Goal: Task Accomplishment & Management: Manage account settings

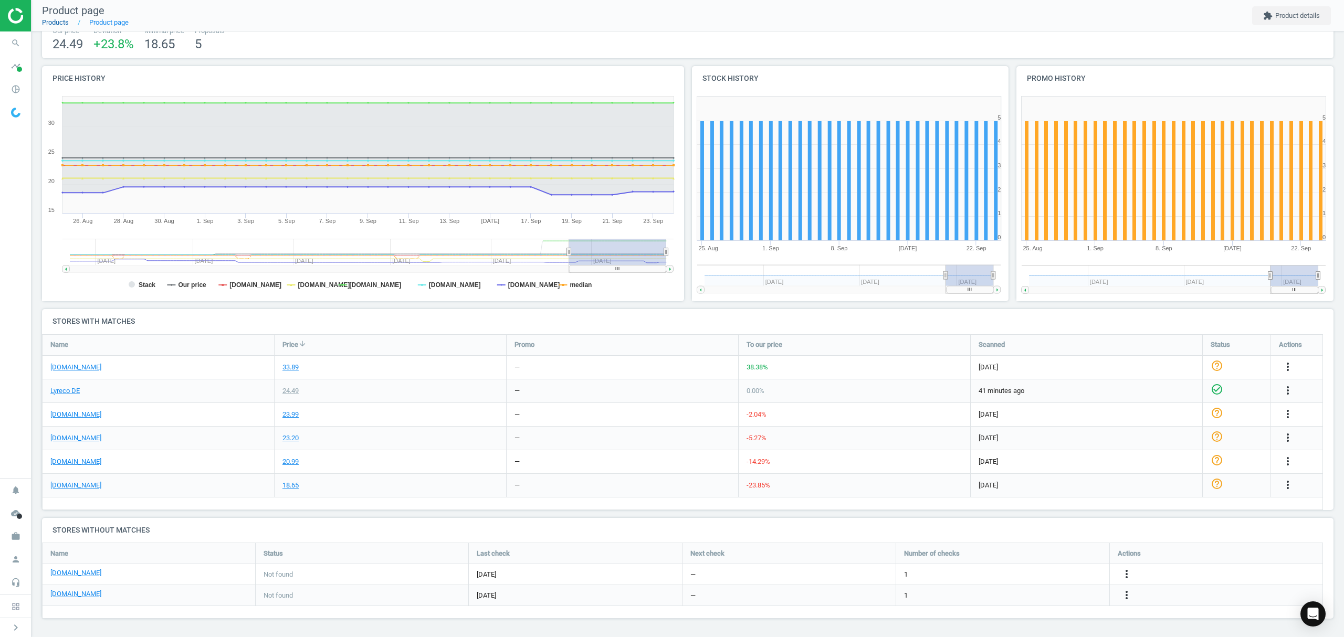
click at [57, 21] on link "Products" at bounding box center [55, 22] width 27 height 8
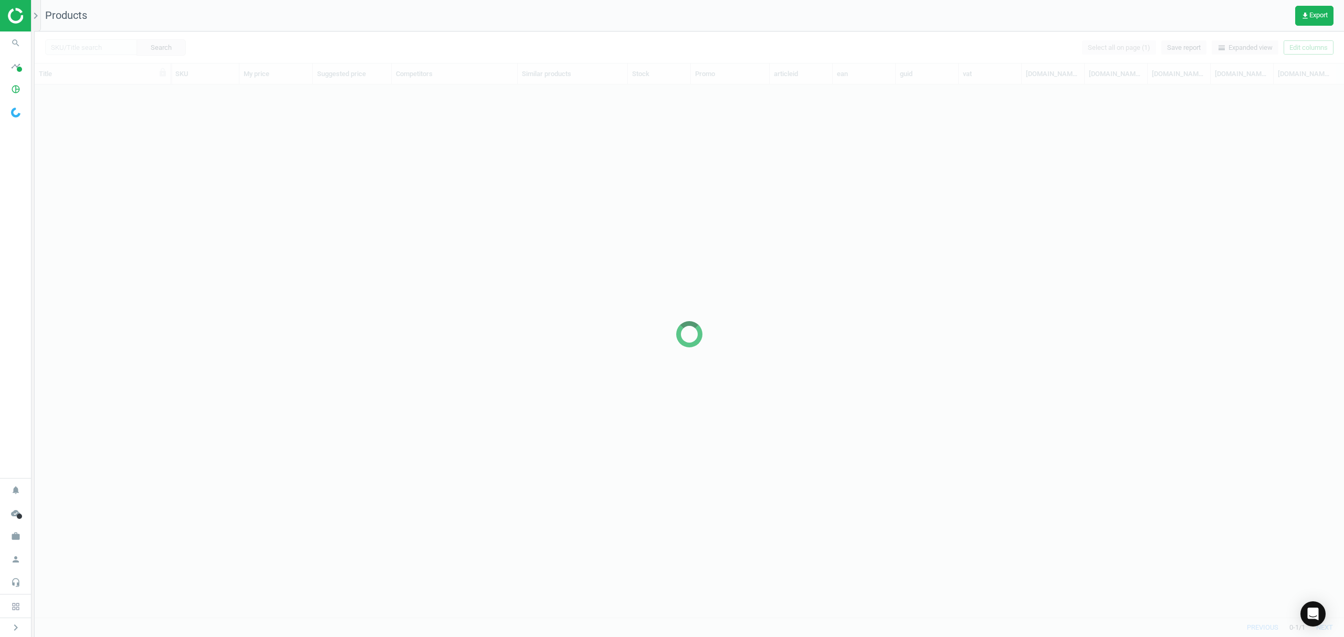
scroll to position [511, 1298]
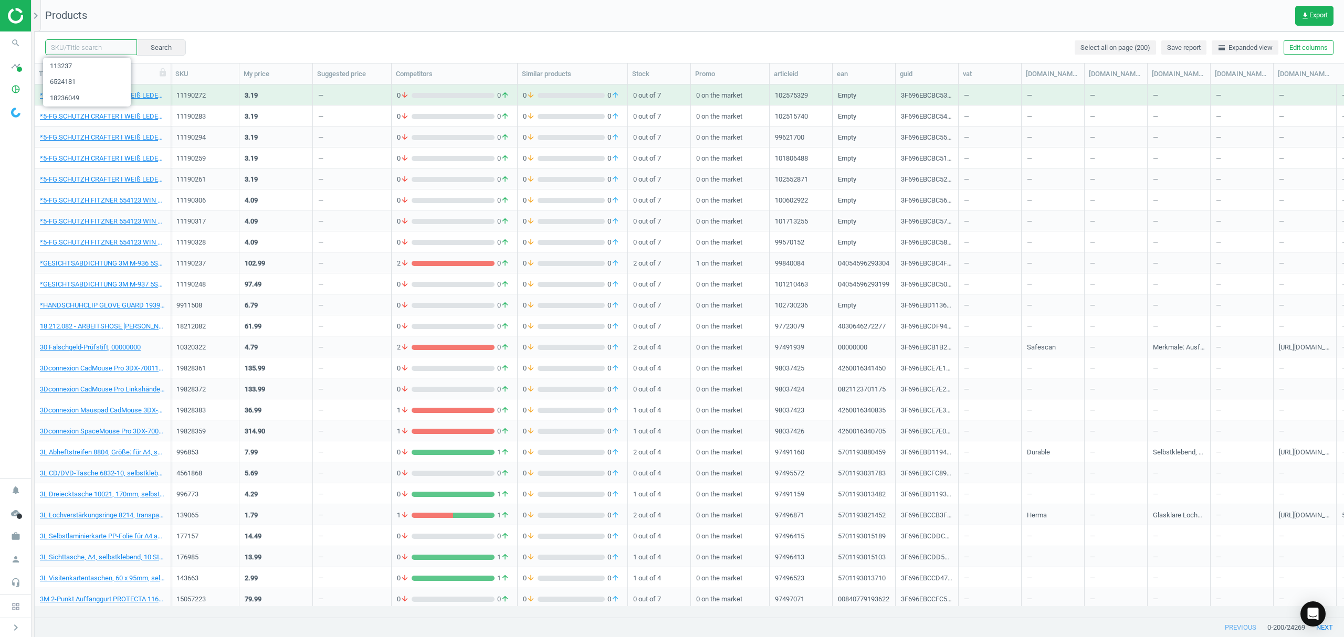
click at [90, 45] on input "text" at bounding box center [91, 47] width 92 height 16
paste input "6639223"
type input "6639223"
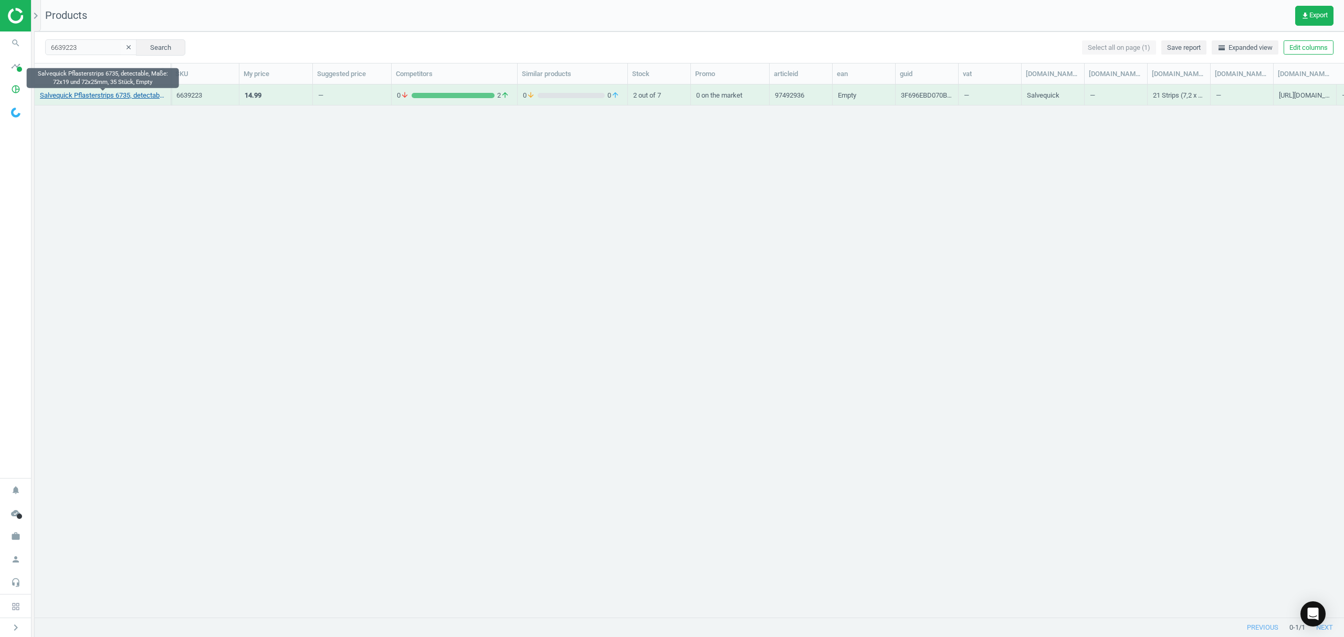
click at [114, 93] on link "Salvequick Pflasterstrips 6735, detectable, Maße: 72x19 und 72x25mm, 35 Stück, …" at bounding box center [102, 95] width 125 height 9
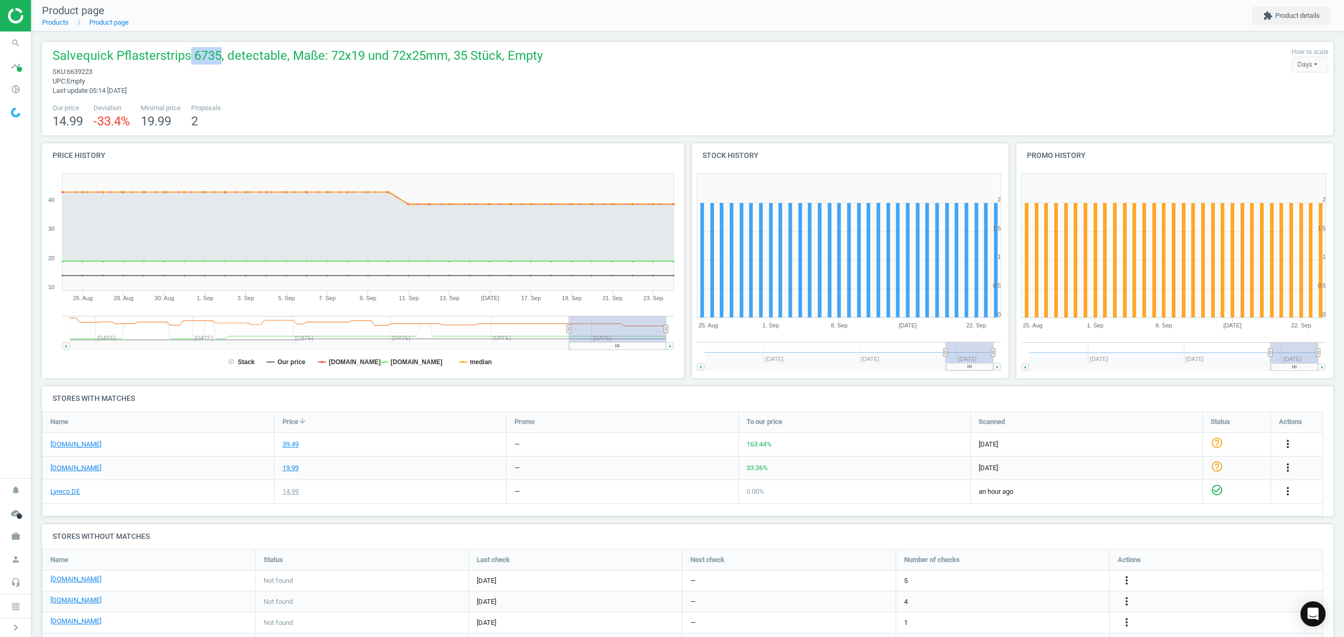
drag, startPoint x: 213, startPoint y: 53, endPoint x: 187, endPoint y: 53, distance: 26.3
click at [187, 53] on span "Salvequick Pflasterstrips 6735, detectable, Maße: 72x19 und 72x25mm, 35 Stück, …" at bounding box center [298, 57] width 490 height 20
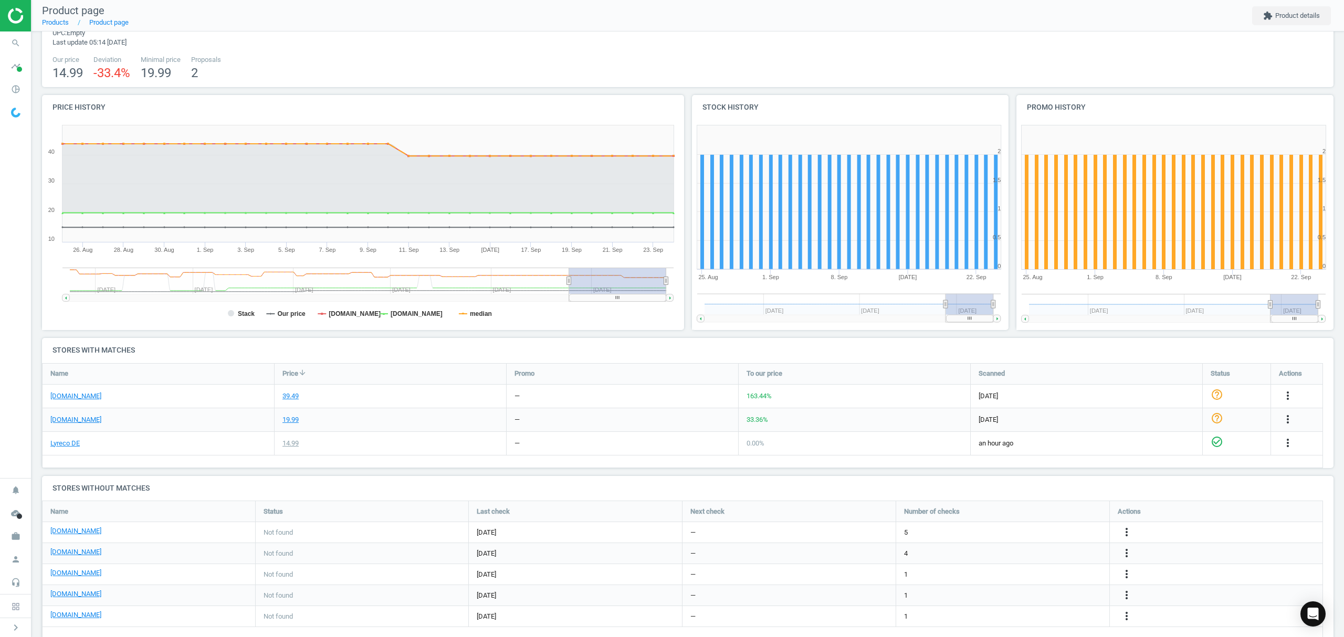
scroll to position [70, 0]
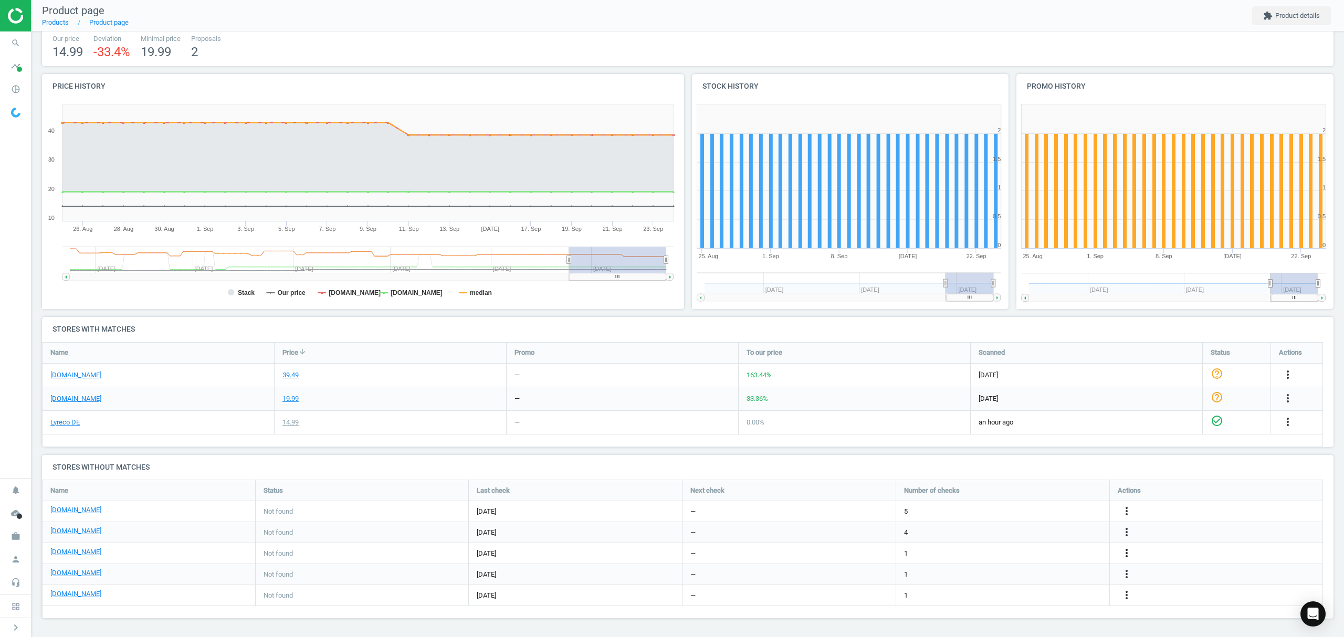
click at [1124, 552] on icon "more_vert" at bounding box center [1126, 553] width 13 height 13
click at [1013, 551] on link "Edit URL/product option" at bounding box center [1045, 553] width 144 height 16
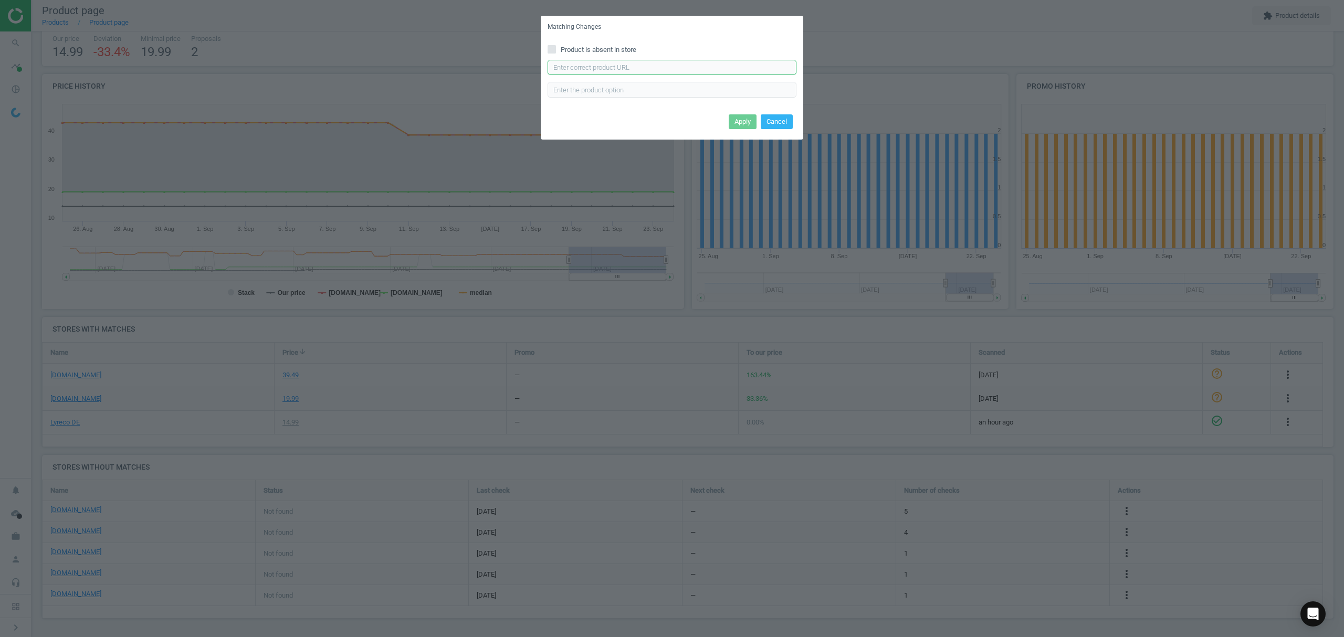
click at [709, 63] on input "text" at bounding box center [672, 68] width 249 height 16
paste input "[URL][DOMAIN_NAME]"
type input "[URL][DOMAIN_NAME]"
click at [742, 120] on button "Apply" at bounding box center [743, 121] width 28 height 15
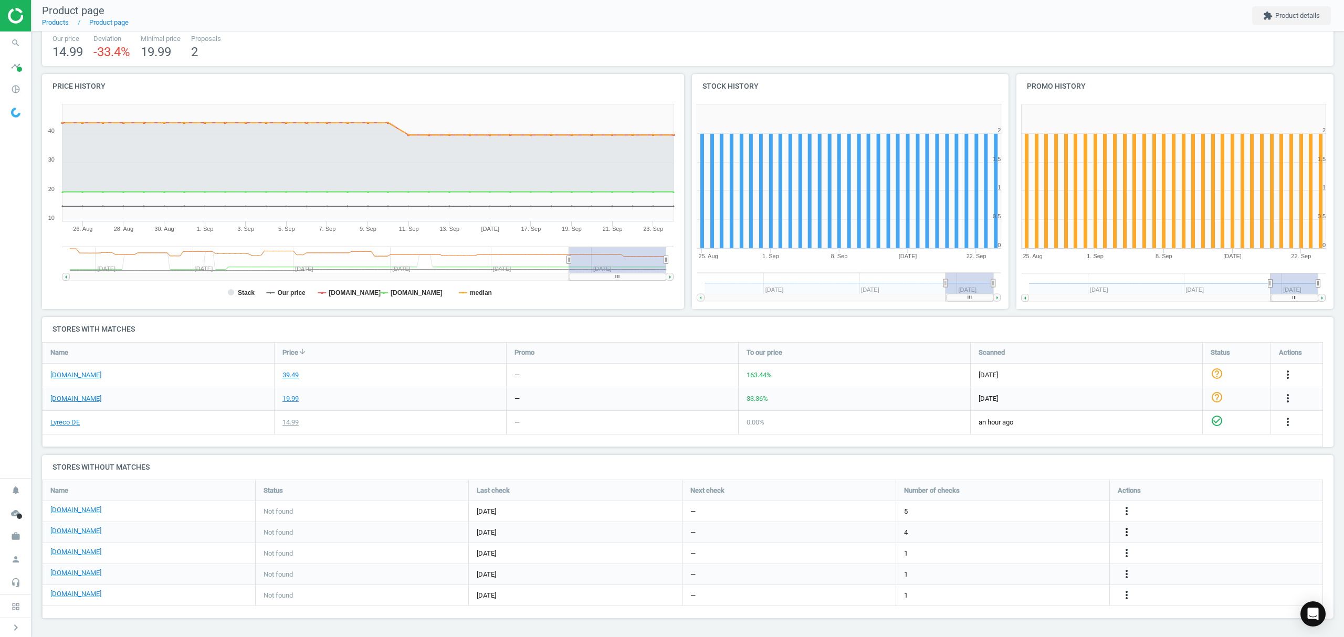
click at [1124, 532] on icon "more_vert" at bounding box center [1126, 532] width 13 height 13
click at [1027, 537] on link "Edit URL/product option" at bounding box center [1045, 532] width 144 height 16
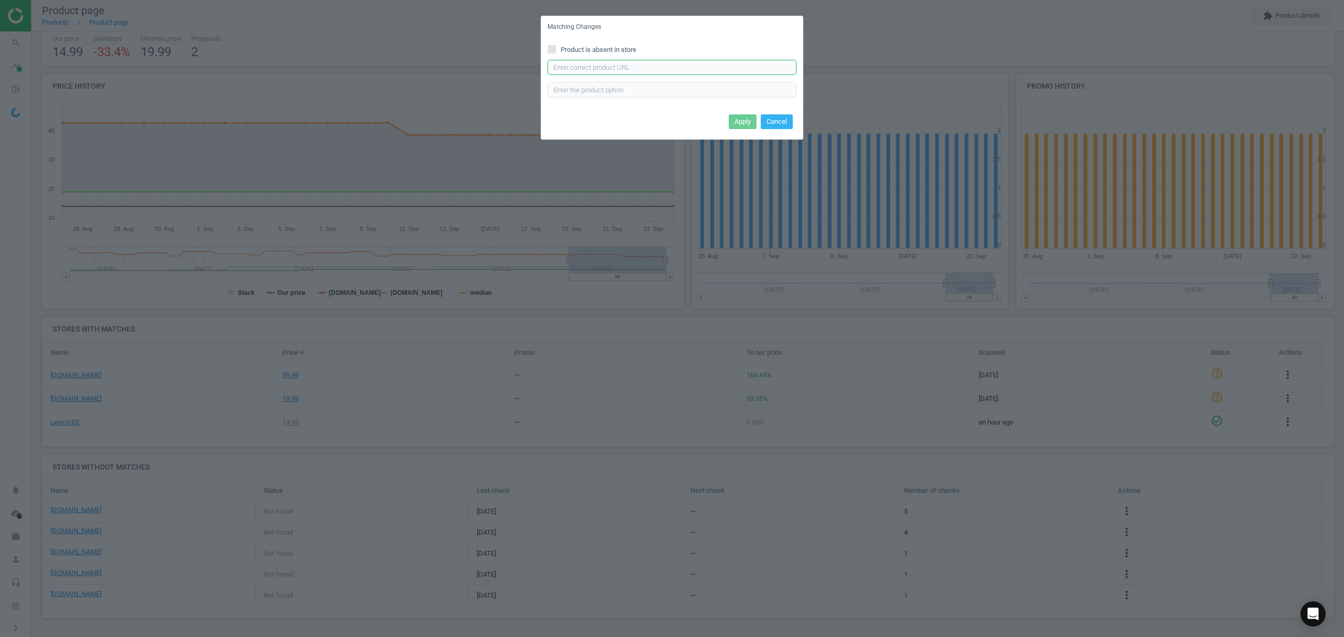
click at [629, 63] on input "text" at bounding box center [672, 68] width 249 height 16
paste input "https://cas-technik.de/hautschutz/erste-hilfe/detektierbare-artikel/salvequick-…"
type input "https://cas-technik.de/hautschutz/erste-hilfe/detektierbare-artikel/salvequick-…"
click at [739, 120] on button "Apply" at bounding box center [743, 121] width 28 height 15
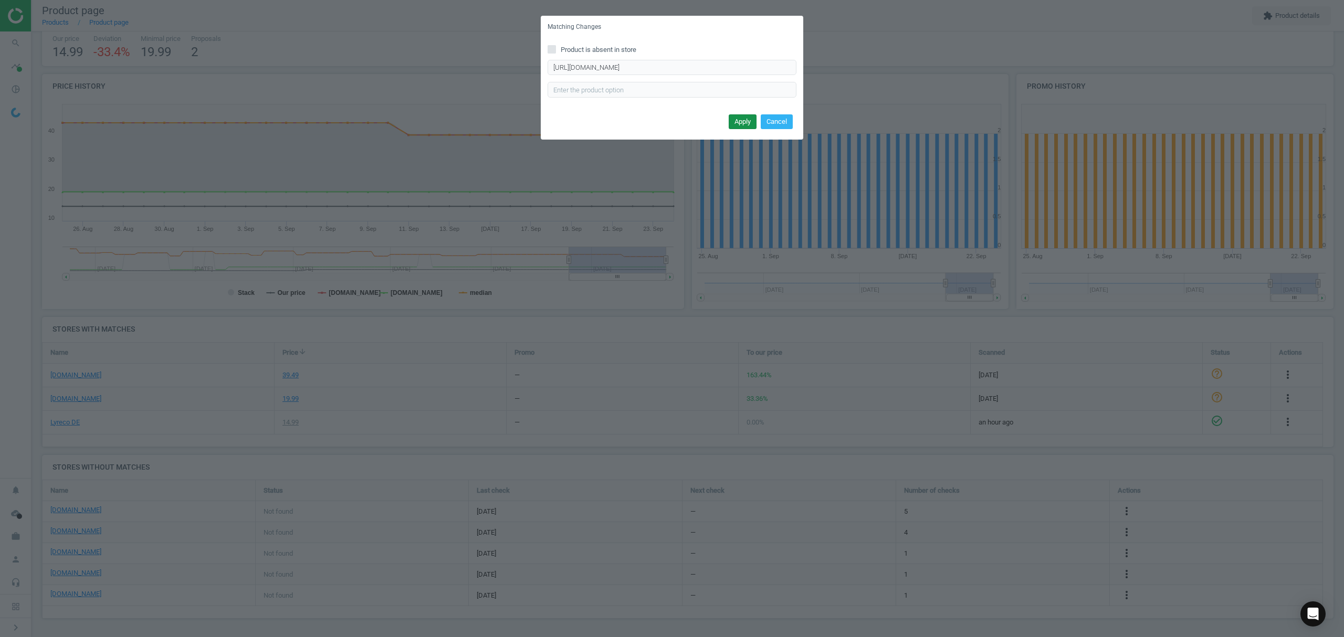
scroll to position [0, 0]
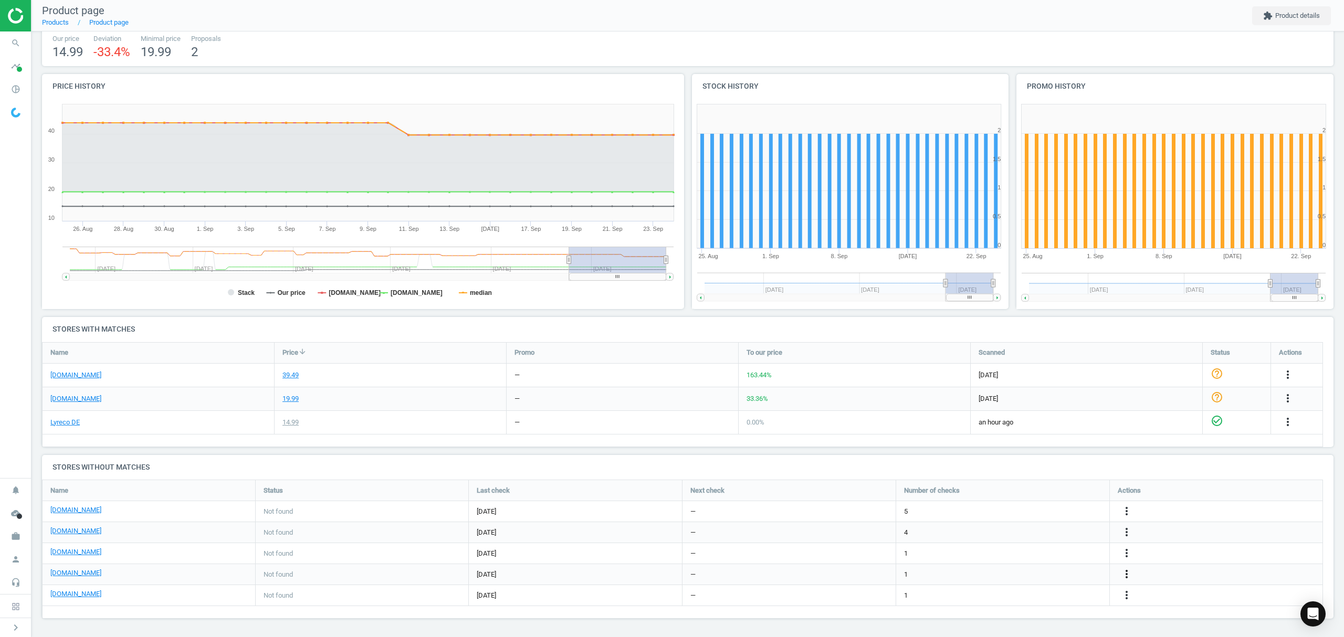
click at [1129, 572] on icon "more_vert" at bounding box center [1126, 574] width 13 height 13
click at [1046, 576] on link "Edit URL/product option" at bounding box center [1045, 574] width 144 height 16
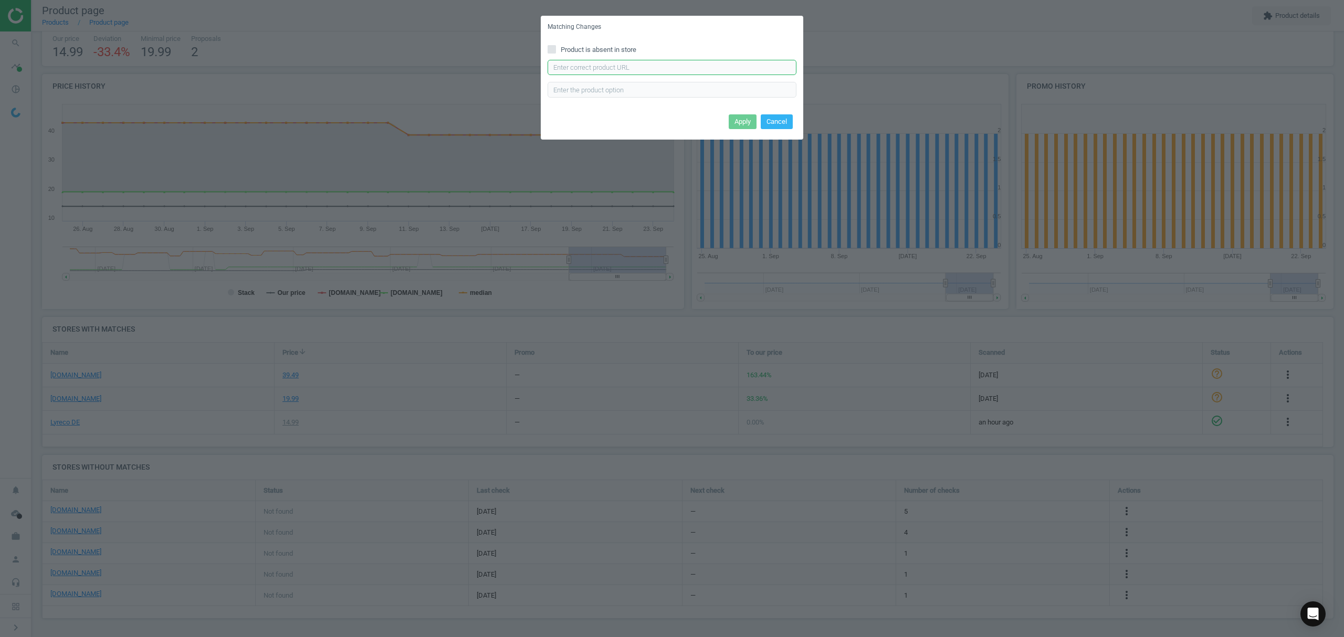
click at [635, 69] on input "text" at bounding box center [672, 68] width 249 height 16
paste input "https://www.otto-office.com/de/Salvequick-6er-Pack-Pflaster-Salvequick-35-Strip…"
type input "https://www.otto-office.com/de/Salvequick-6er-Pack-Pflaster-Salvequick-35-Strip…"
click at [744, 120] on button "Apply" at bounding box center [743, 121] width 28 height 15
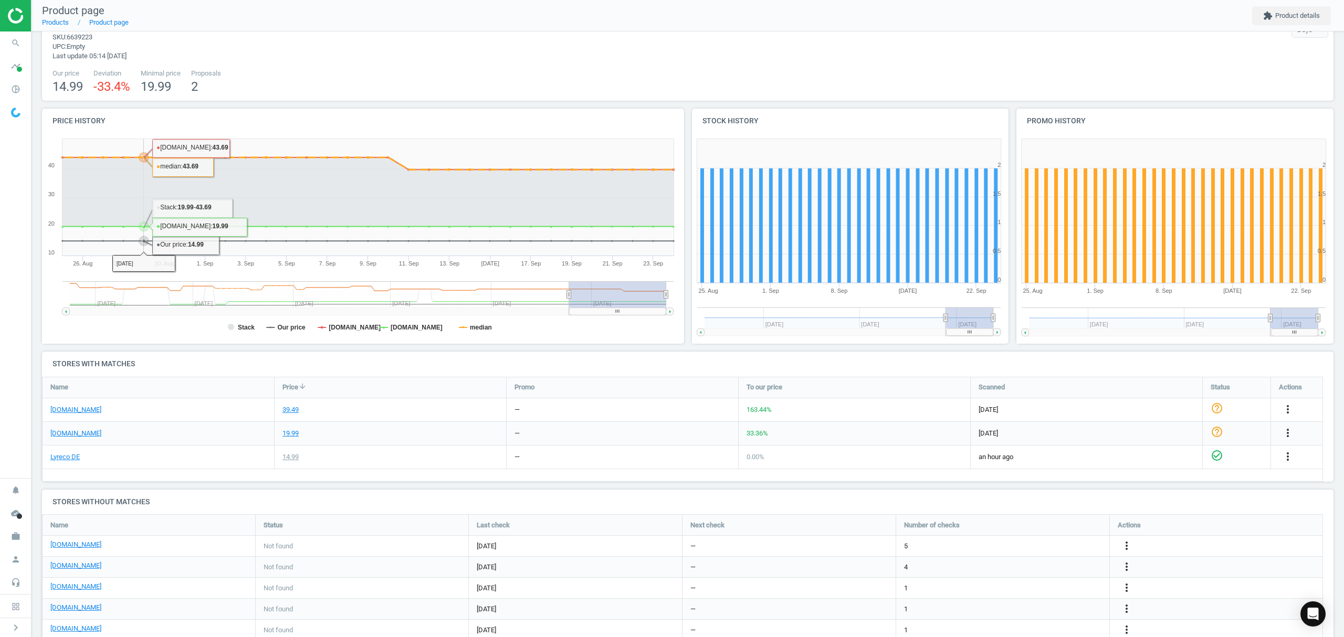
scroll to position [0, 0]
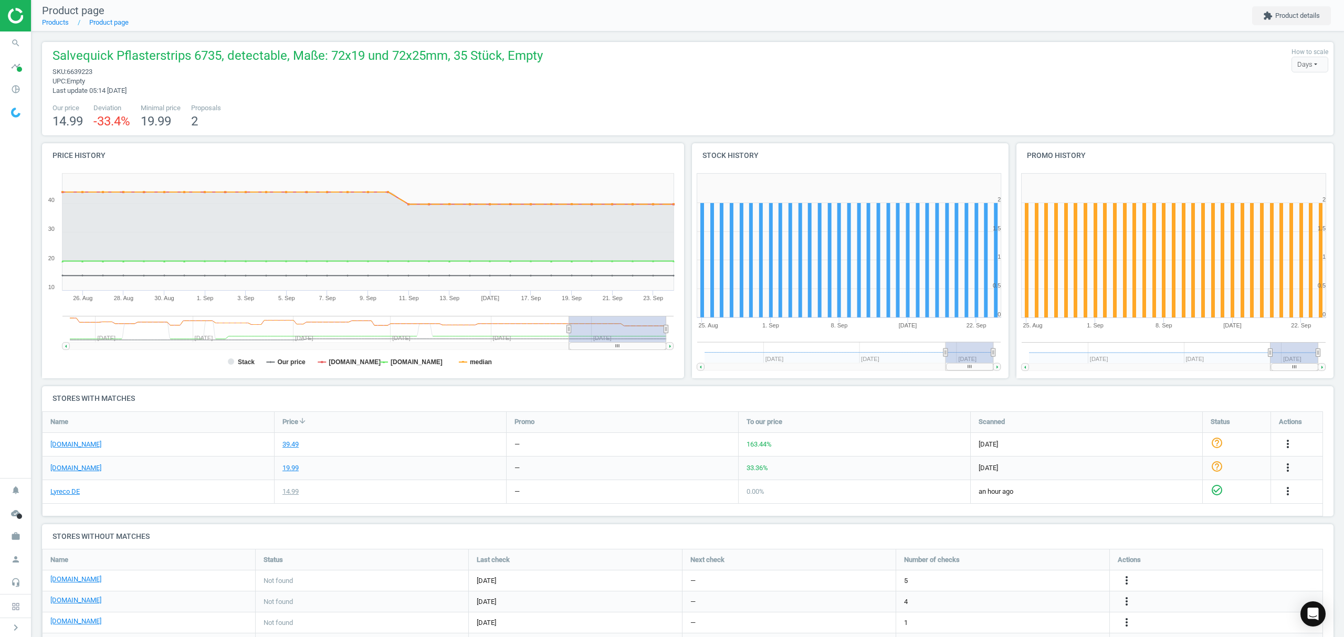
click at [80, 69] on span "6639223" at bounding box center [80, 72] width 26 height 8
copy span "6639223"
click at [60, 25] on link "Products" at bounding box center [55, 22] width 27 height 8
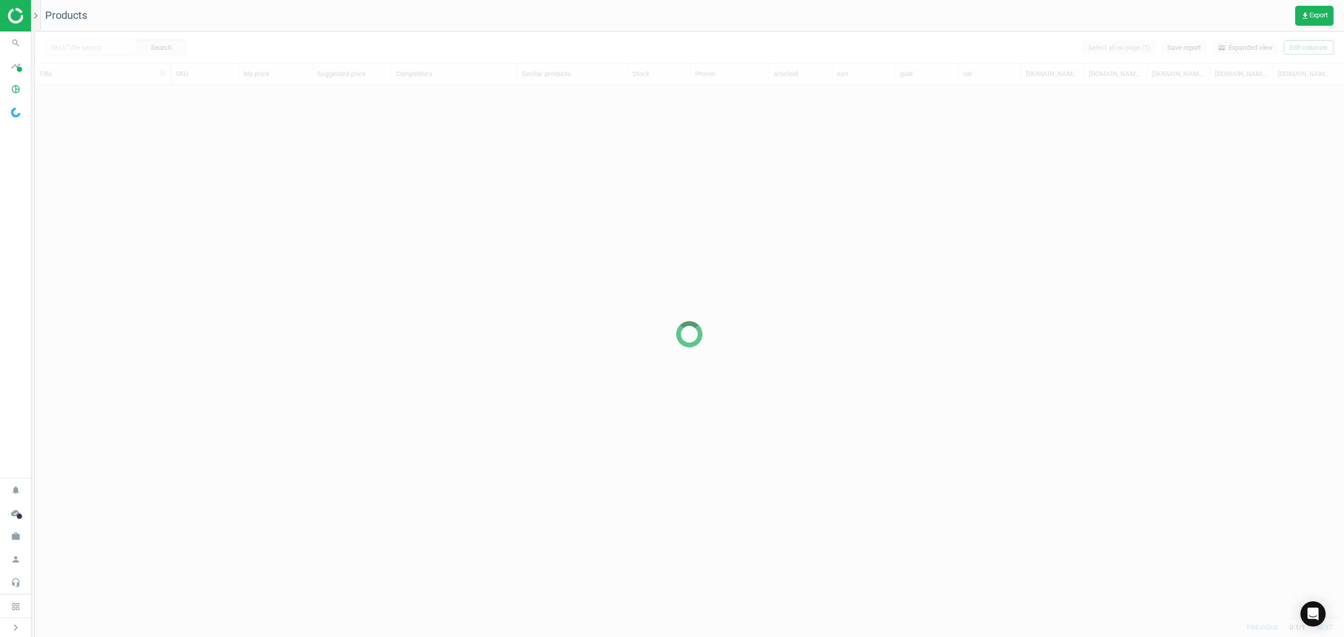
scroll to position [511, 1298]
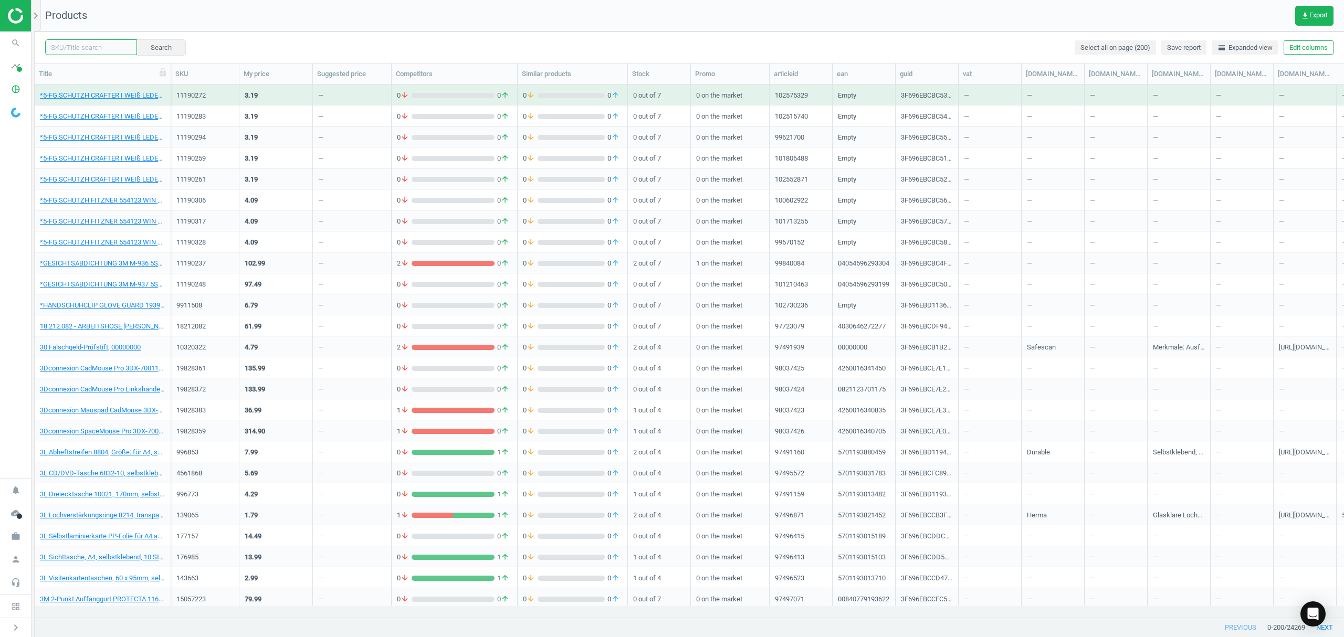
click at [89, 47] on input "text" at bounding box center [91, 47] width 92 height 16
paste input "6639201"
type input "6639201"
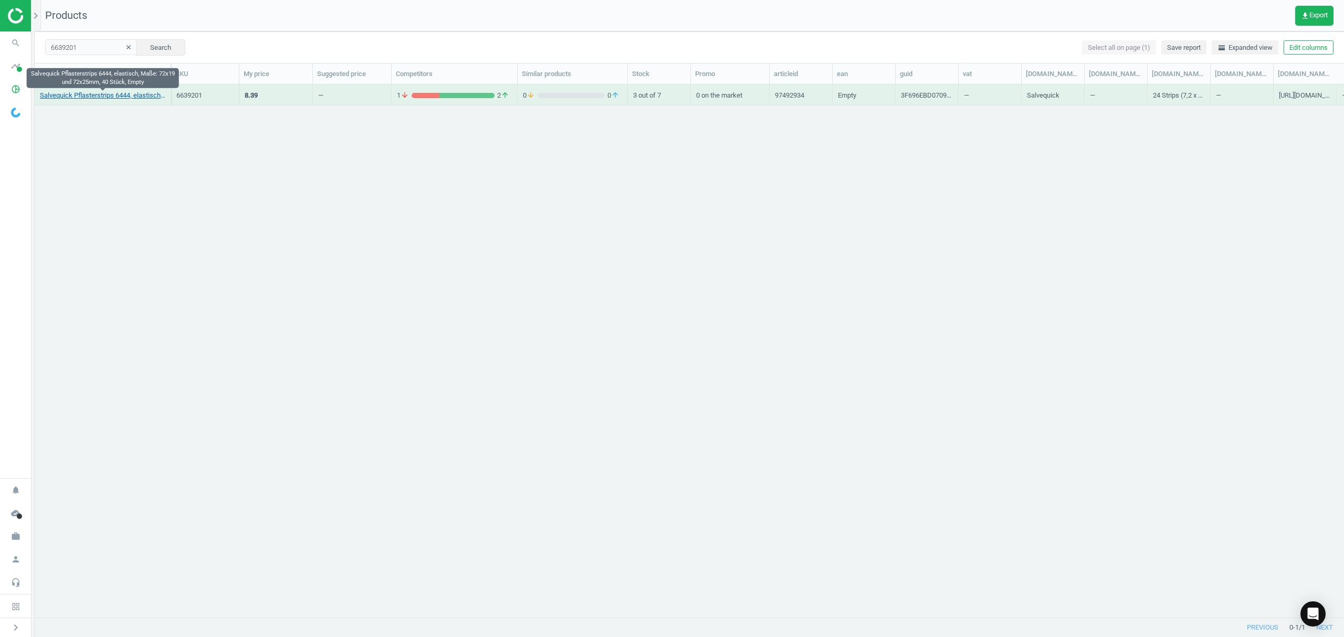
click at [109, 97] on link "Salvequick Pflasterstrips 6444, elastisch, Maße: 72x19 und 72x25mm, 40 Stück, E…" at bounding box center [102, 95] width 125 height 9
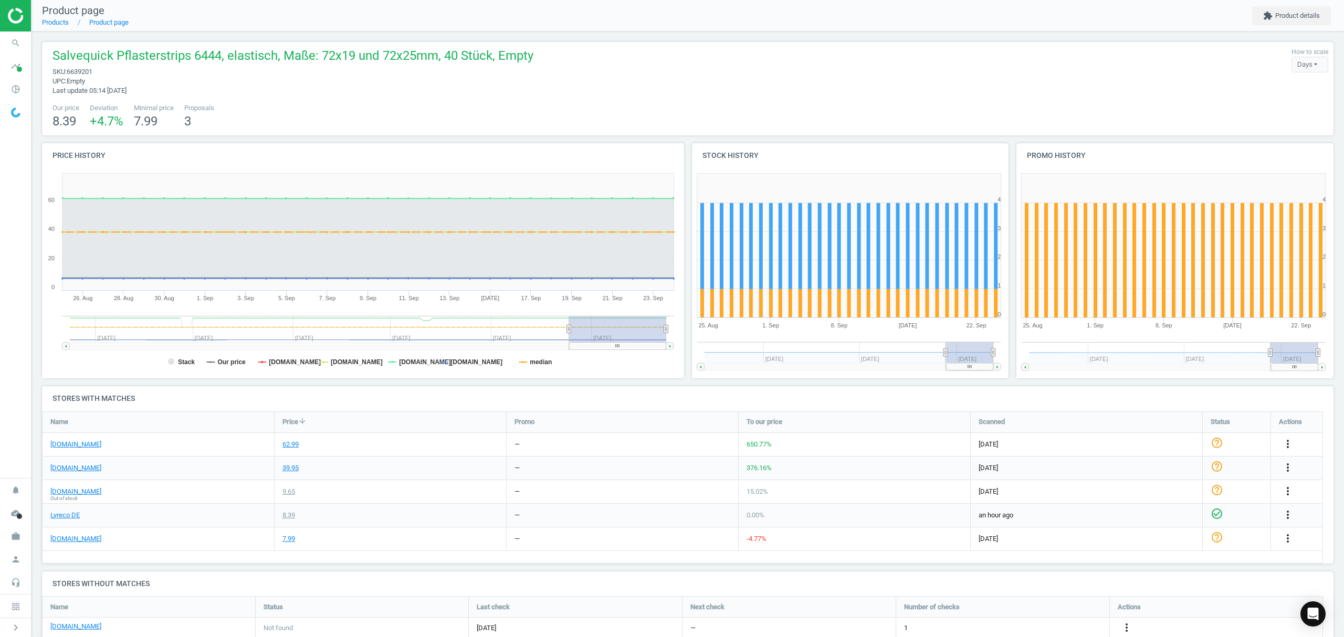
scroll to position [75, 0]
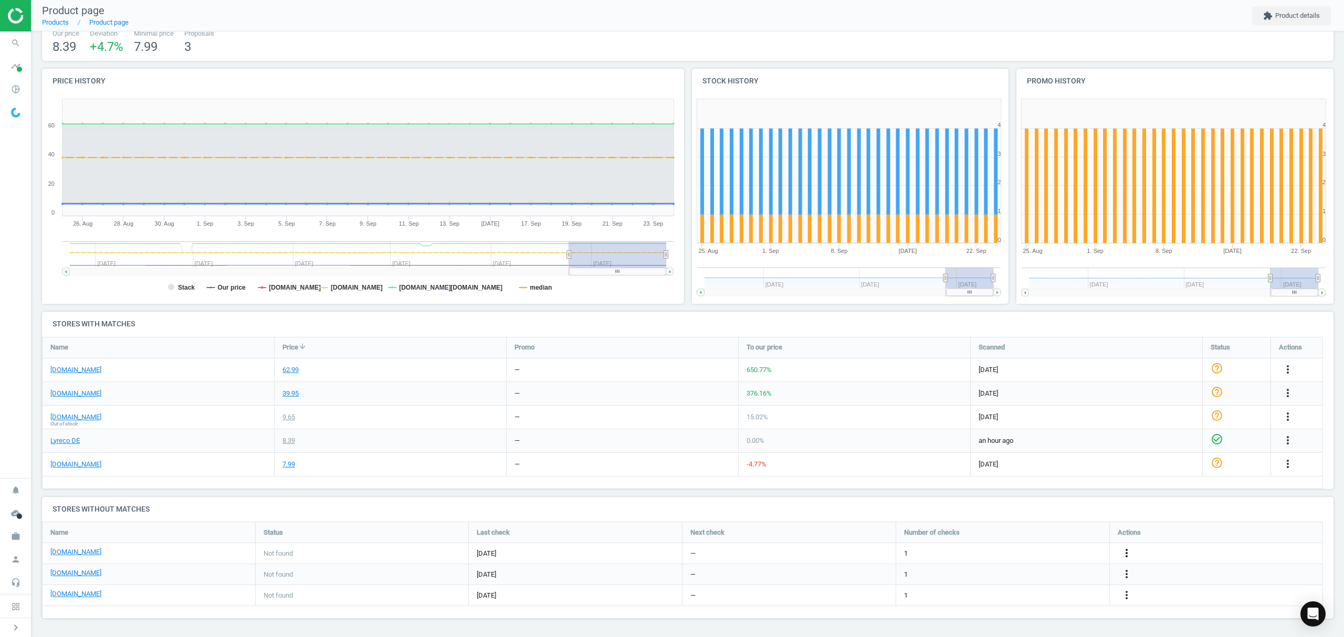
click at [1128, 549] on icon "more_vert" at bounding box center [1126, 553] width 13 height 13
click at [1026, 555] on link "Edit URL/product option" at bounding box center [1045, 554] width 144 height 16
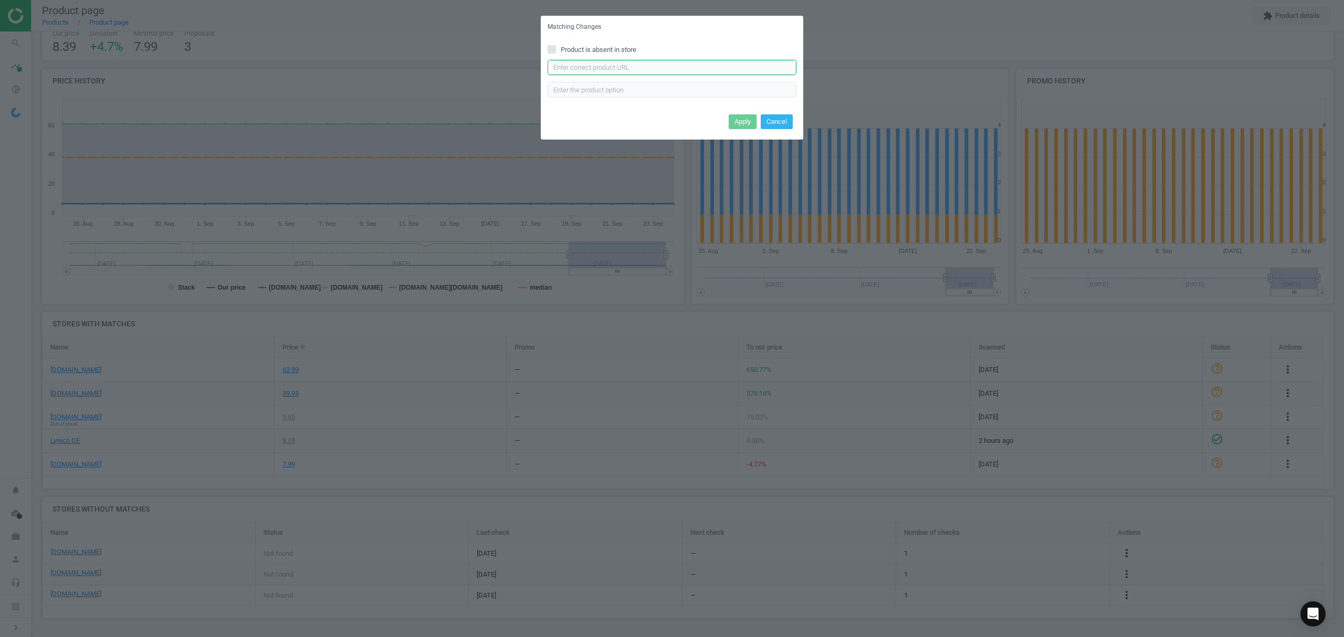
click at [664, 70] on input "text" at bounding box center [672, 68] width 249 height 16
paste input "https://www.office-discount.de/salvequick-textile-pflaster-130583"
type input "https://www.office-discount.de/salvequick-textile-pflaster-130583"
click at [730, 125] on button "Apply" at bounding box center [743, 121] width 28 height 15
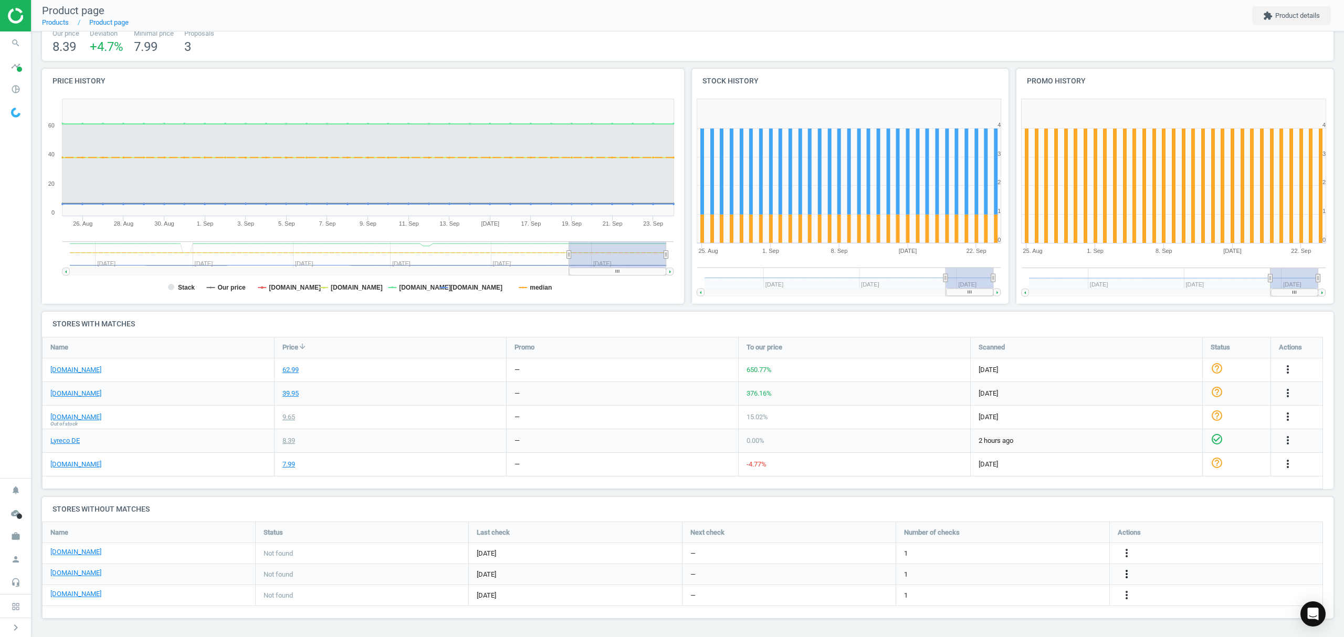
click at [1126, 570] on icon "more_vert" at bounding box center [1126, 574] width 13 height 13
click at [1042, 574] on link "Edit URL/product option" at bounding box center [1045, 575] width 144 height 16
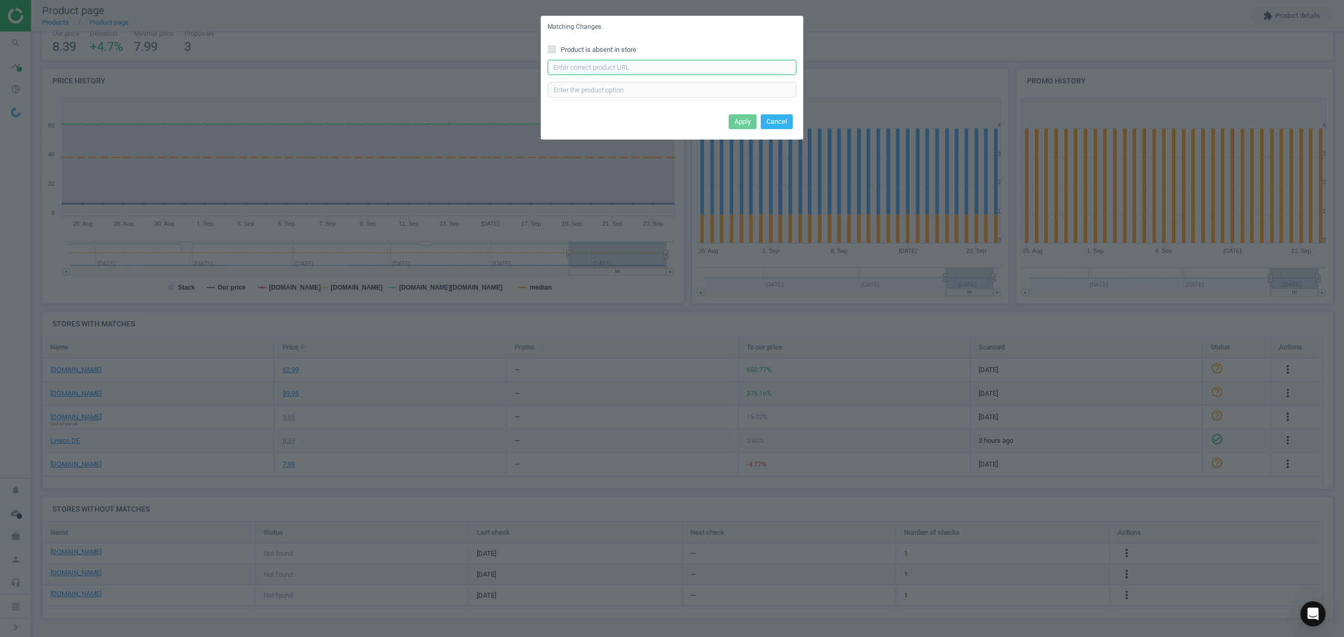
click at [723, 63] on input "text" at bounding box center [672, 68] width 249 height 16
paste input "https://www.otto-office.com/de/Nachfuelleinsaetze-Salvequick-1x40-Stueck/323552…"
type input "https://www.otto-office.com/de/Nachfuelleinsaetze-Salvequick-1x40-Stueck/323552…"
click at [742, 127] on button "Apply" at bounding box center [743, 121] width 28 height 15
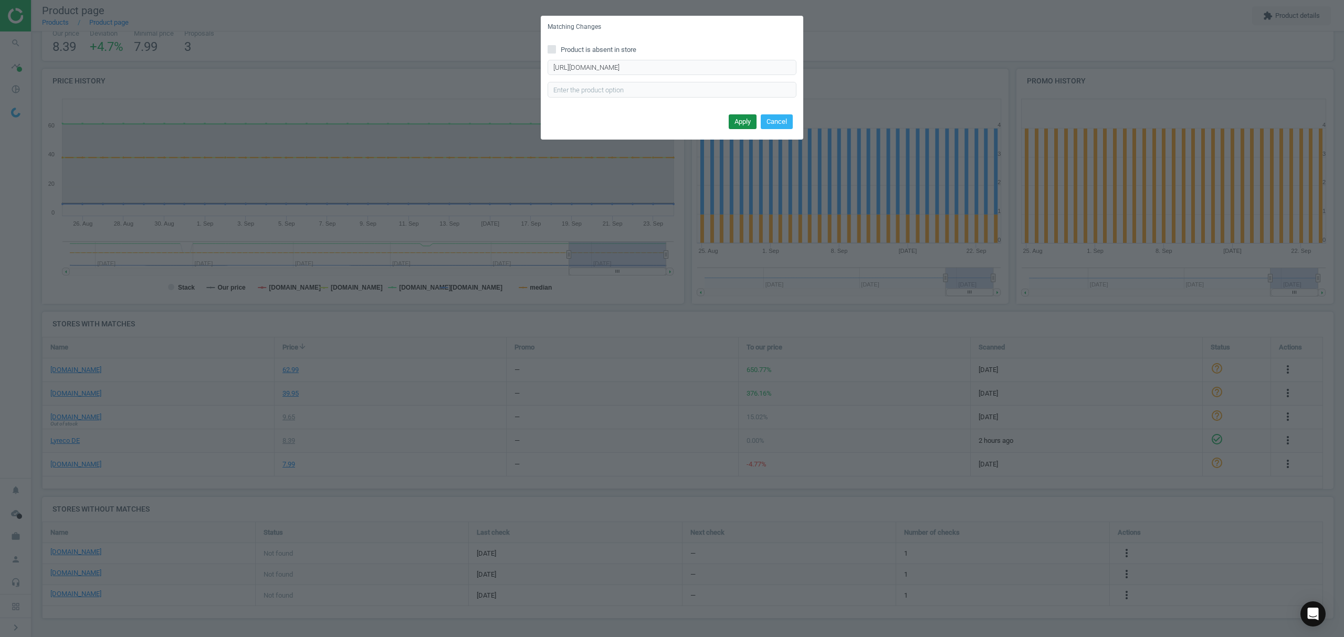
scroll to position [0, 0]
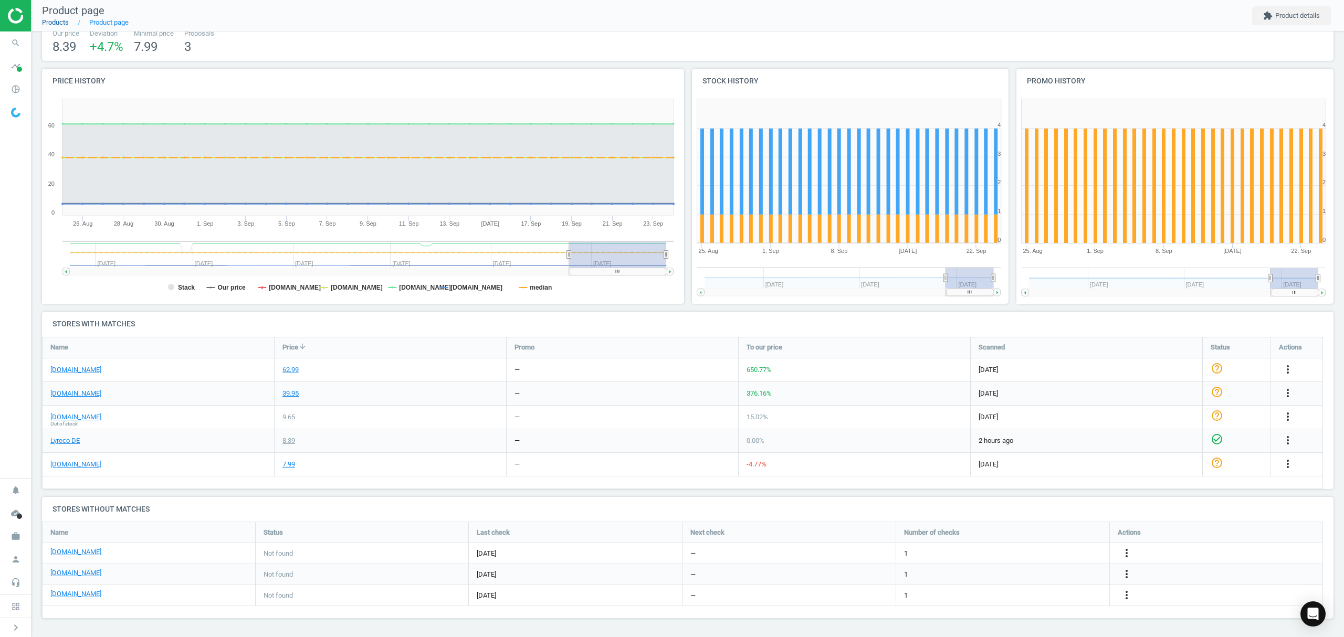
click at [59, 22] on link "Products" at bounding box center [55, 22] width 27 height 8
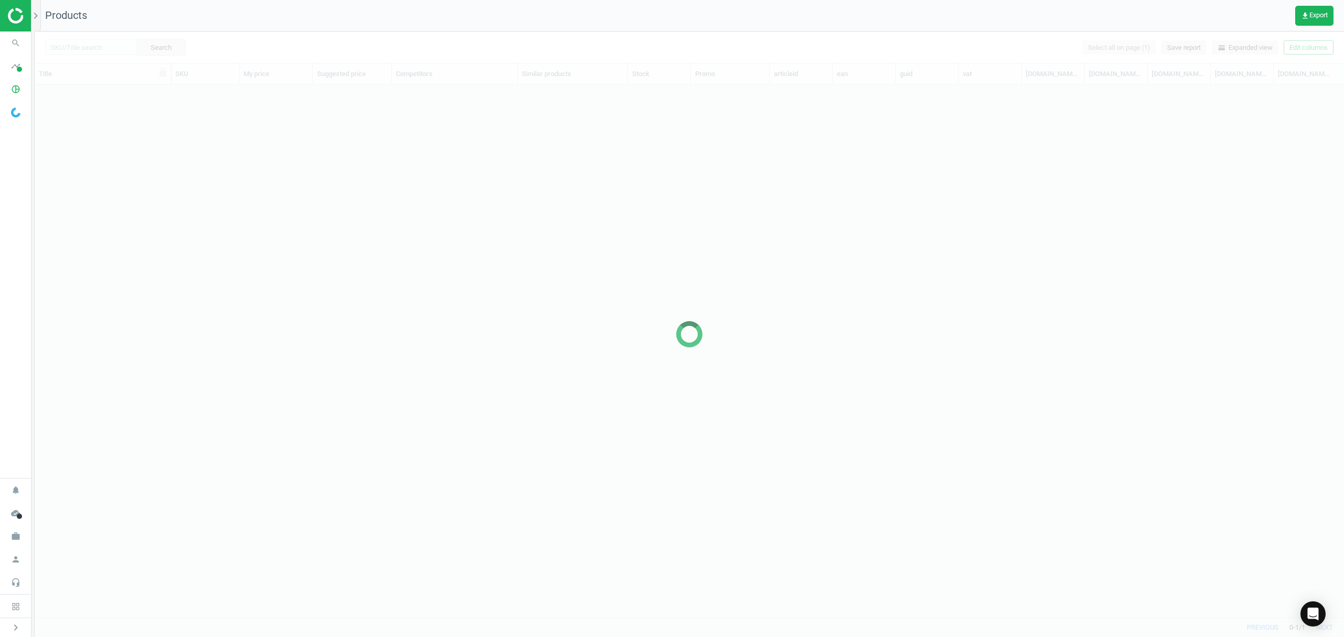
scroll to position [511, 1298]
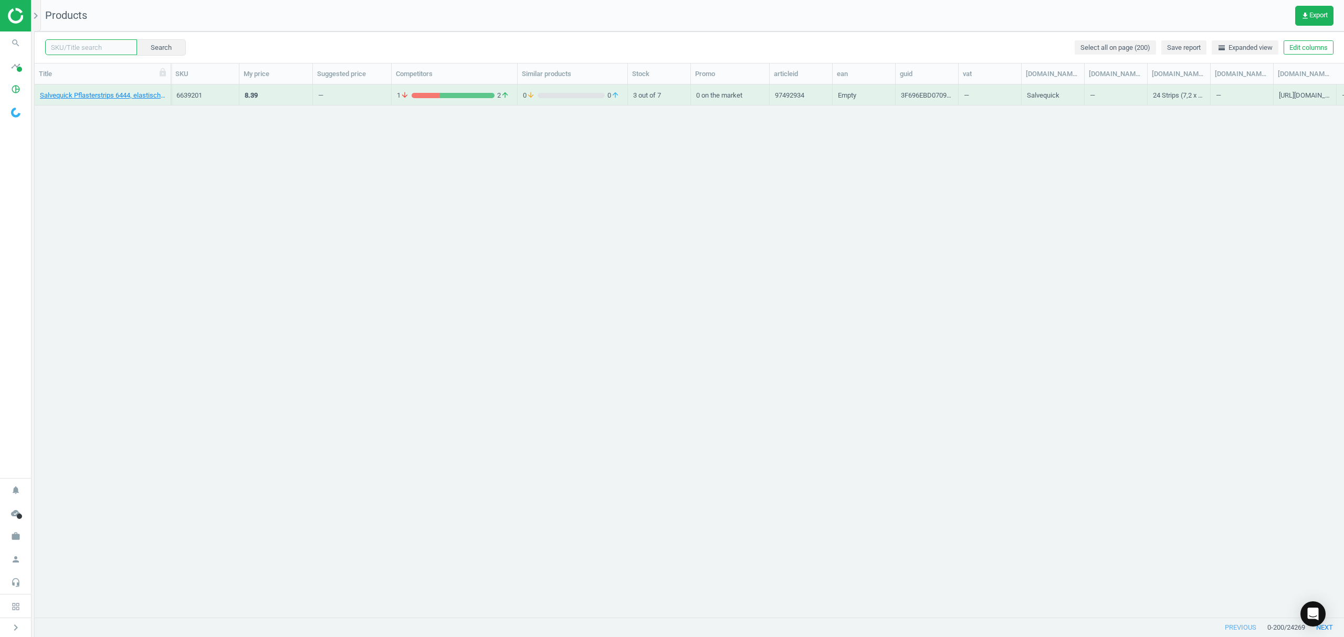
click at [99, 46] on input "text" at bounding box center [91, 47] width 92 height 16
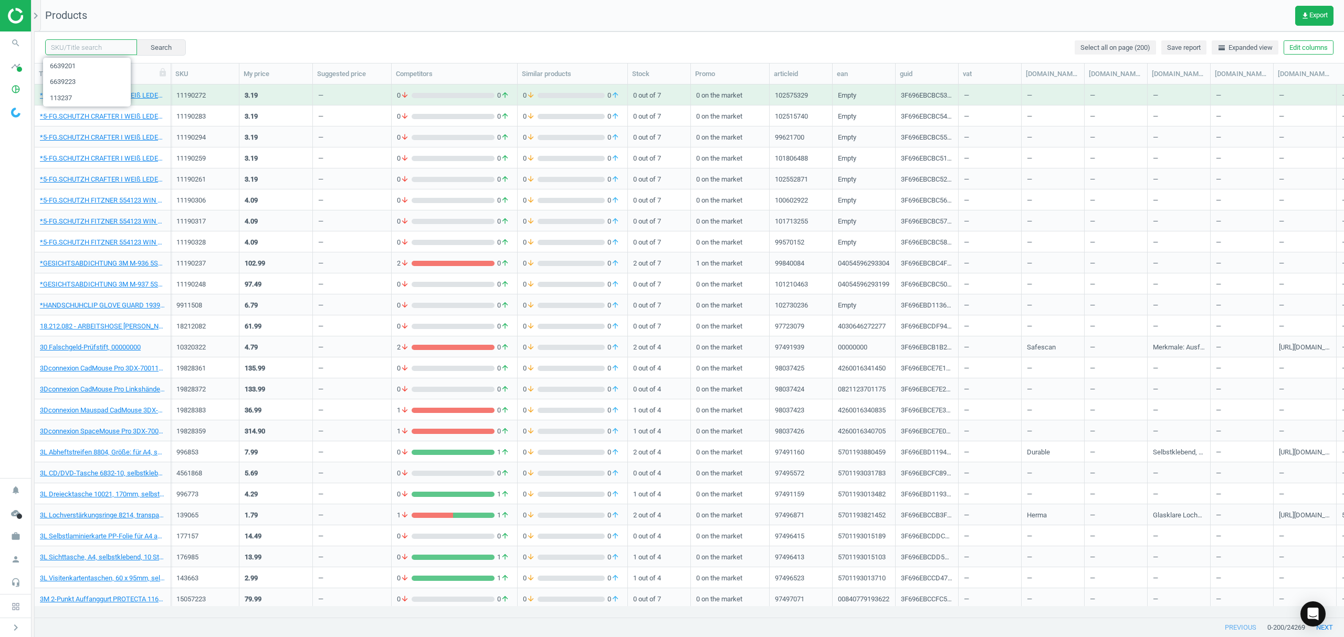
paste input "6639212"
type input "6639212"
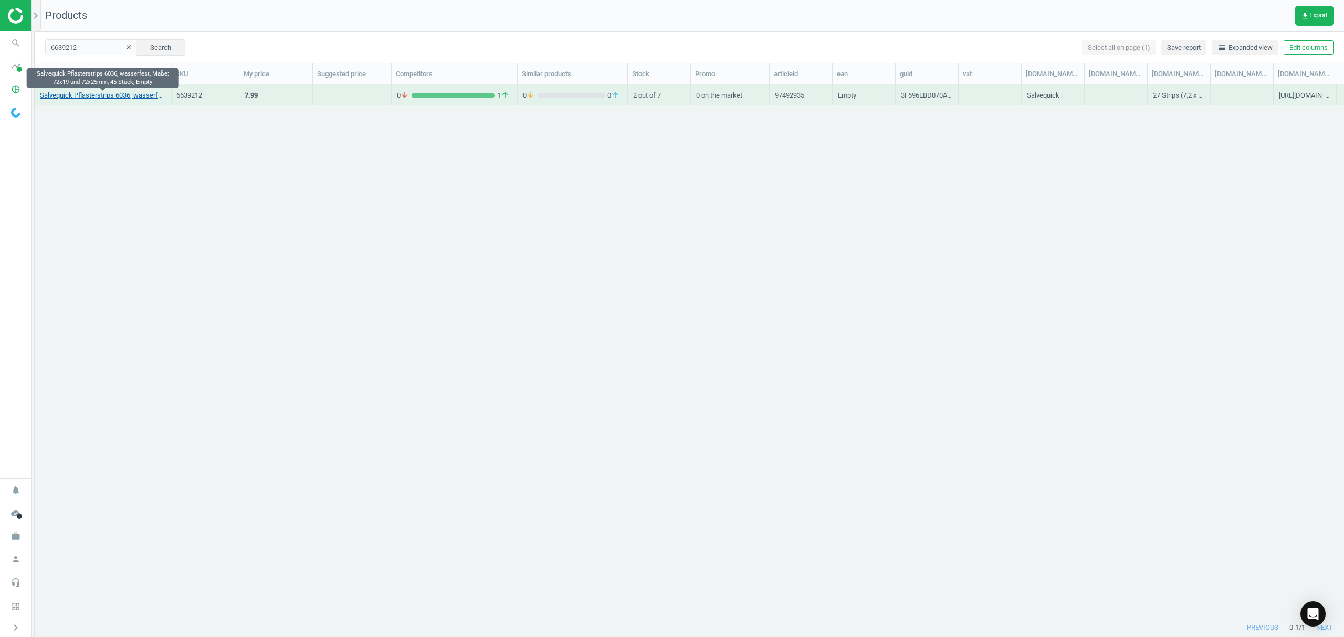
click at [120, 98] on link "Salvequick Pflasterstrips 6036, wasserfest, Maße: 72x19 und 72x25mm, 45 Stück, …" at bounding box center [102, 95] width 125 height 9
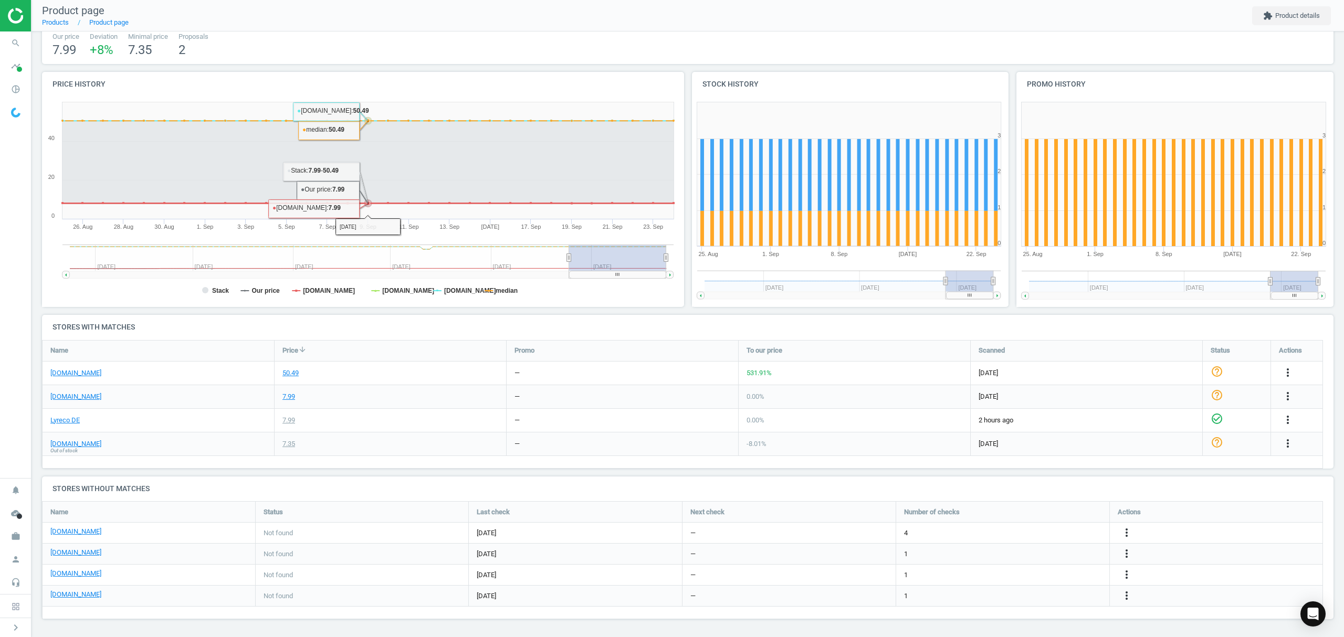
scroll to position [72, 0]
click at [1126, 576] on icon "more_vert" at bounding box center [1126, 574] width 13 height 13
click at [1027, 575] on link "Edit URL/product option" at bounding box center [1045, 575] width 144 height 16
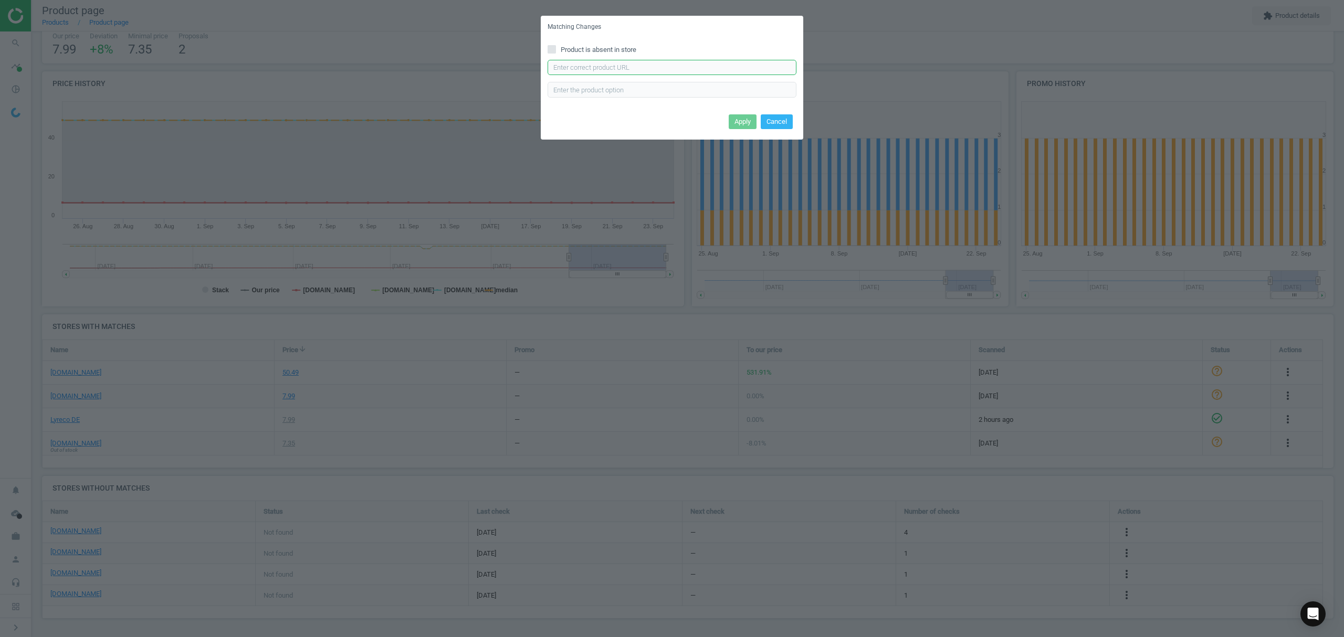
click at [653, 72] on input "text" at bounding box center [672, 68] width 249 height 16
paste input "https://www.office-discount.de/salvequick-plastic-pflaster-127019"
type input "https://www.office-discount.de/salvequick-plastic-pflaster-127019"
click at [800, 135] on div "Apply Cancel" at bounding box center [672, 135] width 263 height 28
click at [769, 133] on button "Cancel" at bounding box center [777, 131] width 32 height 15
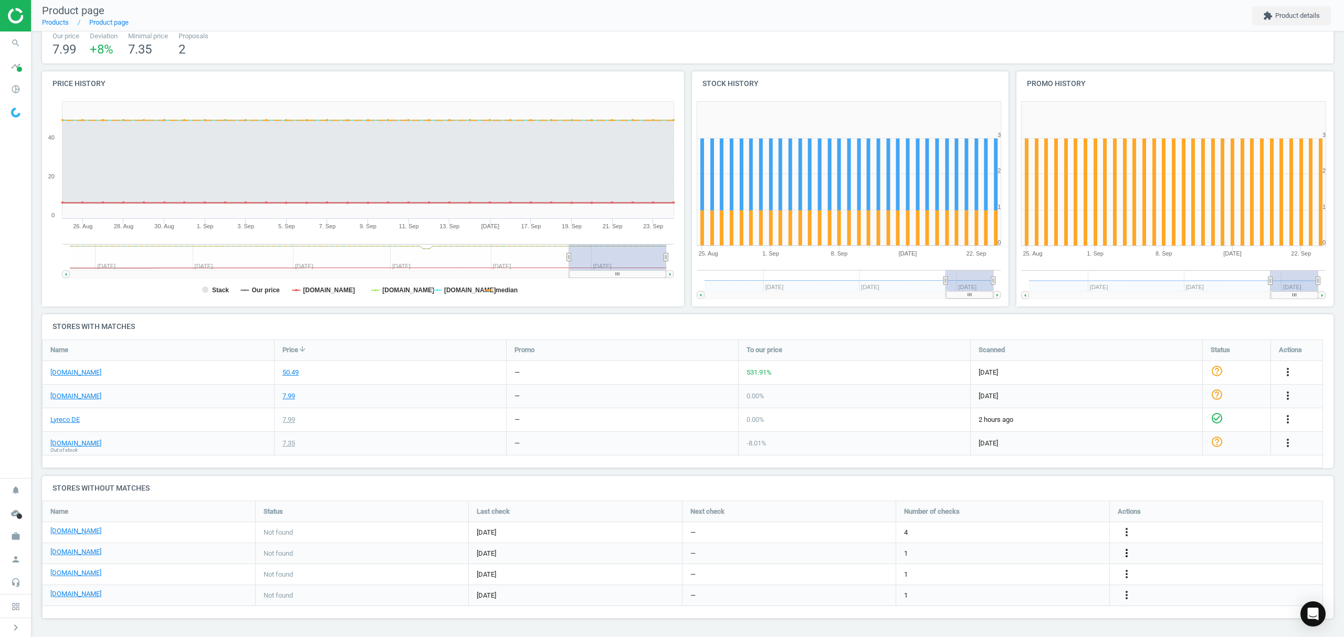
click at [1128, 553] on icon "more_vert" at bounding box center [1126, 553] width 13 height 13
click at [1035, 553] on link "Edit URL/product option" at bounding box center [1045, 554] width 144 height 16
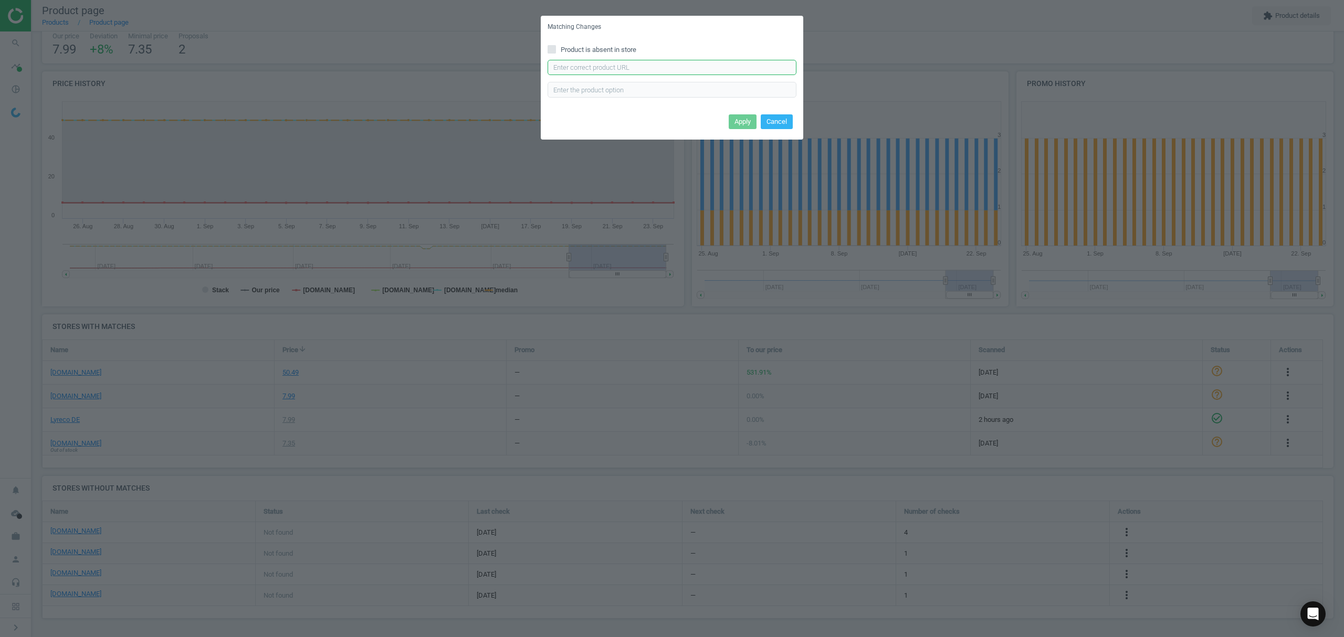
click at [613, 69] on input "text" at bounding box center [672, 68] width 249 height 16
paste input "https://www.office-discount.de/salvequick-plastic-pflaster-127019"
type input "https://www.office-discount.de/salvequick-plastic-pflaster-127019"
click at [742, 122] on button "Apply" at bounding box center [743, 121] width 28 height 15
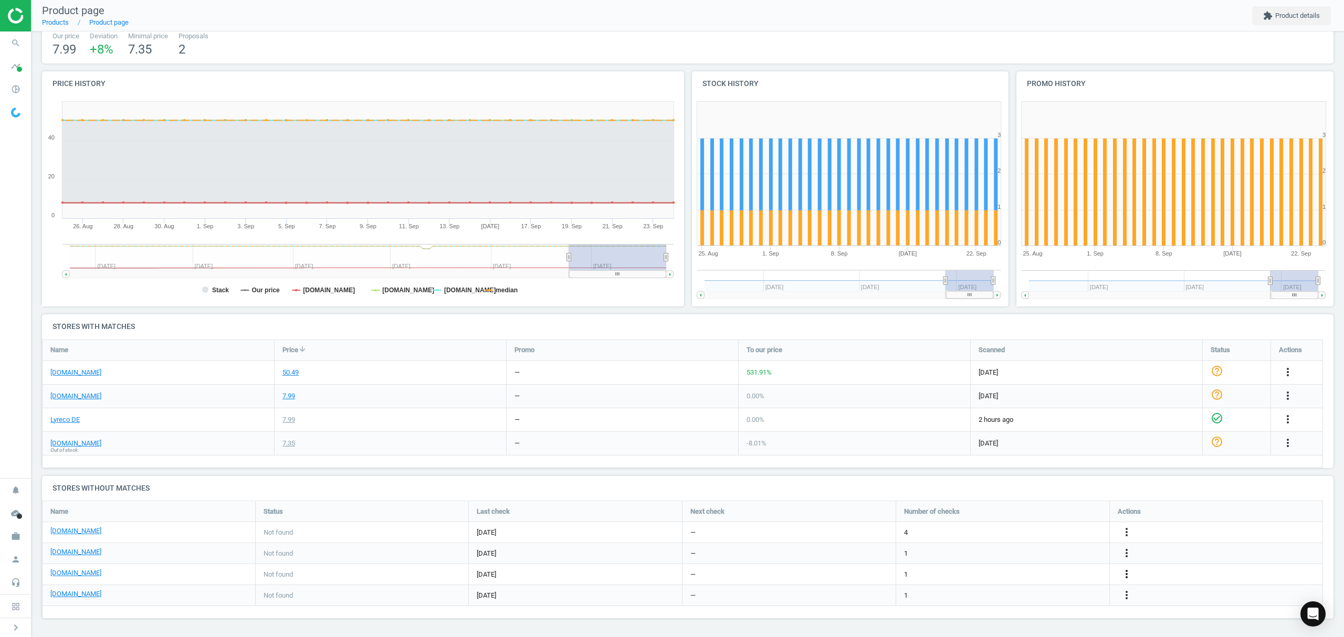
click at [1127, 572] on icon "more_vert" at bounding box center [1126, 574] width 13 height 13
click at [1003, 573] on link "Edit URL/product option" at bounding box center [1045, 575] width 144 height 16
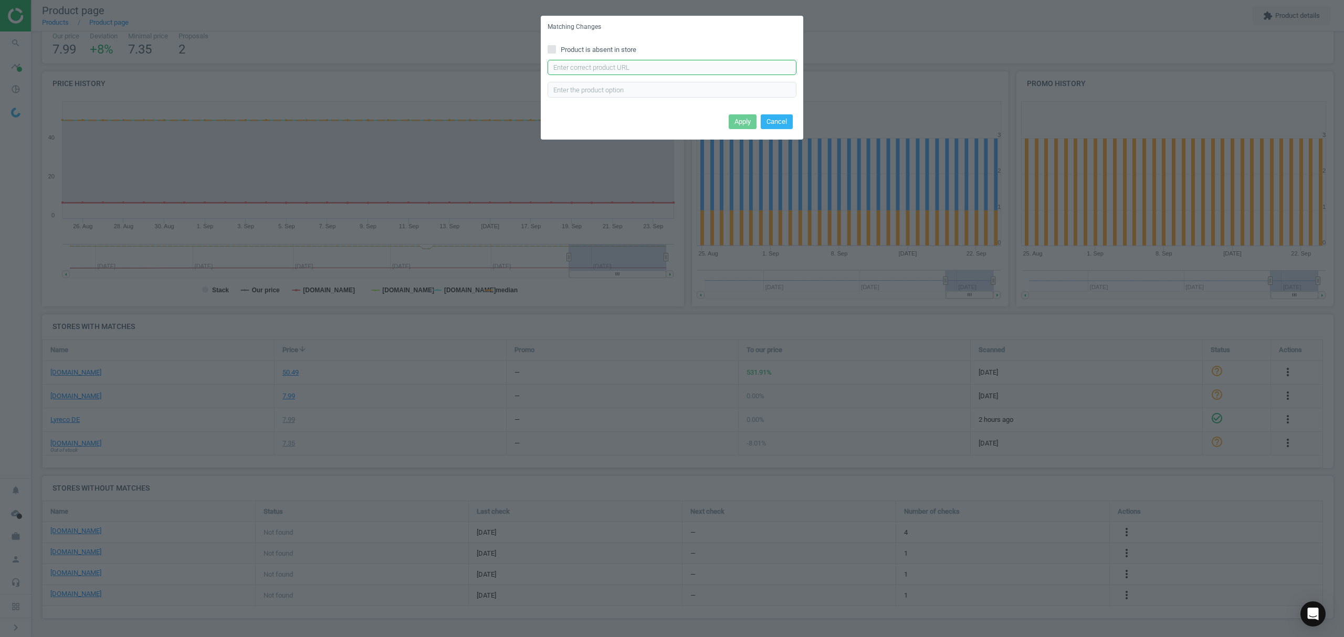
click at [644, 70] on input "text" at bounding box center [672, 68] width 249 height 16
paste input "https://www.otto-office.com/de/Nachfuelleinsaetze-Salvequick-1x45-Stueck/323551…"
type input "https://www.otto-office.com/de/Nachfuelleinsaetze-Salvequick-1x45-Stueck/323551…"
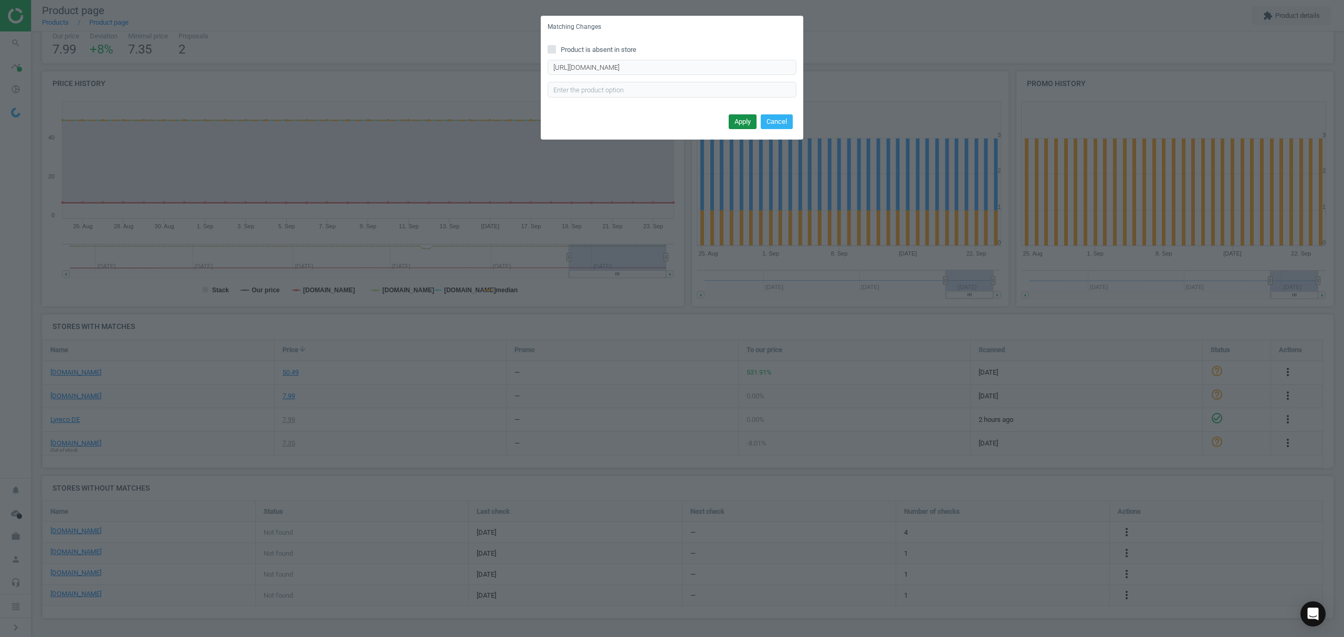
click at [736, 121] on button "Apply" at bounding box center [743, 121] width 28 height 15
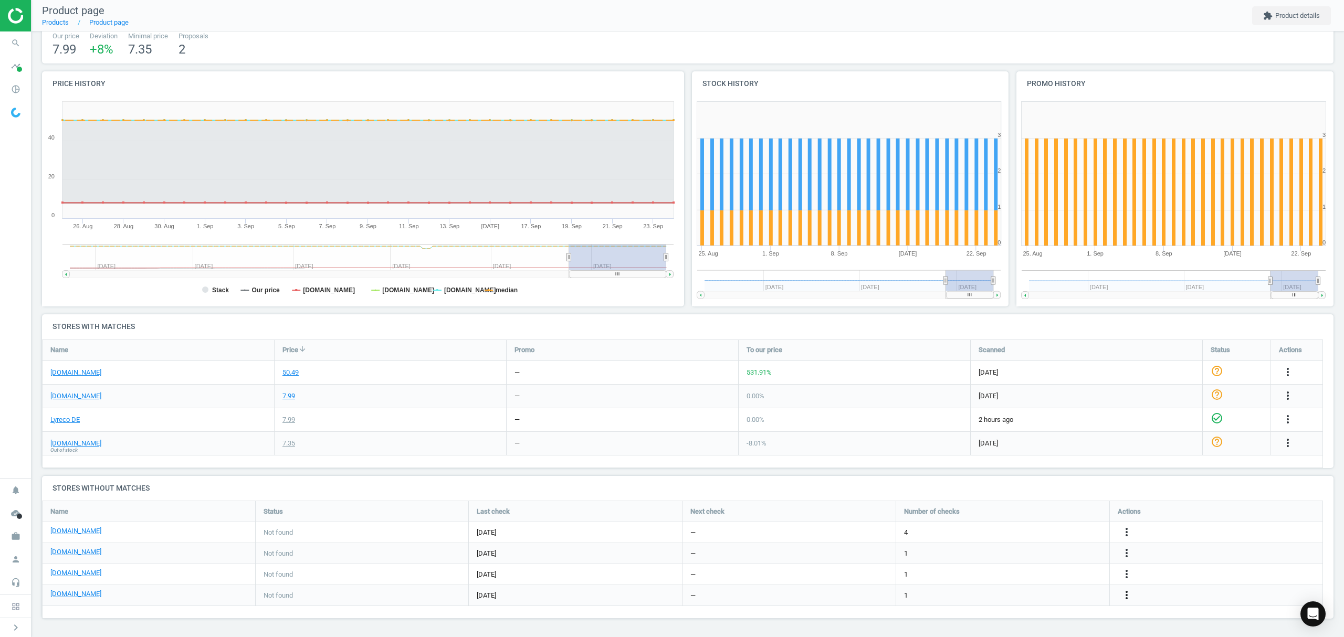
click at [1128, 593] on icon "more_vert" at bounding box center [1126, 595] width 13 height 13
click at [1048, 595] on link "Edit URL/product option" at bounding box center [1045, 596] width 144 height 16
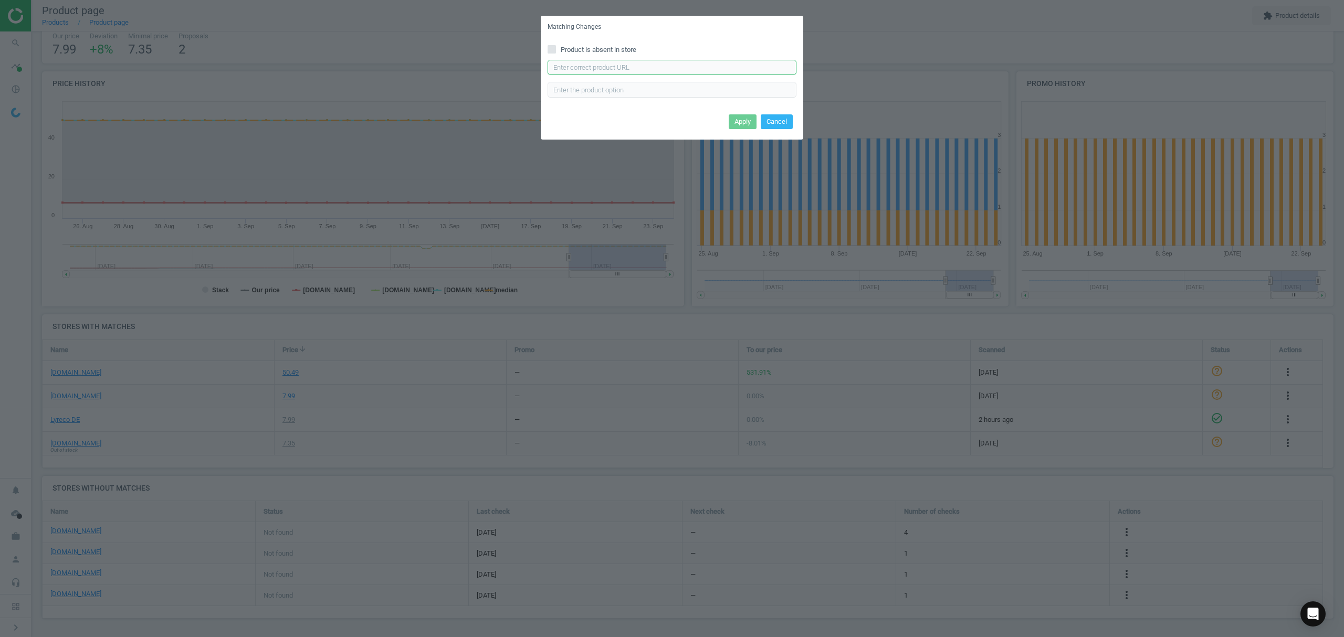
click at [662, 68] on input "text" at bounding box center [672, 68] width 249 height 16
paste input "https://cas-technik.de/hautschutz/erste-hilfe/pflaster/salvequick-6036-wasserab…"
type input "https://cas-technik.de/hautschutz/erste-hilfe/pflaster/salvequick-6036-wasserab…"
click at [780, 129] on button "Cancel" at bounding box center [777, 131] width 32 height 15
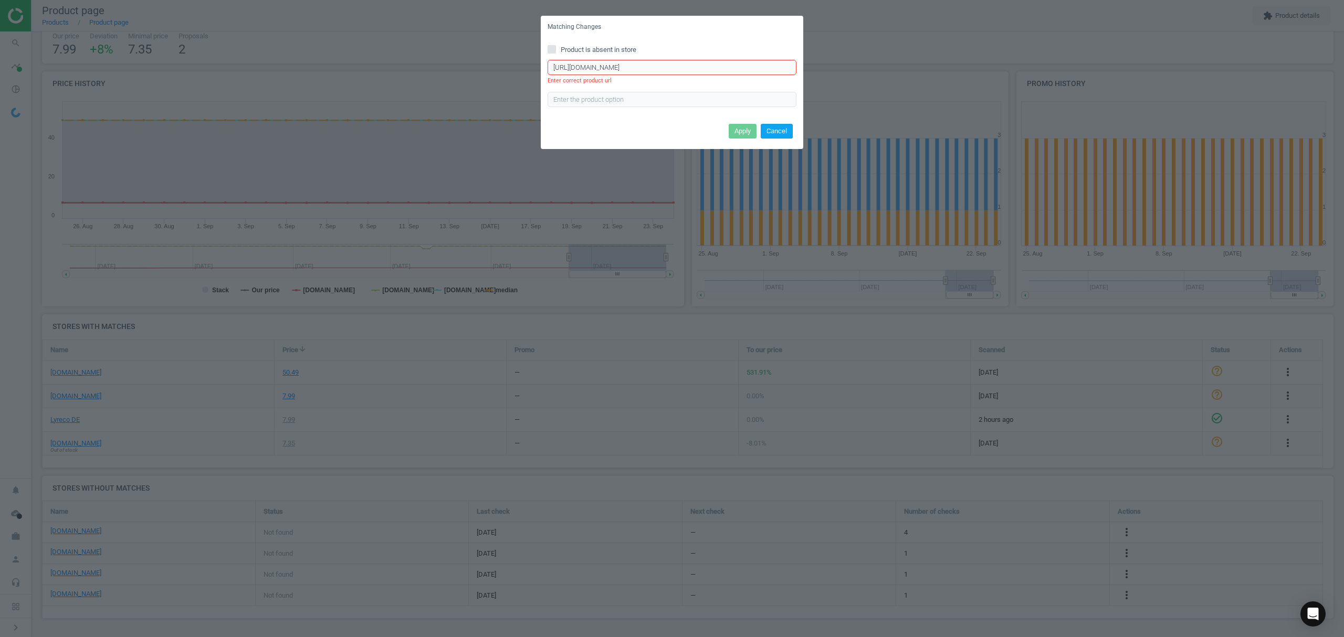
scroll to position [0, 0]
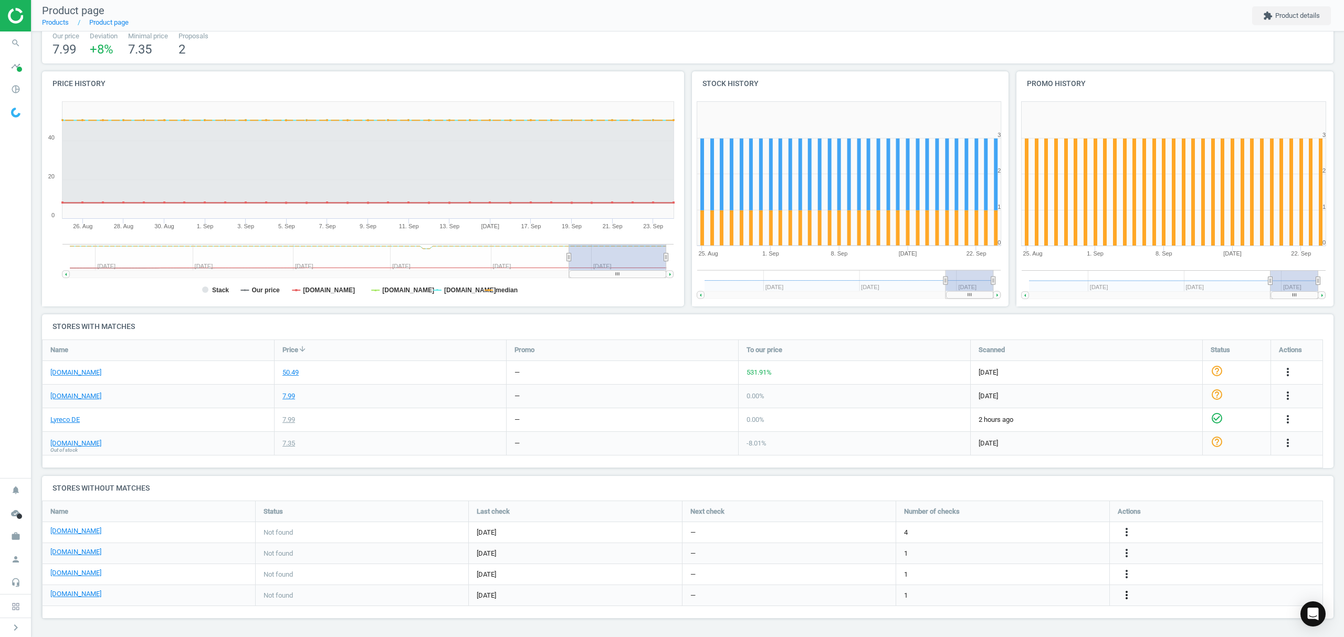
click at [1128, 597] on icon "more_vert" at bounding box center [1126, 595] width 13 height 13
click at [1023, 595] on link "Edit URL/product option" at bounding box center [1045, 596] width 144 height 16
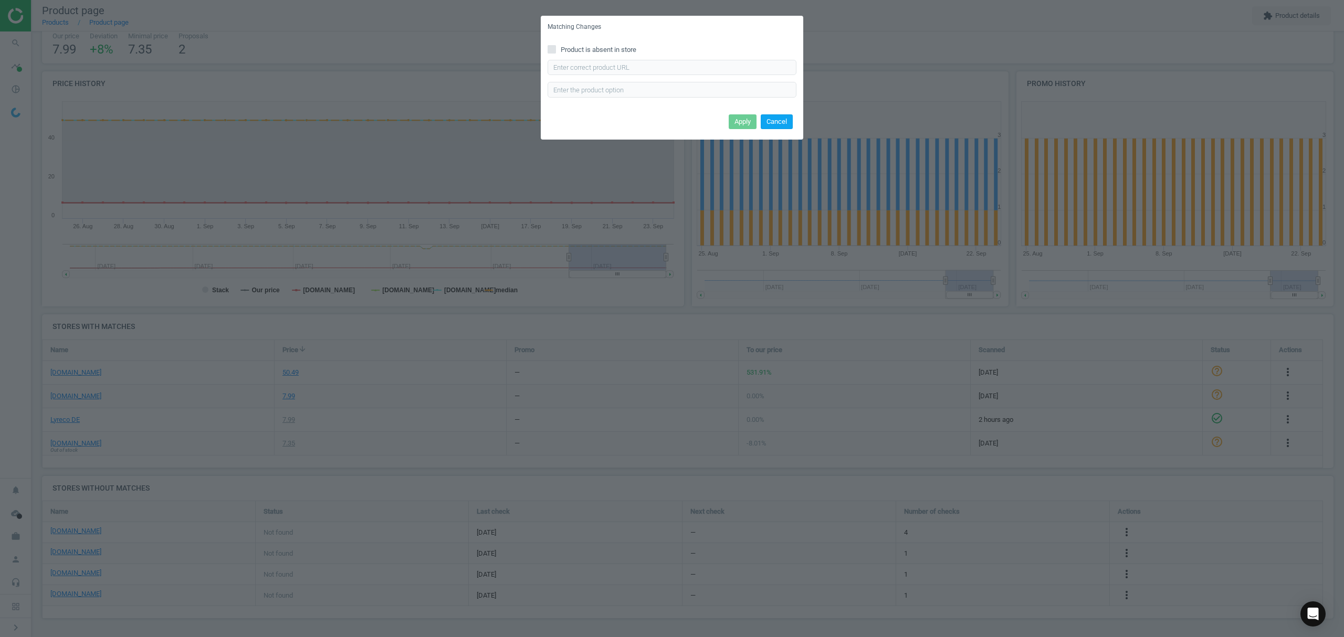
click at [770, 124] on button "Cancel" at bounding box center [777, 121] width 32 height 15
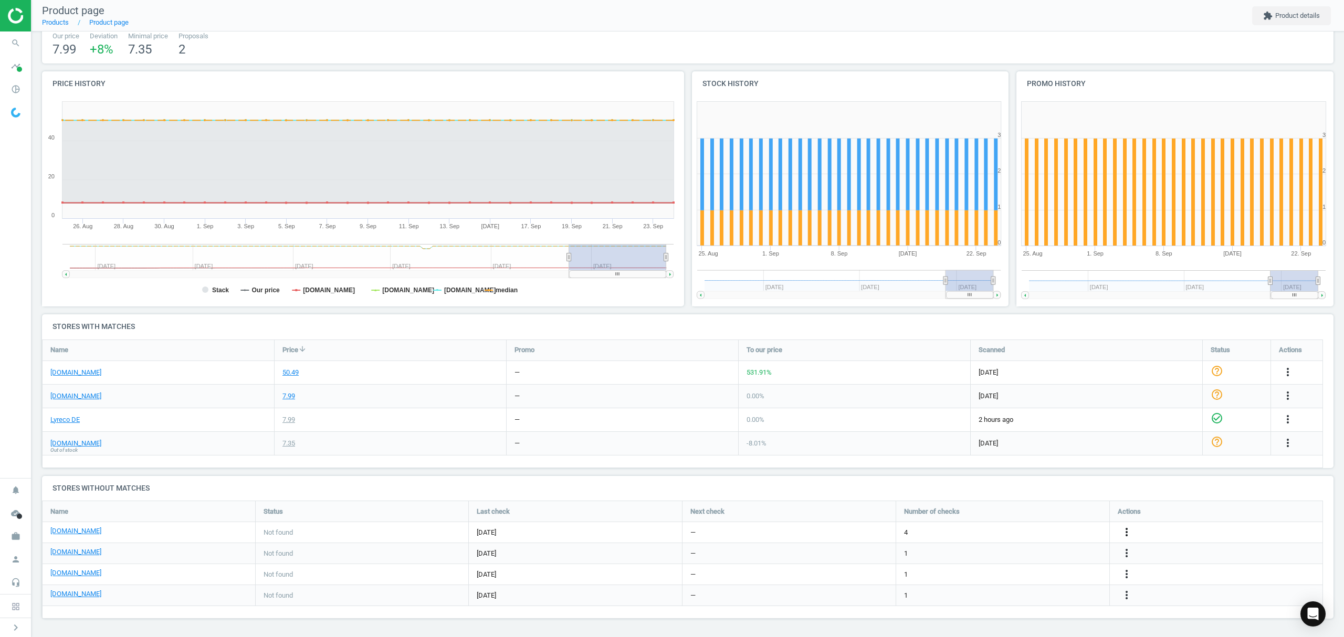
click at [1126, 531] on icon "more_vert" at bounding box center [1126, 532] width 13 height 13
click at [1033, 536] on link "Edit URL/product option" at bounding box center [1045, 533] width 144 height 16
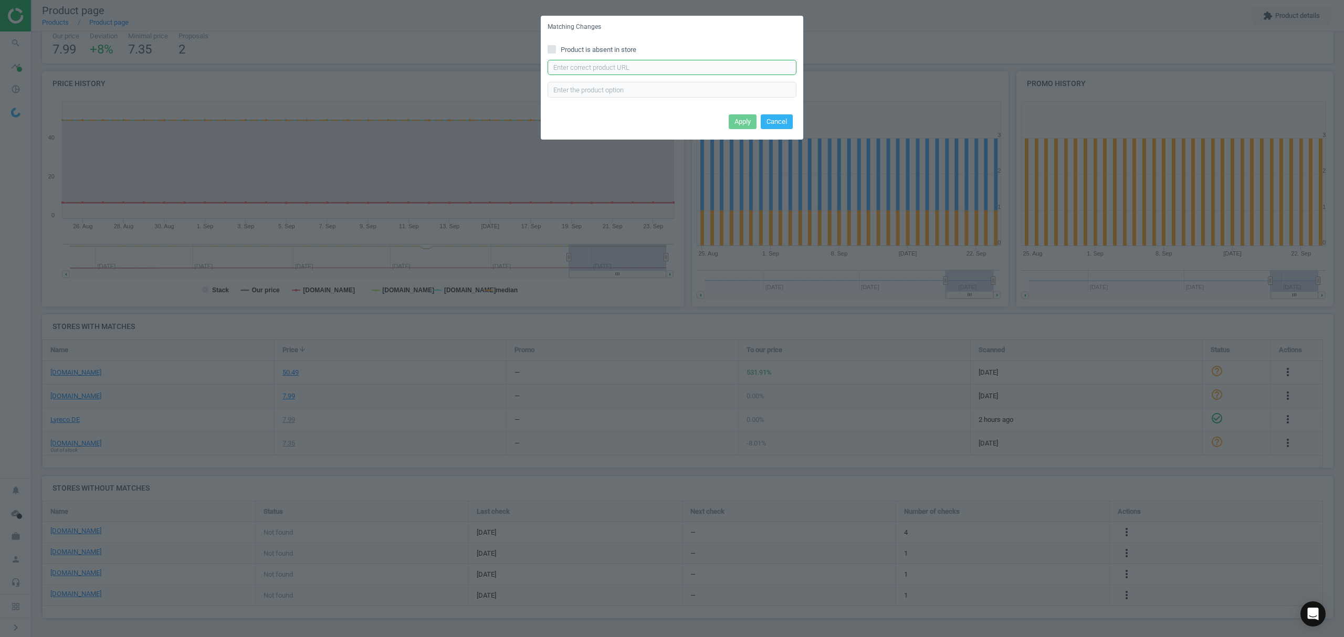
click at [614, 68] on input "text" at bounding box center [672, 68] width 249 height 16
paste input "https://cas-technik.de/hautschutz/erste-hilfe/pflaster/salvequick-6036-wasserab…"
type input "https://cas-technik.de/hautschutz/erste-hilfe/pflaster/salvequick-6036-wasserab…"
click at [741, 116] on button "Apply" at bounding box center [743, 121] width 28 height 15
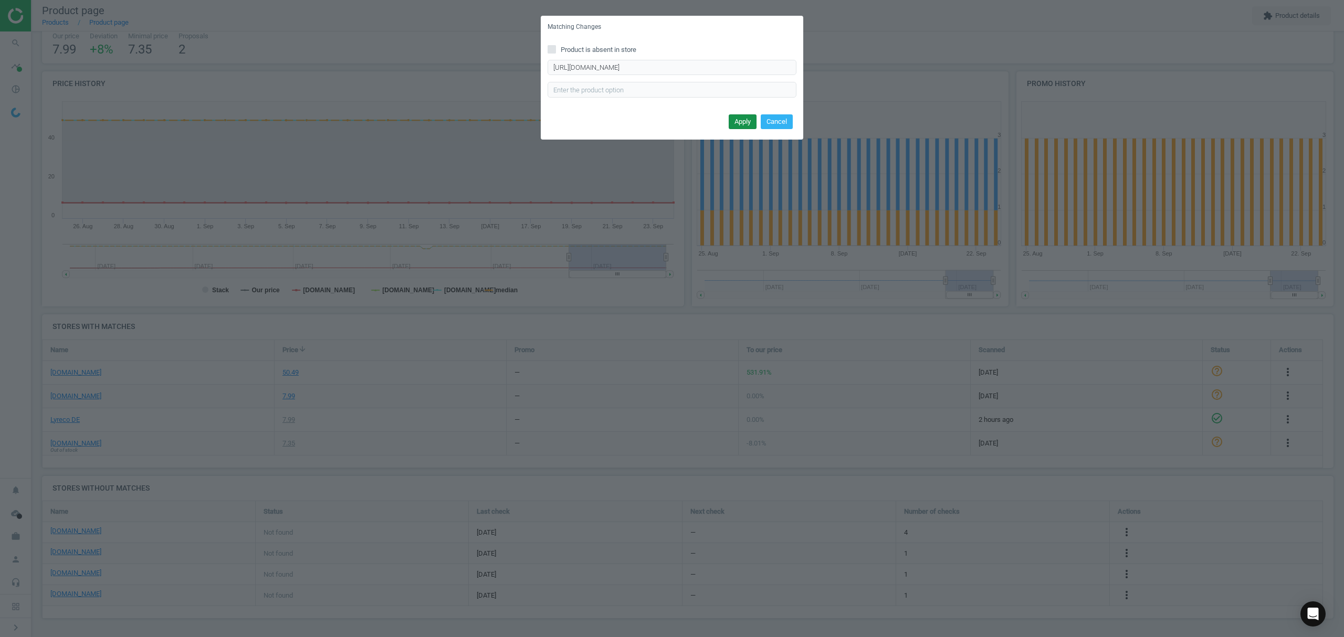
scroll to position [0, 0]
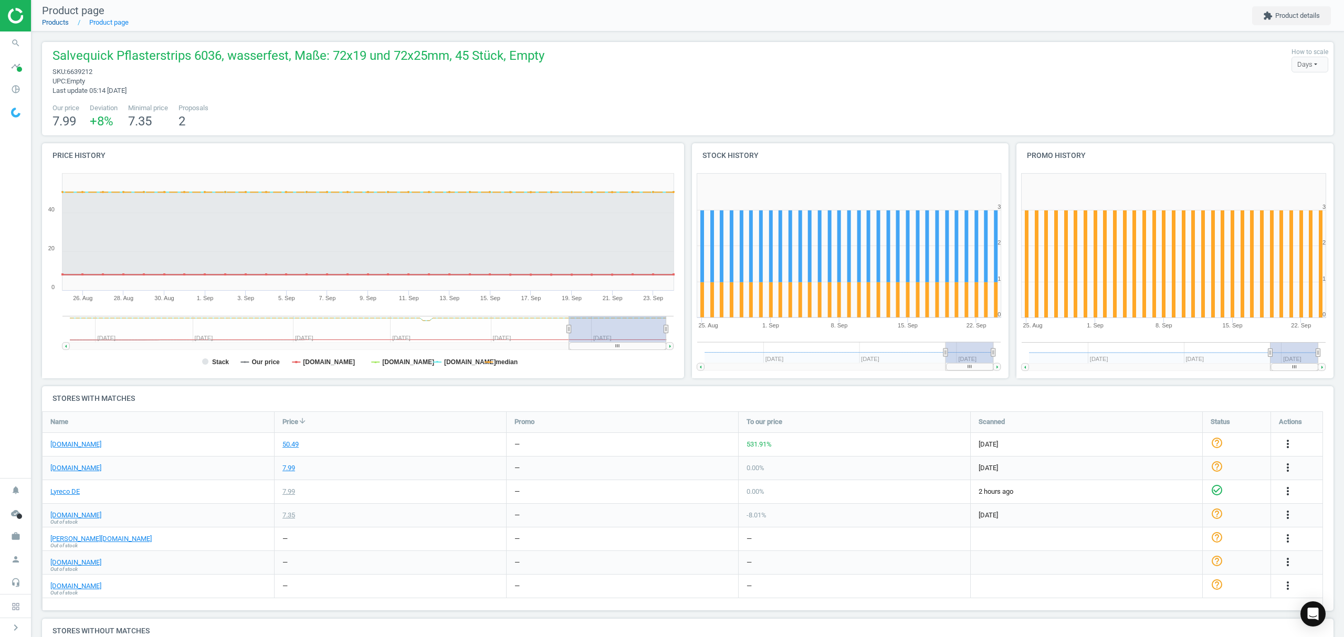
click at [54, 22] on link "Products" at bounding box center [55, 22] width 27 height 8
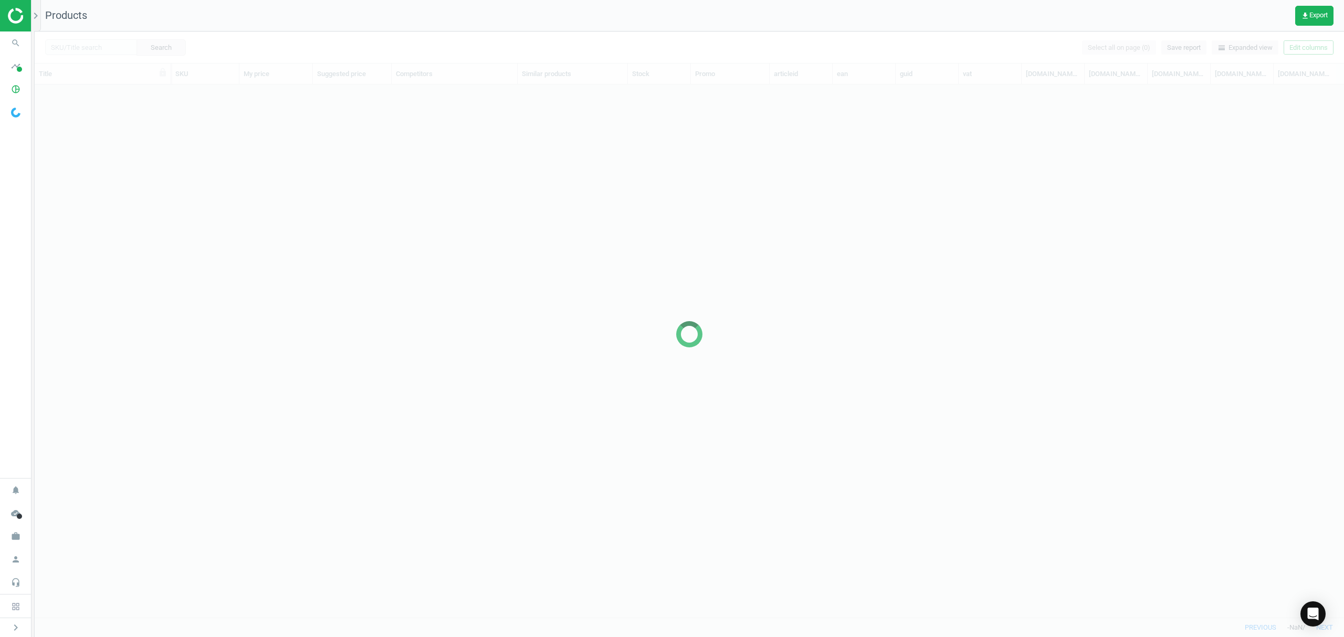
scroll to position [511, 1298]
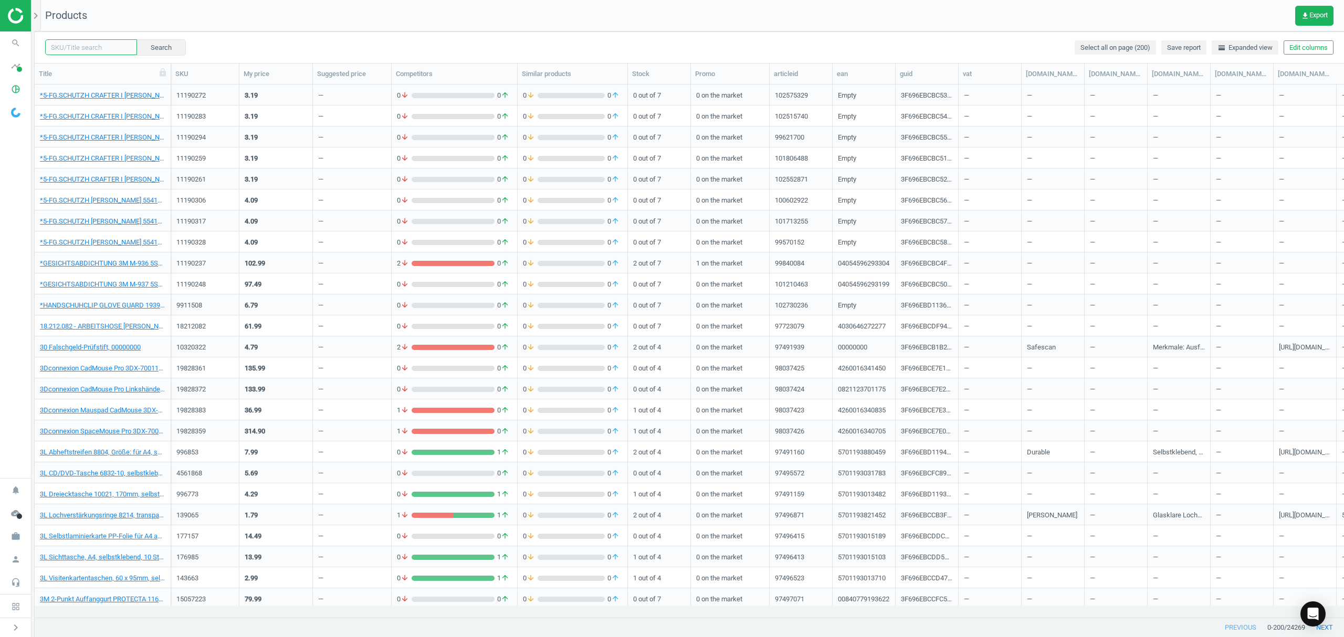
click at [111, 48] on input "text" at bounding box center [91, 47] width 92 height 16
paste input "9669749"
type input "9669749"
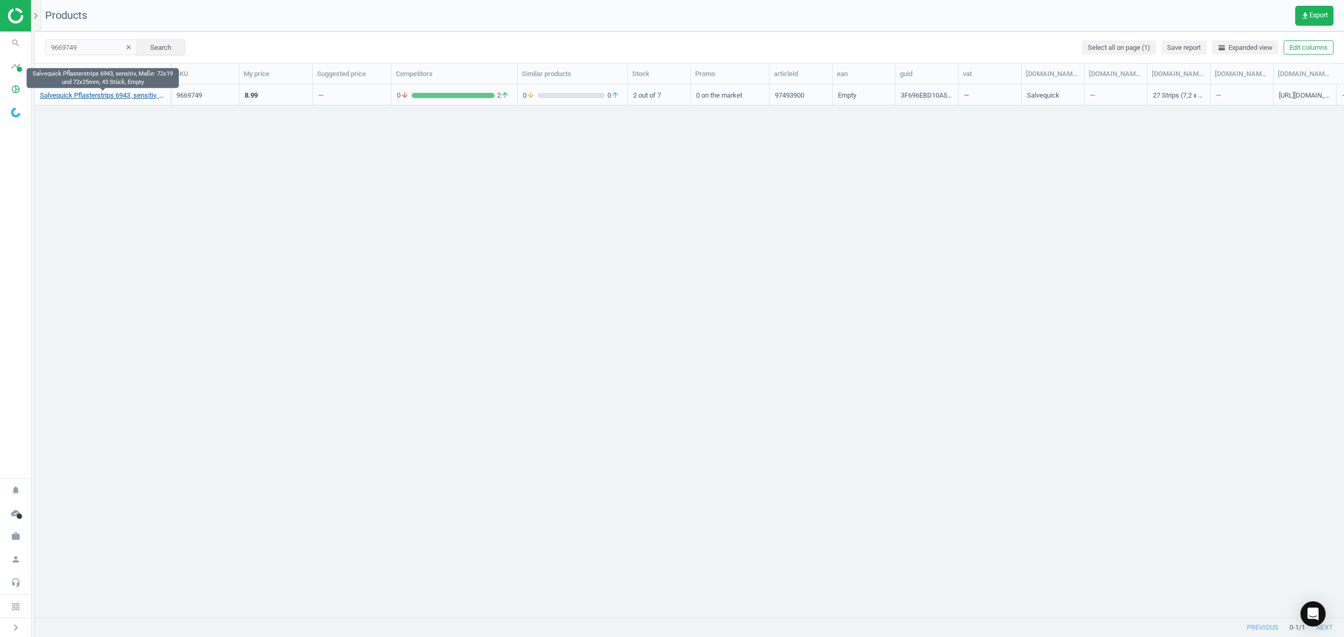
click at [110, 97] on link "Salvequick Pflasterstrips 6943, sensitiv, Maße: 72x19 und 72x25mm, 43 Stück, Em…" at bounding box center [102, 95] width 125 height 9
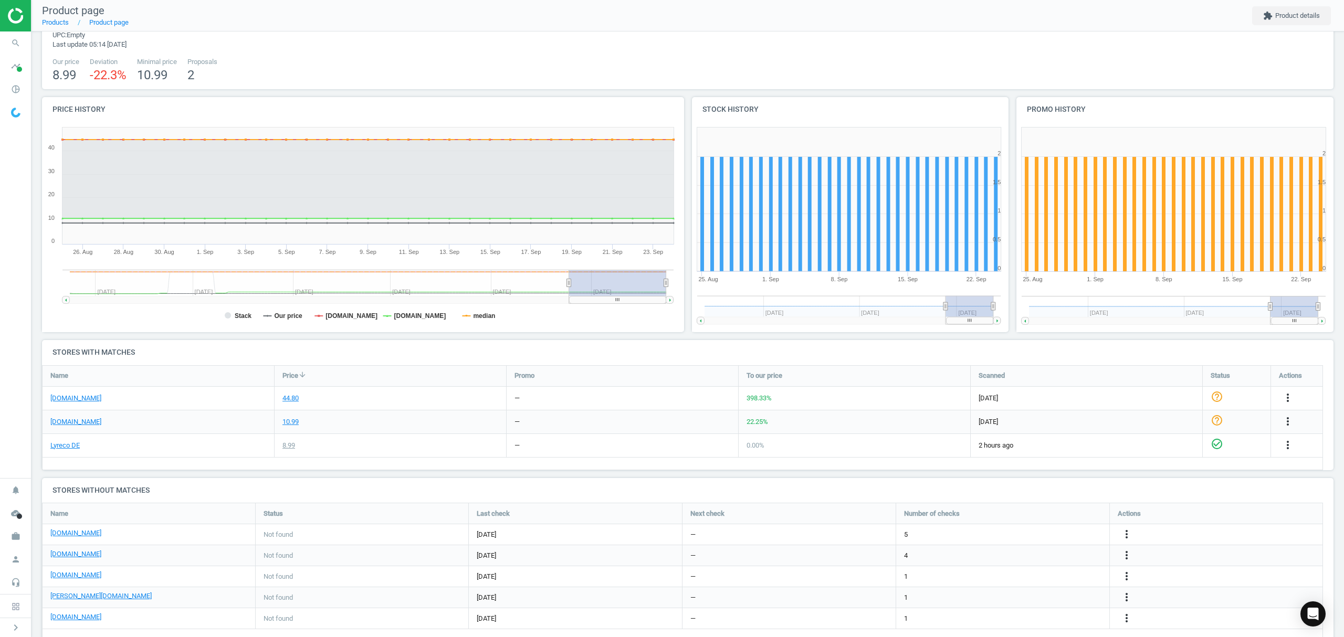
scroll to position [70, 0]
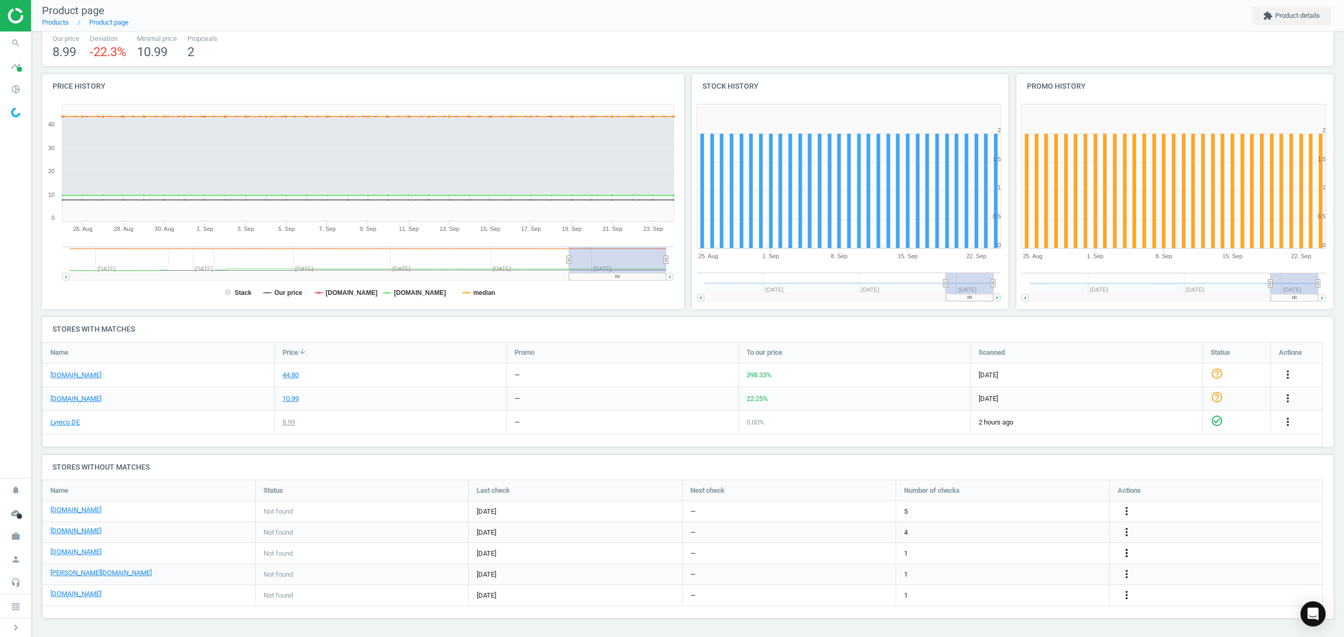
click at [1128, 551] on icon "more_vert" at bounding box center [1126, 553] width 13 height 13
click at [1002, 551] on link "Edit URL/product option" at bounding box center [1045, 553] width 144 height 16
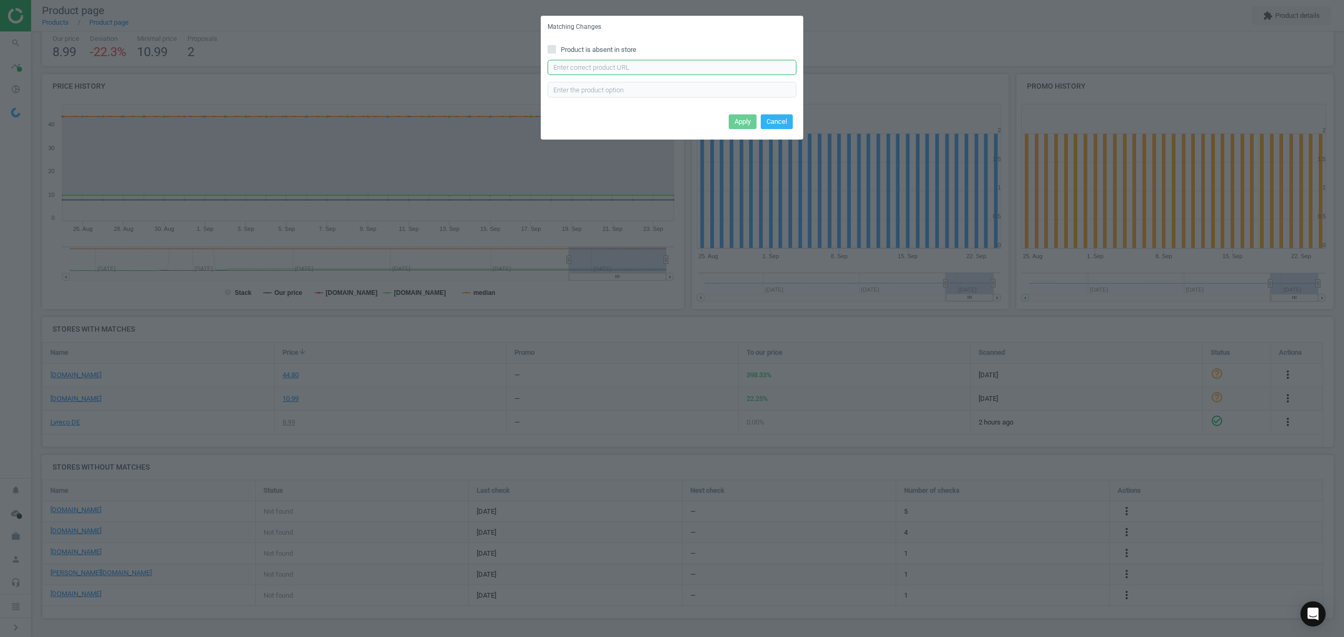
click at [612, 70] on input "text" at bounding box center [672, 68] width 249 height 16
paste input "https://www.office-discount.de/salvequick-sensitive-pflaster-525352"
type input "https://www.office-discount.de/salvequick-sensitive-pflaster-525352"
click at [740, 122] on button "Apply" at bounding box center [743, 121] width 28 height 15
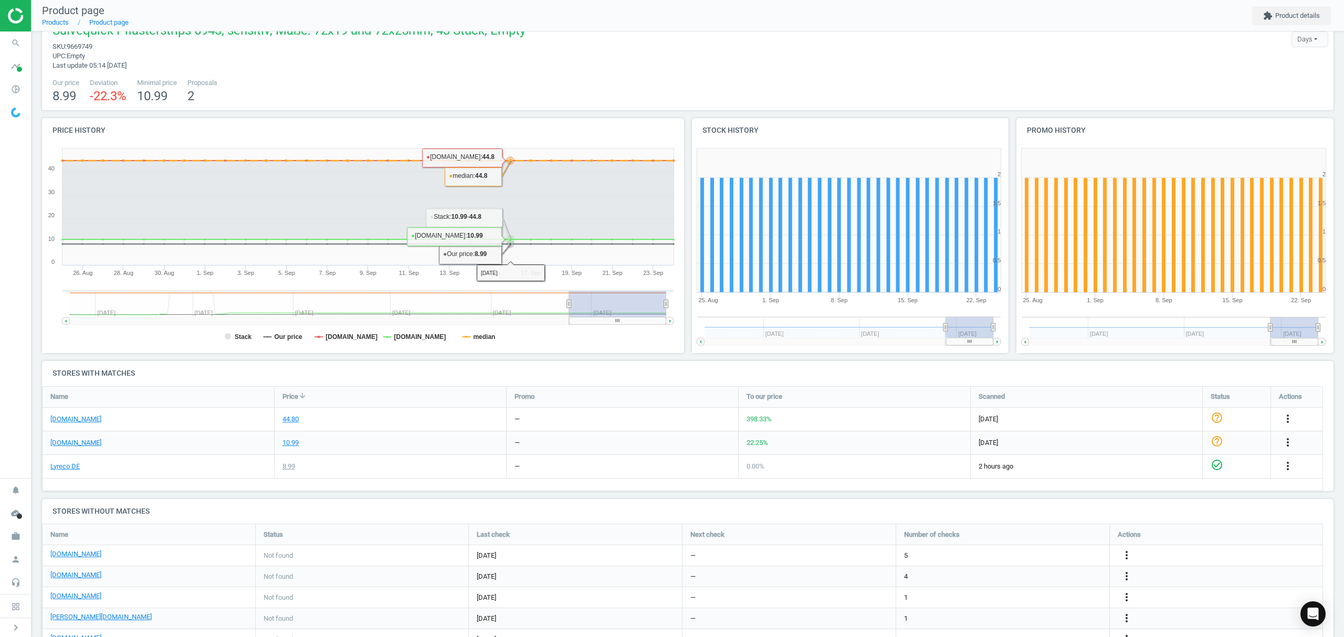
scroll to position [0, 0]
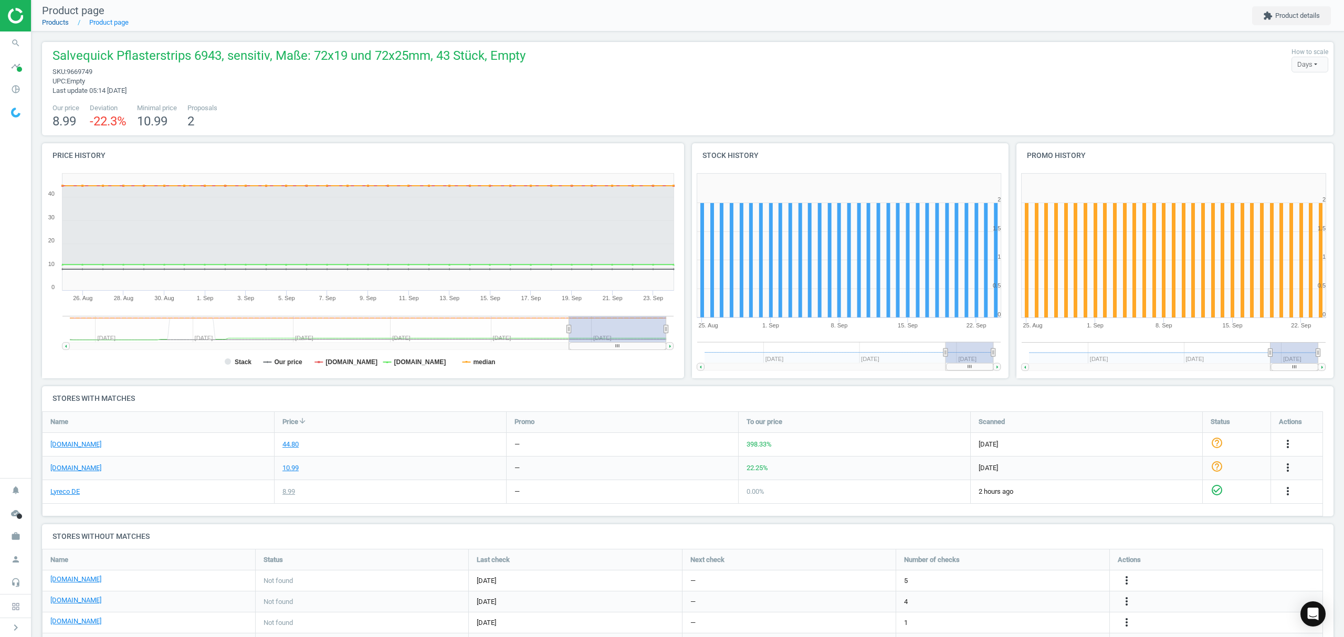
click at [46, 23] on link "Products" at bounding box center [55, 22] width 27 height 8
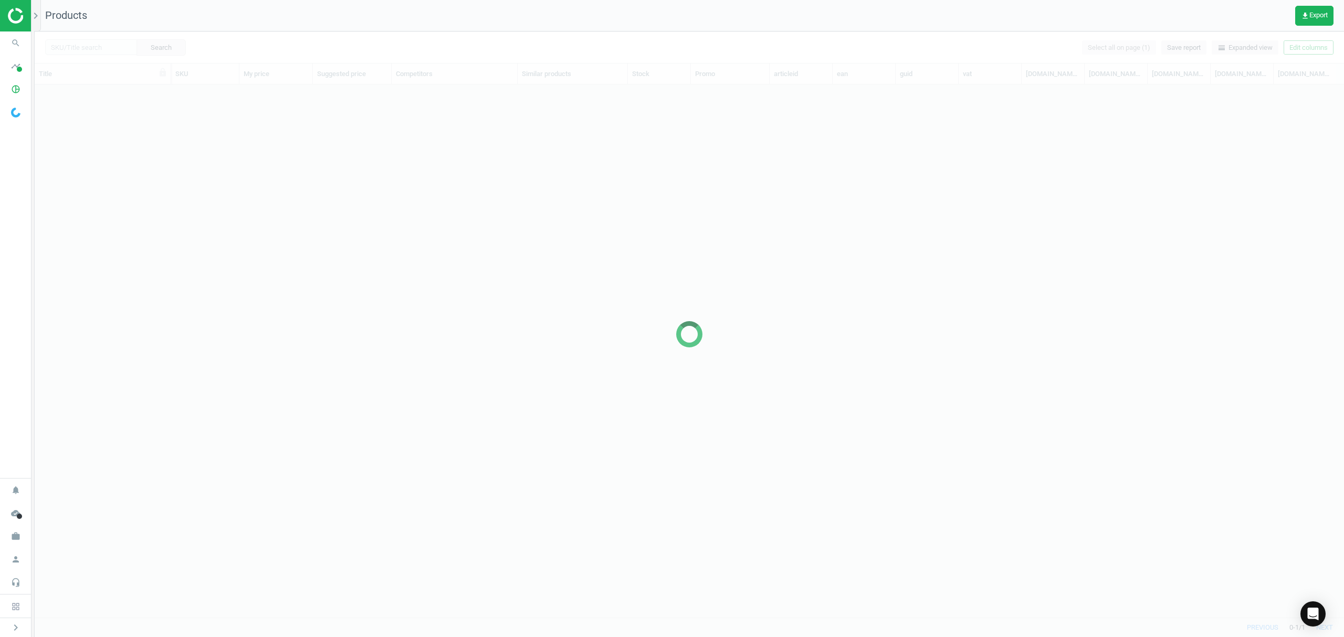
scroll to position [511, 1298]
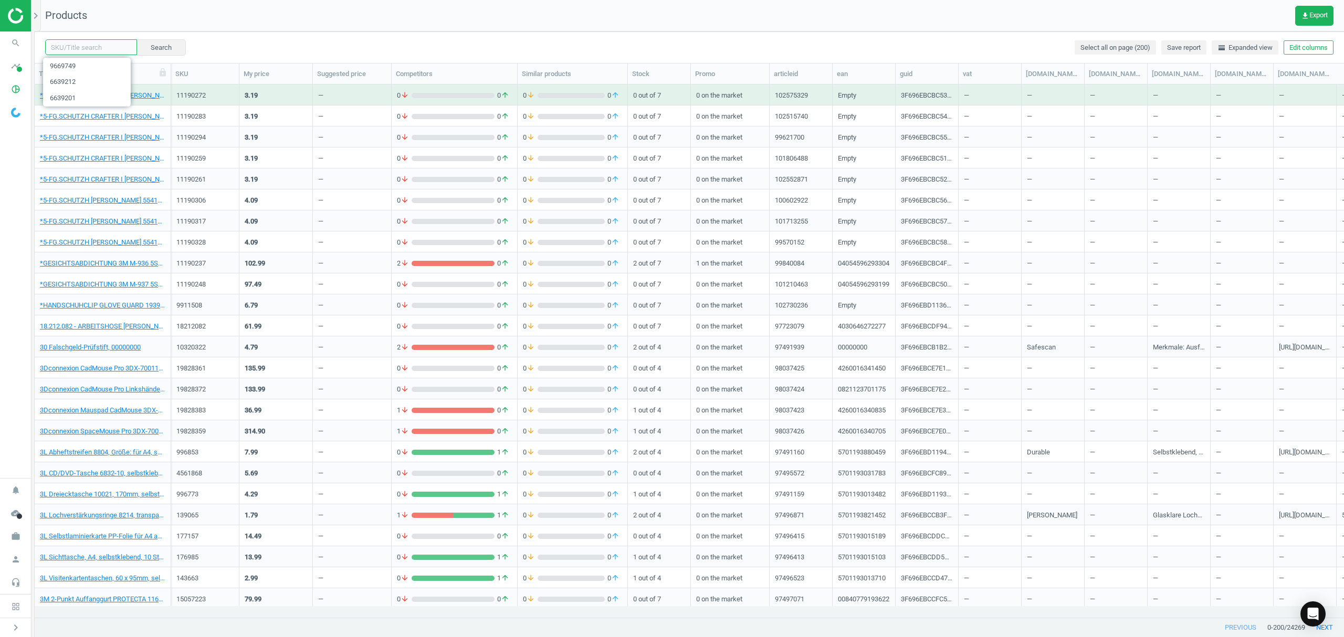
click at [95, 49] on input "text" at bounding box center [91, 47] width 92 height 16
paste input "6639187"
type input "6639187"
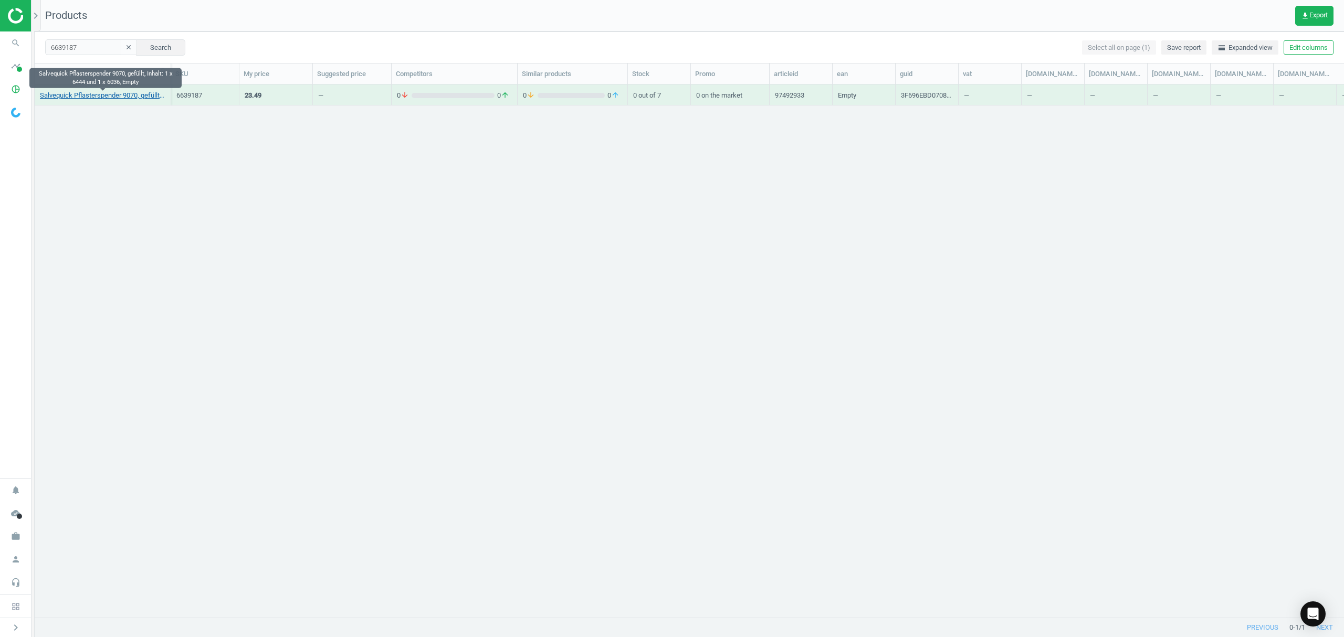
click at [118, 96] on link "Salvequick Pflasterspender 9070, gefüllt, Inhalt: 1 x 6444 und 1 x 6036, Empty" at bounding box center [102, 95] width 125 height 9
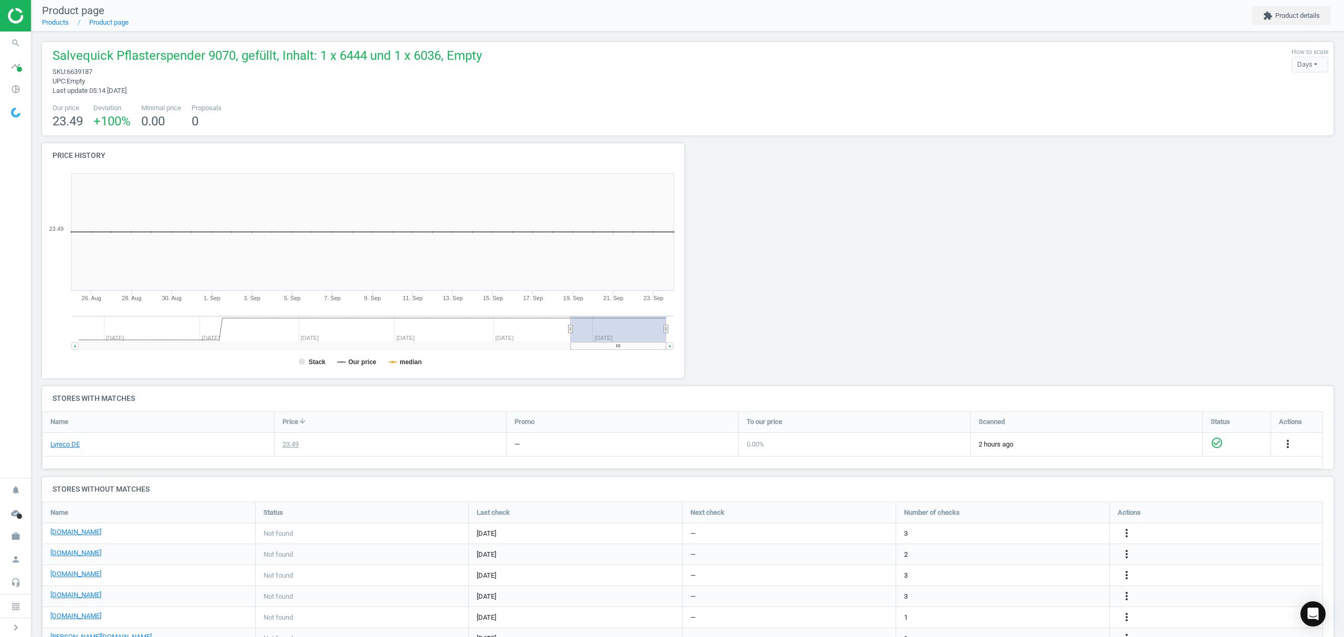
scroll to position [64, 0]
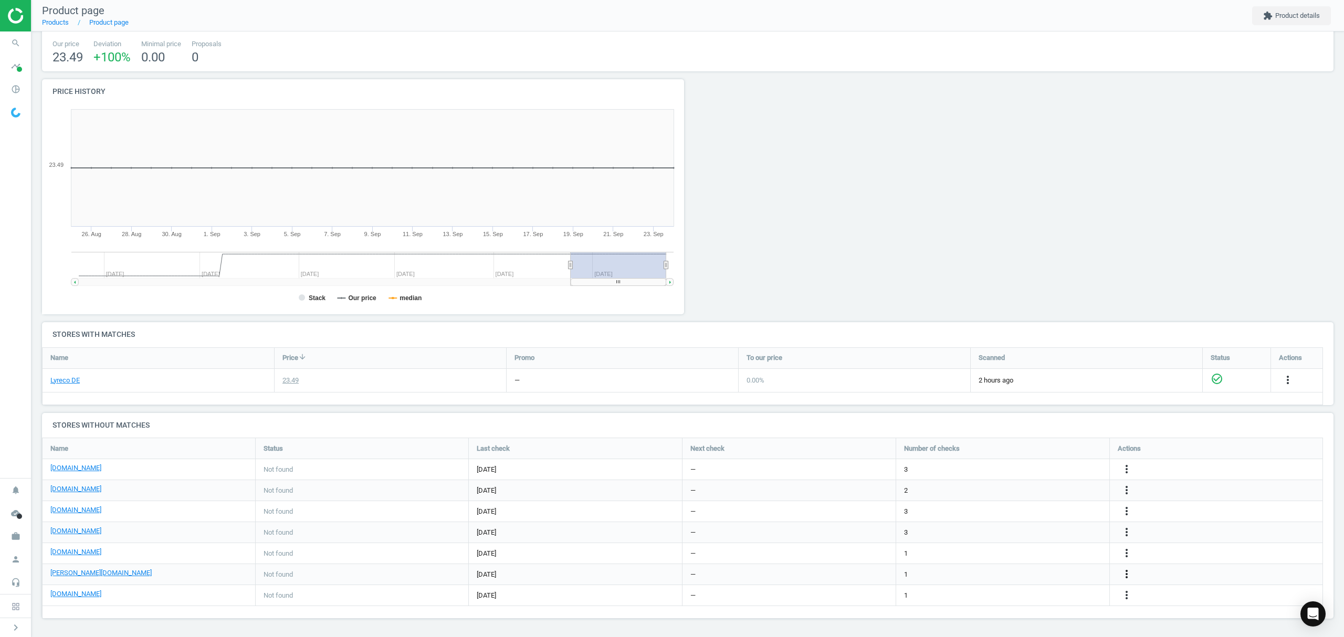
click at [1129, 572] on icon "more_vert" at bounding box center [1126, 574] width 13 height 13
click at [1019, 575] on link "Edit URL/product option" at bounding box center [1045, 575] width 144 height 16
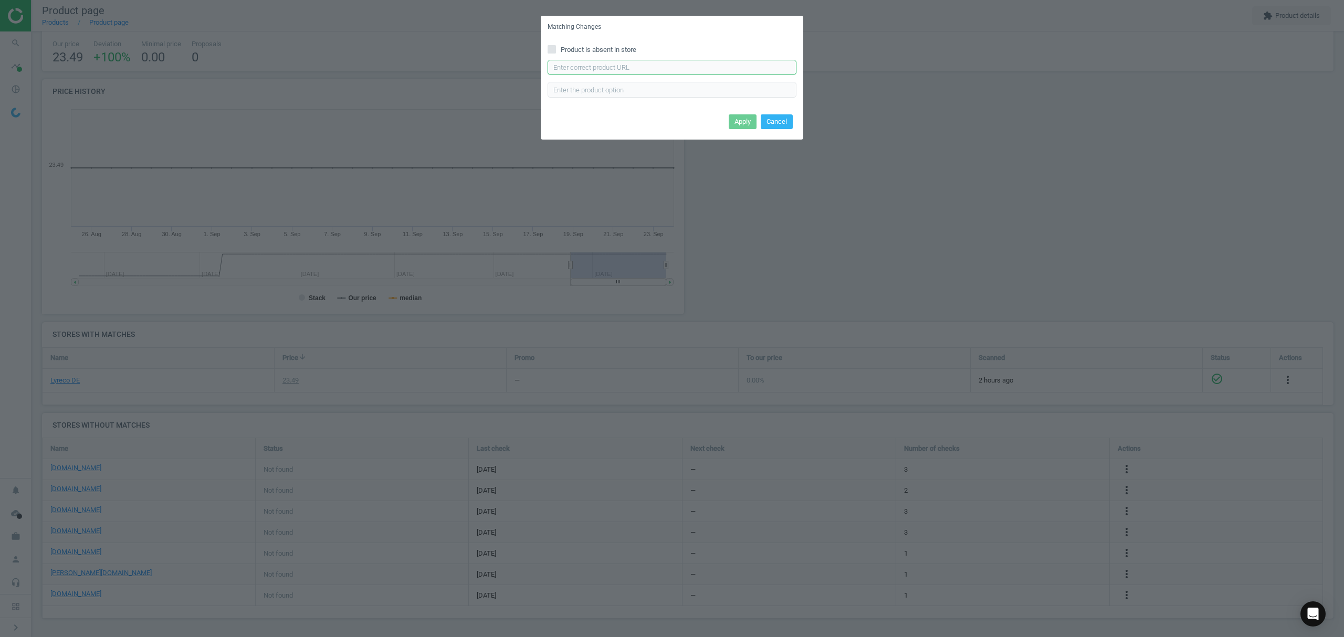
click at [671, 68] on input "text" at bounding box center [672, 68] width 249 height 16
paste input "https://www.otto-office.com/de/Salvequick-Pflasterspender-Salvequick/316367/p"
type input "https://www.otto-office.com/de/Salvequick-Pflasterspender-Salvequick/316367/p"
click at [738, 122] on button "Apply" at bounding box center [743, 121] width 28 height 15
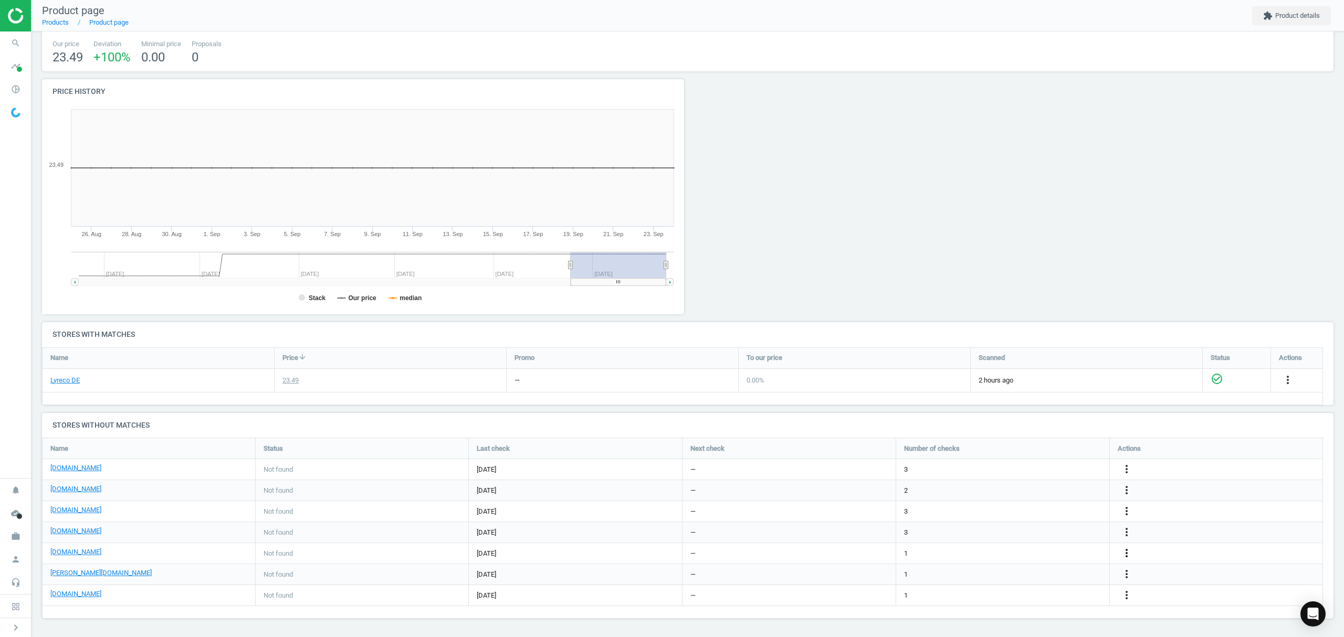
click at [1128, 553] on icon "more_vert" at bounding box center [1126, 553] width 13 height 13
click at [985, 553] on link "Edit URL/product option" at bounding box center [1045, 554] width 144 height 16
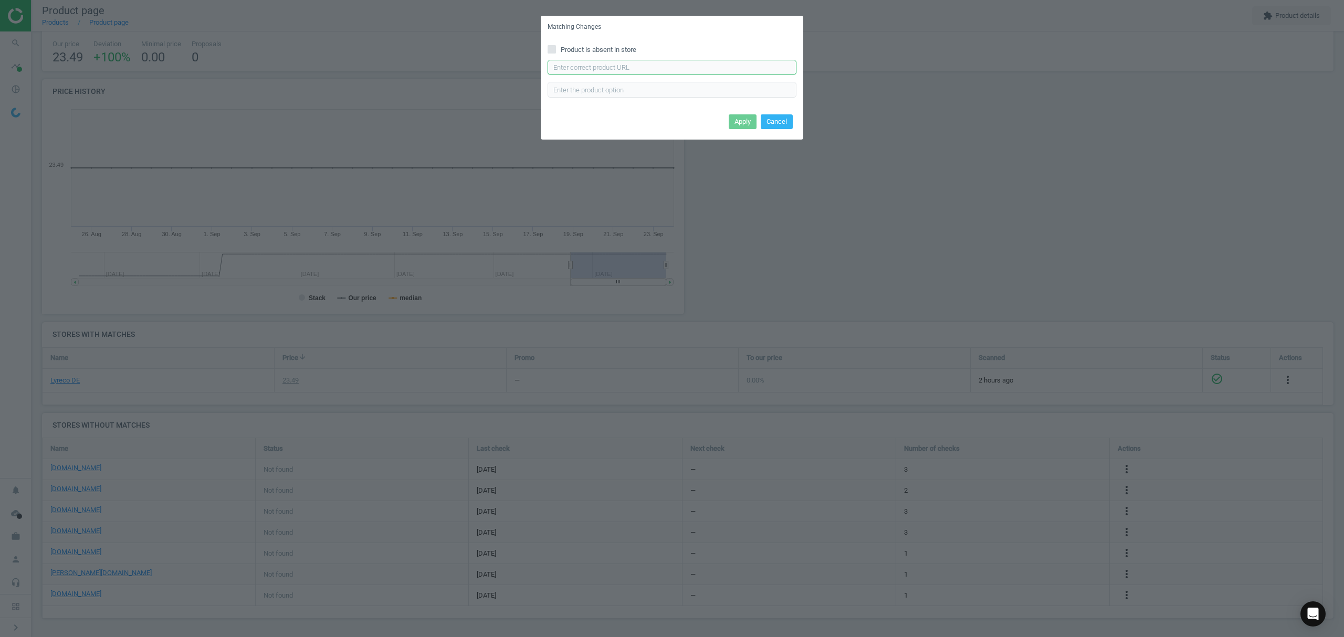
click at [580, 67] on input "text" at bounding box center [672, 68] width 249 height 16
paste input "https://www.office-discount.de/salvequick-pflasterspender-126995"
type input "https://www.office-discount.de/salvequick-pflasterspender-126995"
click at [741, 118] on button "Apply" at bounding box center [743, 121] width 28 height 15
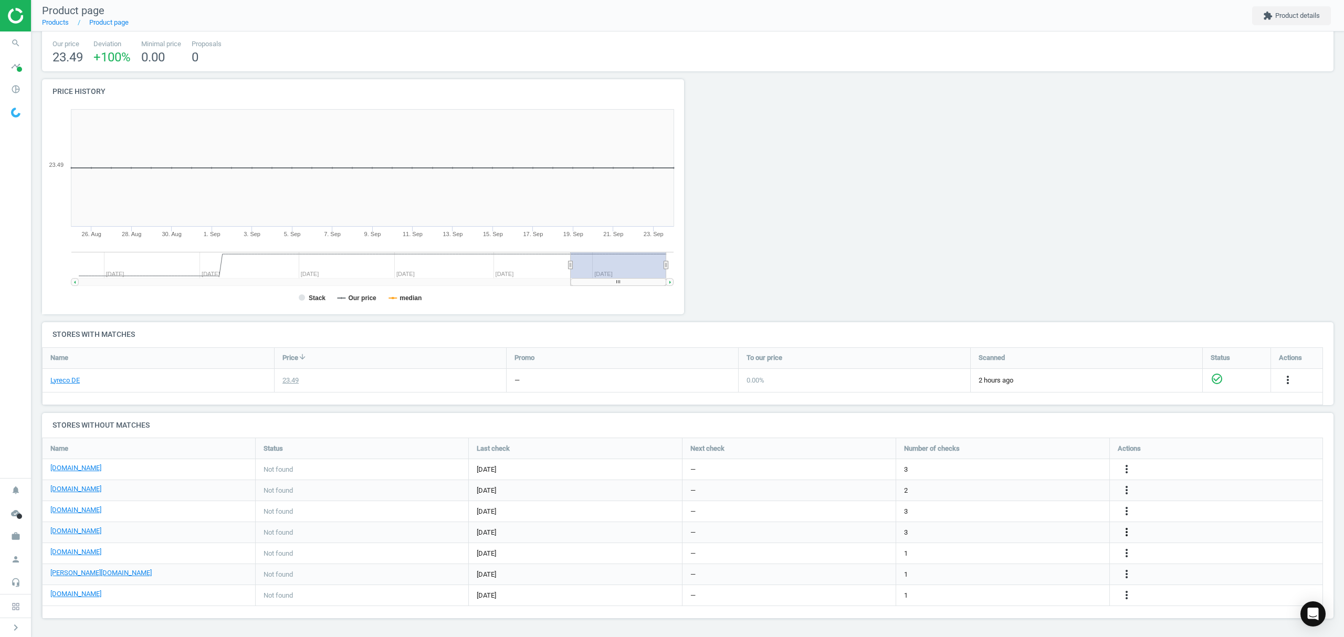
click at [1125, 530] on icon "more_vert" at bounding box center [1126, 532] width 13 height 13
click at [1002, 533] on link "Edit URL/product option" at bounding box center [1045, 533] width 144 height 16
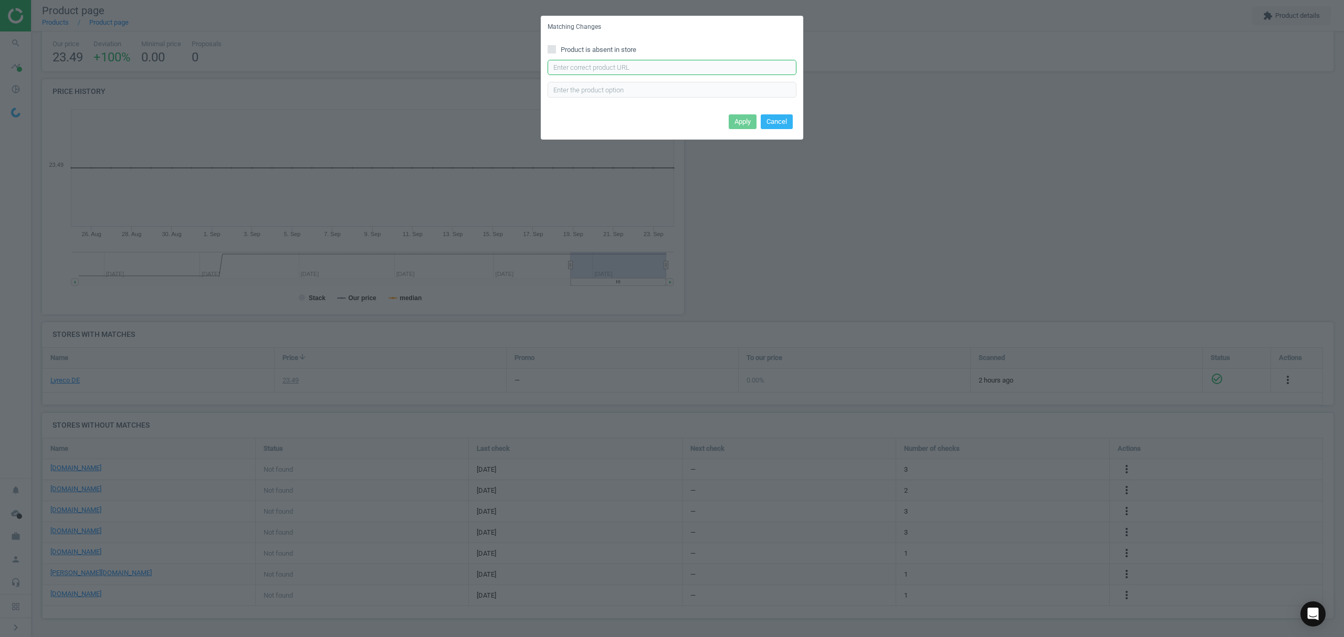
click at [609, 66] on input "text" at bounding box center [672, 68] width 249 height 16
paste input "https://cas-technik.de/hautschutz/erste-hilfe/pflasterspender/salvequick-490700…"
drag, startPoint x: 647, startPoint y: 67, endPoint x: 374, endPoint y: 22, distance: 277.2
click at [374, 22] on div "Matching Changes Product is absent in store https://cas-technik.de/hautschutz/e…" at bounding box center [672, 318] width 1344 height 637
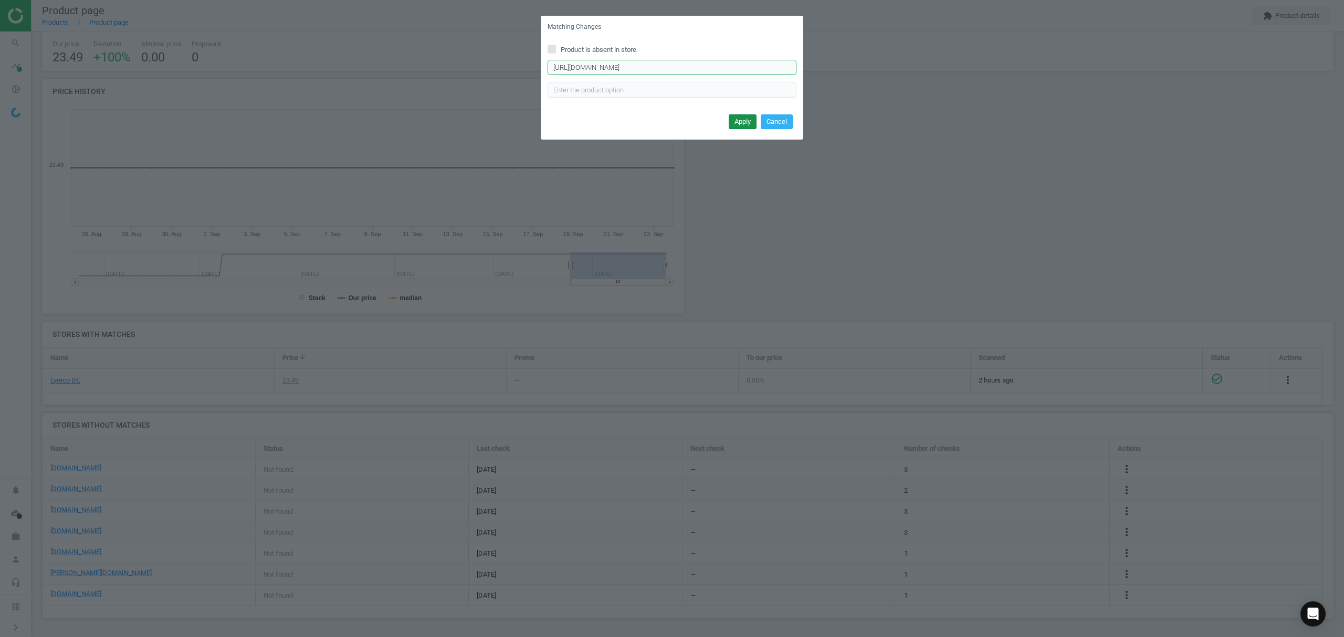
type input "https://cas-technik.de/hautschutz/erste-hilfe/pflasterspender/salvequick-490700…"
click at [737, 125] on button "Apply" at bounding box center [743, 121] width 28 height 15
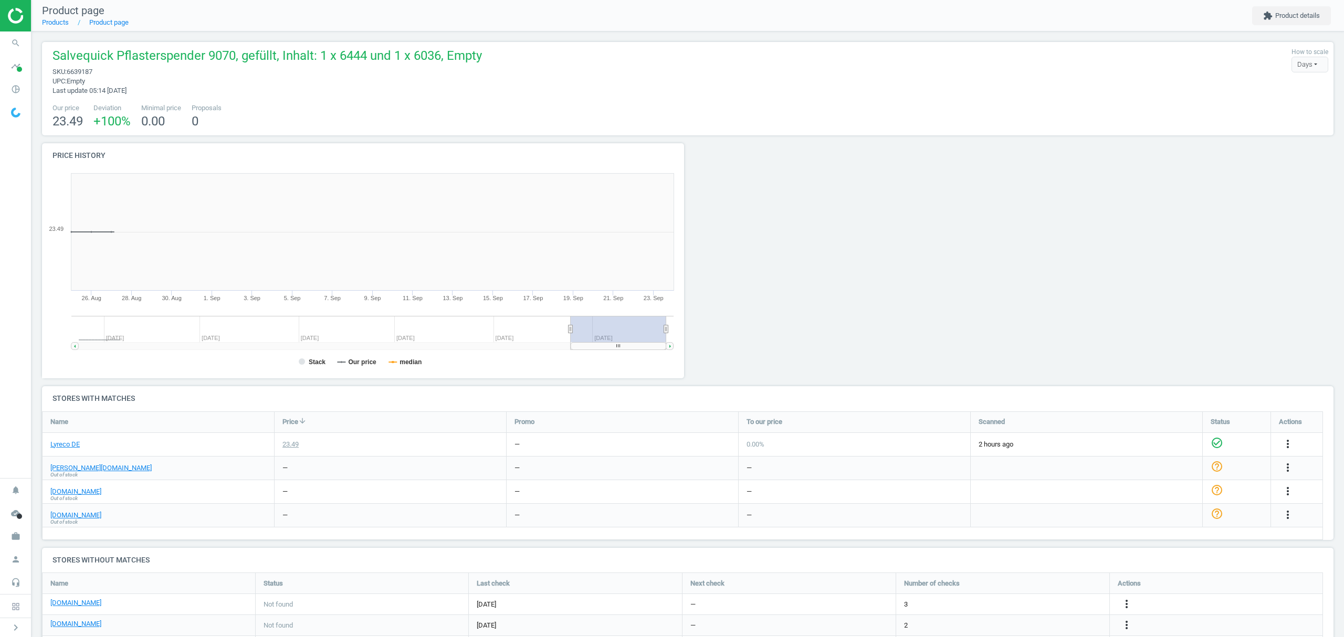
scroll to position [232, 658]
click at [89, 72] on span "6639187" at bounding box center [80, 72] width 26 height 8
copy span "6639187"
click at [1128, 601] on icon "more_vert" at bounding box center [1126, 604] width 13 height 13
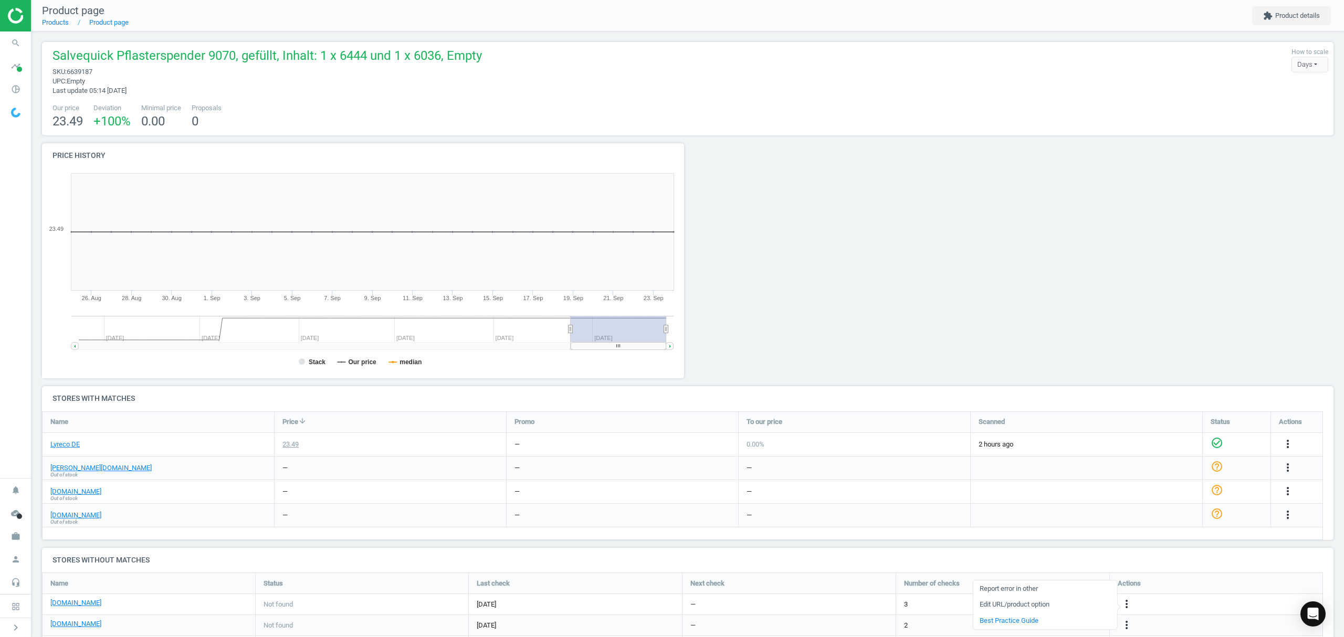
click at [1038, 606] on link "Edit URL/product option" at bounding box center [1045, 605] width 144 height 16
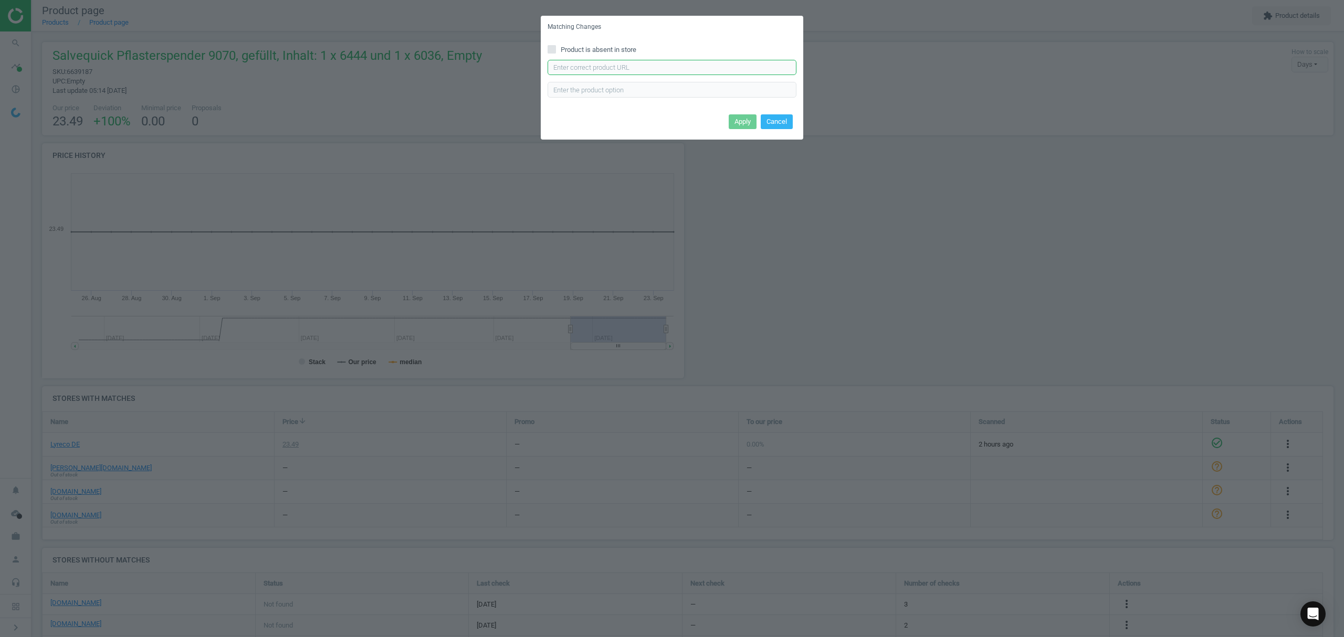
click at [683, 70] on input "text" at bounding box center [672, 68] width 249 height 16
paste input "https://www.bueromarkt-ag.de/pflasterspender_salvequick_490700,p-490700.html"
type input "https://www.bueromarkt-ag.de/pflasterspender_salvequick_490700,p-490700.html"
click at [739, 121] on button "Apply" at bounding box center [743, 121] width 28 height 15
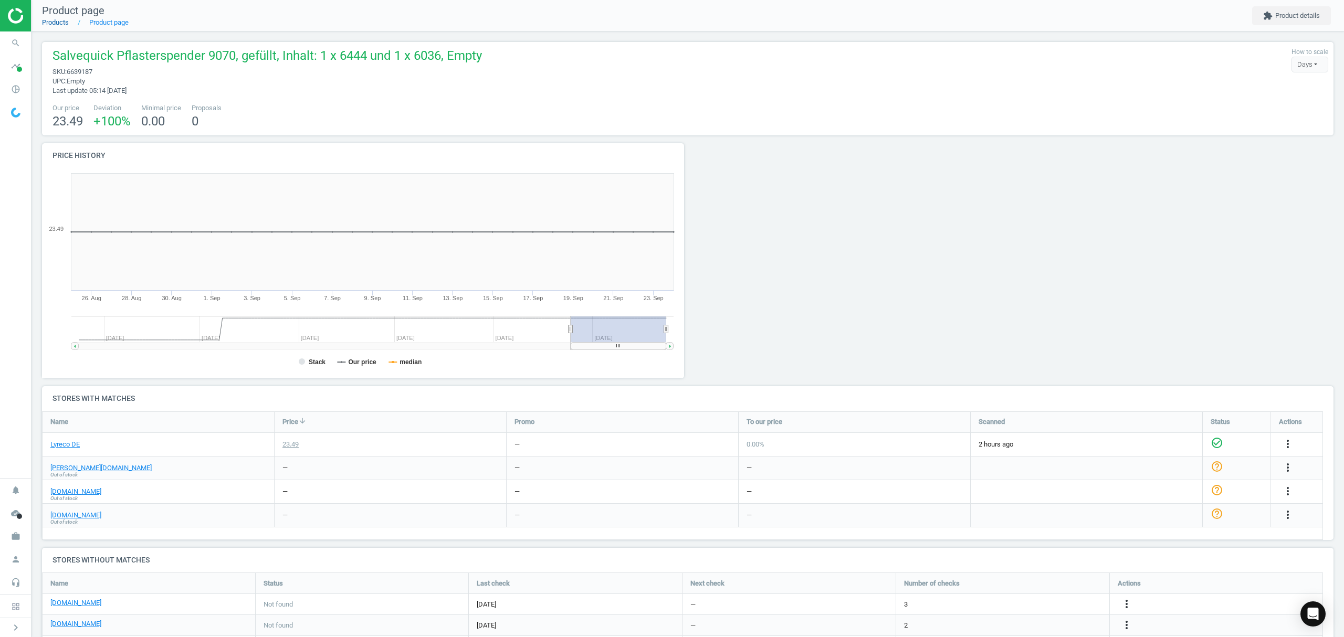
click at [61, 19] on link "Products" at bounding box center [55, 22] width 27 height 8
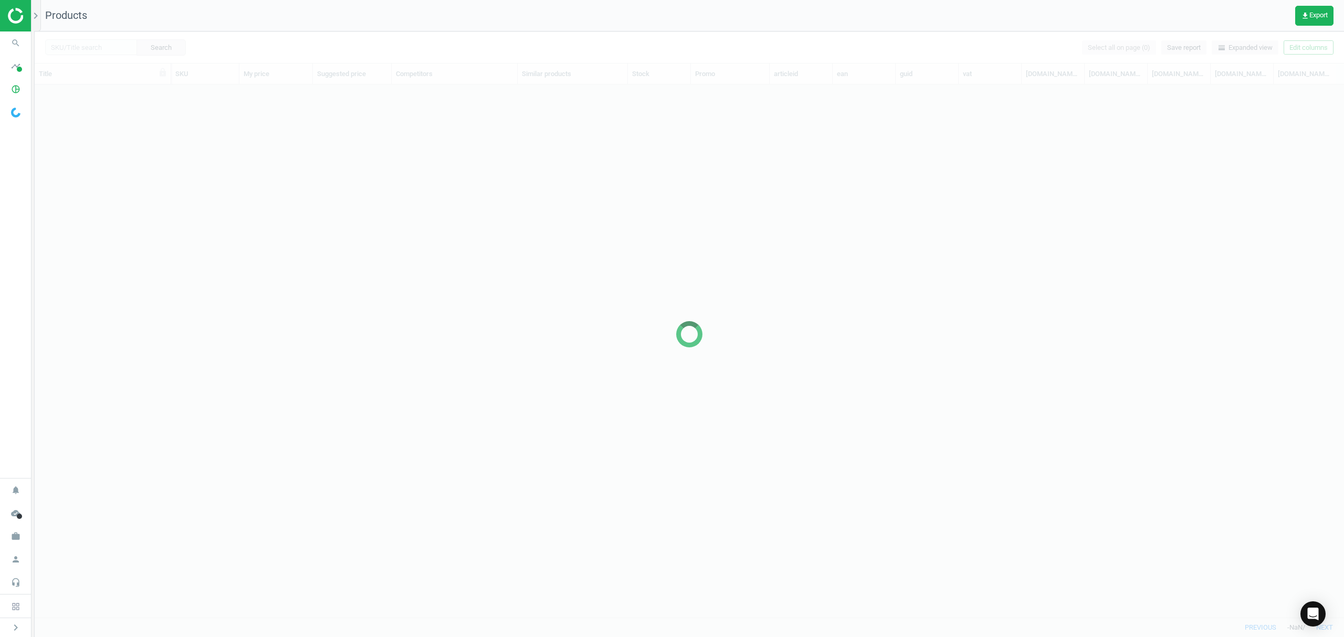
scroll to position [511, 1298]
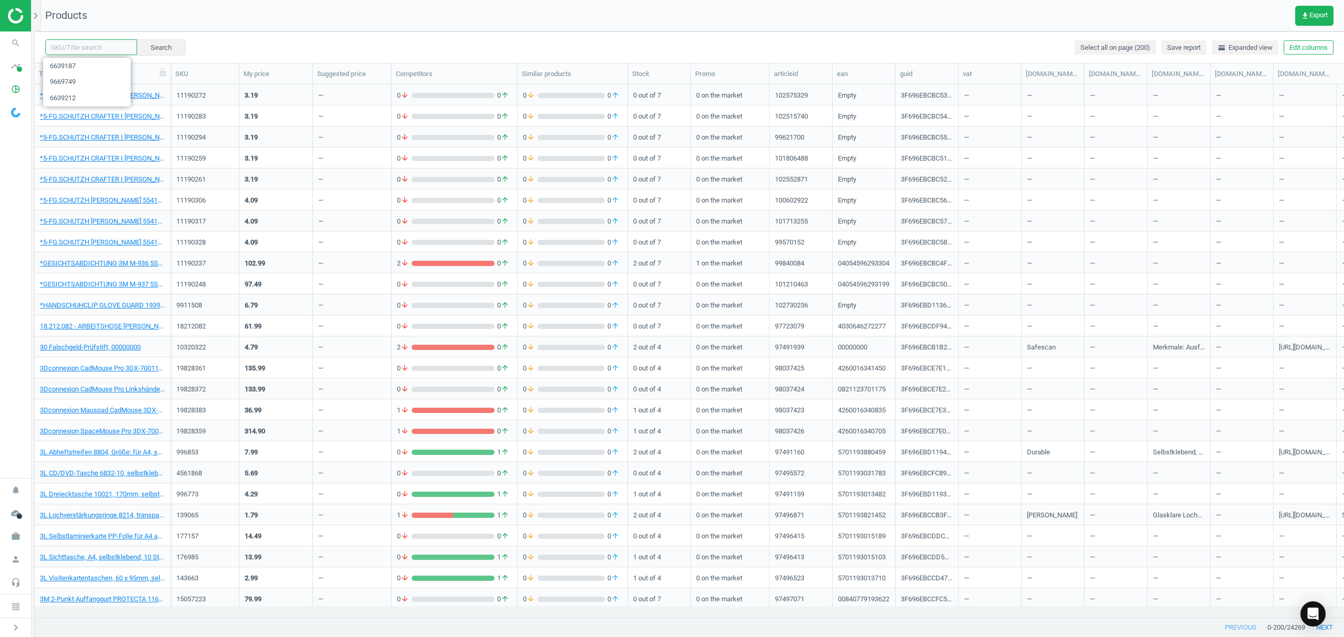
click at [85, 48] on input "text" at bounding box center [91, 47] width 92 height 16
paste input "20627499"
type input "20627499"
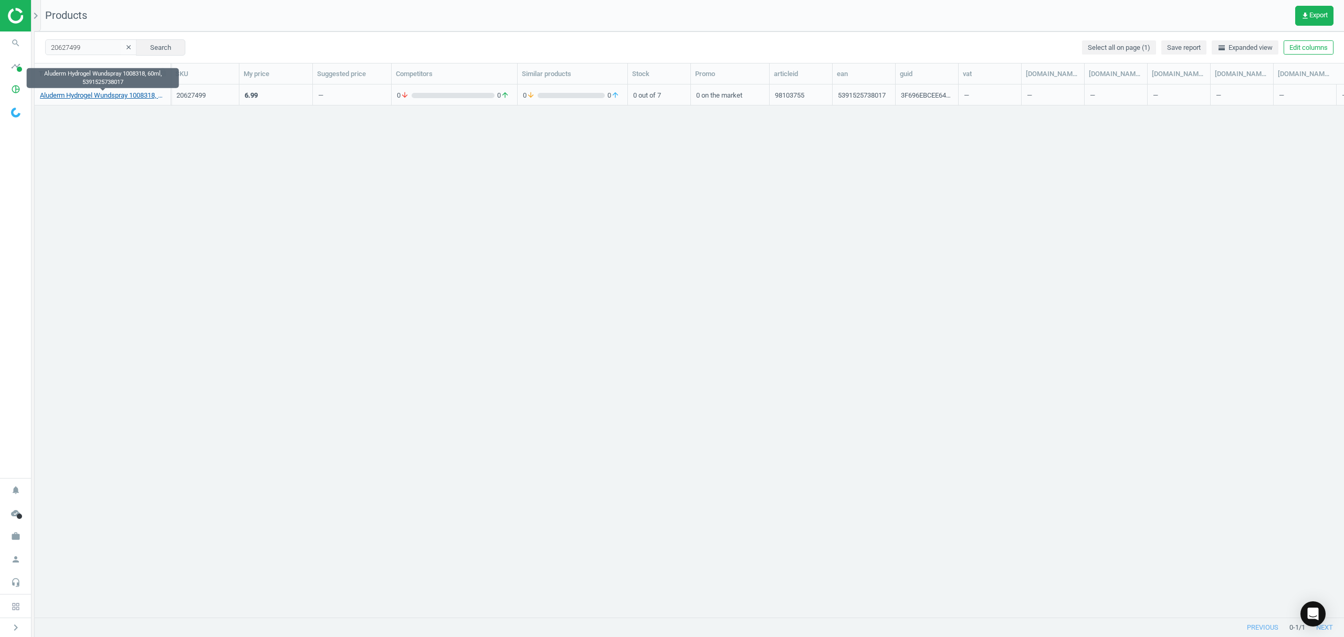
click at [82, 99] on link "Aluderm Hydrogel Wundspray 1008318, 60ml, 5391525738017" at bounding box center [102, 95] width 125 height 9
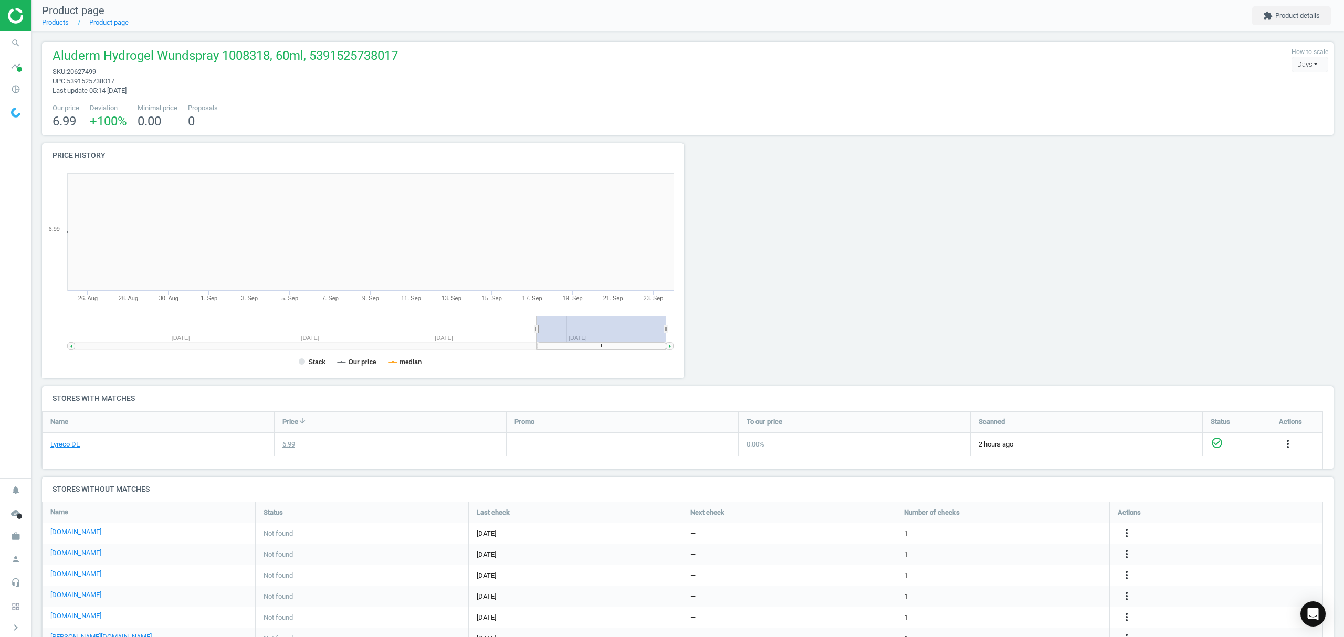
scroll to position [232, 658]
click at [69, 21] on li "Product page" at bounding box center [99, 22] width 60 height 9
click at [58, 23] on link "Products" at bounding box center [55, 22] width 27 height 8
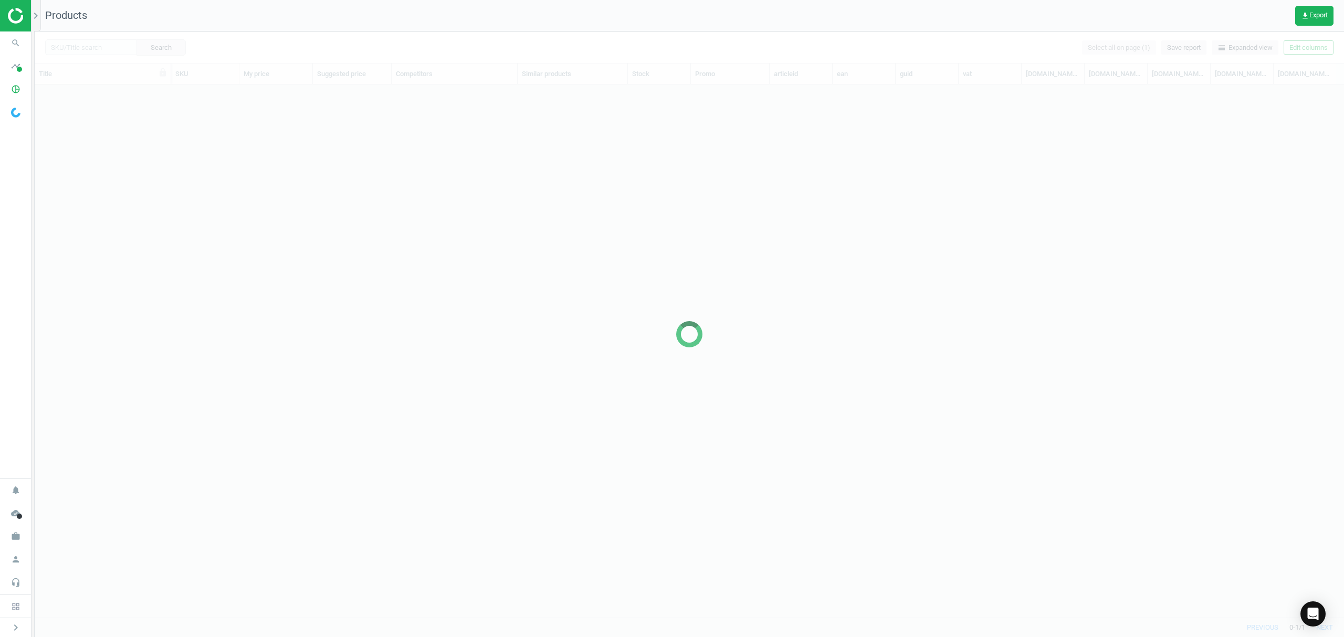
scroll to position [511, 1298]
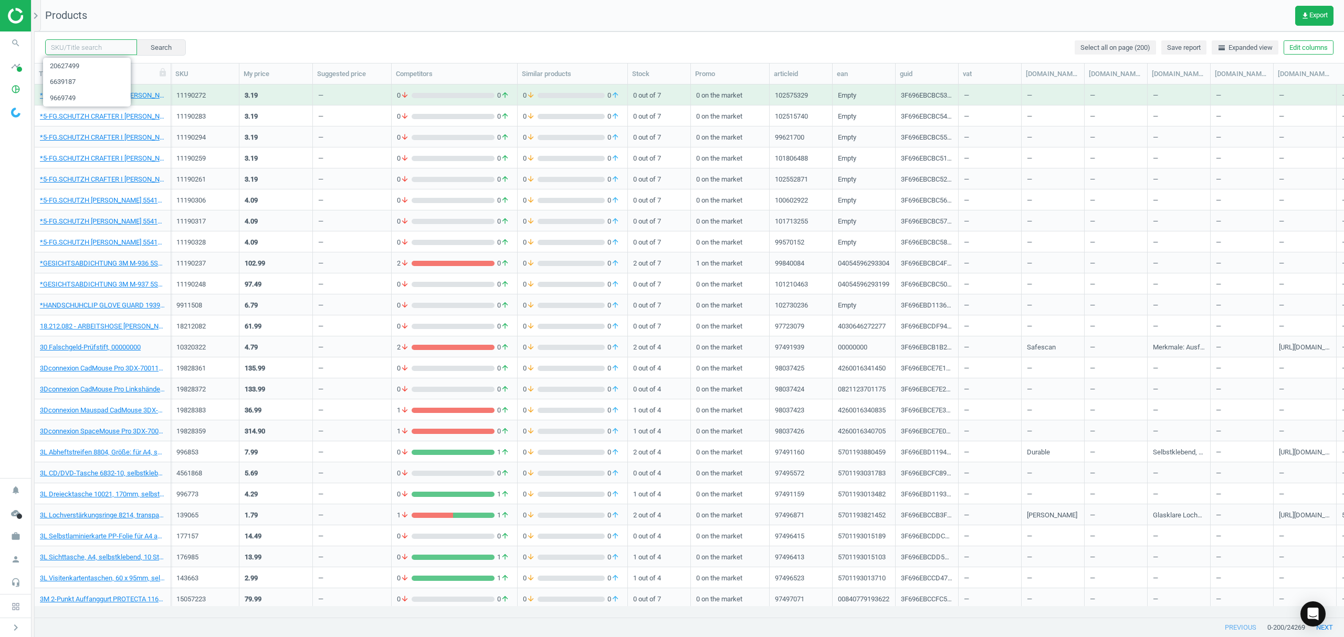
click at [107, 43] on input "text" at bounding box center [91, 47] width 92 height 16
paste input "15539092"
type input "15539092"
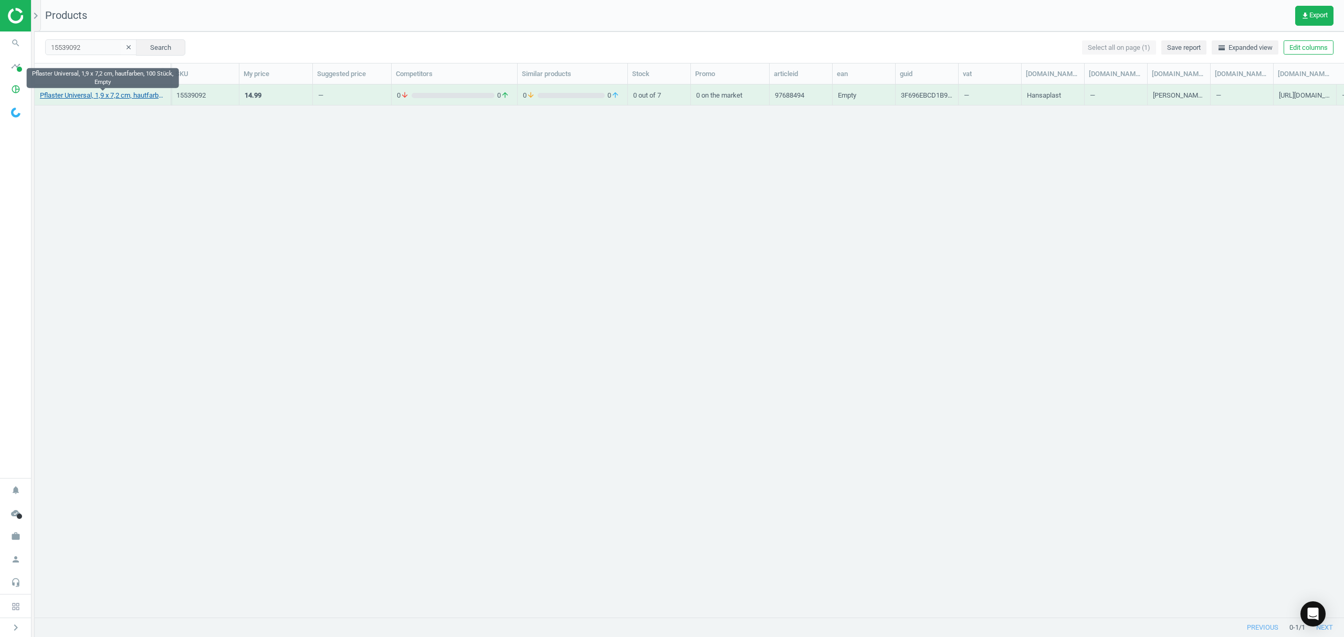
click at [112, 97] on link "Pflaster Universal, 1,9 x 7,2 cm, hautfarben, 100 Stück, Empty" at bounding box center [102, 95] width 125 height 9
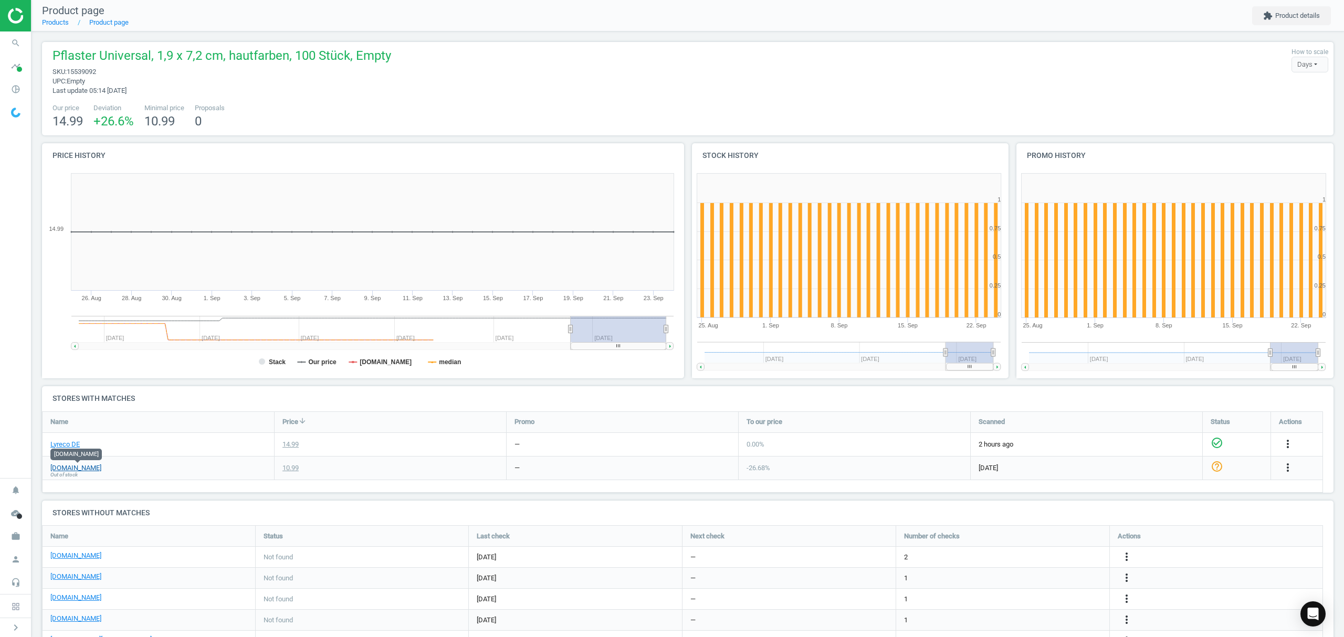
click at [75, 469] on link "[DOMAIN_NAME]" at bounding box center [75, 468] width 51 height 9
click at [53, 20] on link "Products" at bounding box center [55, 22] width 27 height 8
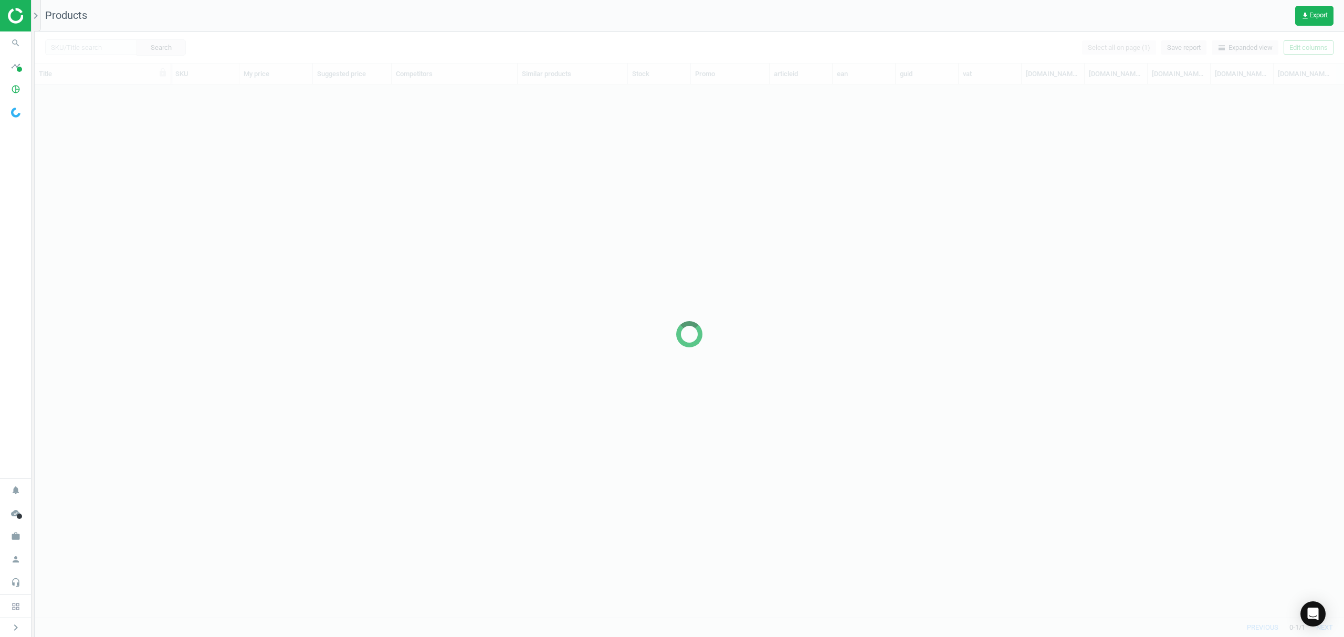
scroll to position [511, 1298]
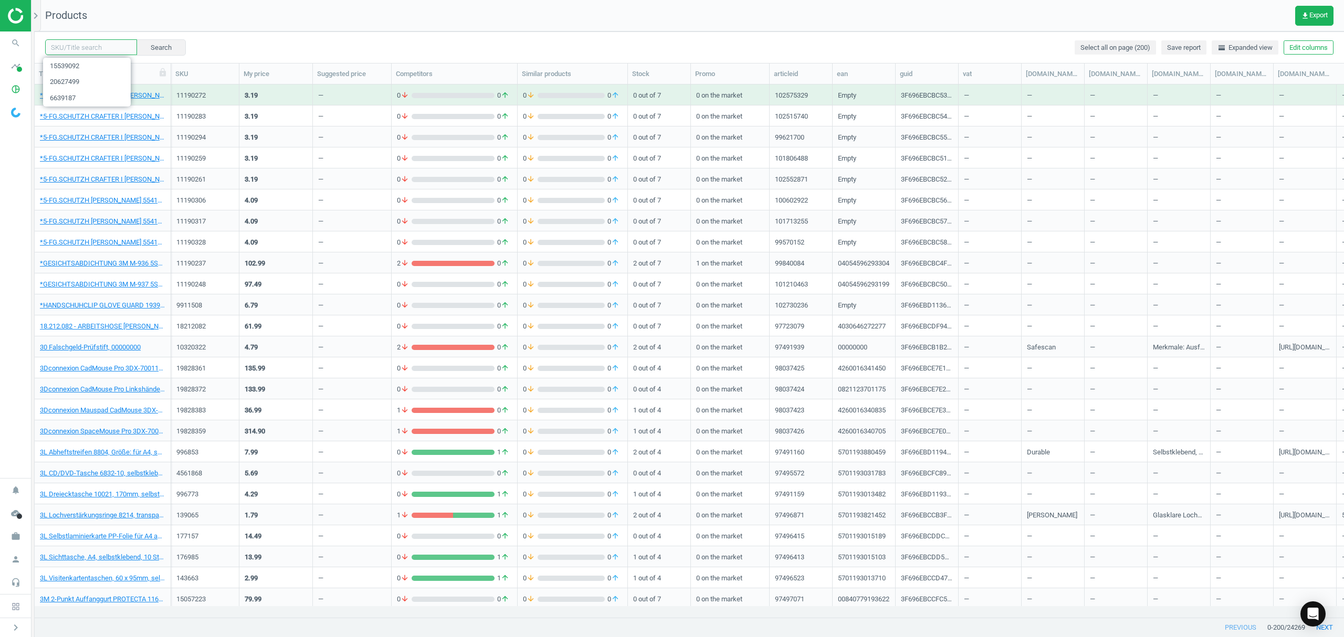
click at [95, 47] on input "text" at bounding box center [91, 47] width 92 height 16
paste input "12053025"
type input "12053025"
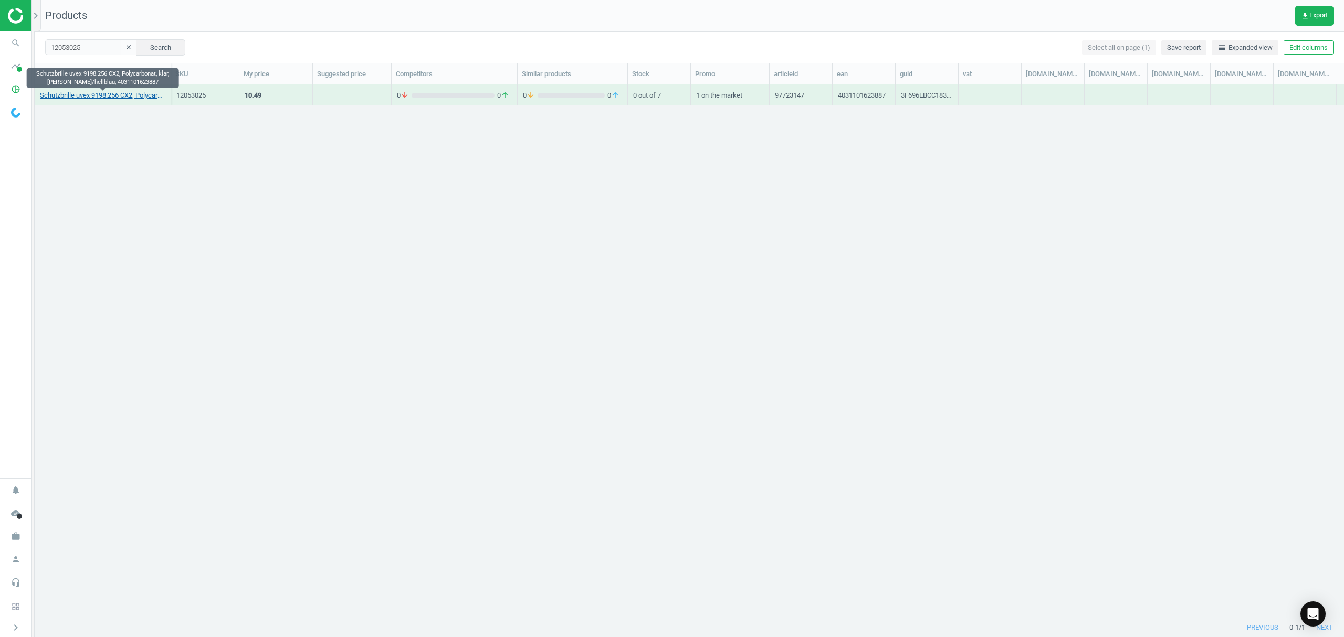
click at [106, 97] on link "Schutzbrille uvex 9198.256 CX2, Polycarbonat, klar, schwarz/hellblau, 403110162…" at bounding box center [102, 95] width 125 height 9
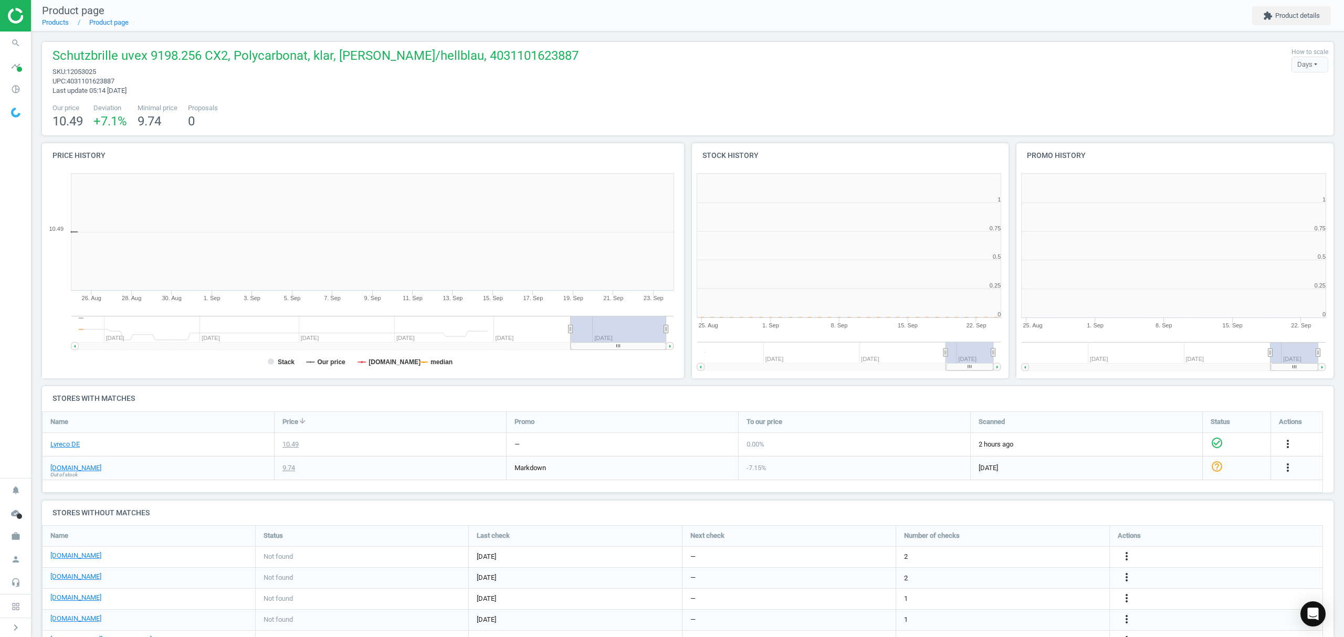
scroll to position [232, 336]
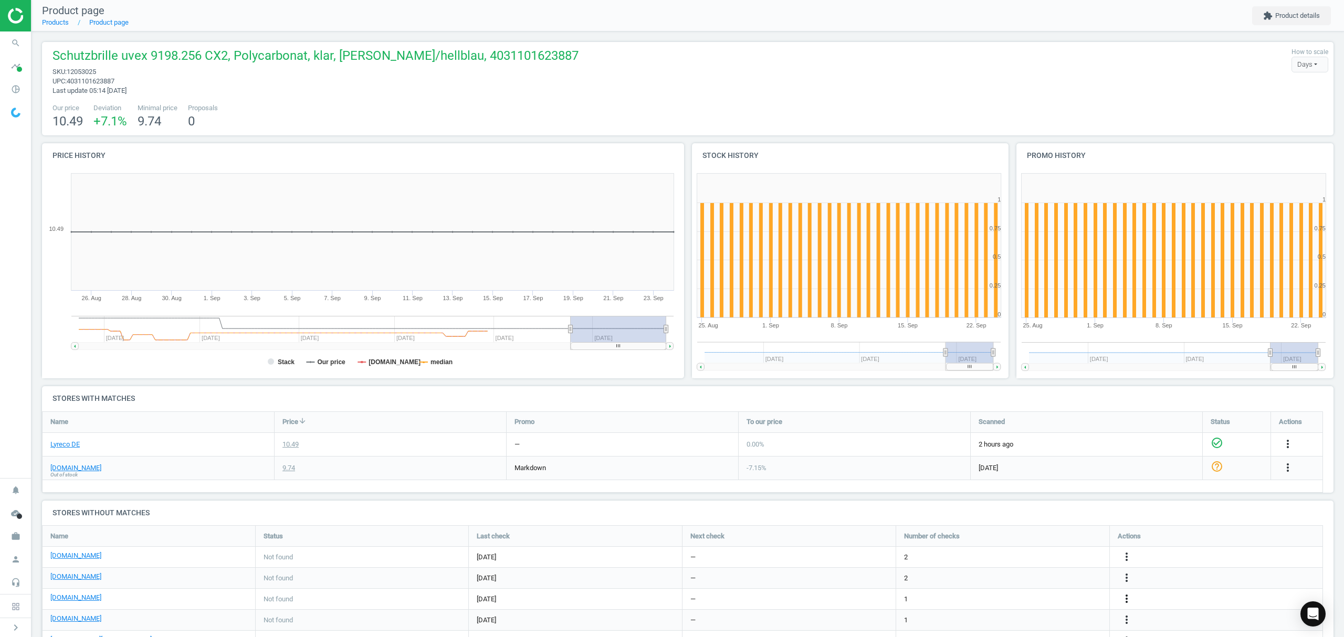
click at [1126, 599] on icon "more_vert" at bounding box center [1126, 599] width 13 height 13
click at [1044, 601] on link "Edit URL/product option" at bounding box center [1045, 600] width 144 height 16
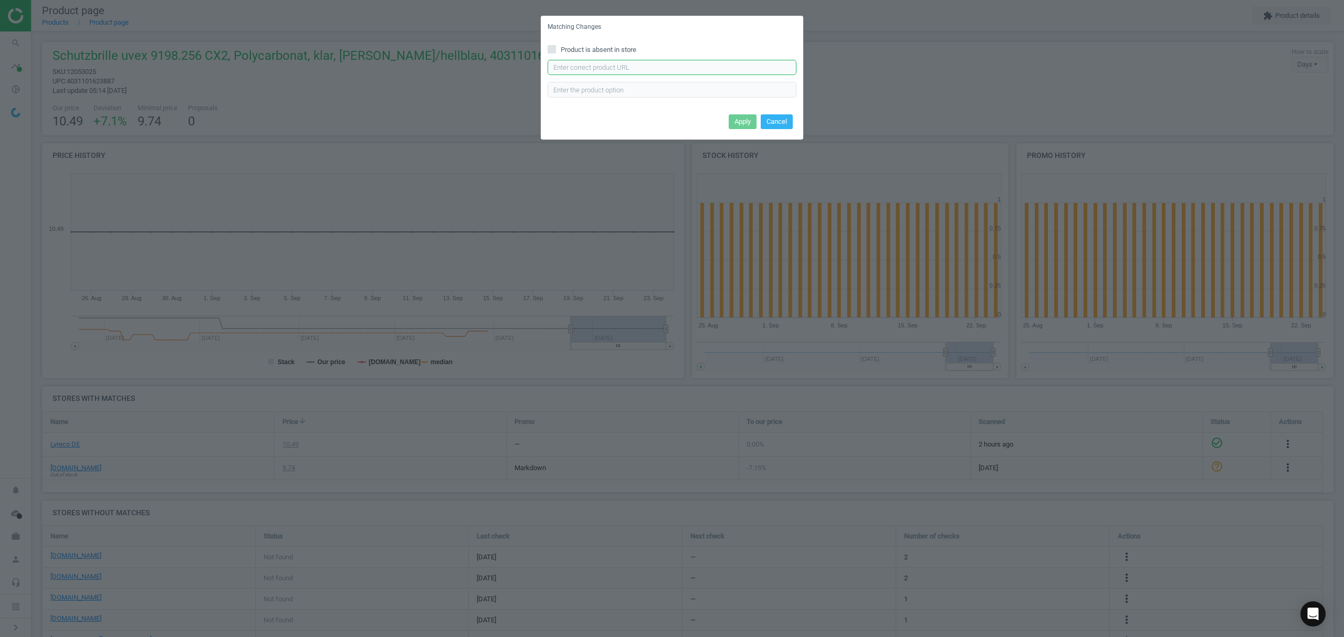
click at [649, 66] on input "text" at bounding box center [672, 68] width 249 height 16
paste input "https://cas-technik.de/marken/uvex/uvex-9198256-pheos-cx2-arbeitsschutzbrille"
type input "https://cas-technik.de/marken/uvex/uvex-9198256-pheos-cx2-arbeitsschutzbrille"
click at [742, 117] on button "Apply" at bounding box center [743, 121] width 28 height 15
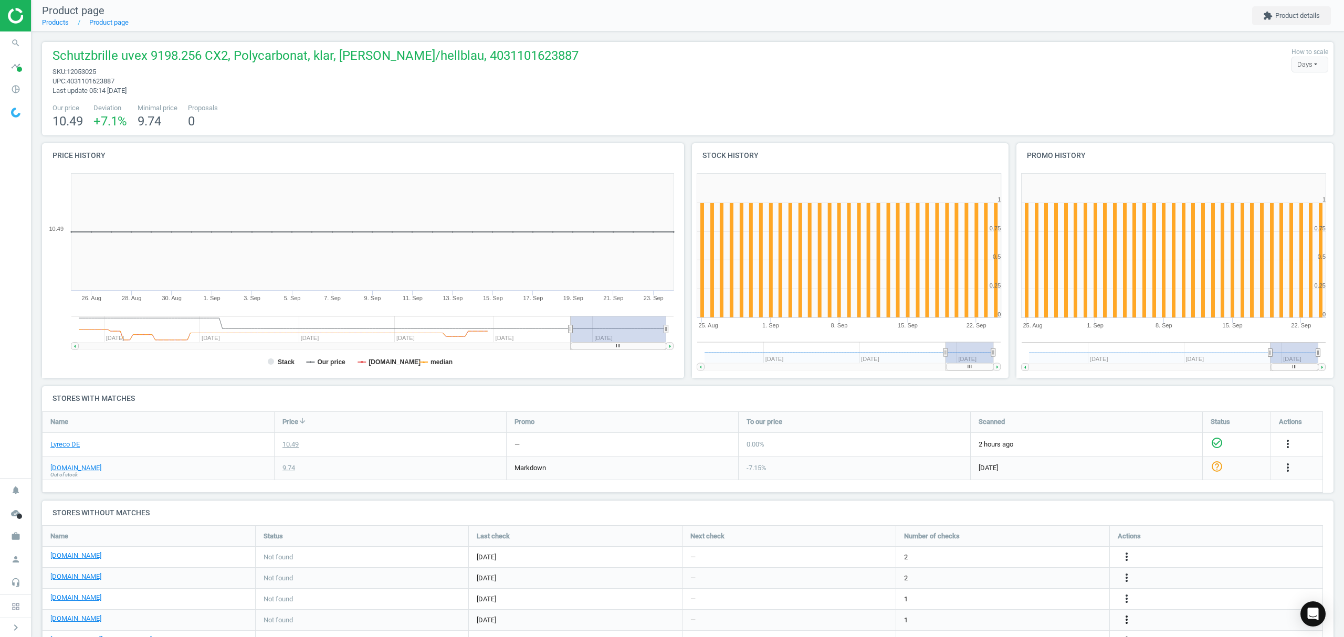
click at [1125, 620] on icon "more_vert" at bounding box center [1126, 620] width 13 height 13
click at [1028, 611] on link "Edit URL/product option" at bounding box center [1045, 612] width 144 height 16
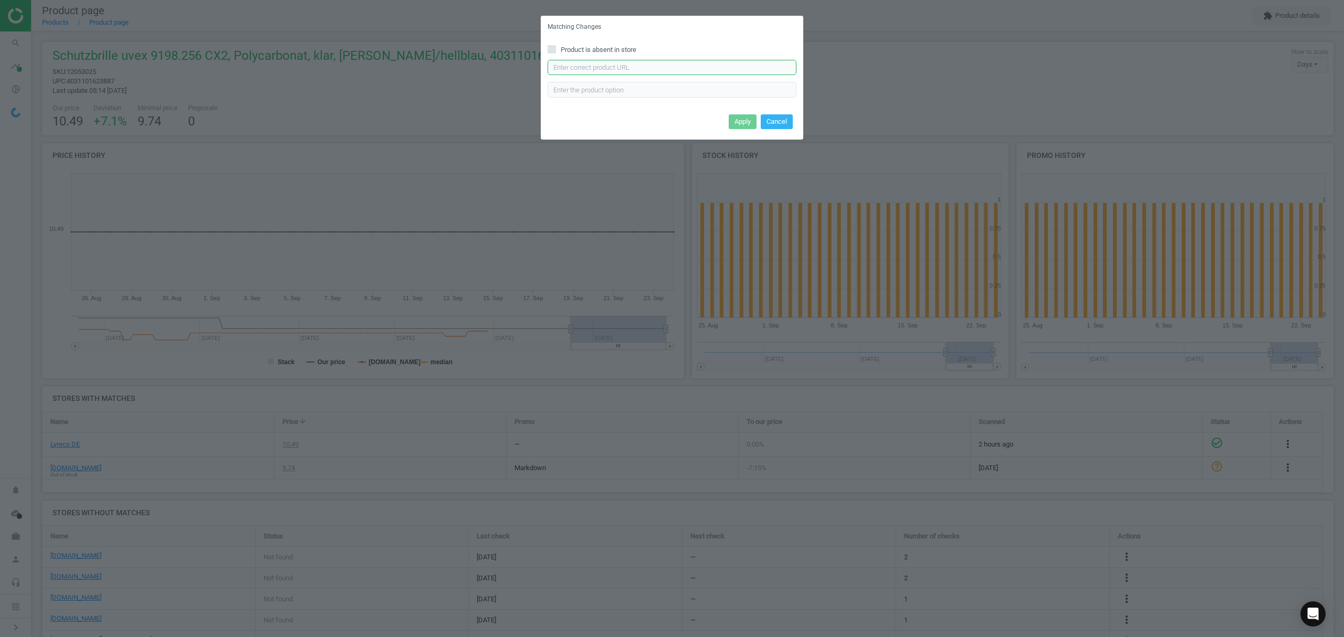
click at [680, 68] on input "text" at bounding box center [672, 68] width 249 height 16
paste input "https://www.office-discount.de/uvex-pheos-cx2-9198-schutzbrille-621443"
type input "[URL][DOMAIN_NAME]"
click at [743, 118] on button "Apply" at bounding box center [743, 121] width 28 height 15
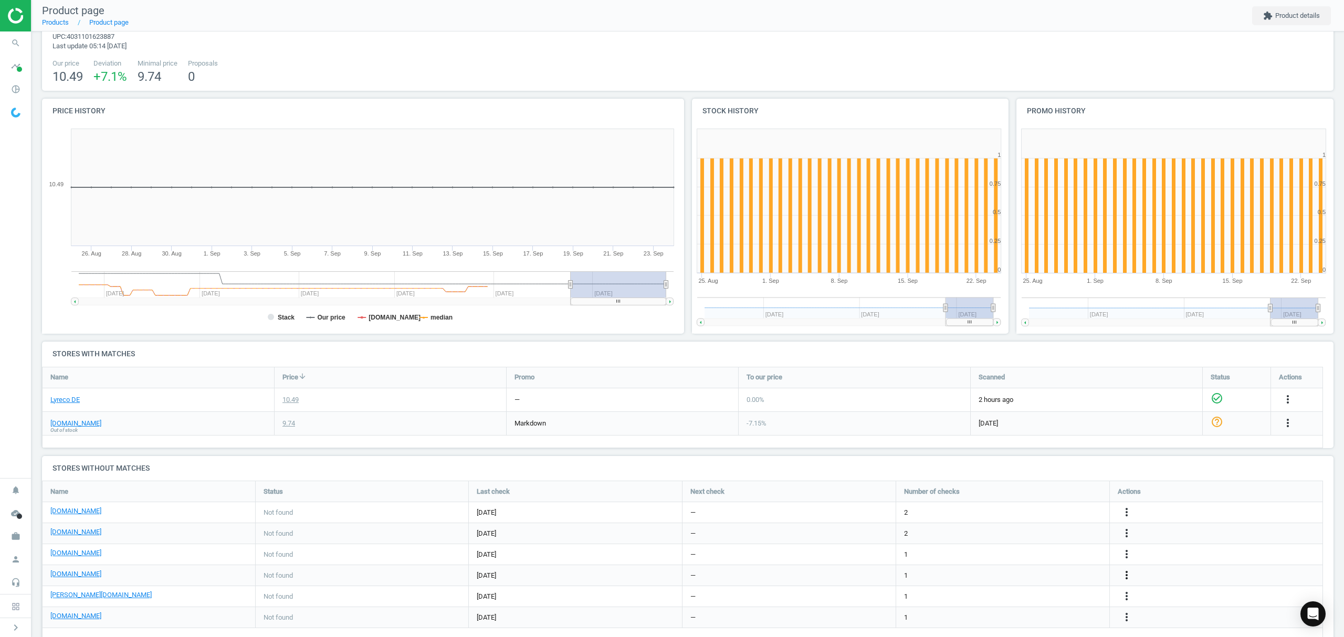
scroll to position [67, 0]
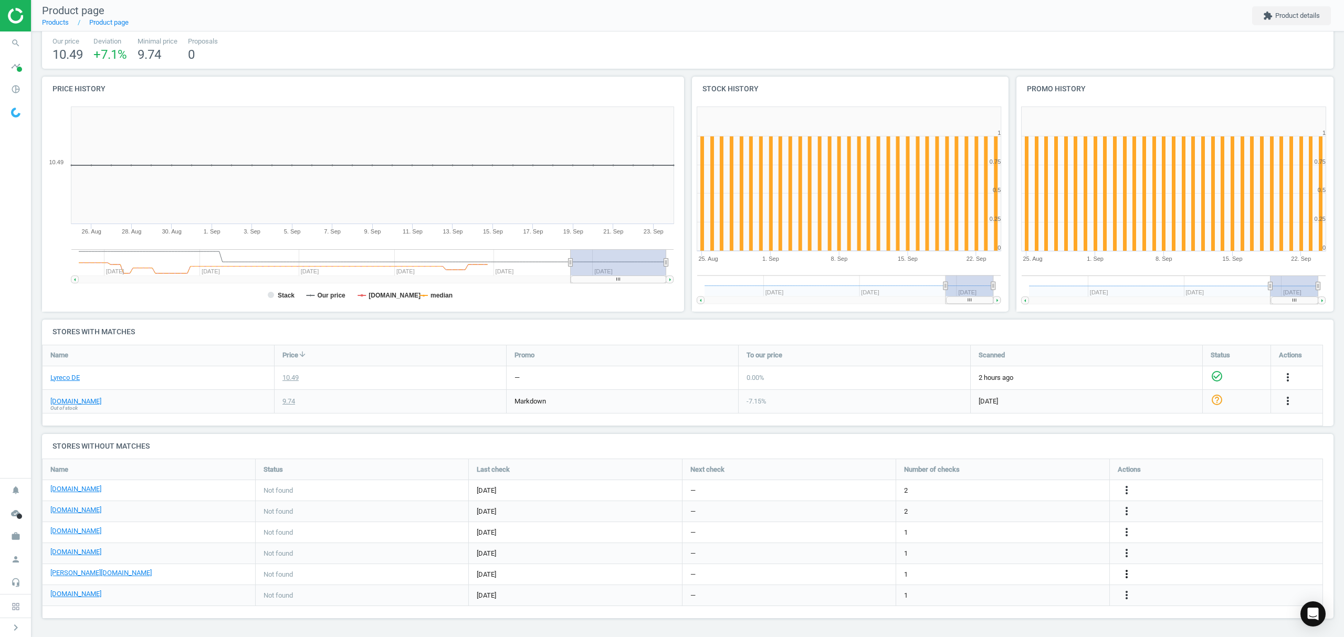
click at [1124, 570] on icon "more_vert" at bounding box center [1126, 574] width 13 height 13
click at [1038, 573] on link "Edit URL/product option" at bounding box center [1045, 574] width 144 height 16
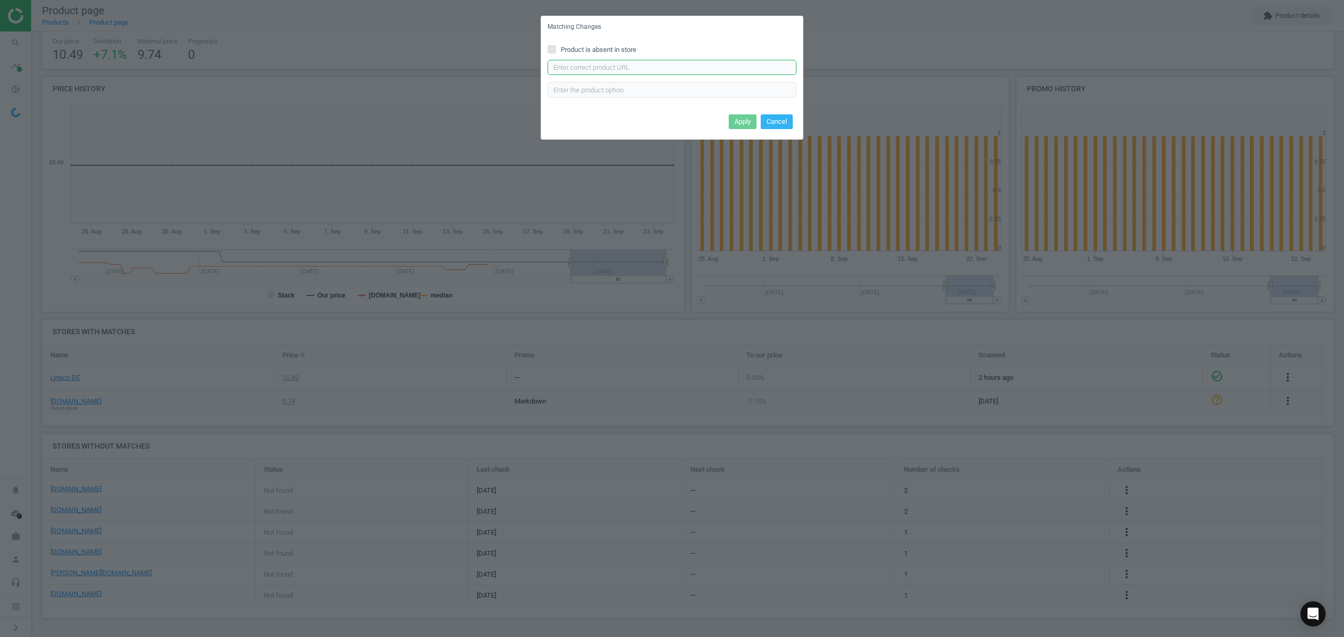
click at [645, 69] on input "text" at bounding box center [672, 68] width 249 height 16
paste input "[URL][DOMAIN_NAME][PERSON_NAME]"
type input "[URL][DOMAIN_NAME][PERSON_NAME]"
click at [740, 120] on button "Apply" at bounding box center [743, 121] width 28 height 15
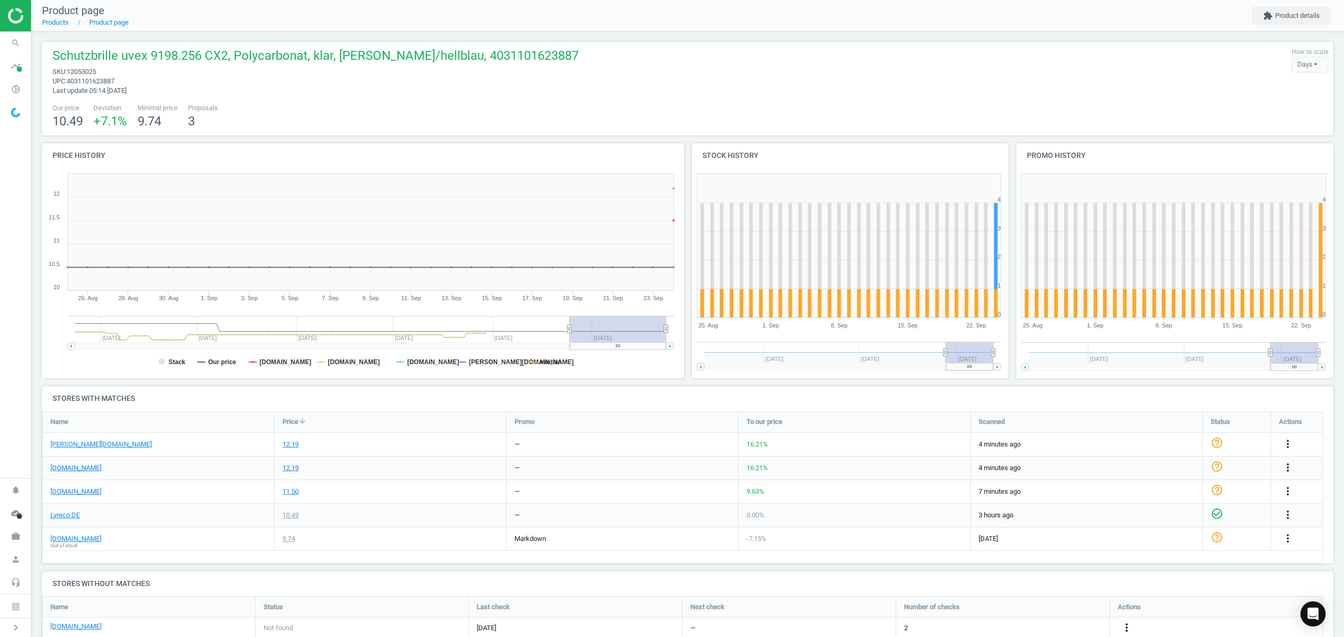
click at [1126, 626] on icon "more_vert" at bounding box center [1126, 628] width 13 height 13
click at [1036, 609] on link "Edit URL/product option" at bounding box center [1045, 612] width 144 height 16
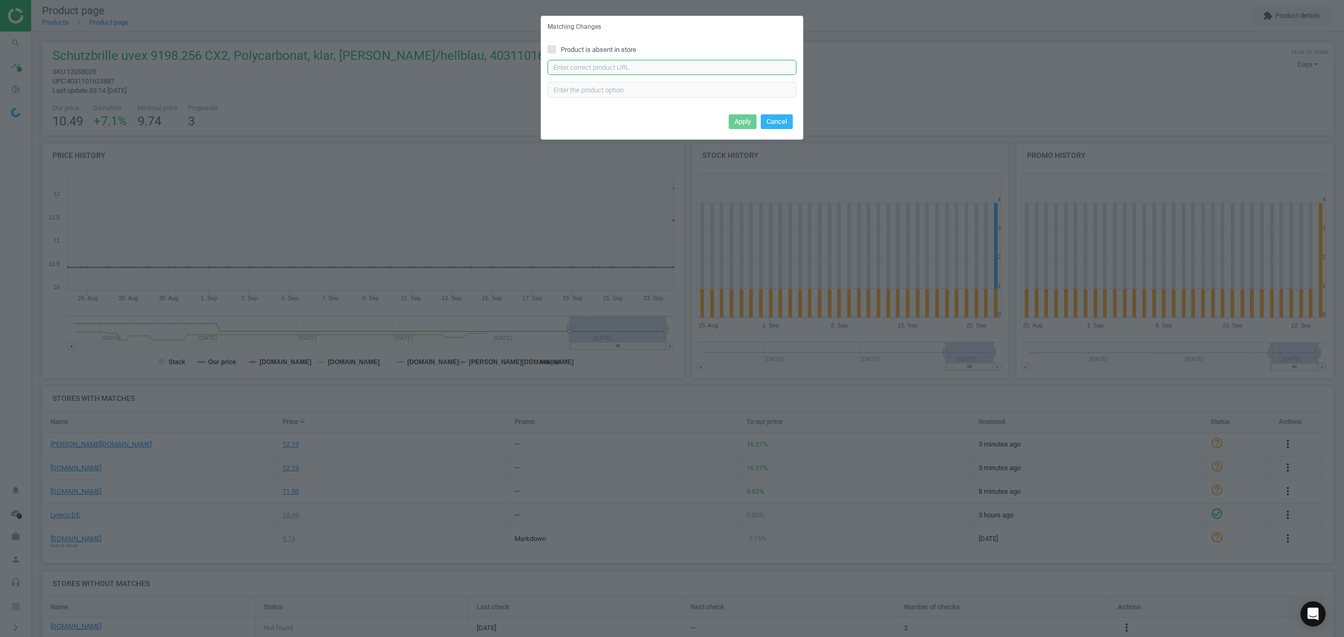
click at [652, 61] on input "text" at bounding box center [672, 68] width 249 height 16
paste input "https://www.bueromarkt-ag.de/schutzbrille_uvex_pheos_cx2_9198256_klar,p-9198256…"
type input "https://www.bueromarkt-ag.de/schutzbrille_uvex_pheos_cx2_9198256_klar,p-9198256…"
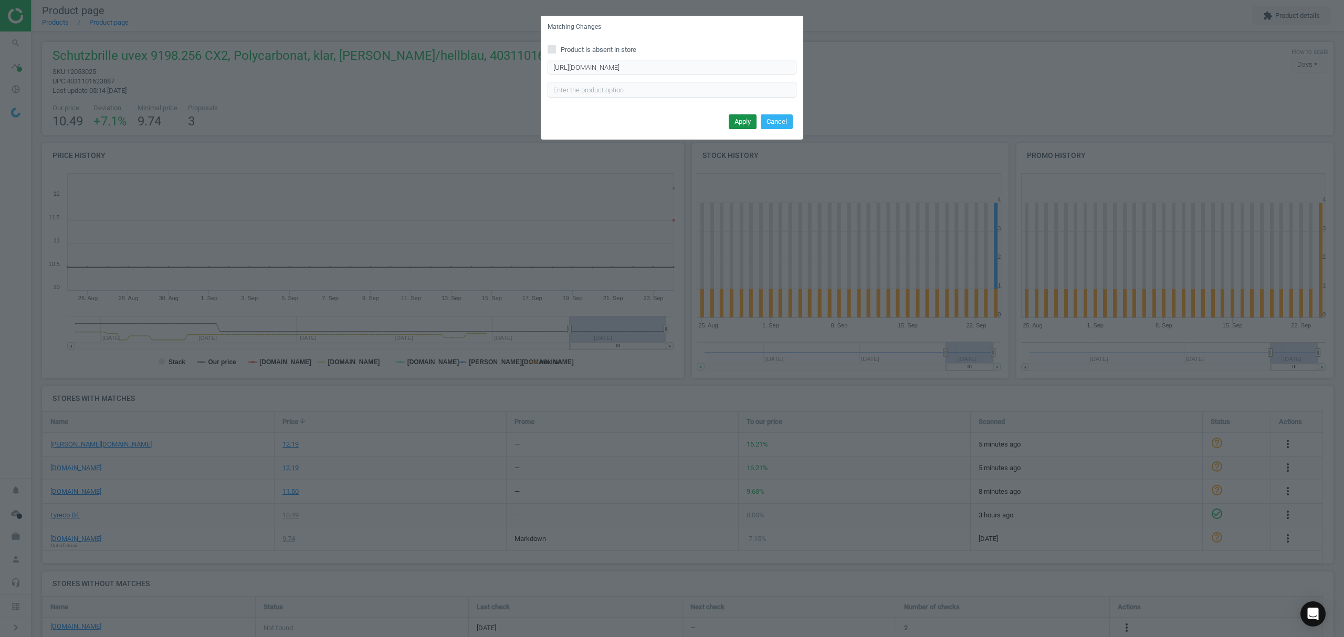
click at [744, 118] on button "Apply" at bounding box center [743, 121] width 28 height 15
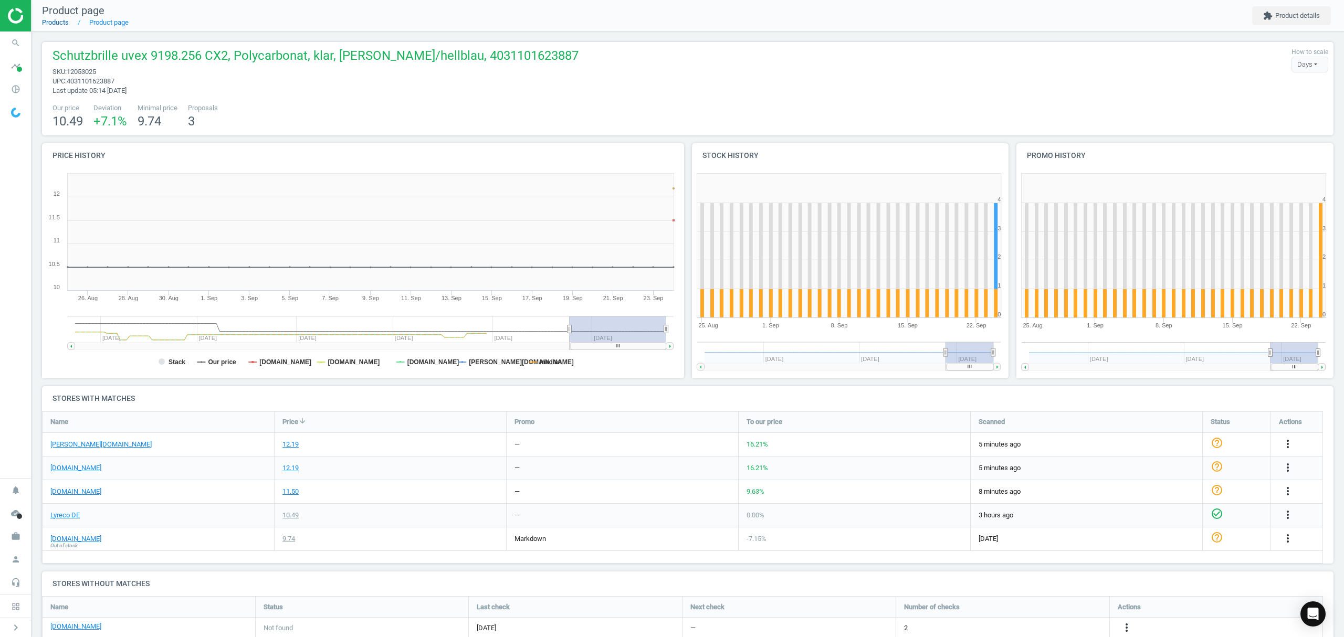
click at [59, 21] on link "Products" at bounding box center [55, 22] width 27 height 8
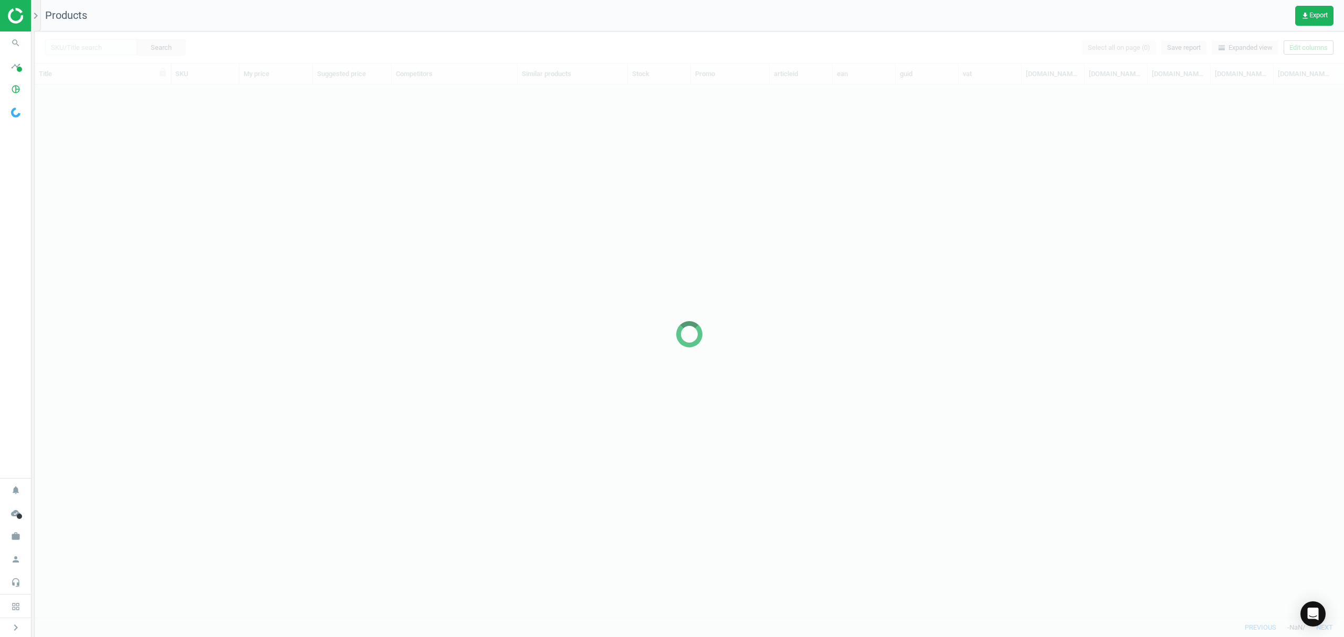
scroll to position [511, 1298]
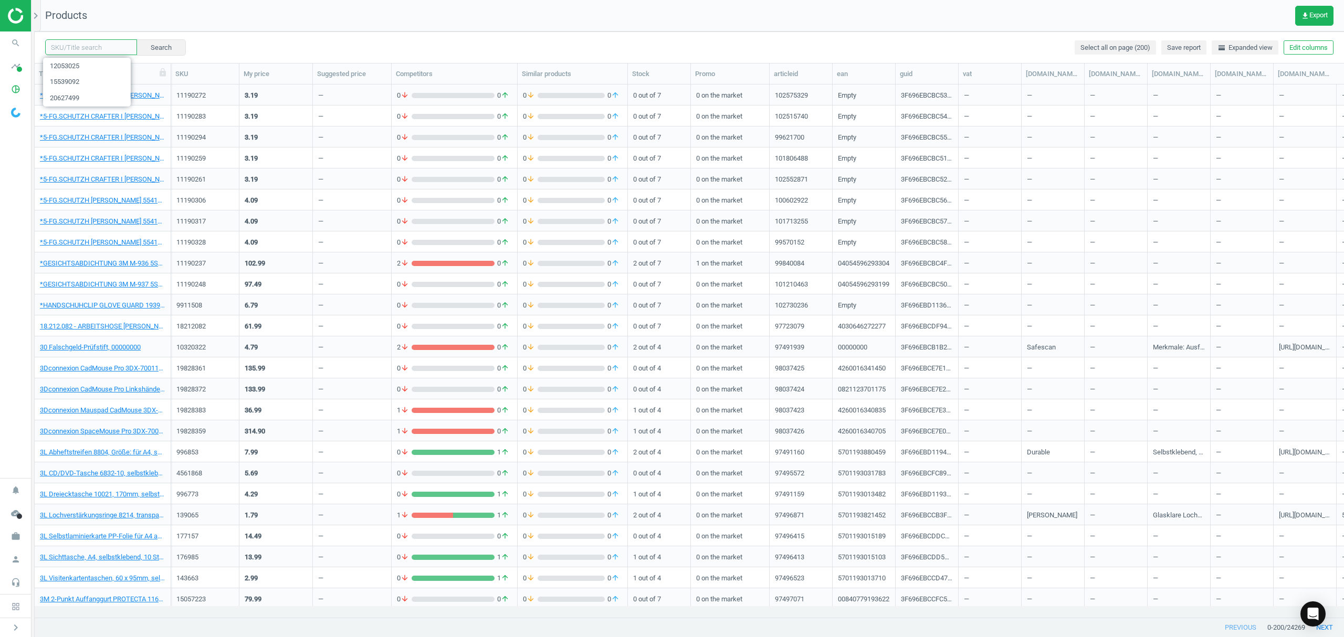
click at [93, 45] on input "text" at bounding box center [91, 47] width 92 height 16
paste input "11542267"
type input "11542267"
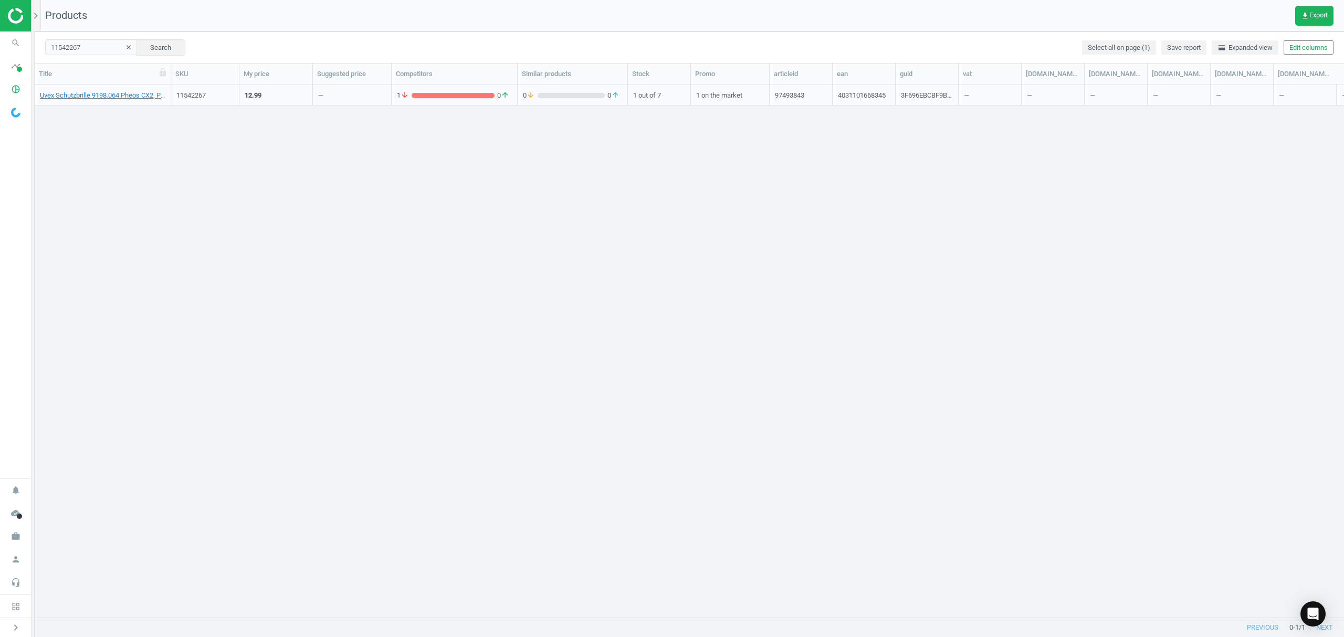
click at [119, 89] on div "Uvex Schutzbrille 9198.064 Pheos CX2, Polycarbonat, getönt, 4031101668345" at bounding box center [102, 95] width 125 height 18
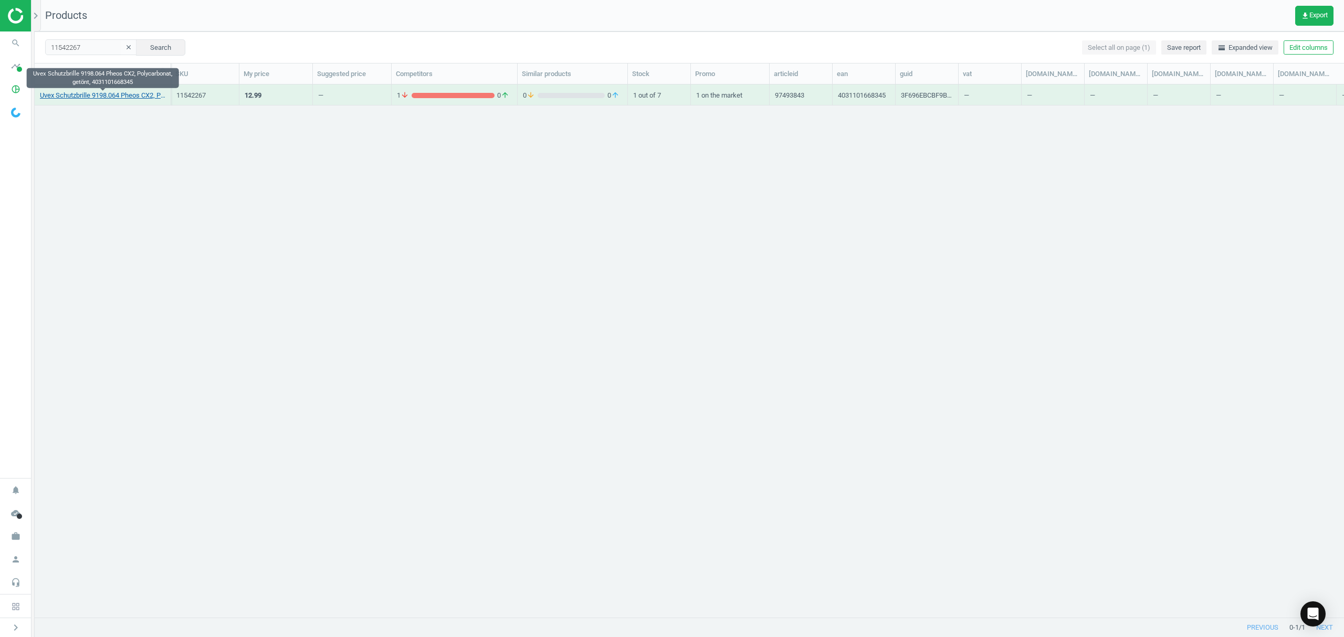
click at [117, 91] on link "Uvex Schutzbrille 9198.064 Pheos CX2, Polycarbonat, getönt, 4031101668345" at bounding box center [102, 95] width 125 height 9
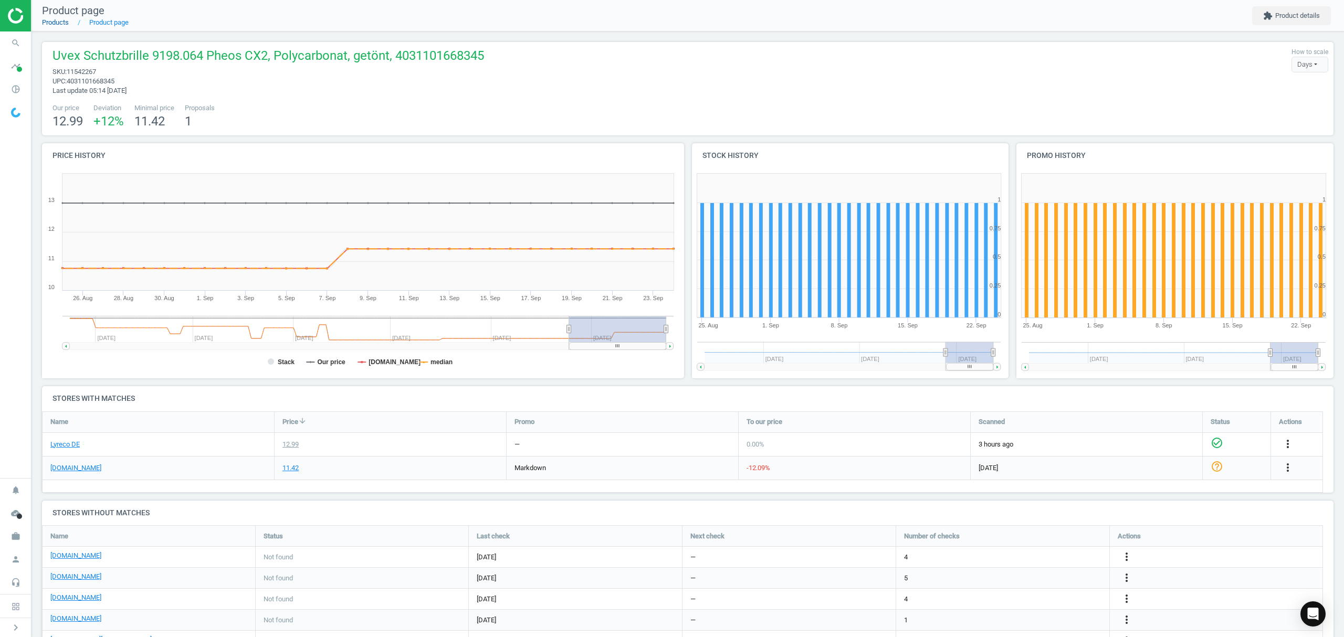
click at [61, 23] on link "Products" at bounding box center [55, 22] width 27 height 8
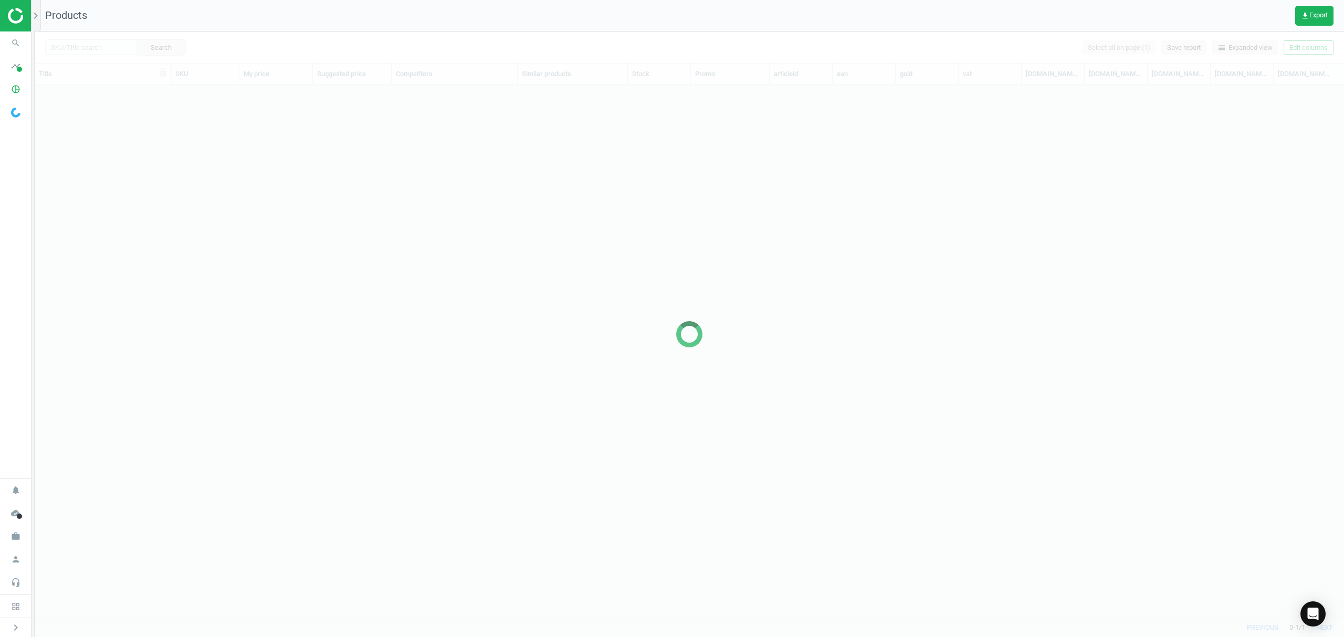
scroll to position [511, 1298]
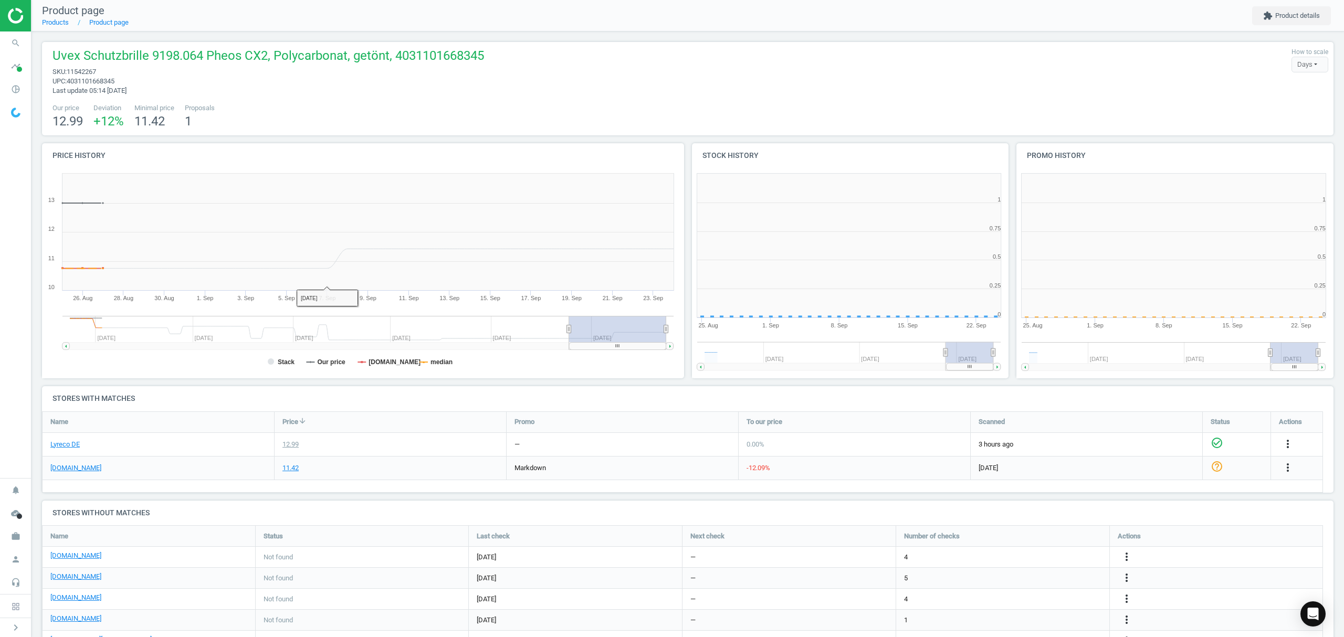
scroll to position [232, 336]
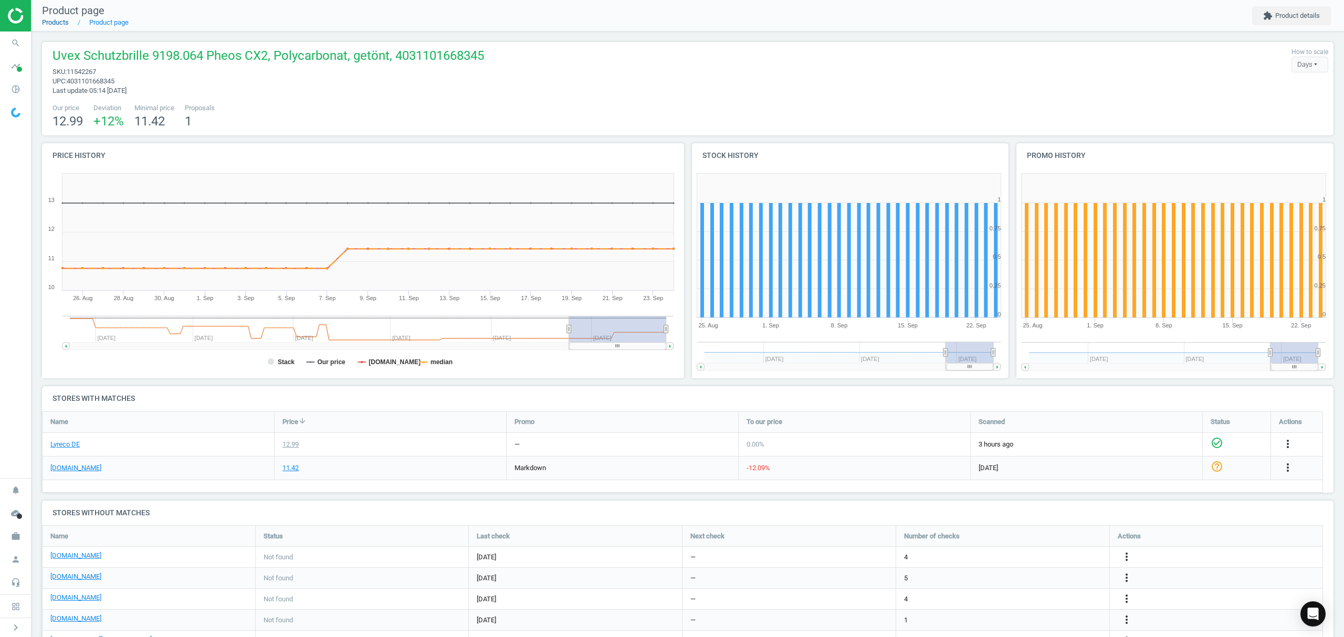
click at [58, 24] on link "Products" at bounding box center [55, 22] width 27 height 8
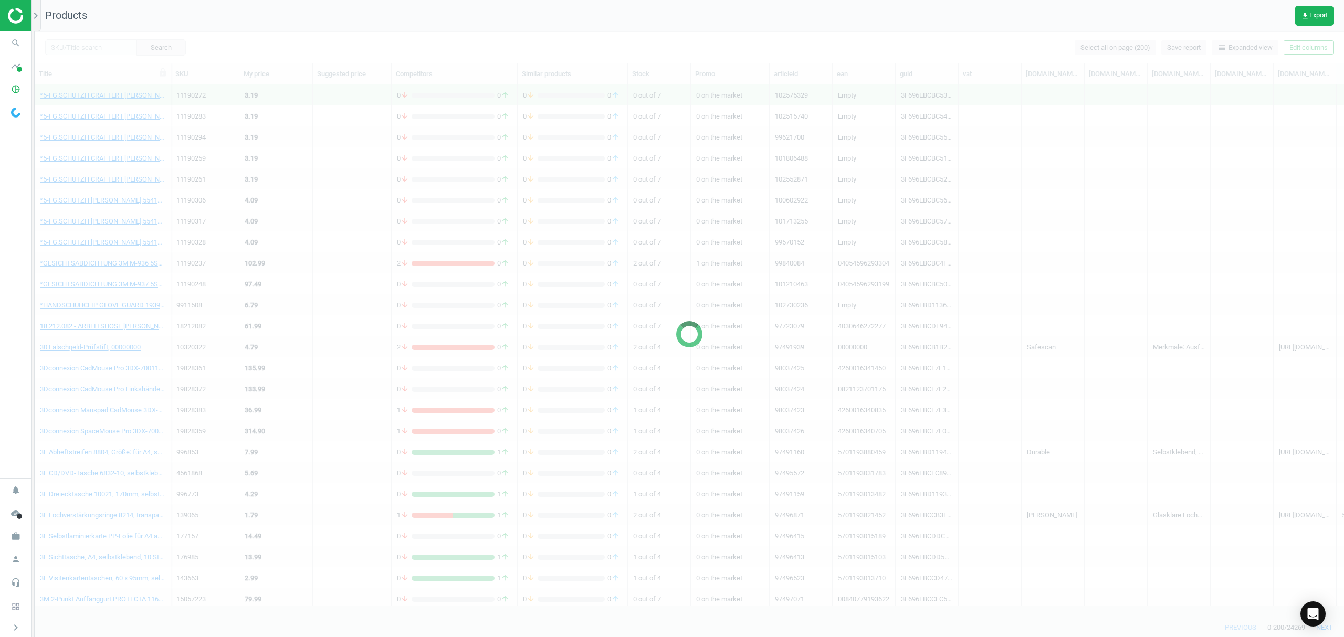
scroll to position [511, 1298]
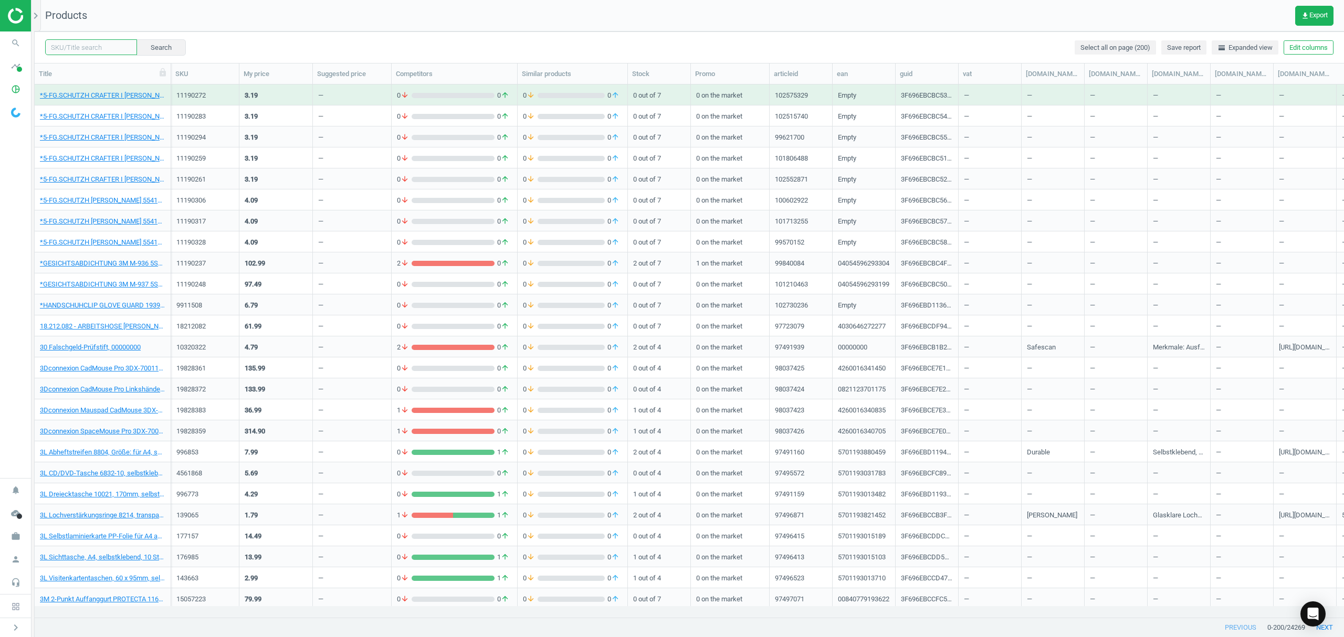
click at [93, 51] on input "text" at bounding box center [91, 47] width 92 height 16
paste input "12053025"
type input "12053025"
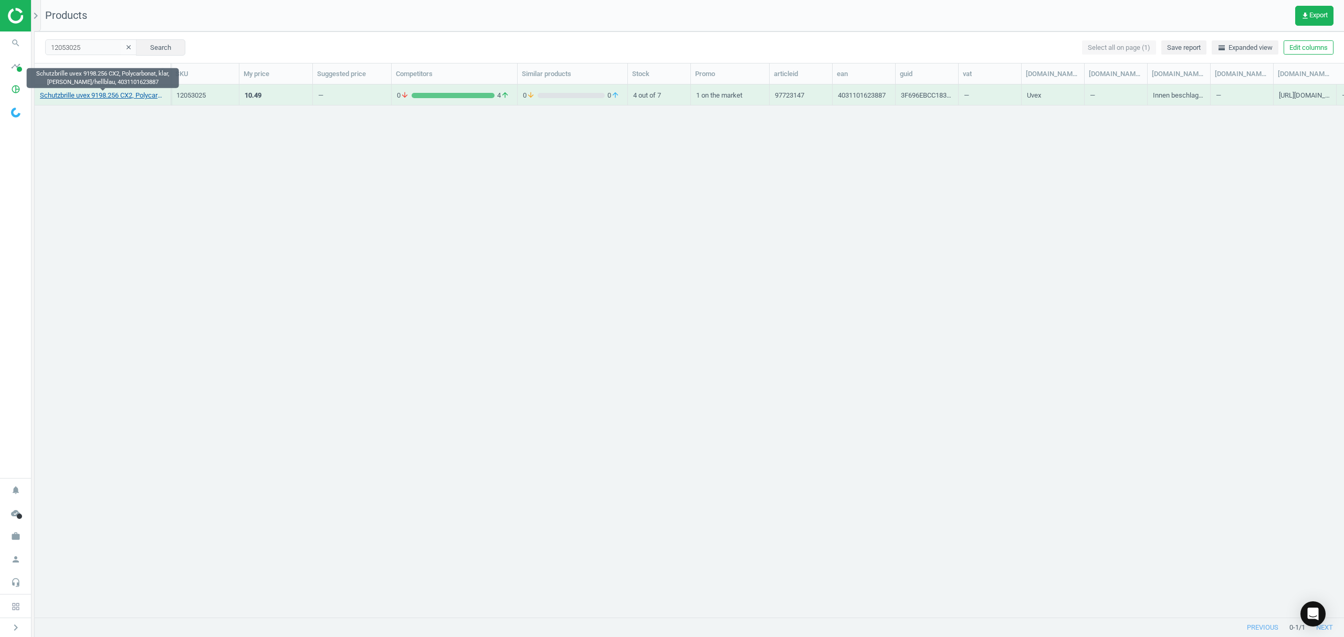
click at [98, 98] on link "Schutzbrille uvex 9198.256 CX2, Polycarbonat, klar, schwarz/hellblau, 403110162…" at bounding box center [102, 95] width 125 height 9
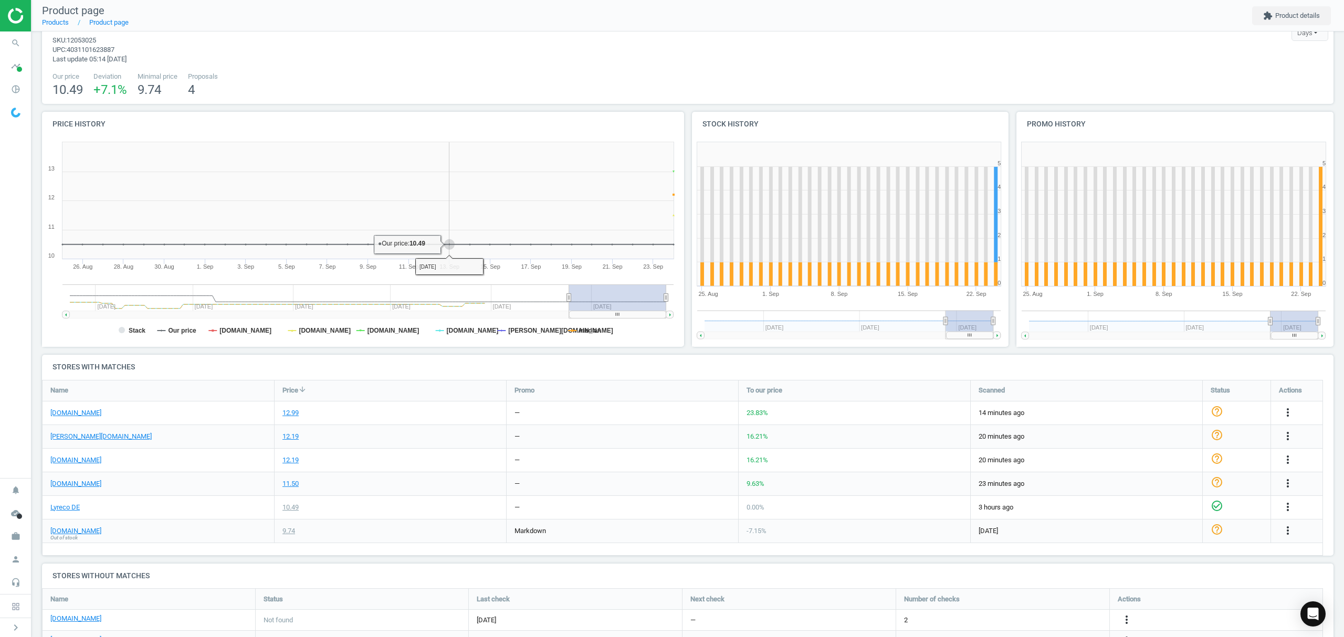
scroll to position [78, 0]
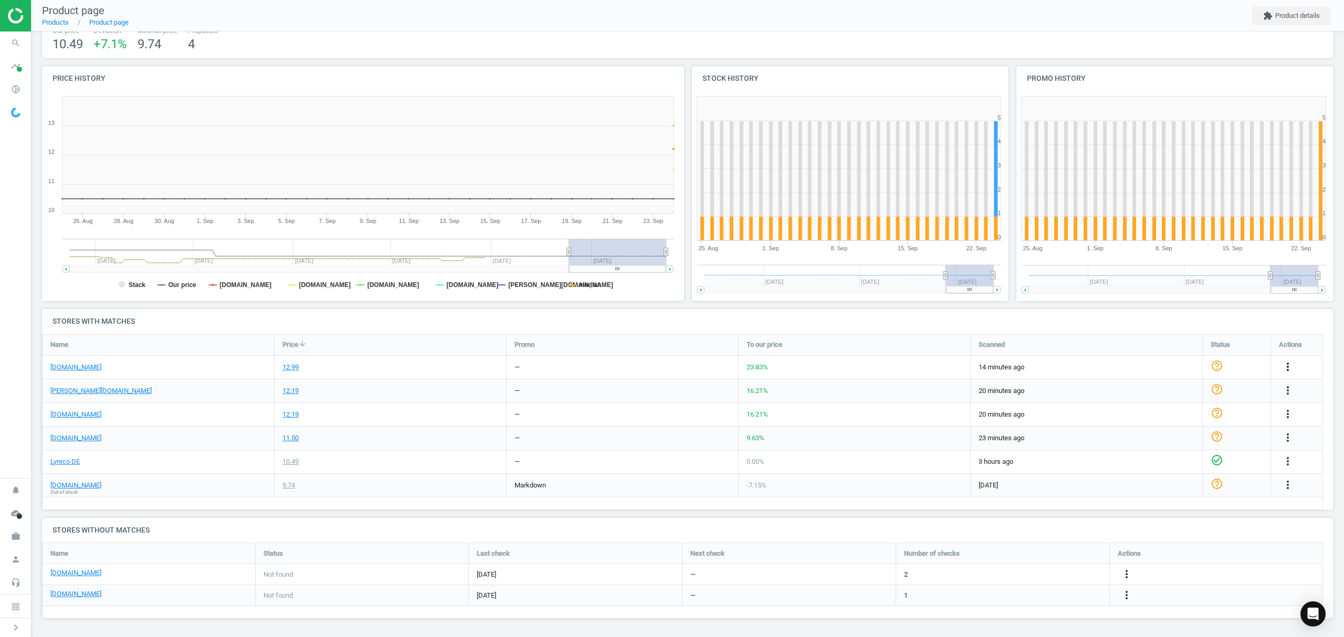
click at [1289, 363] on icon "more_vert" at bounding box center [1288, 367] width 13 height 13
click at [1184, 393] on link "Edit URL/product option" at bounding box center [1206, 392] width 144 height 16
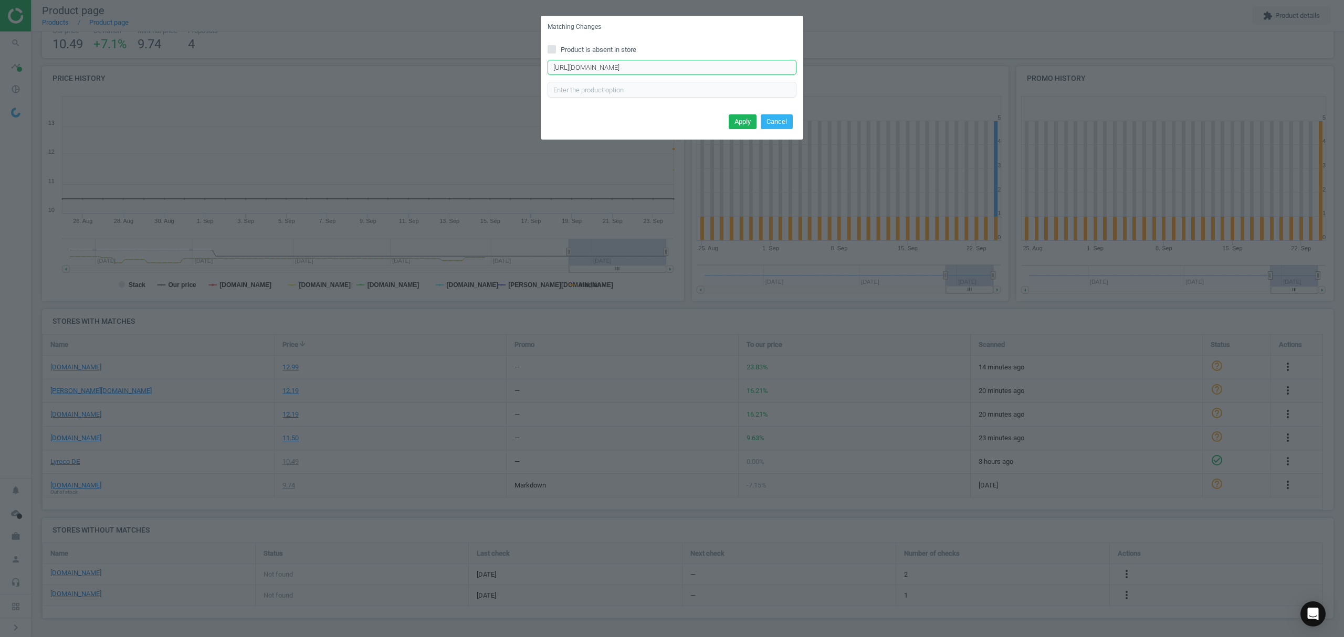
scroll to position [0, 28]
drag, startPoint x: 704, startPoint y: 65, endPoint x: 962, endPoint y: 81, distance: 258.8
click at [962, 81] on div "Matching Changes Product is absent in store https://www.bueromarkt-ag.de/schutz…" at bounding box center [672, 318] width 1344 height 637
click at [627, 87] on input "text" at bounding box center [672, 90] width 249 height 16
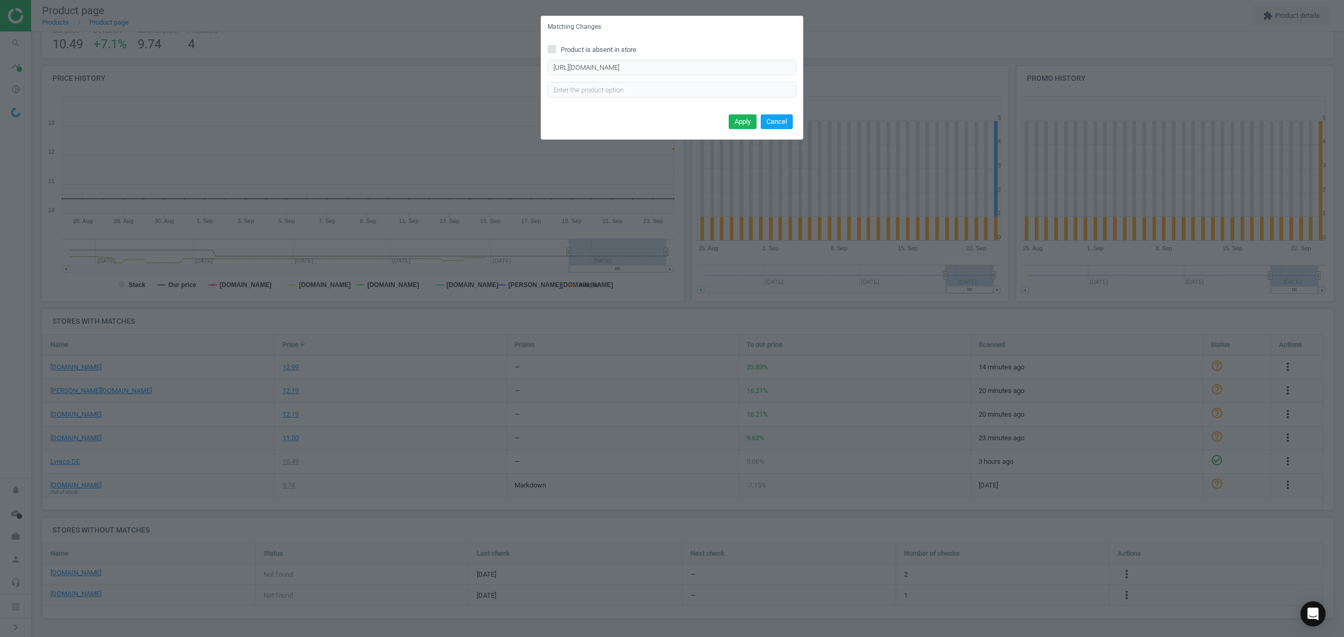
click at [779, 122] on button "Cancel" at bounding box center [777, 121] width 32 height 15
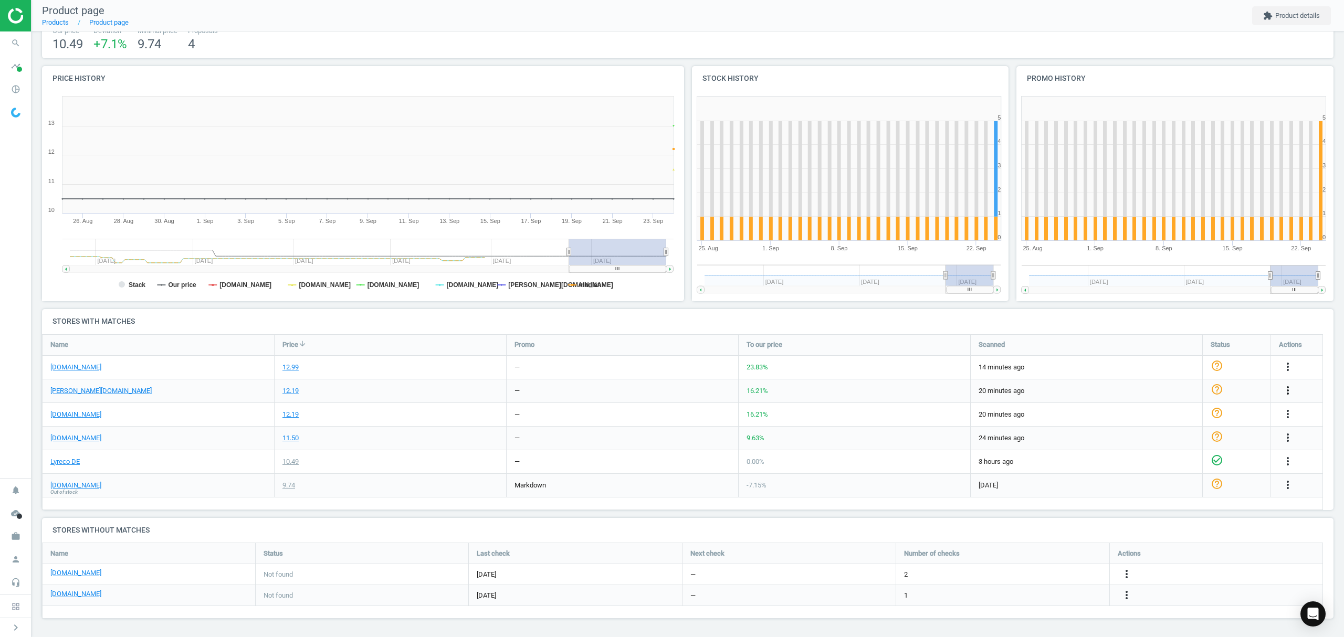
click at [1286, 389] on icon "more_vert" at bounding box center [1288, 390] width 13 height 13
click at [1185, 414] on link "Edit URL/product option" at bounding box center [1206, 415] width 144 height 16
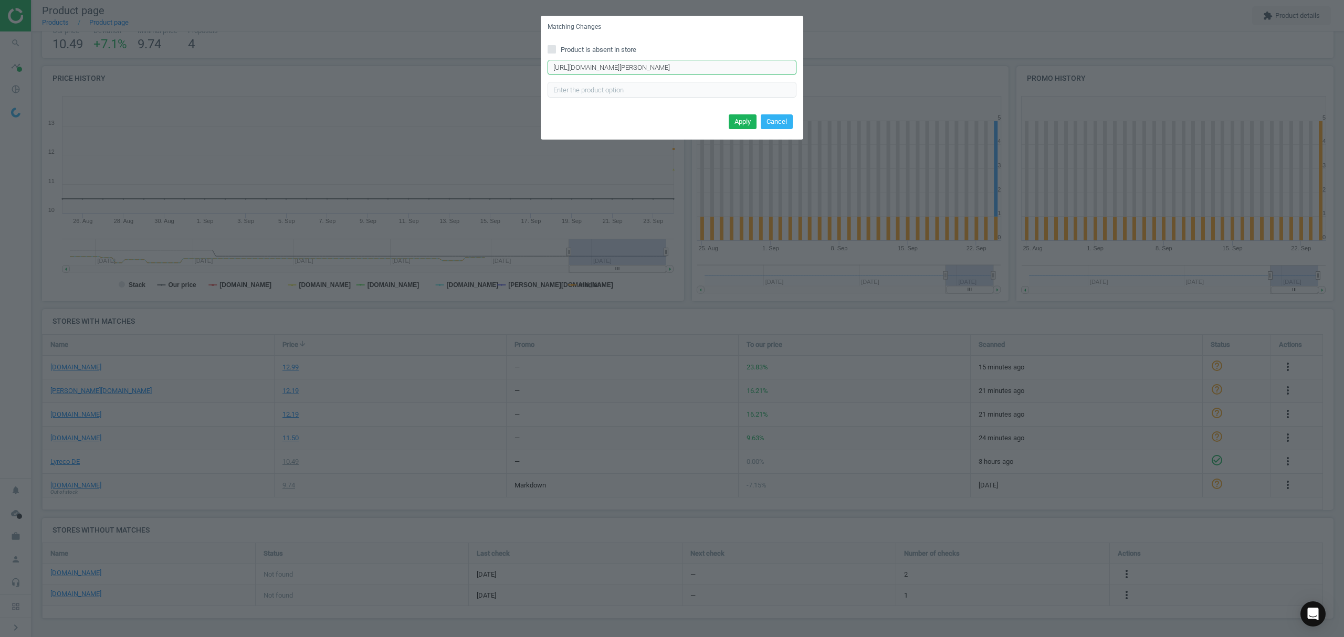
click at [664, 65] on input "https://www.otto-office.com/de/UVEX-Schutzbrille-pheos-cx2-9198/390786/p" at bounding box center [672, 68] width 249 height 16
click at [784, 116] on button "Cancel" at bounding box center [777, 121] width 32 height 15
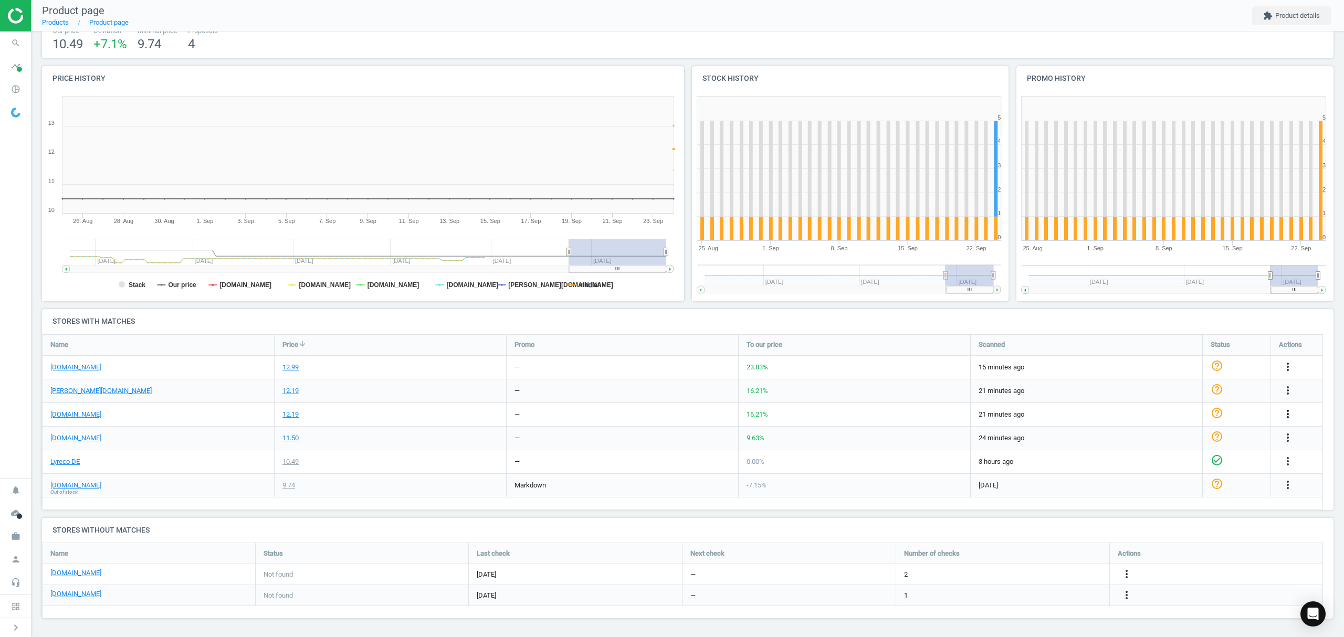
click at [1286, 416] on icon "more_vert" at bounding box center [1288, 414] width 13 height 13
click at [1169, 439] on link "Edit URL/product option" at bounding box center [1206, 439] width 144 height 16
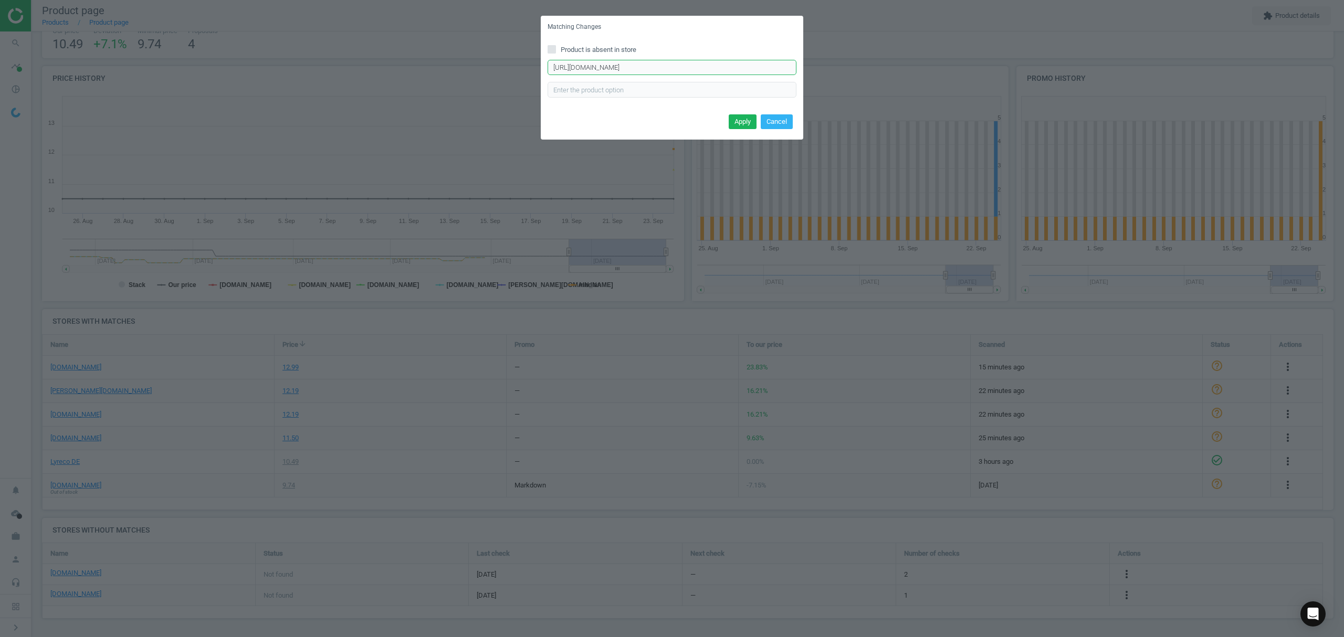
click at [635, 66] on input "https://www.office-discount.de/uvex-pheos-cx2-9198-schutzbrille-621443" at bounding box center [672, 68] width 249 height 16
click at [775, 117] on button "Cancel" at bounding box center [777, 121] width 32 height 15
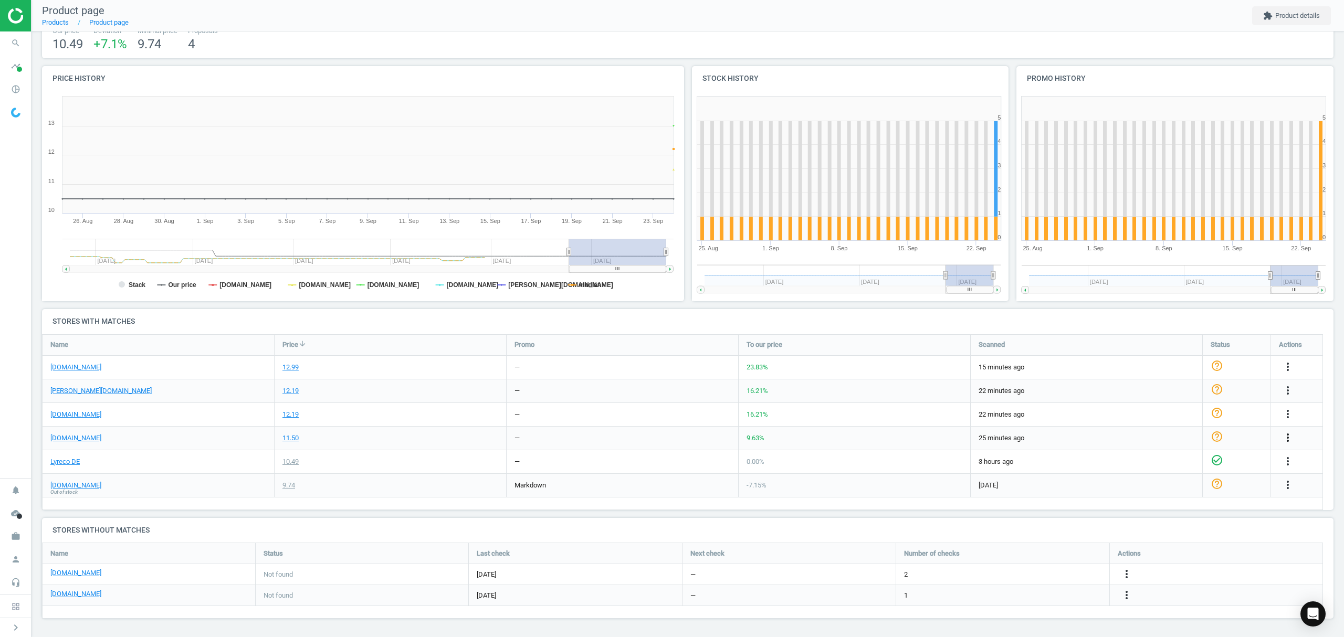
click at [1288, 438] on icon "more_vert" at bounding box center [1288, 438] width 13 height 13
click at [1178, 460] on link "Edit URL/product option" at bounding box center [1206, 462] width 144 height 16
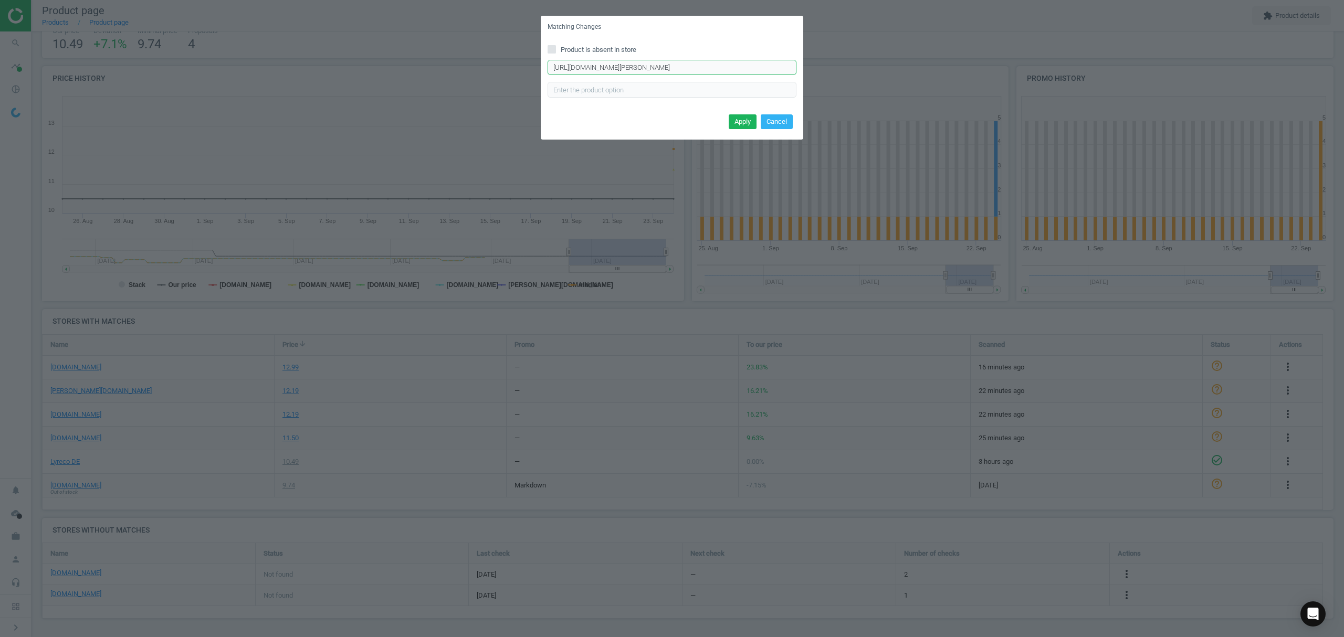
click at [710, 69] on input "https://cas-technik.de/marken/uvex/uvex-9198256-pheos-cx2-arbeitsschutzbrille" at bounding box center [672, 68] width 249 height 16
click at [712, 69] on input "https://cas-technik.de/marken/uvex/uvex-9198256-pheos-cx2-arbeitsschutzbrille" at bounding box center [672, 68] width 249 height 16
click at [782, 124] on button "Cancel" at bounding box center [777, 121] width 32 height 15
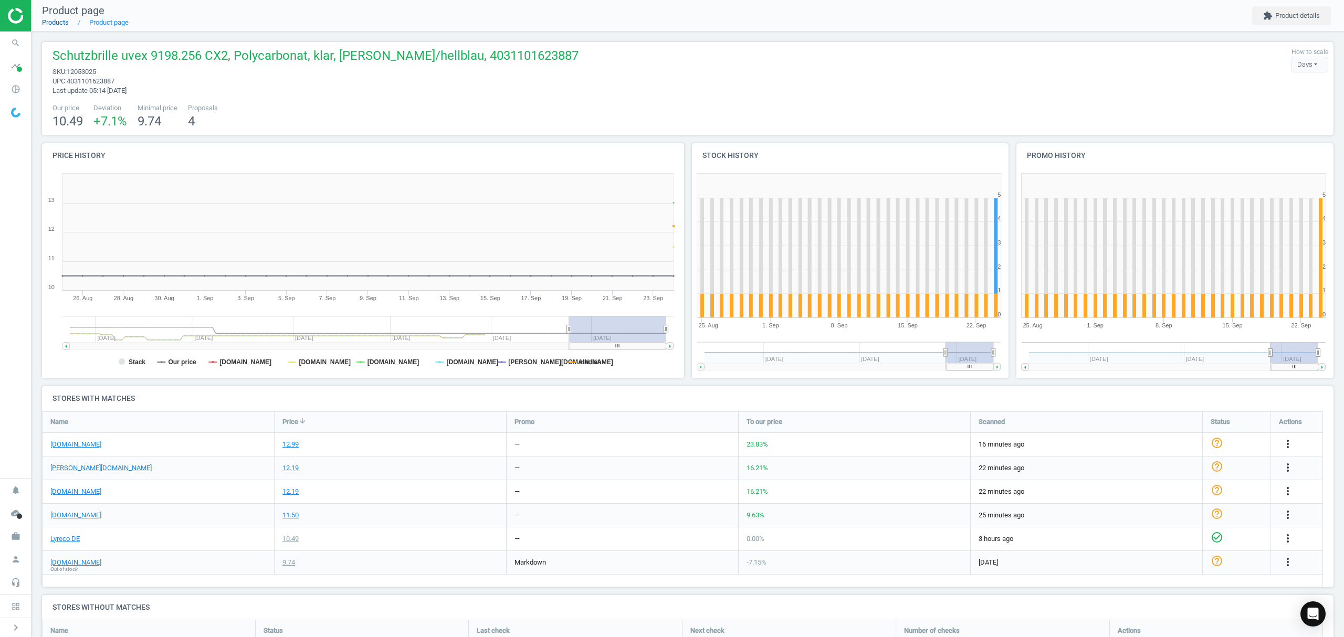
click at [56, 20] on link "Products" at bounding box center [55, 22] width 27 height 8
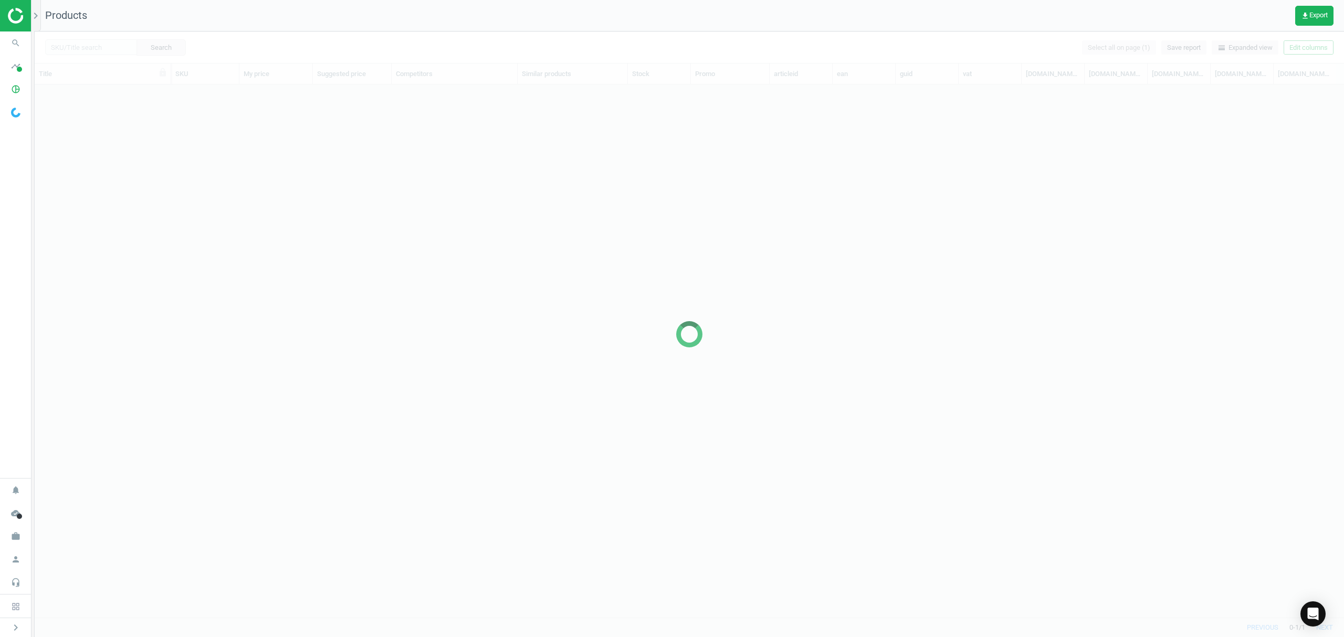
scroll to position [511, 1298]
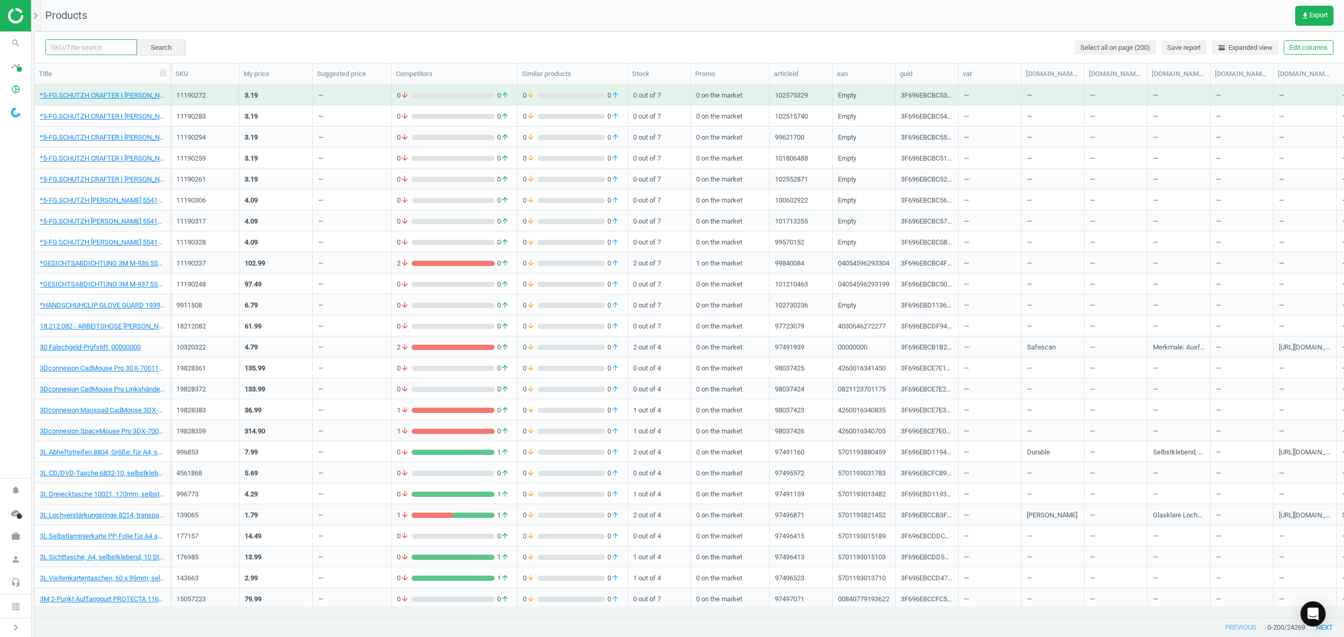
click at [61, 49] on input "text" at bounding box center [91, 47] width 92 height 16
paste input "12052988"
type input "12052988"
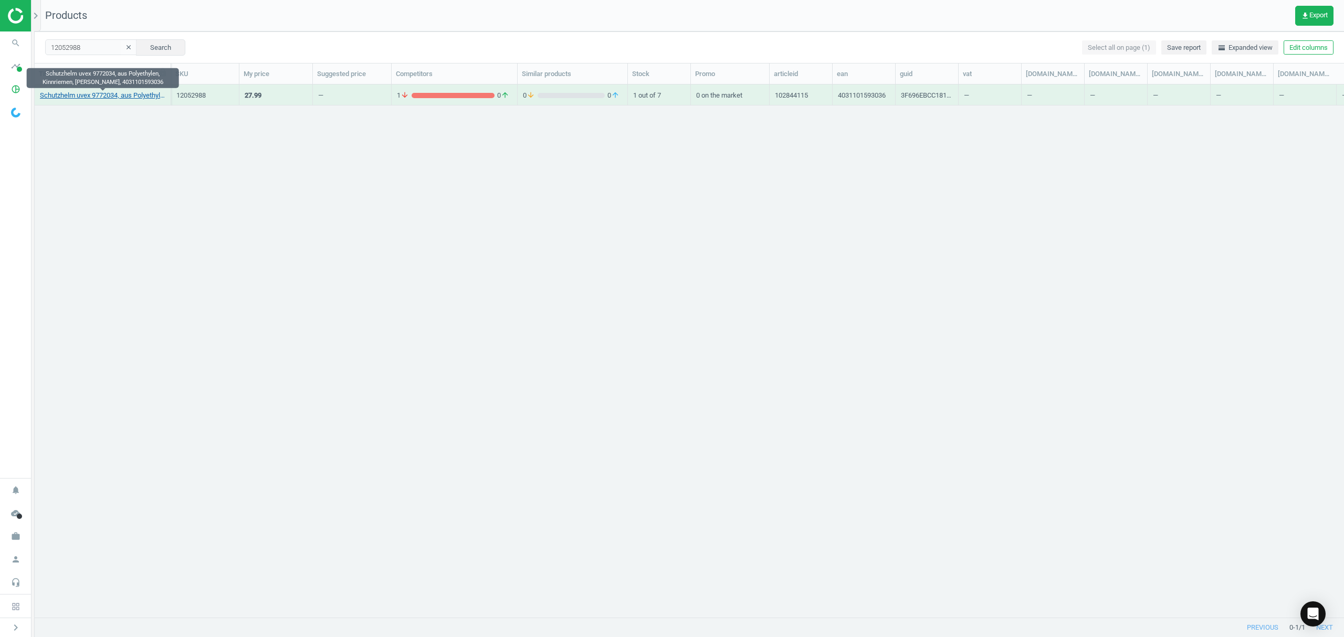
click at [70, 99] on link "Schutzhelm uvex 9772034, aus Polyethylen, Kinnriemen, weiß, 4031101593036" at bounding box center [102, 95] width 125 height 9
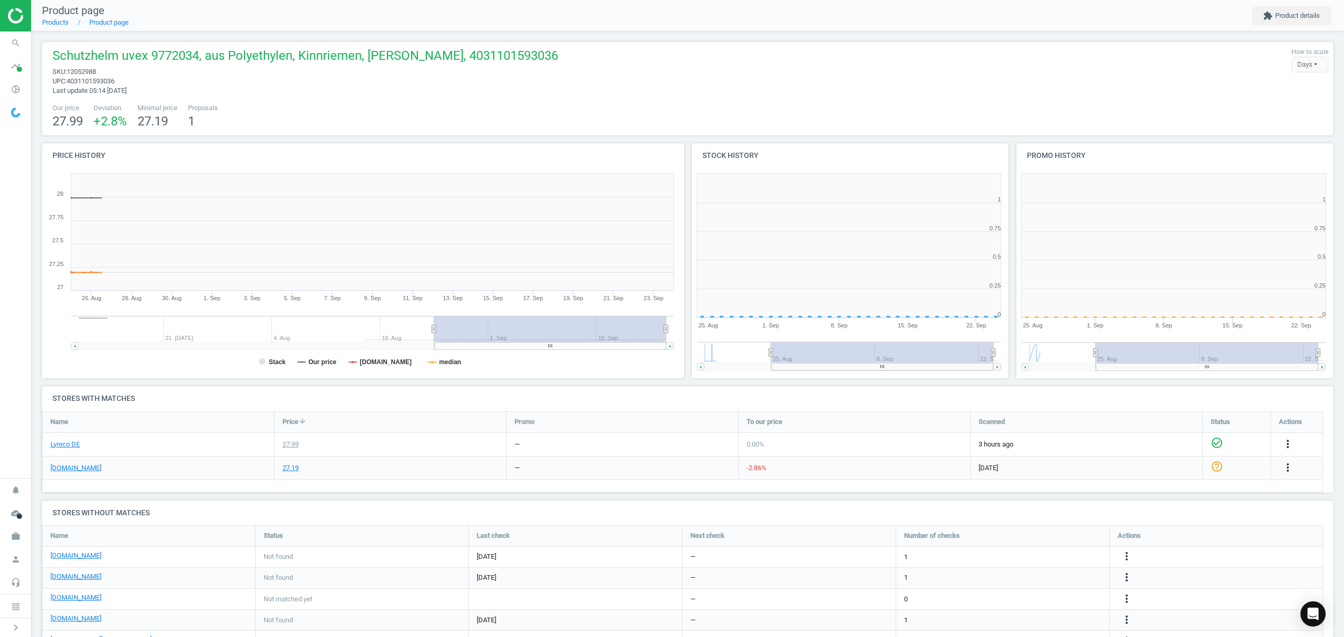
scroll to position [5, 5]
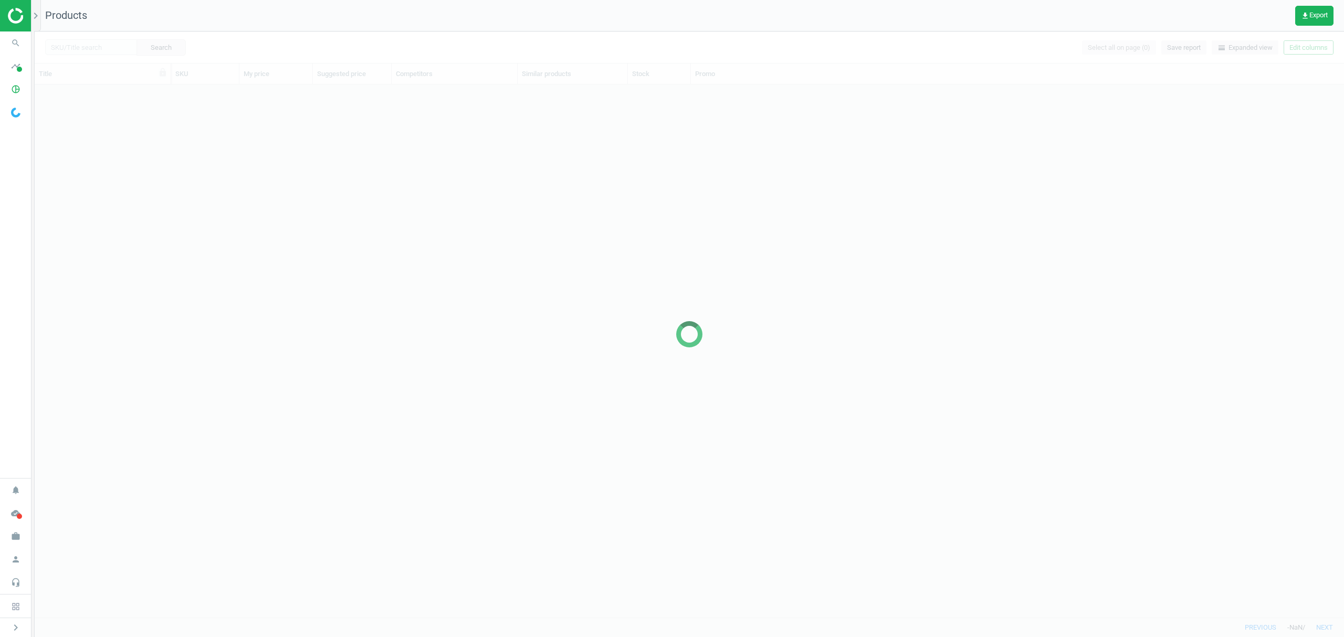
scroll to position [511, 1298]
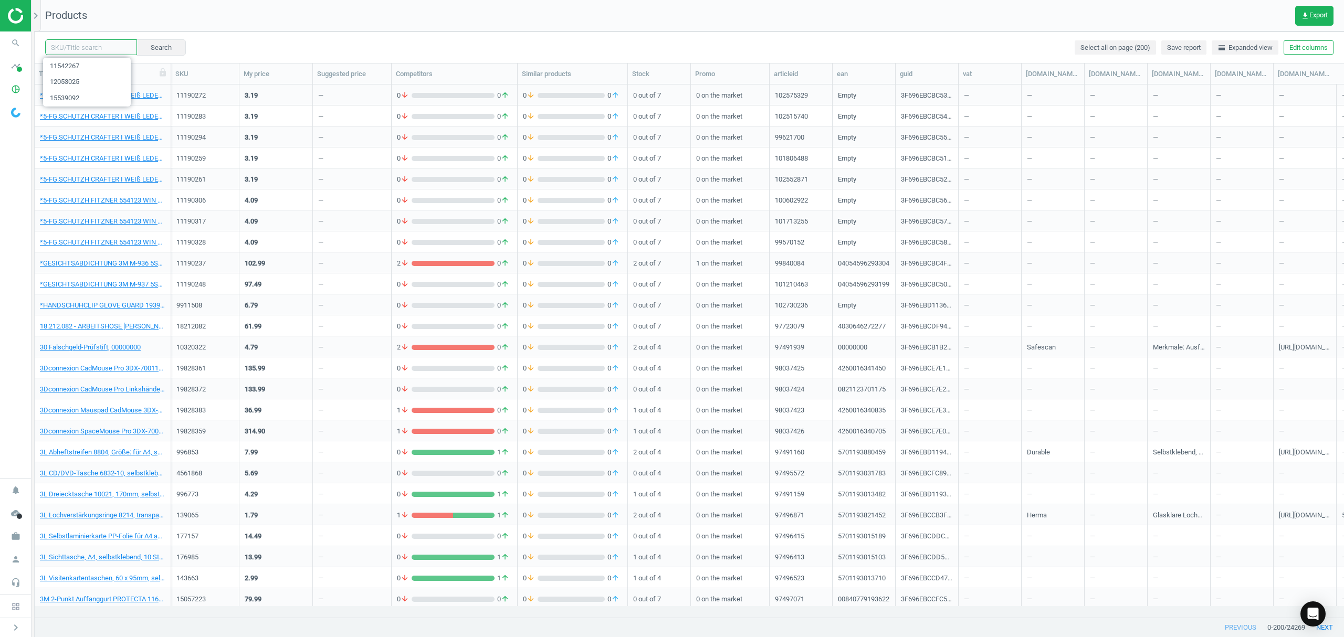
click at [76, 43] on input "text" at bounding box center [91, 47] width 92 height 16
paste input "11542278"
type input "11542278"
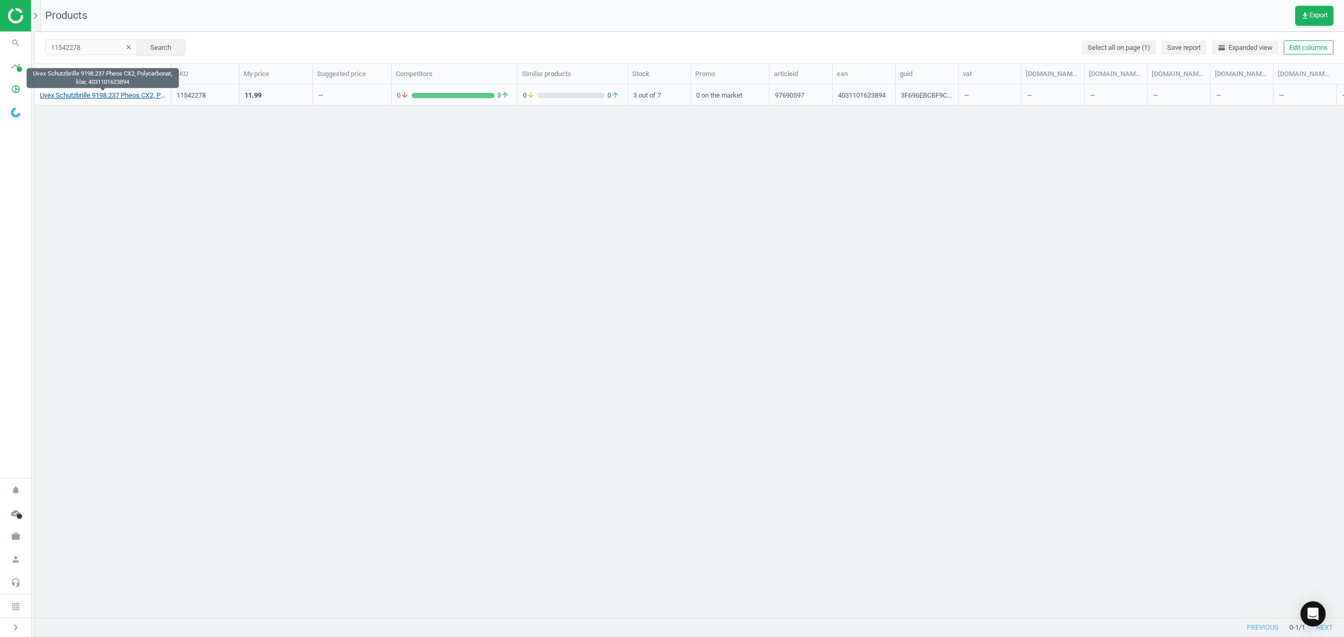
click at [72, 93] on link "Uvex Schutzbrille 9198.237 Pheos CX2, Polycarbonat, klar, 4031101623894" at bounding box center [102, 95] width 125 height 9
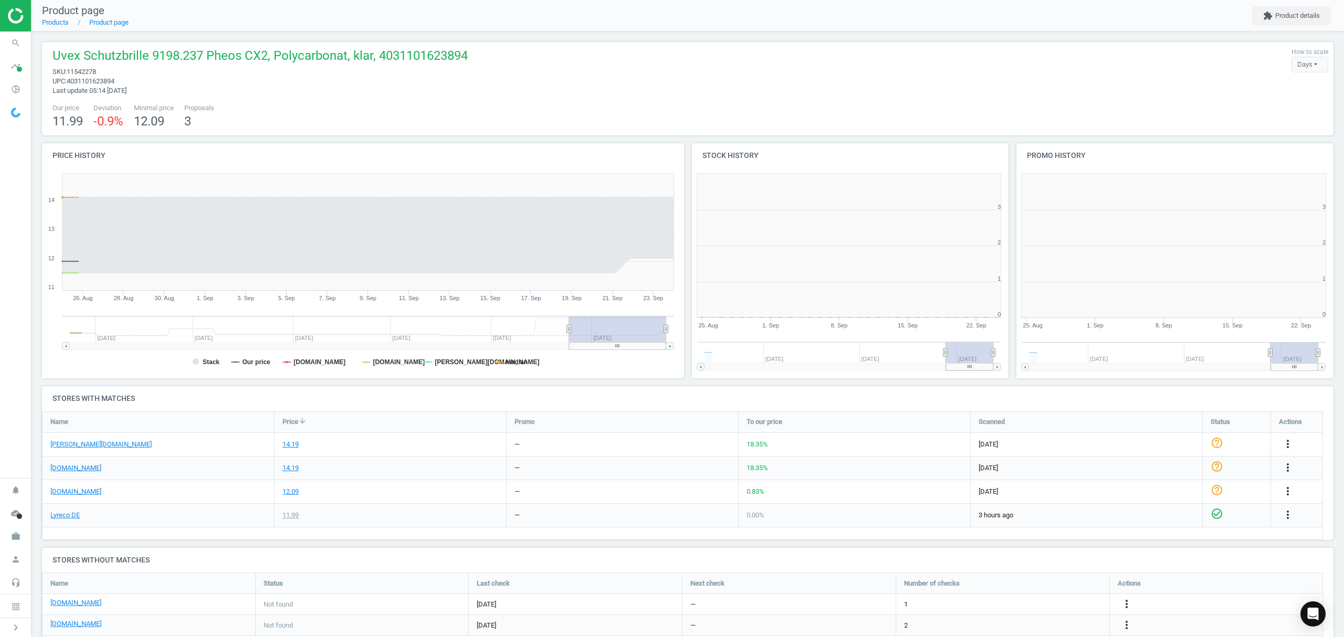
scroll to position [232, 336]
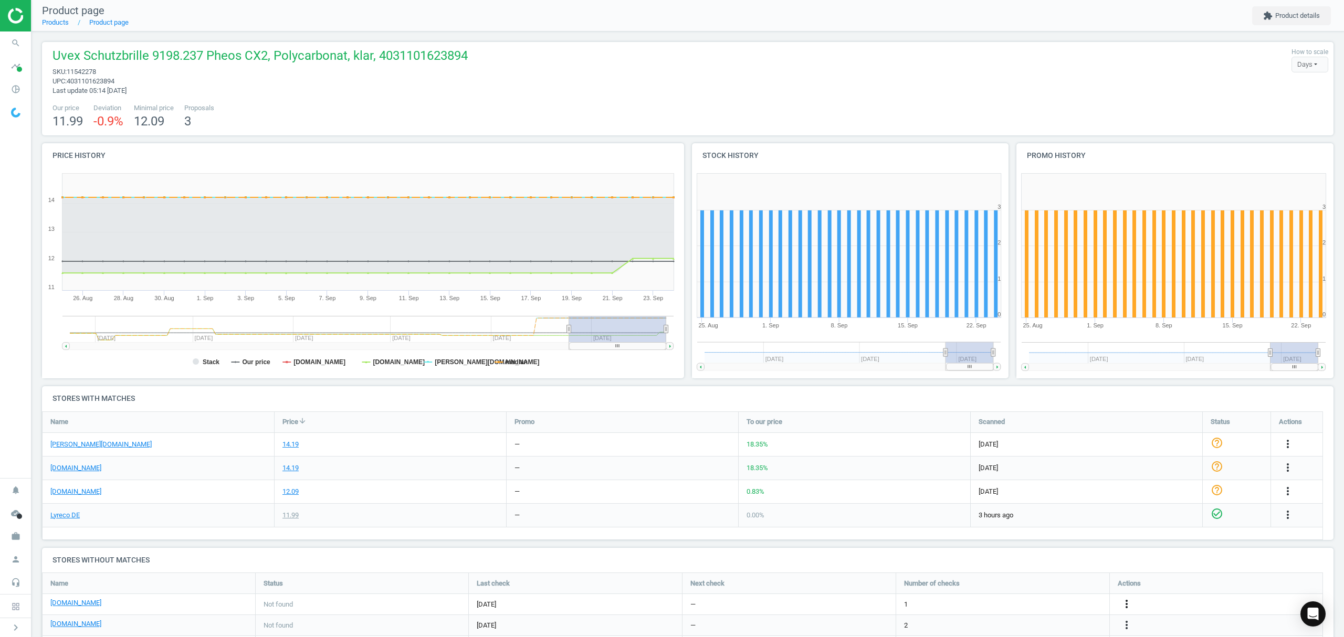
click at [1126, 606] on icon "more_vert" at bounding box center [1126, 604] width 13 height 13
click at [1030, 603] on link "Edit URL/product option" at bounding box center [1045, 605] width 144 height 16
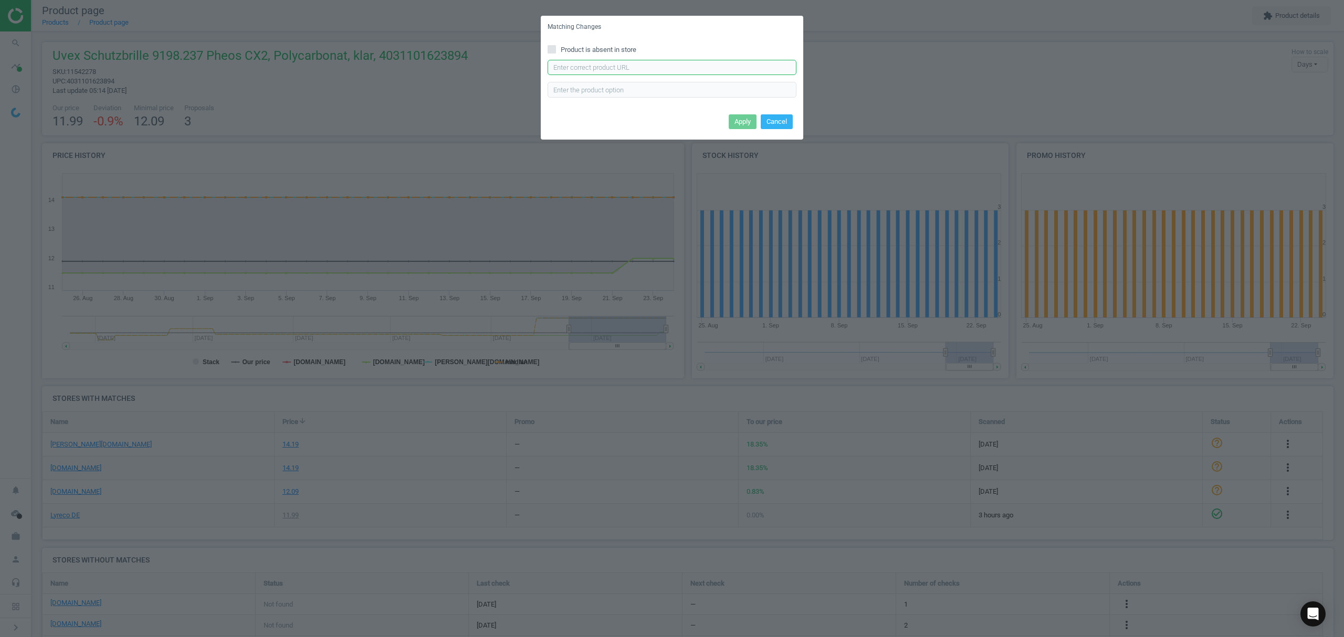
click at [645, 67] on input "text" at bounding box center [672, 68] width 249 height 16
paste input "https://www.bueromarkt-ag.de/schutzbrille_uvex_pheos_cx2_9198237_getoent,p-9198…"
type input "https://www.bueromarkt-ag.de/schutzbrille_uvex_pheos_cx2_9198237_getoent,p-9198…"
click at [733, 120] on button "Apply" at bounding box center [743, 121] width 28 height 15
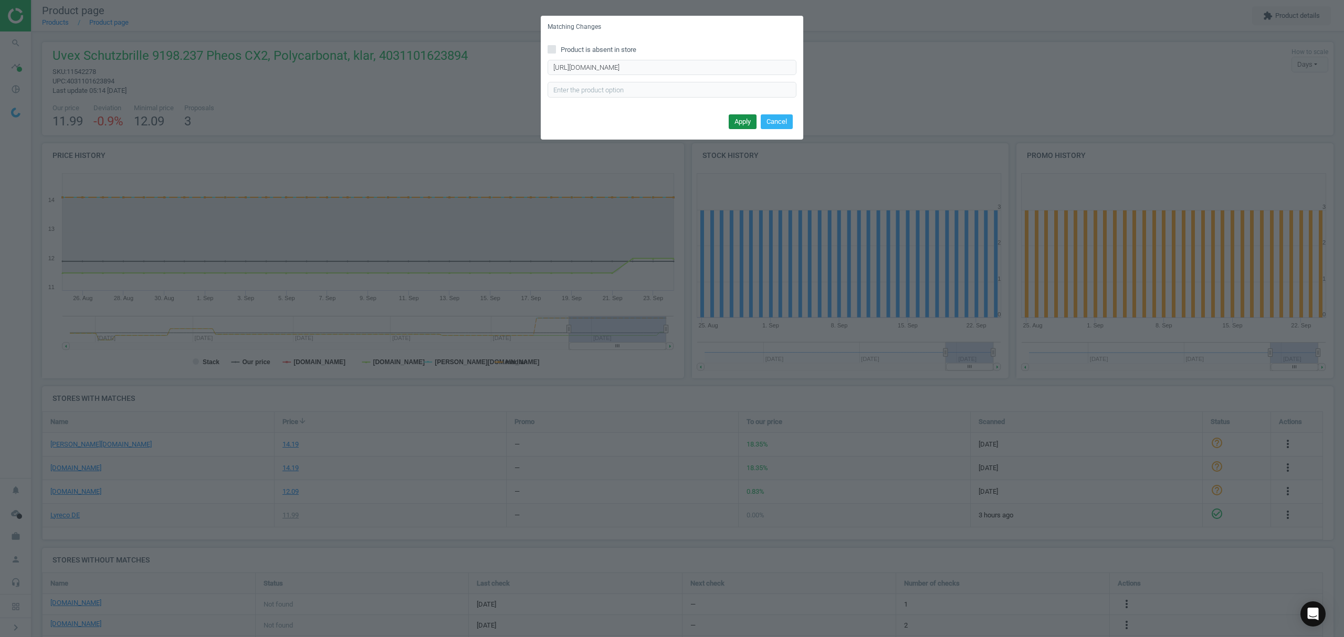
scroll to position [0, 0]
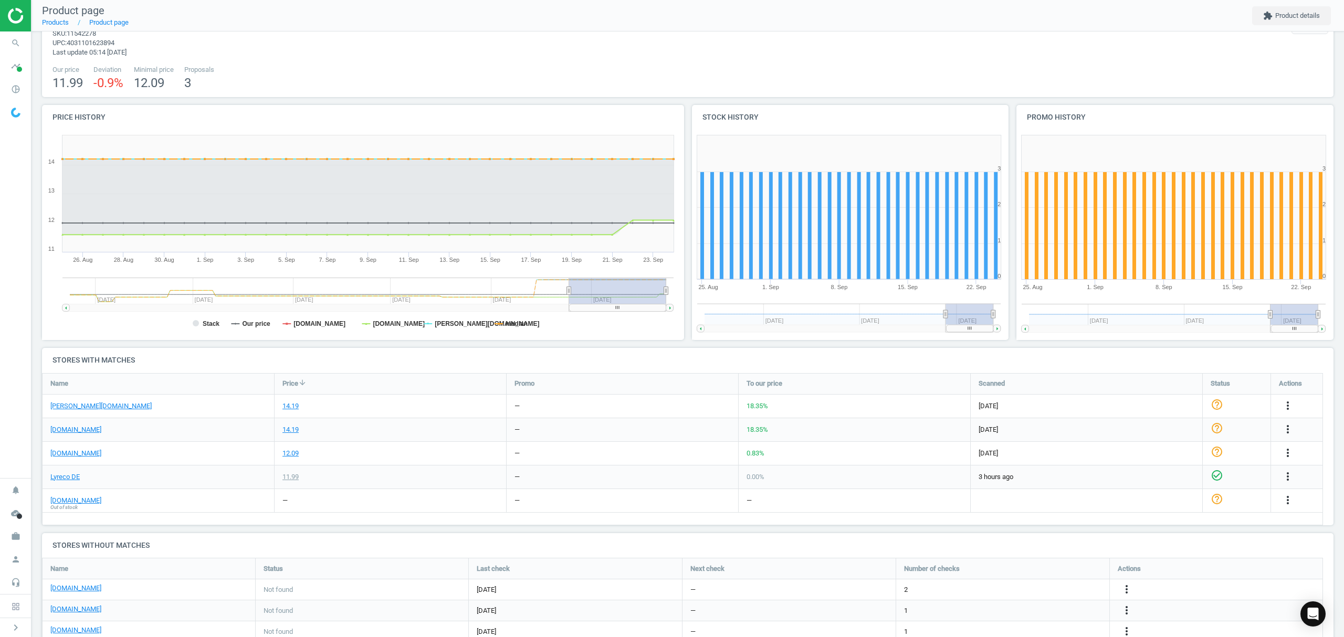
scroll to position [75, 0]
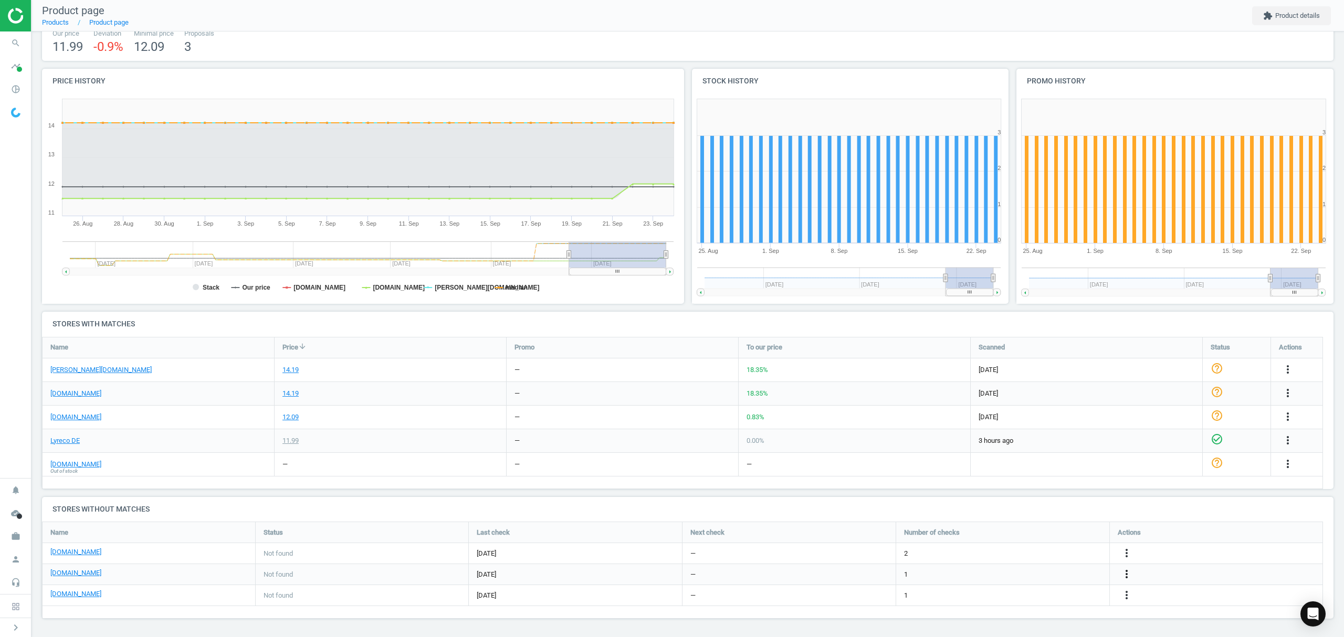
click at [1127, 572] on icon "more_vert" at bounding box center [1126, 574] width 13 height 13
click at [1006, 572] on link "Edit URL/product option" at bounding box center [1045, 575] width 144 height 16
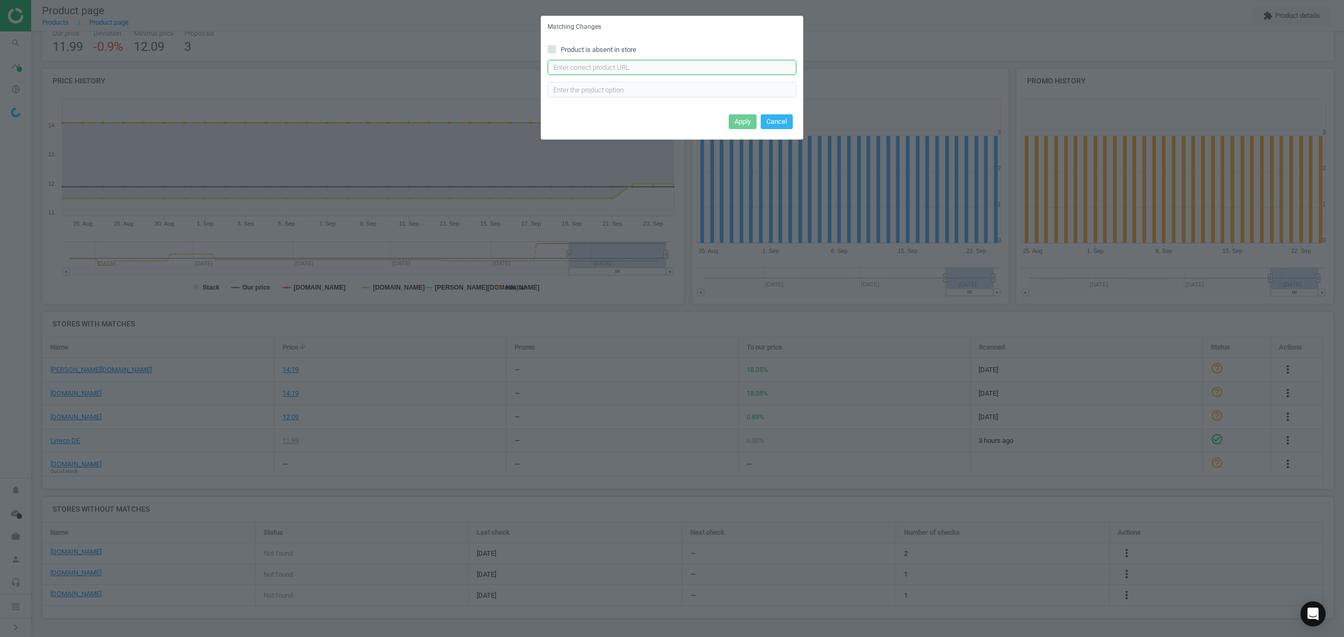
click at [614, 66] on input "text" at bounding box center [672, 68] width 249 height 16
paste input "[URL][DOMAIN_NAME][PERSON_NAME]"
type input "[URL][DOMAIN_NAME][PERSON_NAME]"
click at [735, 120] on button "Apply" at bounding box center [743, 121] width 28 height 15
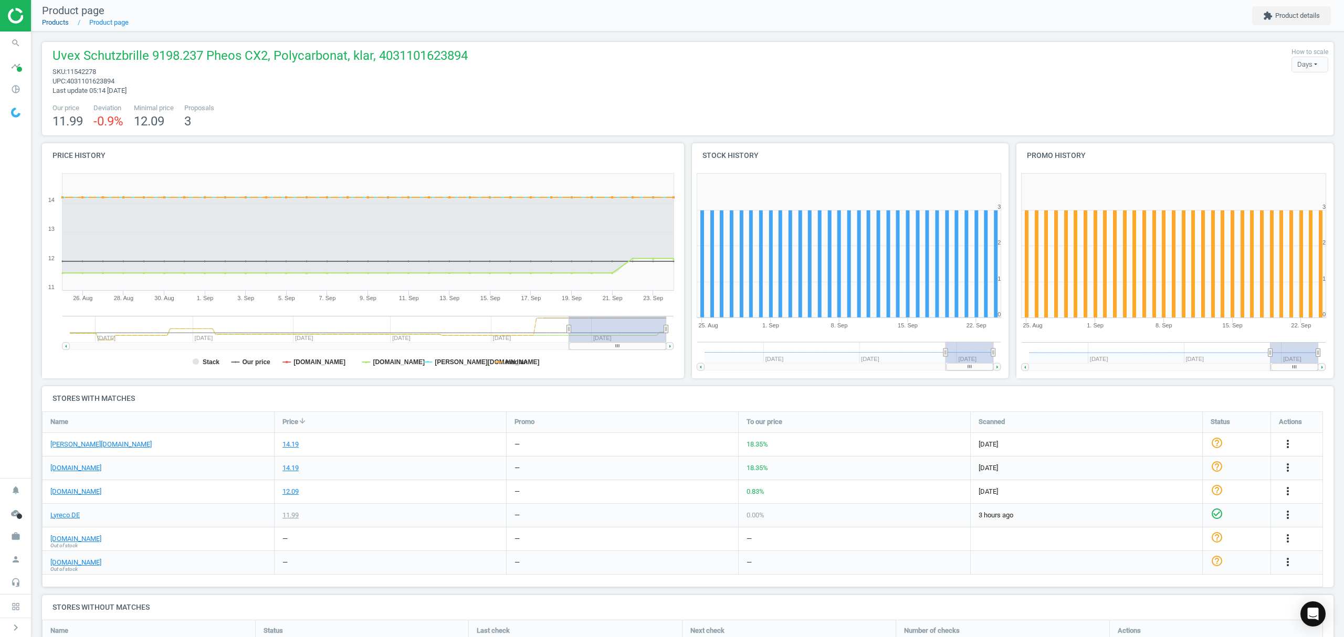
click at [57, 24] on link "Products" at bounding box center [55, 22] width 27 height 8
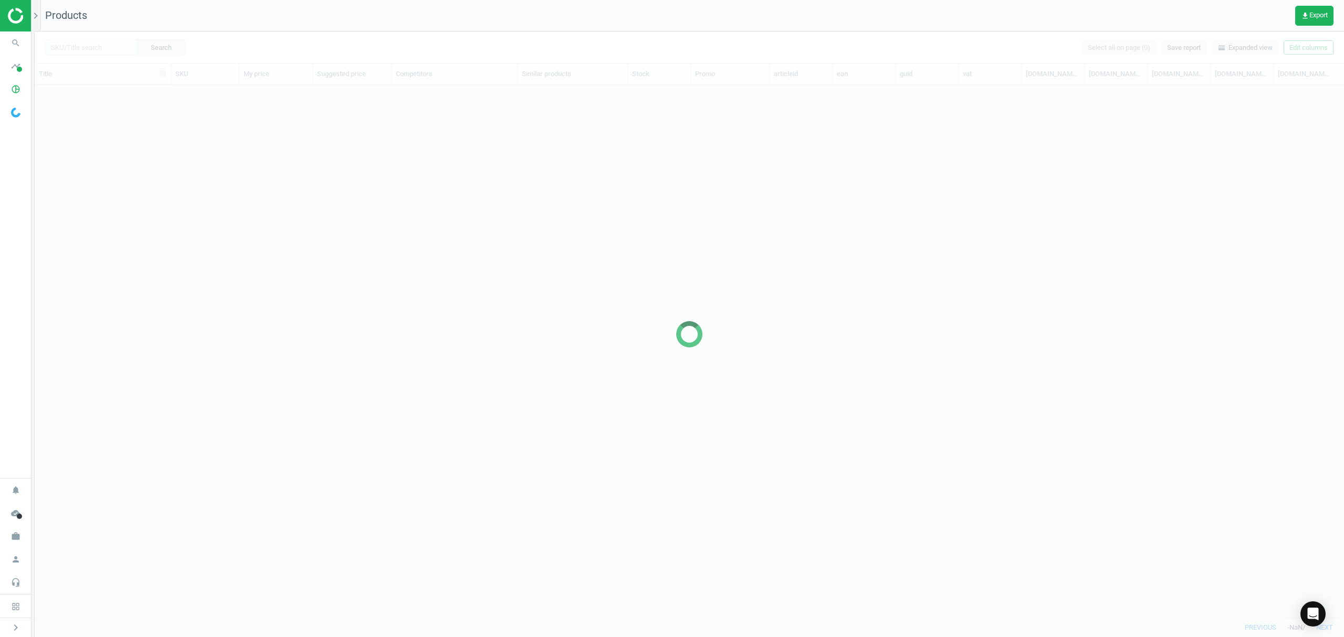
scroll to position [511, 1298]
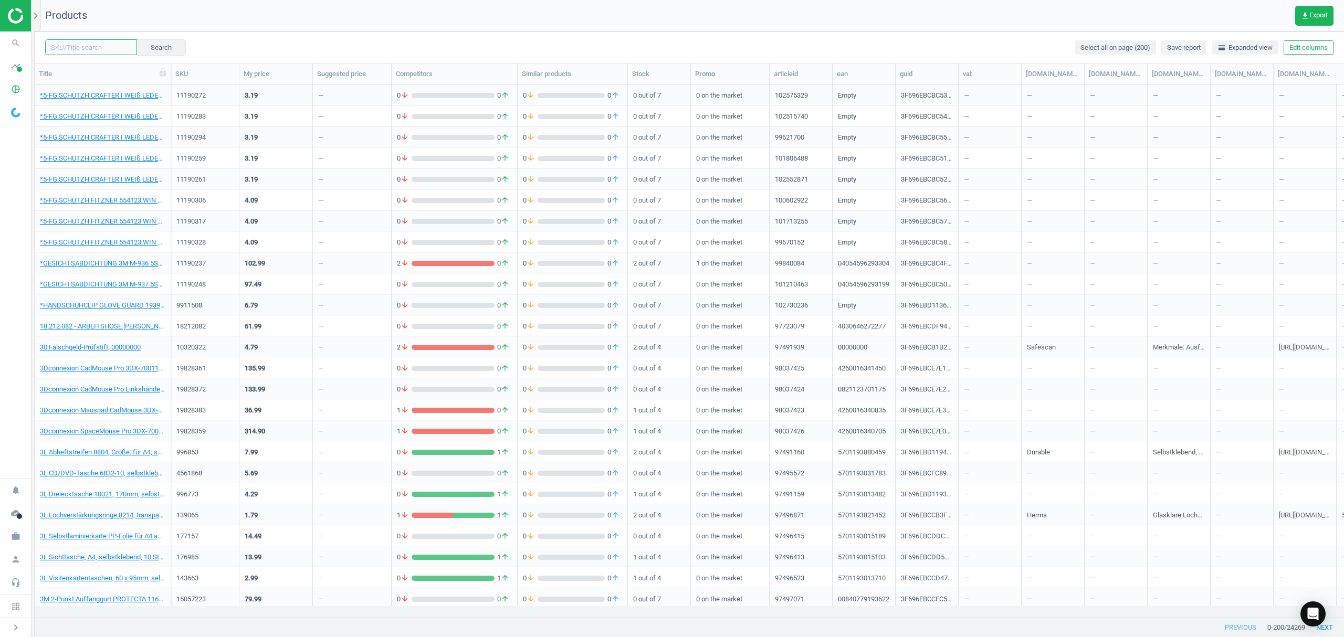
drag, startPoint x: 89, startPoint y: 46, endPoint x: 116, endPoint y: 51, distance: 26.8
click at [89, 46] on input "text" at bounding box center [91, 47] width 92 height 16
paste input "11542289"
type input "11542289"
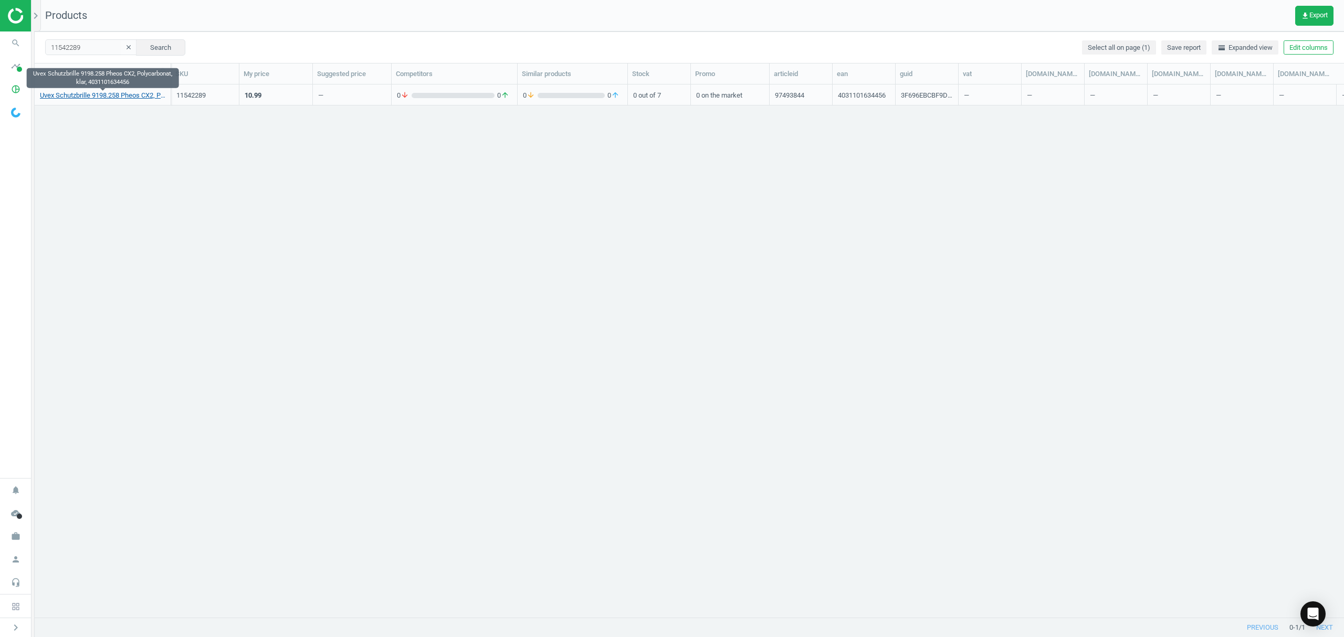
click at [111, 95] on link "Uvex Schutzbrille 9198.258 Pheos CX2, Polycarbonat, klar, 4031101634456" at bounding box center [102, 95] width 125 height 9
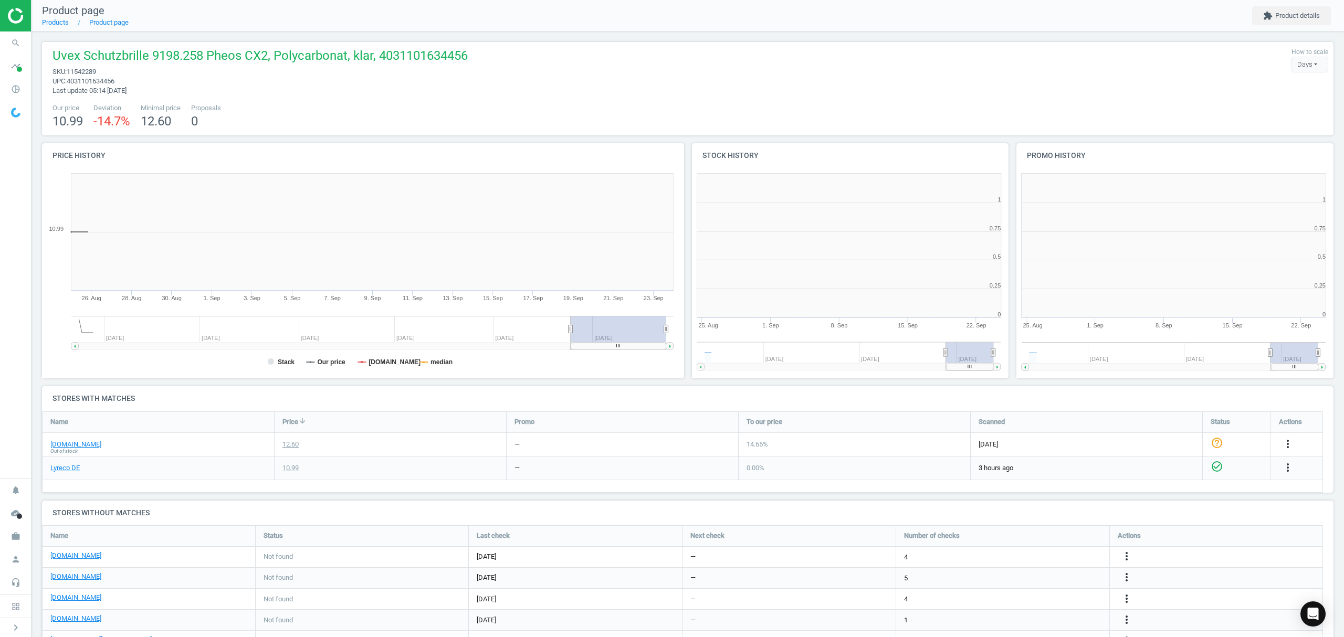
scroll to position [5, 5]
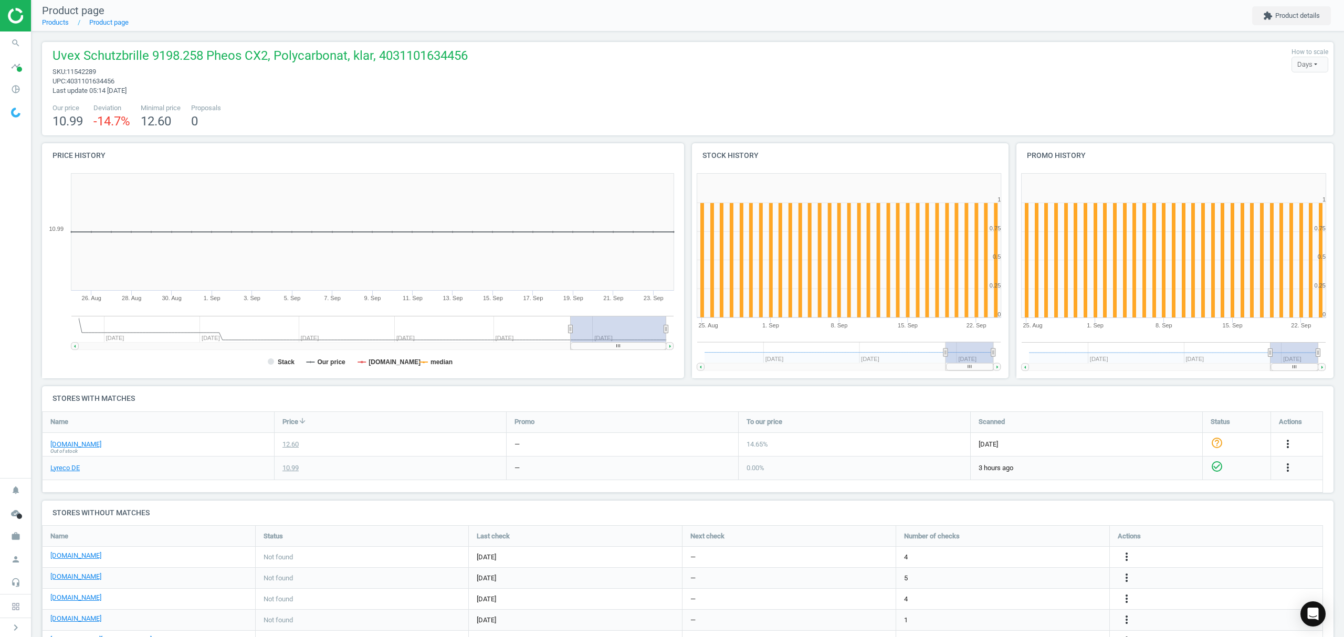
click at [87, 68] on span "11542289" at bounding box center [81, 72] width 29 height 8
copy span "11542289"
click at [1126, 559] on icon "more_vert" at bounding box center [1126, 557] width 13 height 13
click at [1036, 553] on link "Edit URL/product option" at bounding box center [1045, 558] width 144 height 16
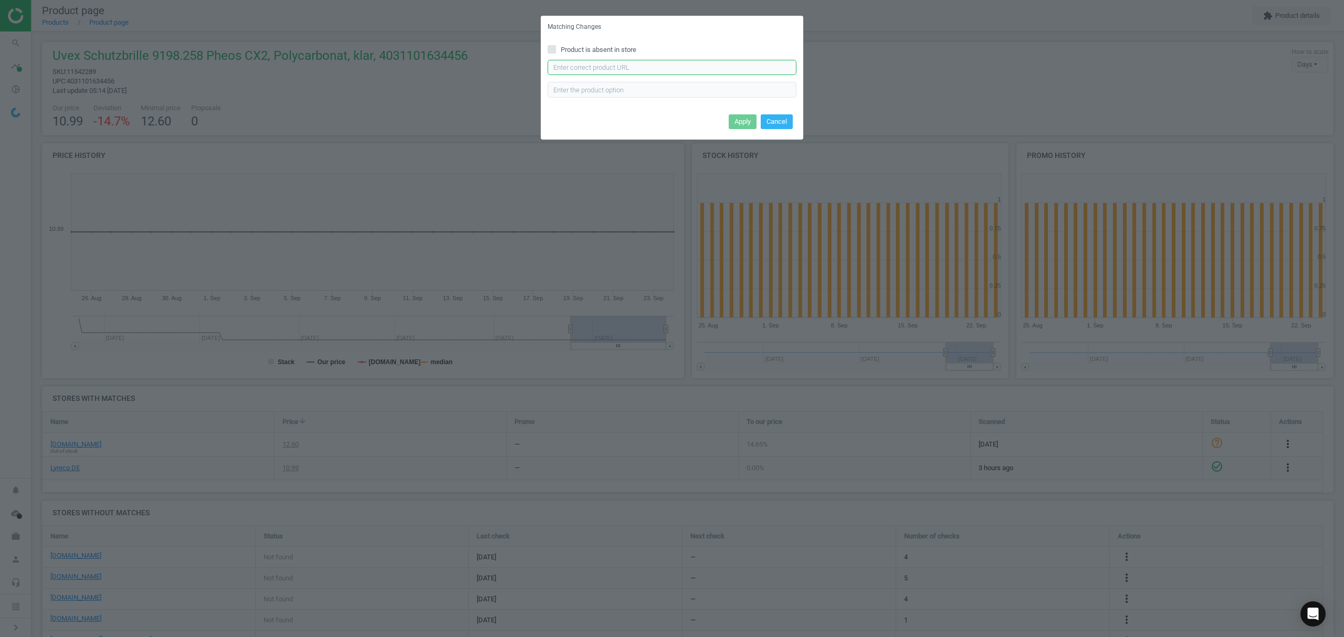
click at [628, 65] on input "text" at bounding box center [672, 68] width 249 height 16
paste input "https://www.bueromarkt-ag.de/schutzbrille_uvex_pheos_cx2_9198256_klar%2Cp-91982…"
type input "https://www.bueromarkt-ag.de/schutzbrille_uvex_pheos_cx2_9198256_klar%2Cp-91982…"
click at [744, 119] on button "Apply" at bounding box center [743, 121] width 28 height 15
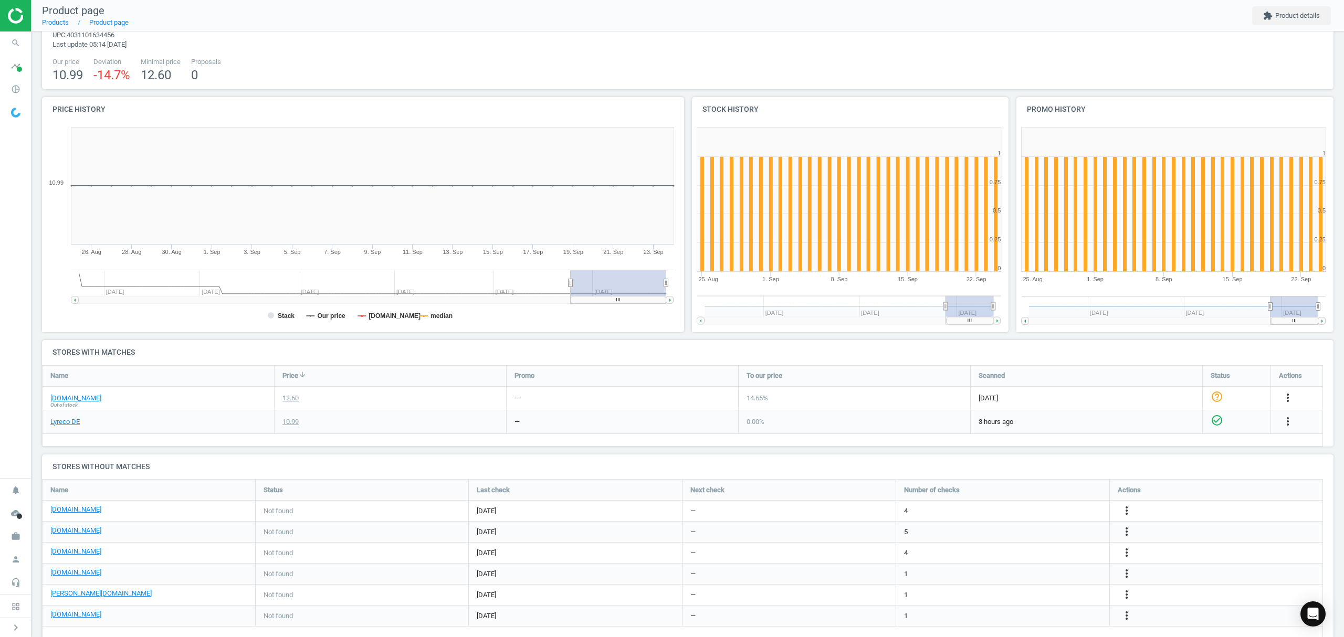
scroll to position [67, 0]
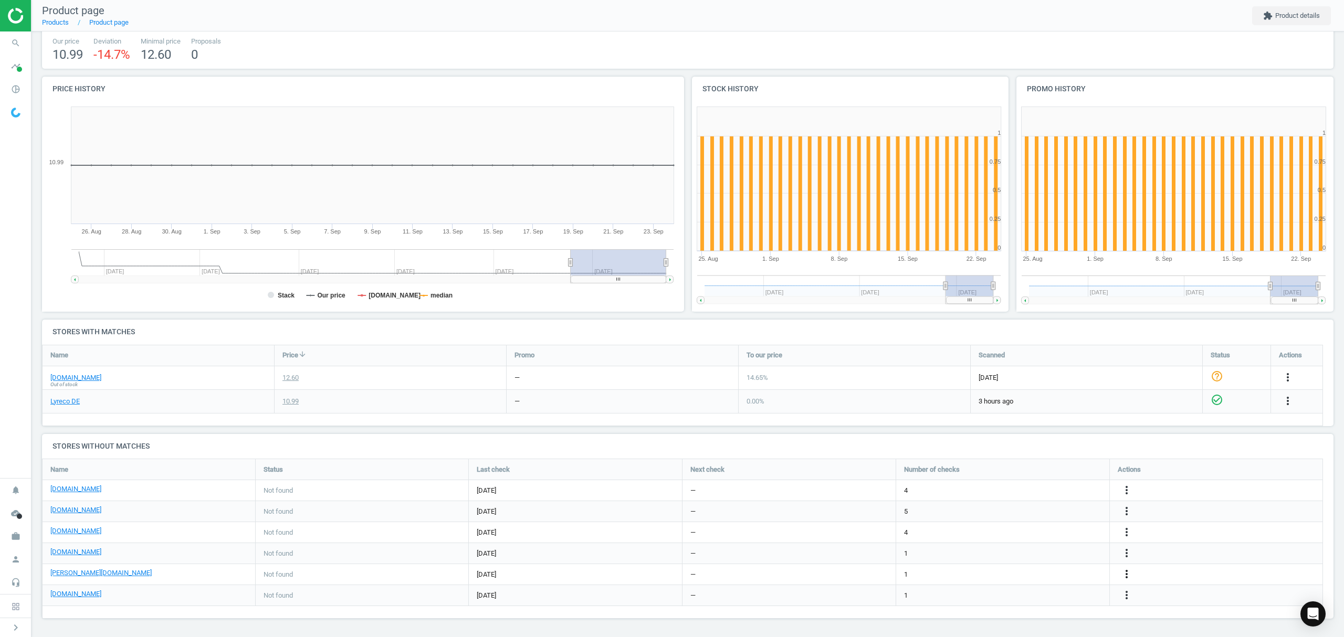
click at [1126, 576] on icon "more_vert" at bounding box center [1126, 574] width 13 height 13
click at [1029, 574] on link "Edit URL/product option" at bounding box center [1045, 574] width 144 height 16
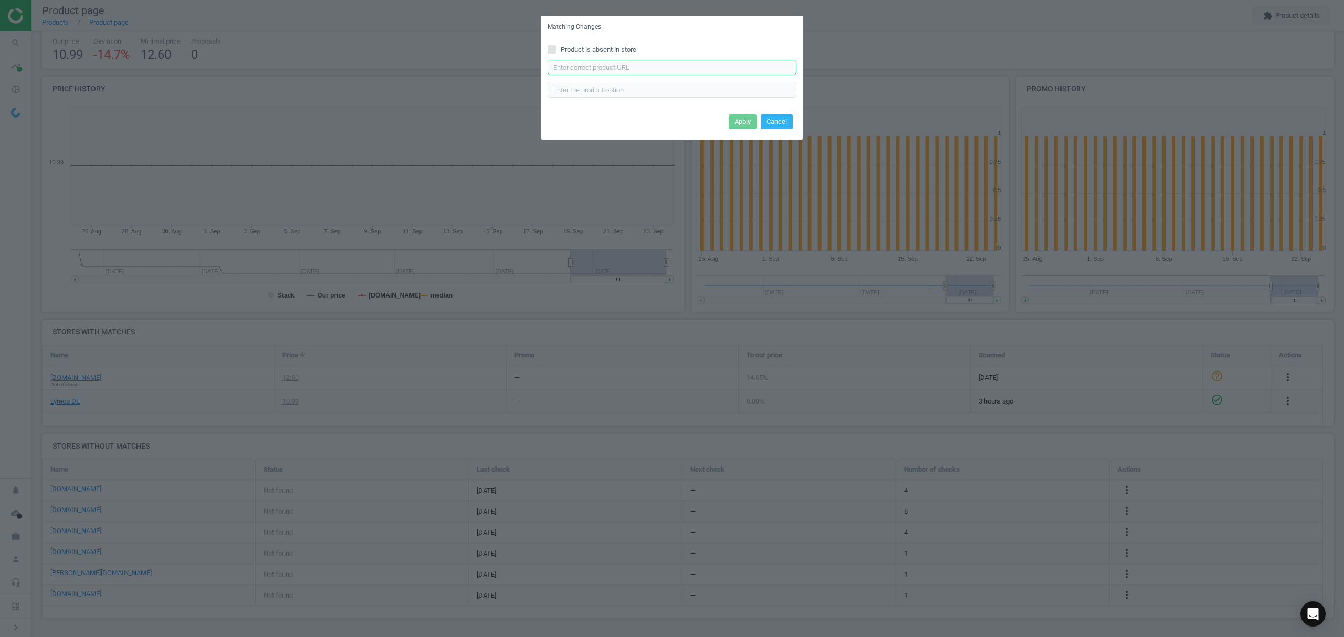
click at [605, 63] on input "text" at bounding box center [672, 68] width 249 height 16
paste input "https://www.otto-office.com/de/UVEX-Schutzbrille-pheos-cx2-9198/390786/p"
type input "https://www.otto-office.com/de/UVEX-Schutzbrille-pheos-cx2-9198/390786/p"
click at [743, 119] on button "Apply" at bounding box center [743, 121] width 28 height 15
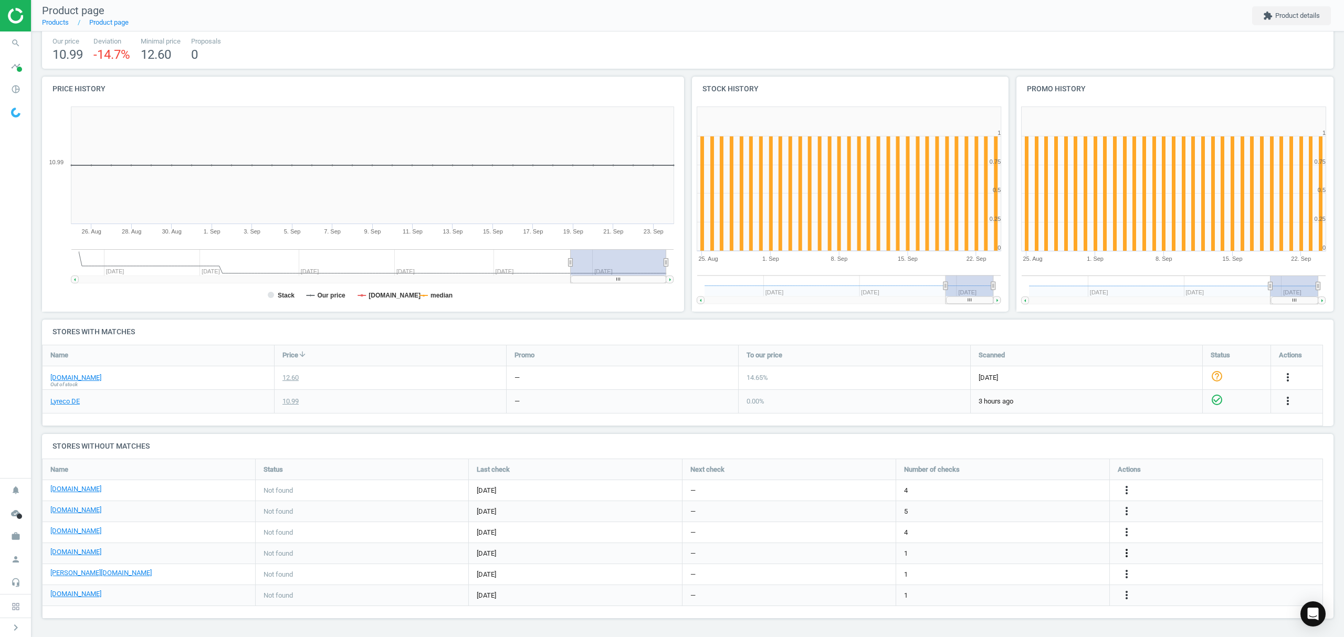
click at [1125, 552] on icon "more_vert" at bounding box center [1126, 553] width 13 height 13
click at [1023, 555] on link "Edit URL/product option" at bounding box center [1045, 553] width 144 height 16
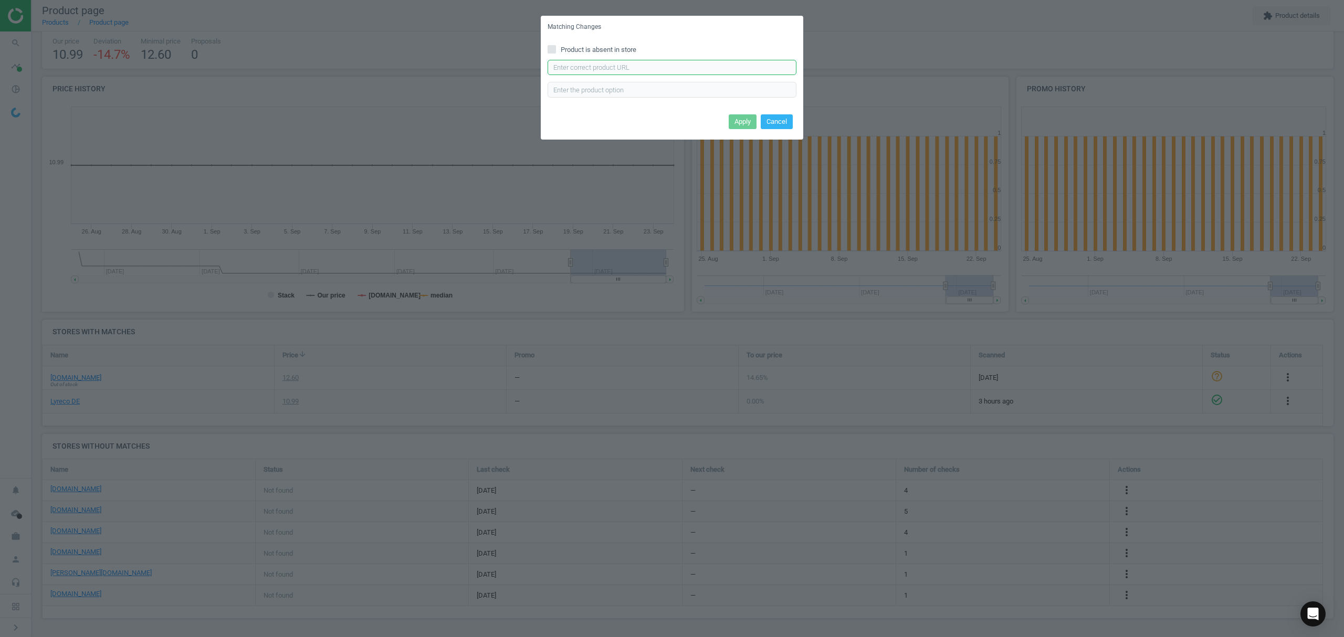
click at [582, 66] on input "text" at bounding box center [672, 68] width 249 height 16
paste input "https://www.office-discount.de/uvex-pheos-cx2-9198-schutzbrille-621443"
type input "https://www.office-discount.de/uvex-pheos-cx2-9198-schutzbrille-621443"
click at [741, 116] on button "Apply" at bounding box center [743, 121] width 28 height 15
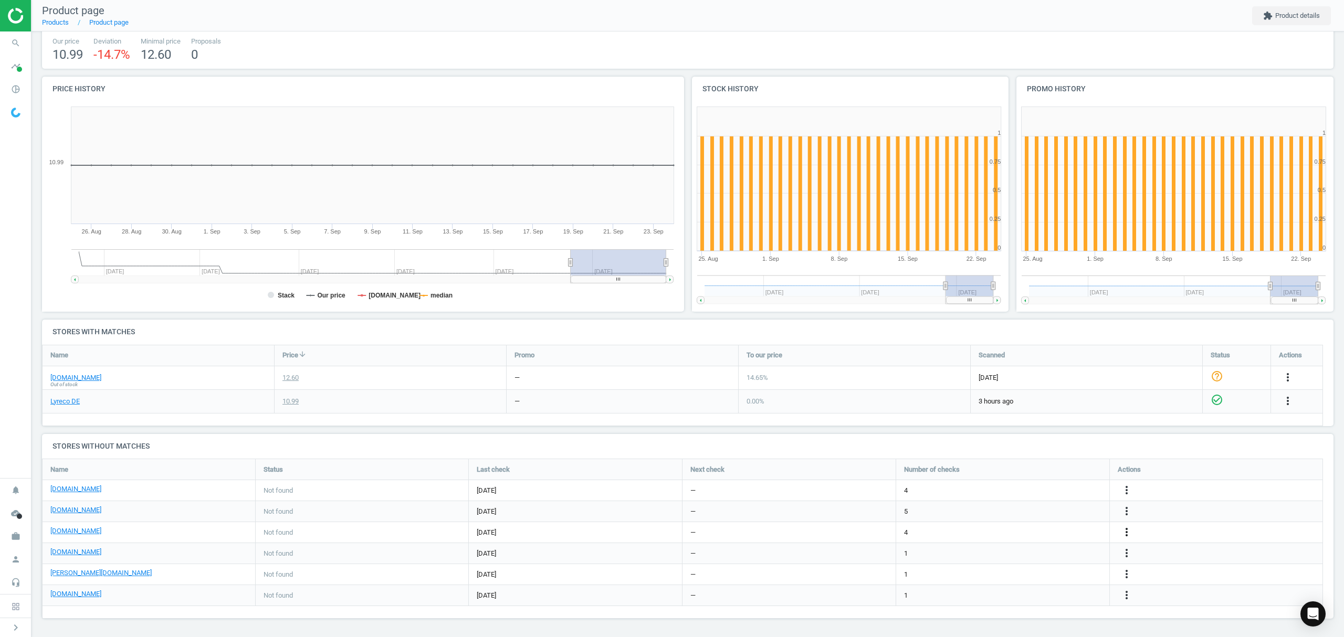
click at [1124, 536] on icon "more_vert" at bounding box center [1126, 532] width 13 height 13
click at [1045, 530] on link "Edit URL/product option" at bounding box center [1045, 532] width 144 height 16
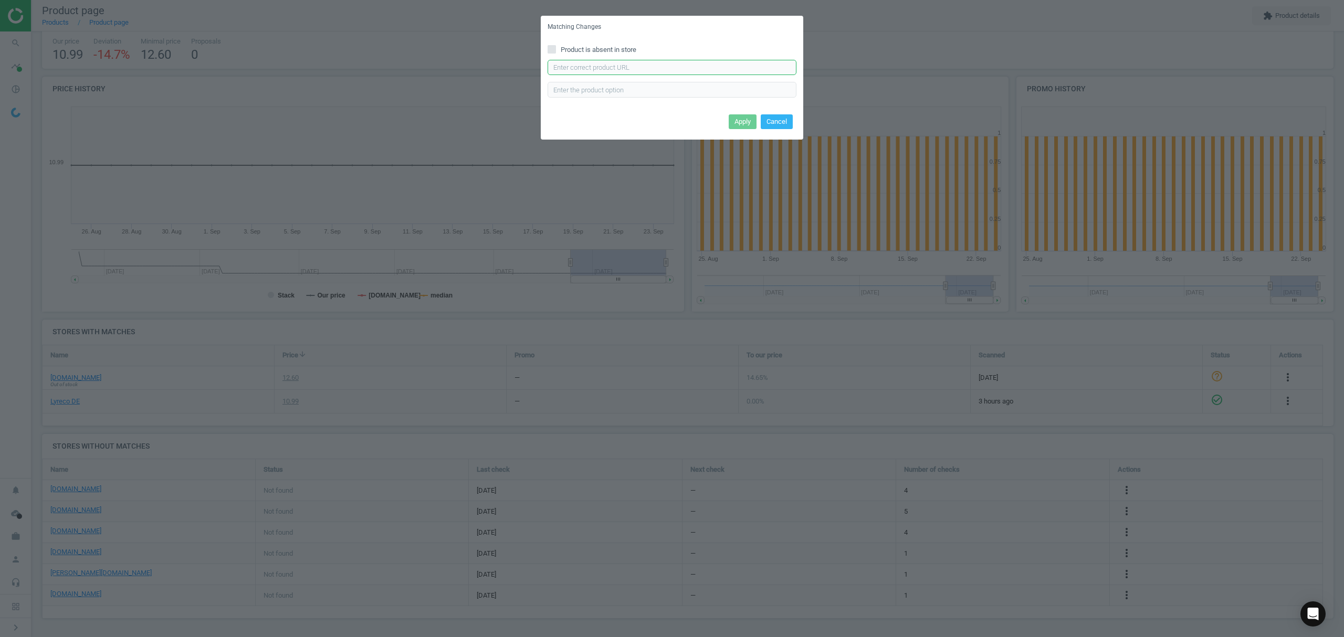
click at [655, 69] on input "text" at bounding box center [672, 68] width 249 height 16
paste input "https://cas-technik.de/marken/uvex/uvex-9198256-pheos-cx2-arbeitsschutzbrille"
type input "https://cas-technik.de/marken/uvex/uvex-9198256-pheos-cx2-arbeitsschutzbrille"
click at [741, 116] on button "Apply" at bounding box center [743, 121] width 28 height 15
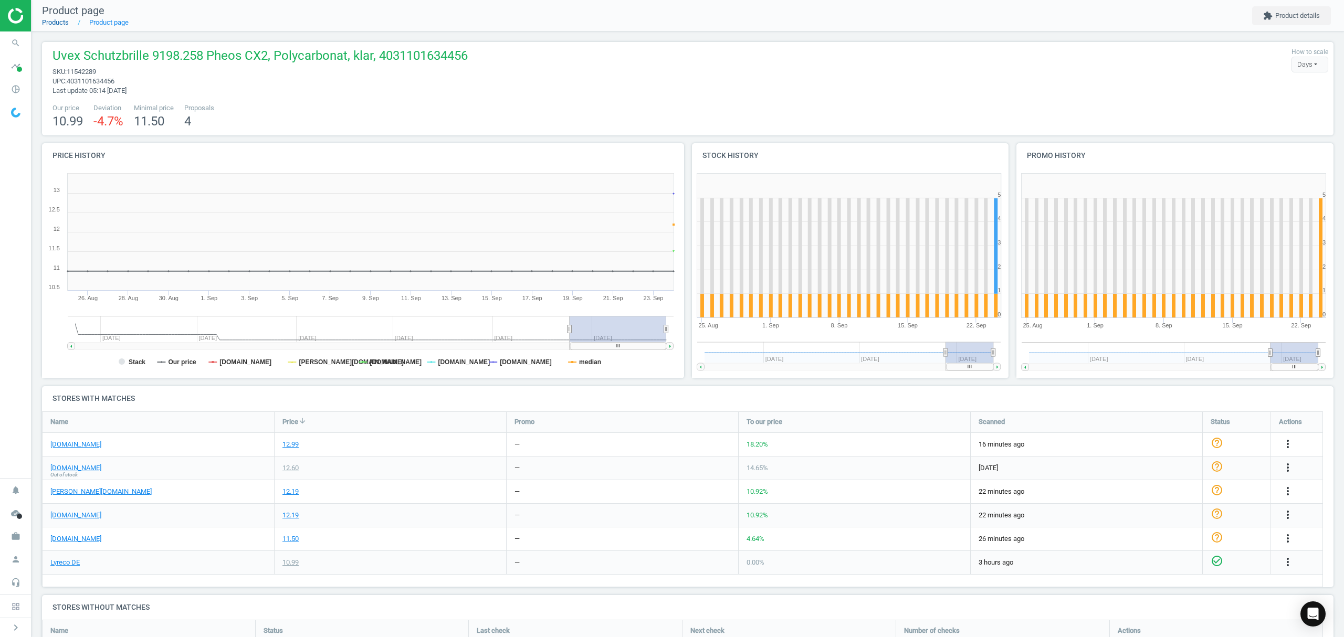
click at [59, 24] on link "Products" at bounding box center [55, 22] width 27 height 8
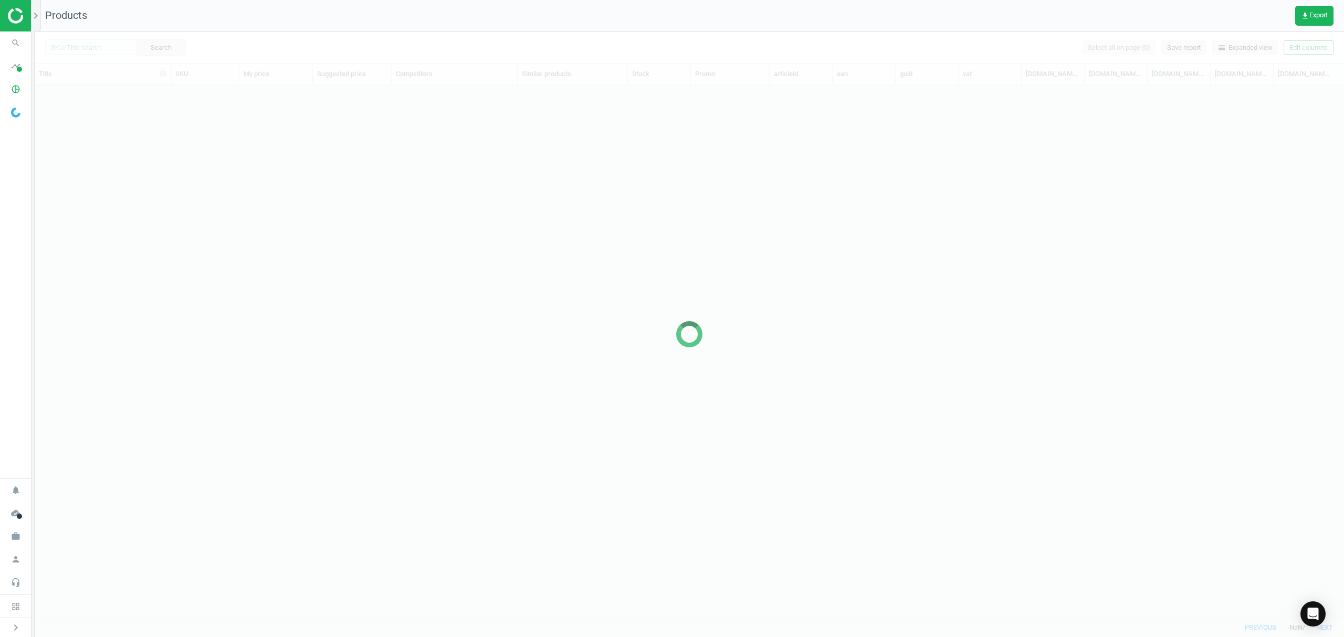
scroll to position [511, 1298]
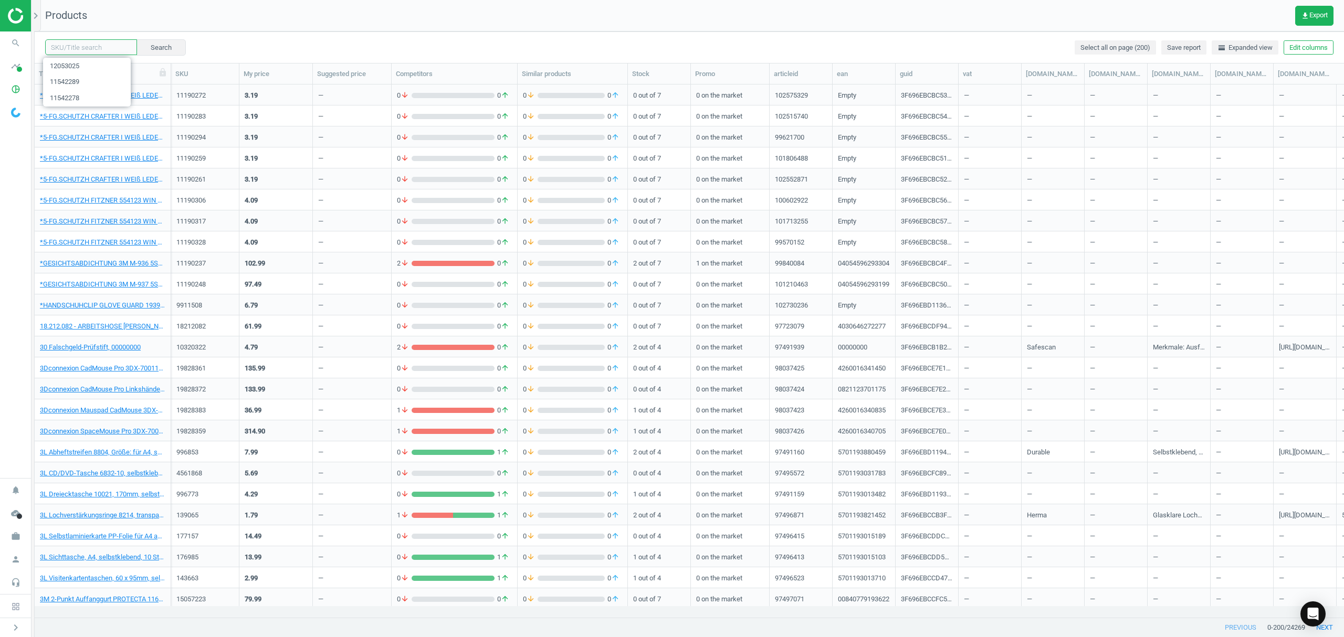
click at [82, 48] on input "text" at bounding box center [91, 47] width 92 height 16
paste input "10830585"
type input "10830585"
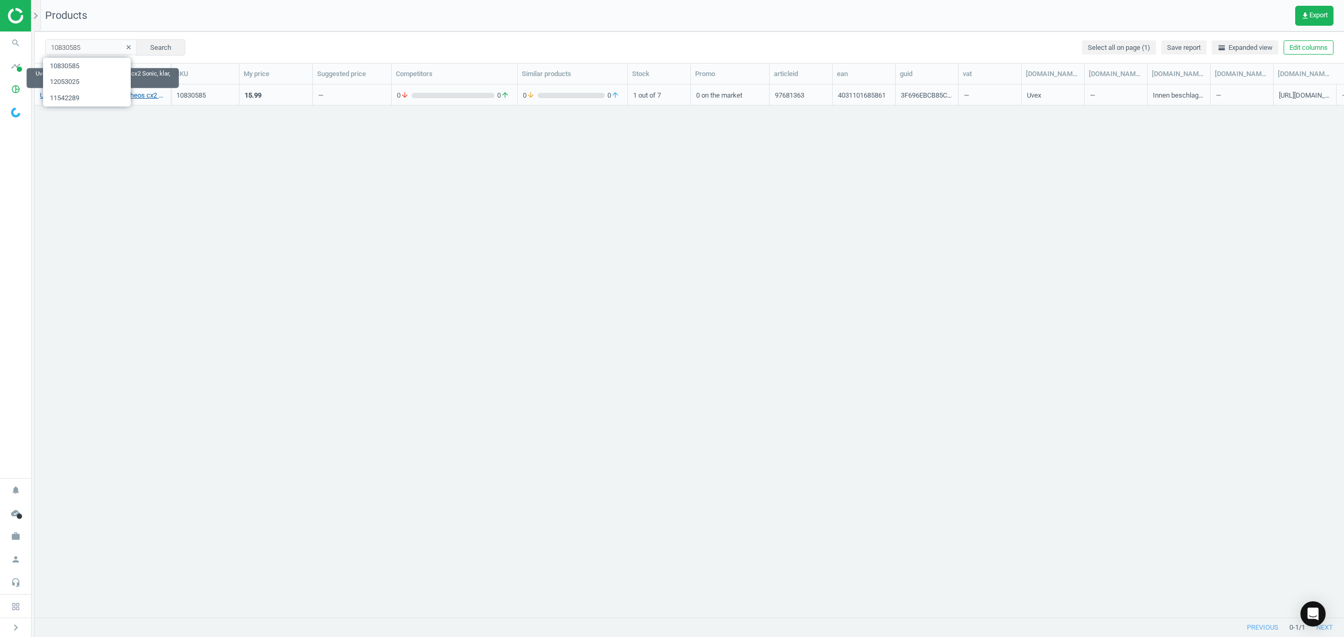
click at [139, 97] on link "Uvex Vollsichtbrille 9309.275 Pheos cx2 Sonic, klar, 4031101685861" at bounding box center [102, 95] width 125 height 9
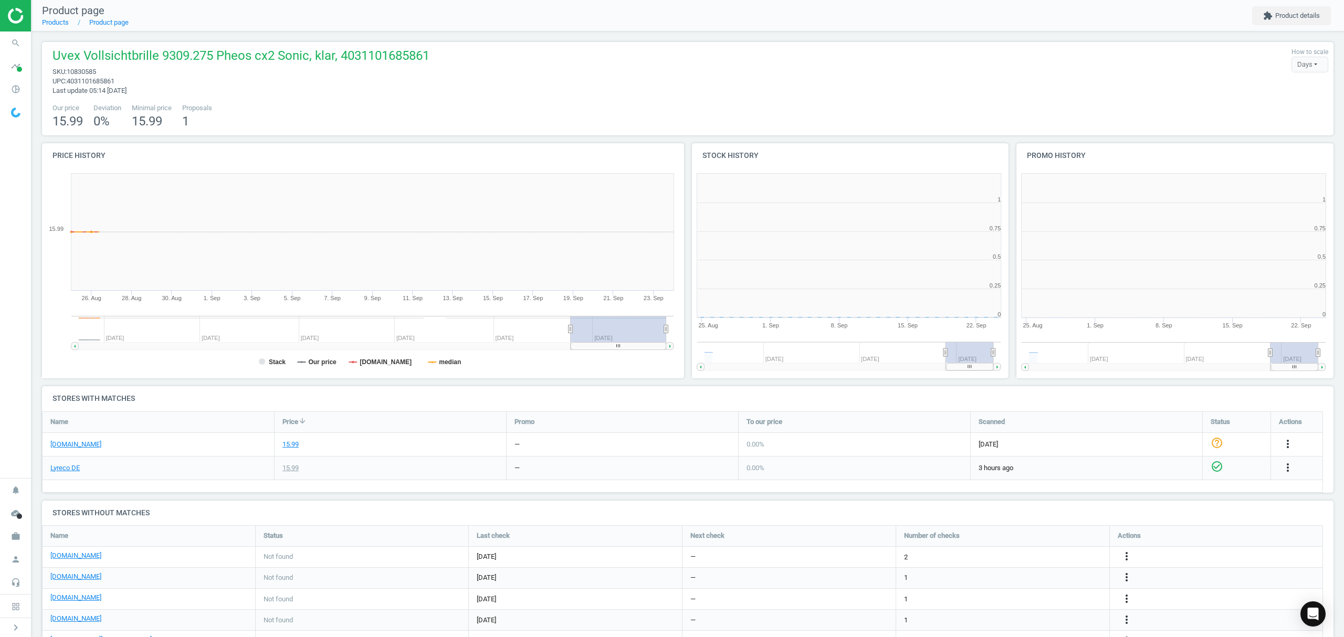
scroll to position [5, 5]
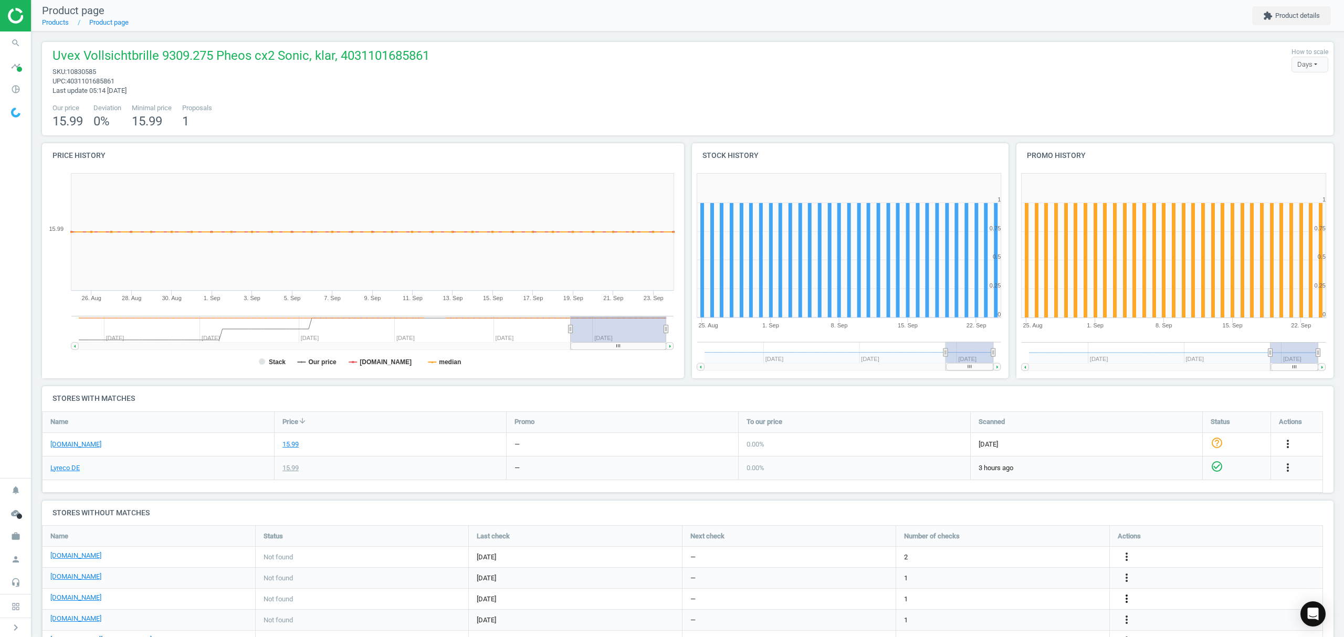
click at [1129, 599] on icon "more_vert" at bounding box center [1126, 599] width 13 height 13
click at [1029, 600] on link "Edit URL/product option" at bounding box center [1045, 600] width 144 height 16
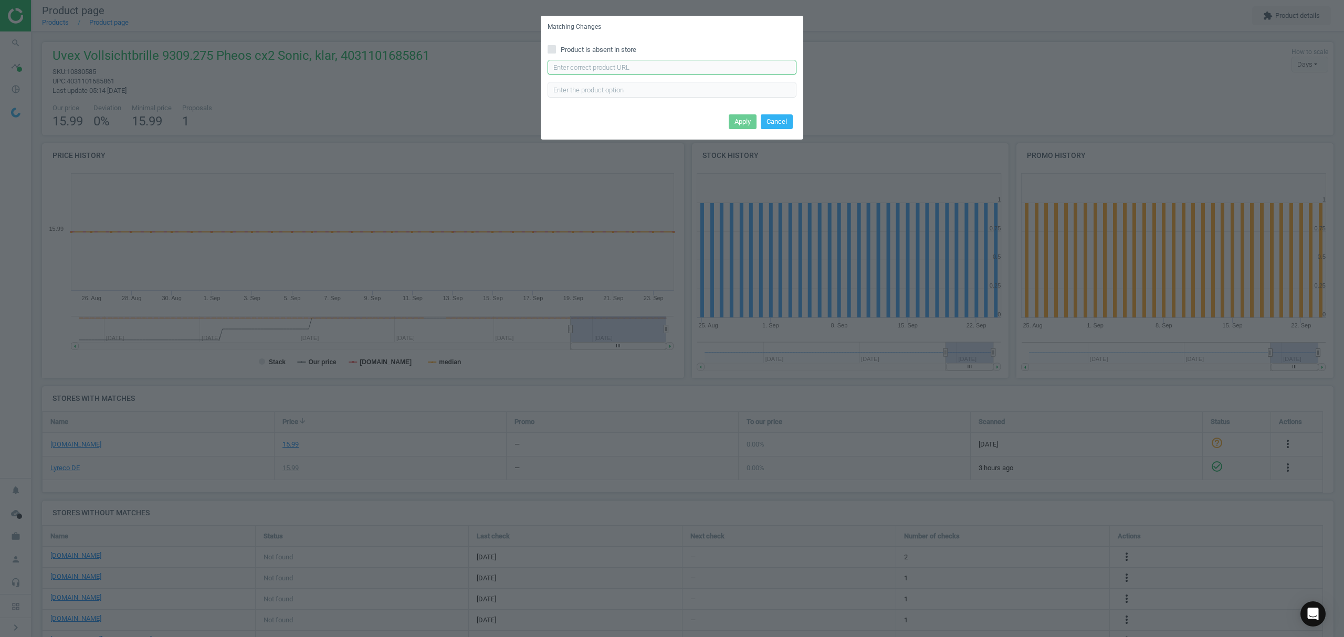
click at [637, 66] on input "text" at bounding box center [672, 68] width 249 height 16
paste input "[URL][DOMAIN_NAME][PERSON_NAME]"
type input "[URL][DOMAIN_NAME][PERSON_NAME]"
click at [744, 118] on button "Apply" at bounding box center [743, 121] width 28 height 15
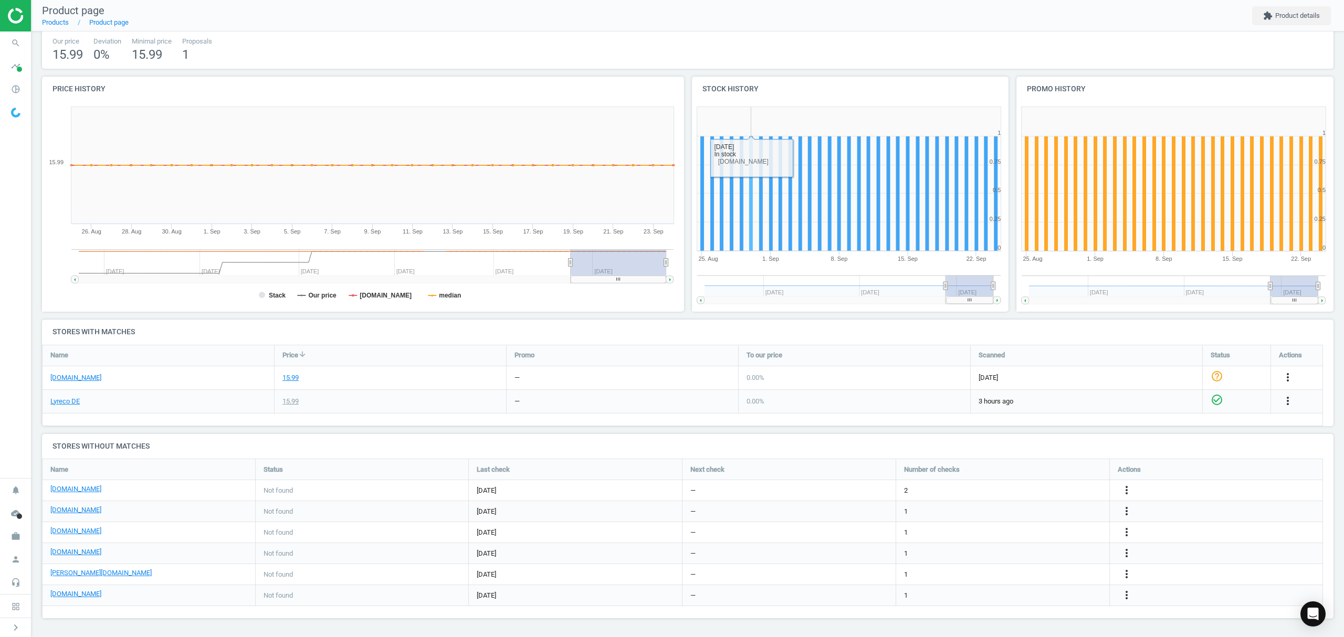
scroll to position [0, 0]
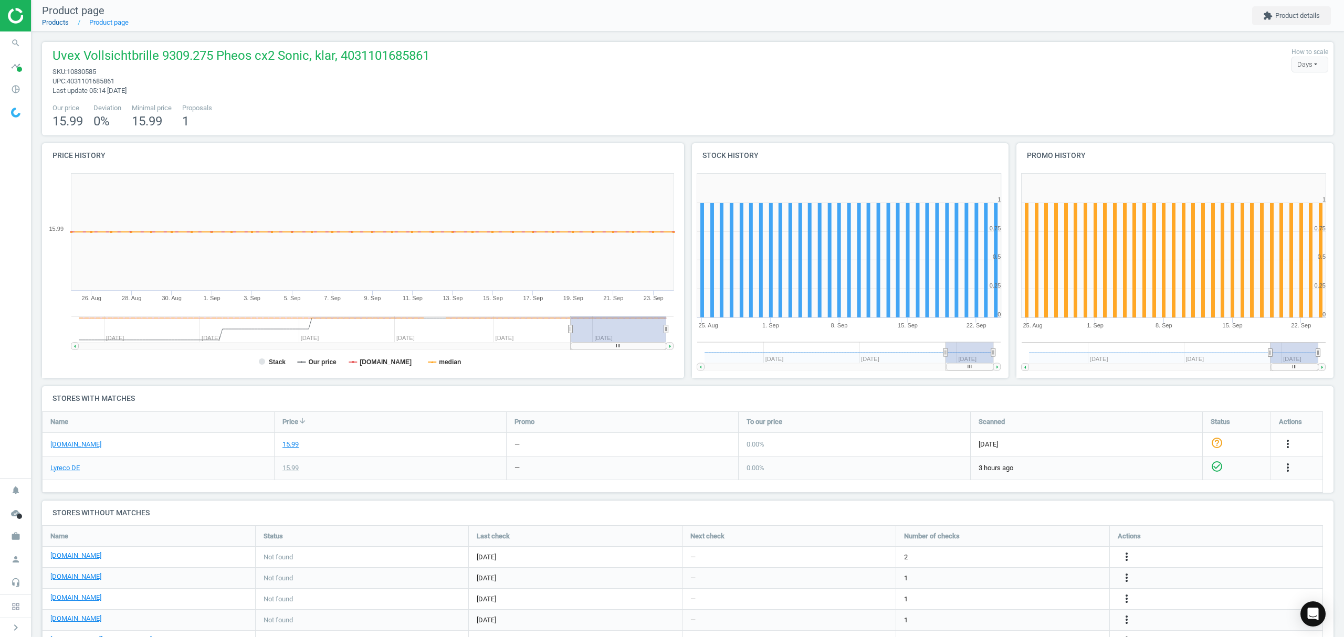
click at [57, 23] on link "Products" at bounding box center [55, 22] width 27 height 8
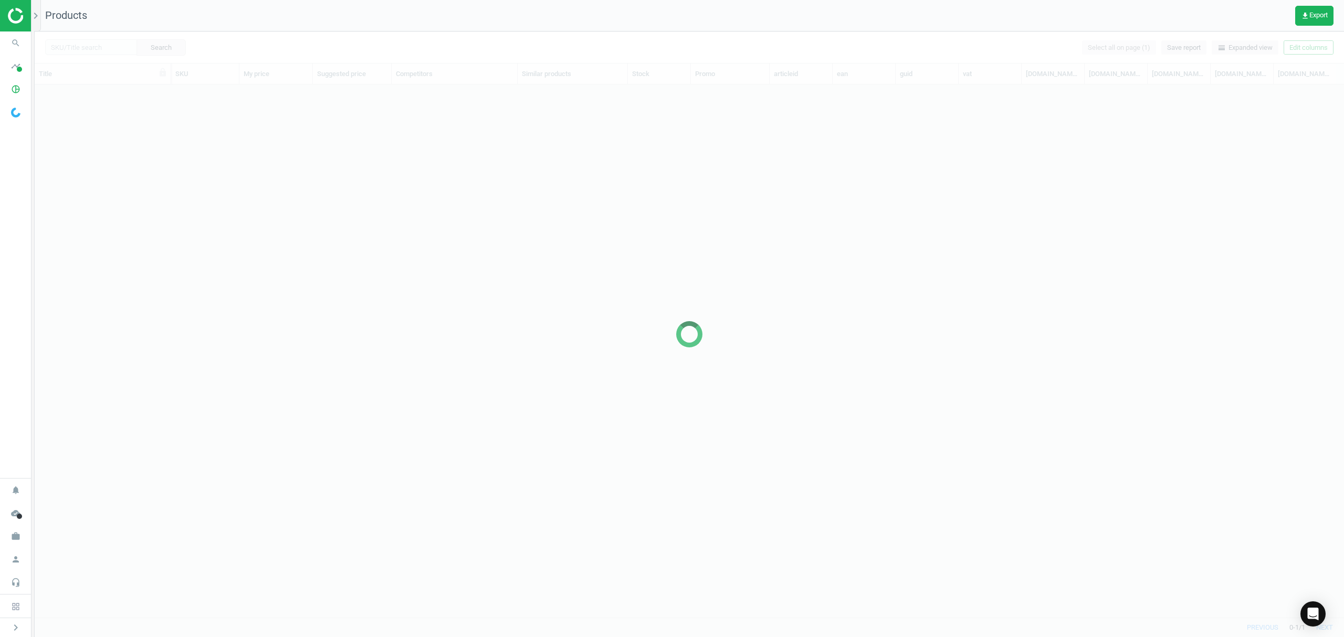
scroll to position [511, 1298]
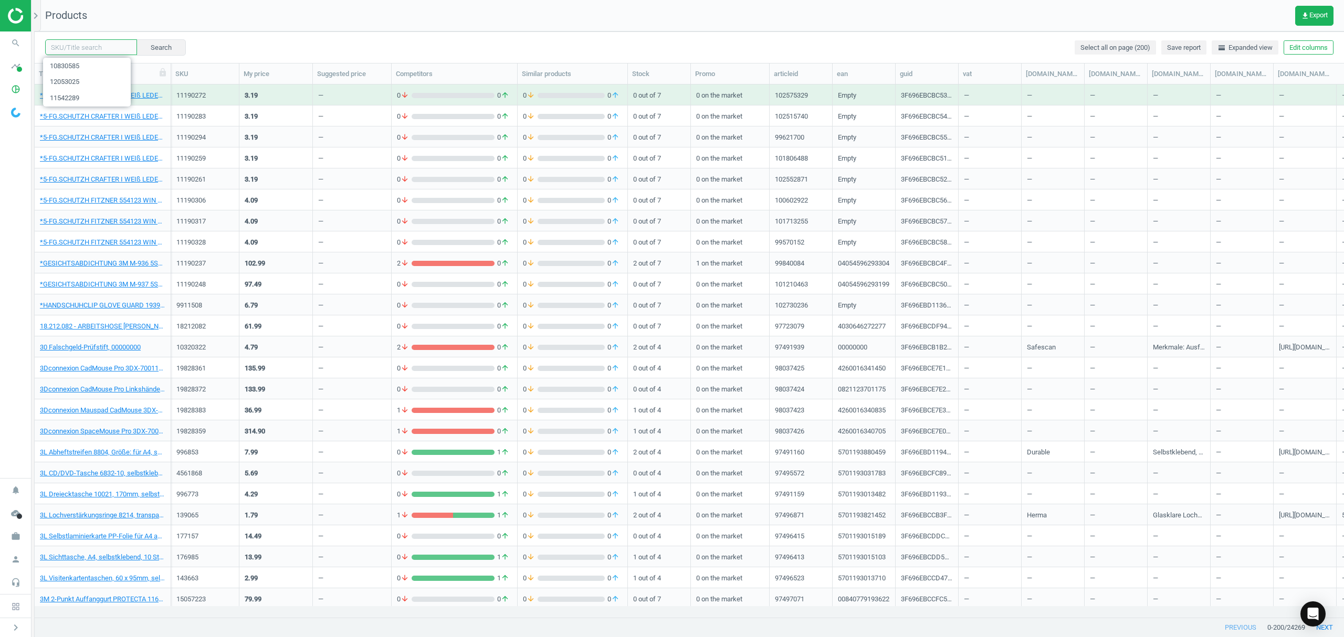
click at [106, 49] on input "text" at bounding box center [91, 47] width 92 height 16
paste input "5754199"
type input "5754199"
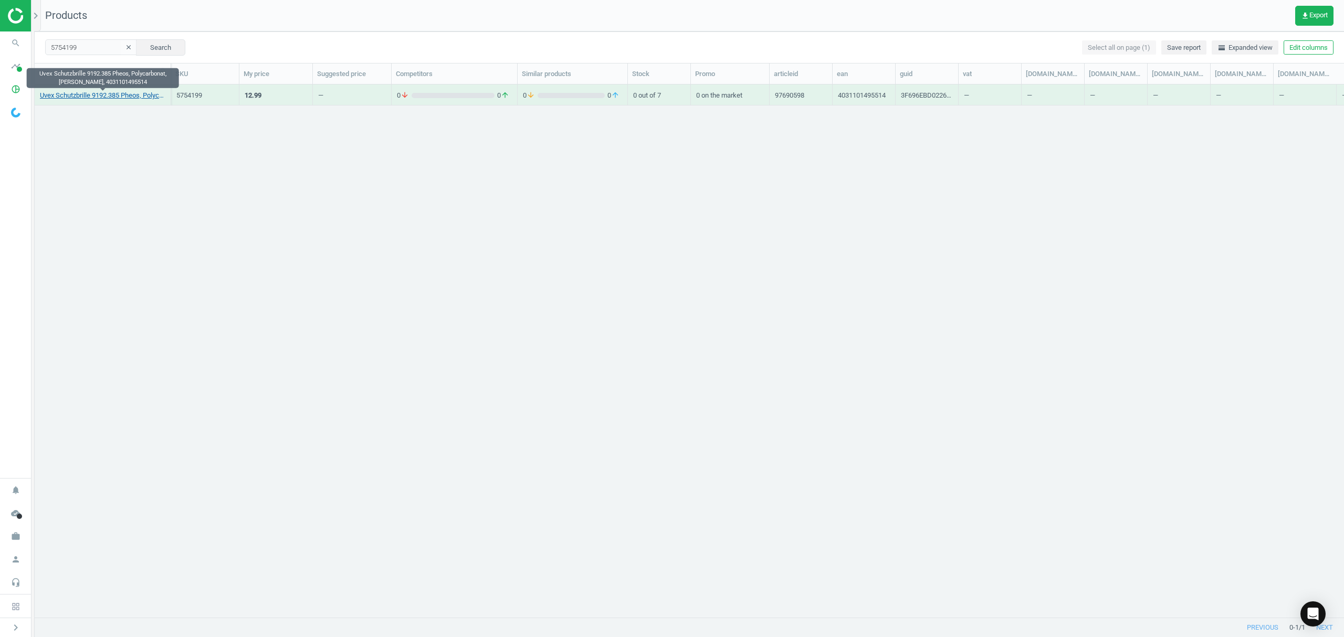
click at [96, 93] on link "Uvex Schutzbrille 9192.385 Pheos, Polycarbonat, [PERSON_NAME], 4031101495514" at bounding box center [102, 95] width 125 height 9
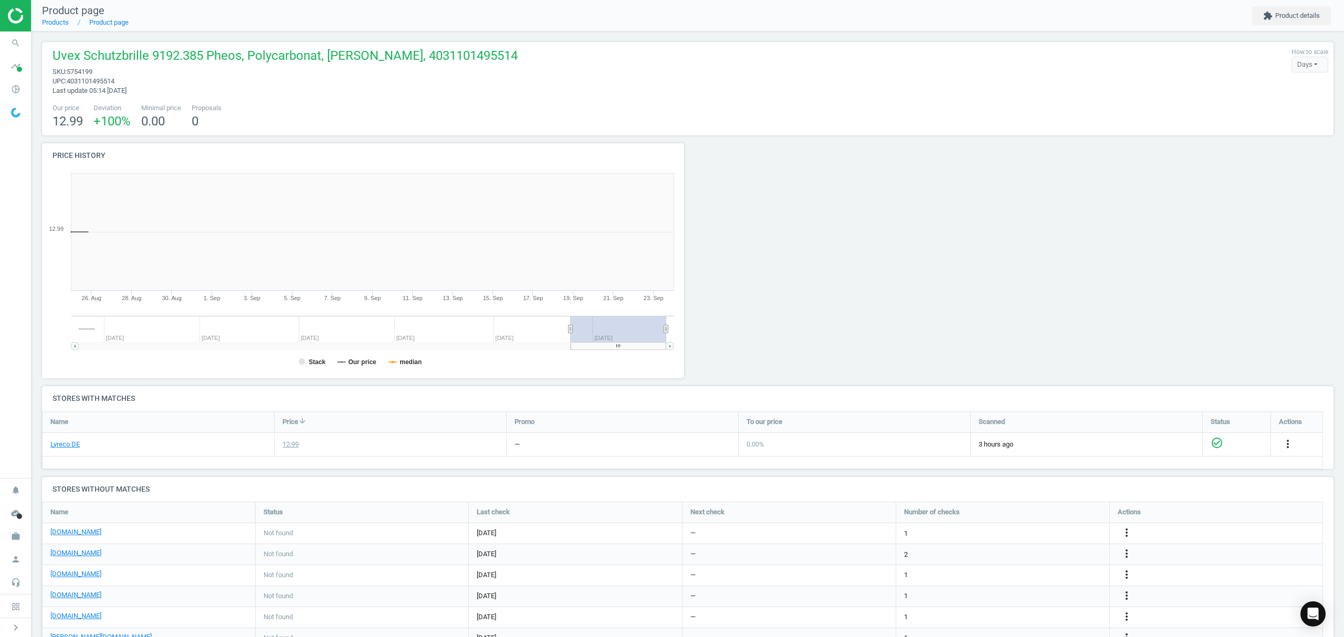
scroll to position [232, 658]
click at [1130, 536] on icon "more_vert" at bounding box center [1126, 533] width 13 height 13
click at [1044, 534] on link "Edit URL/product option" at bounding box center [1045, 535] width 144 height 16
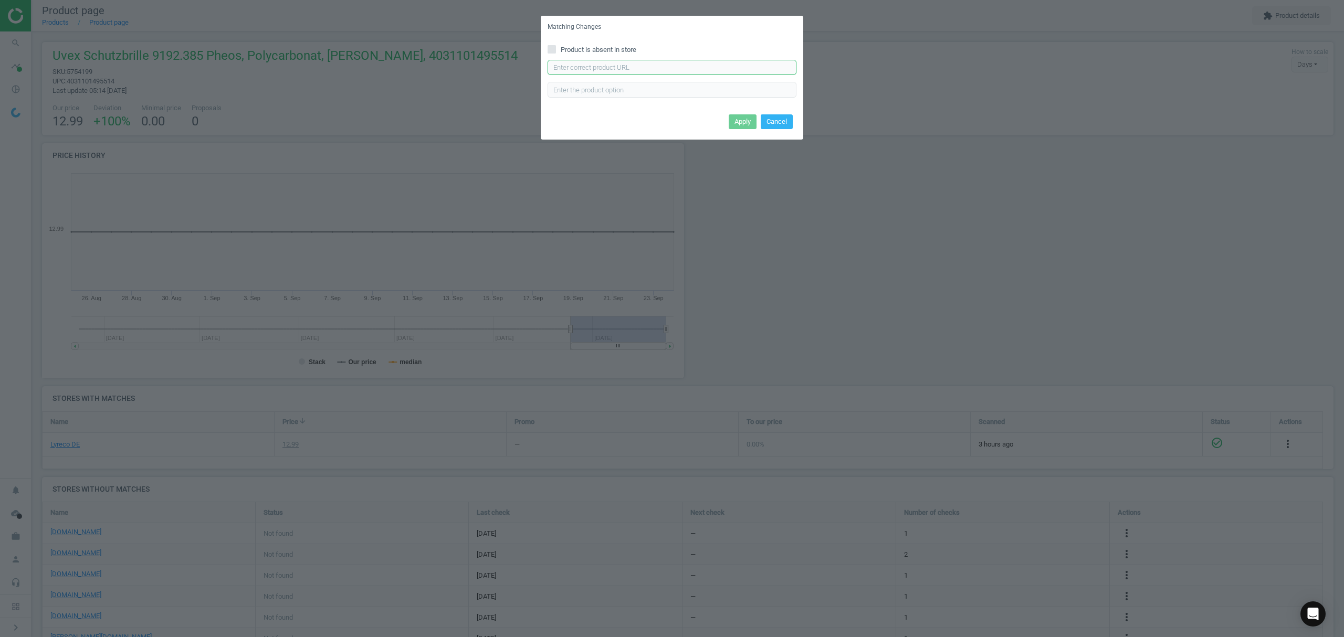
click at [631, 64] on input "text" at bounding box center [672, 68] width 249 height 16
paste input "[URL][DOMAIN_NAME]"
type input "[URL][DOMAIN_NAME]"
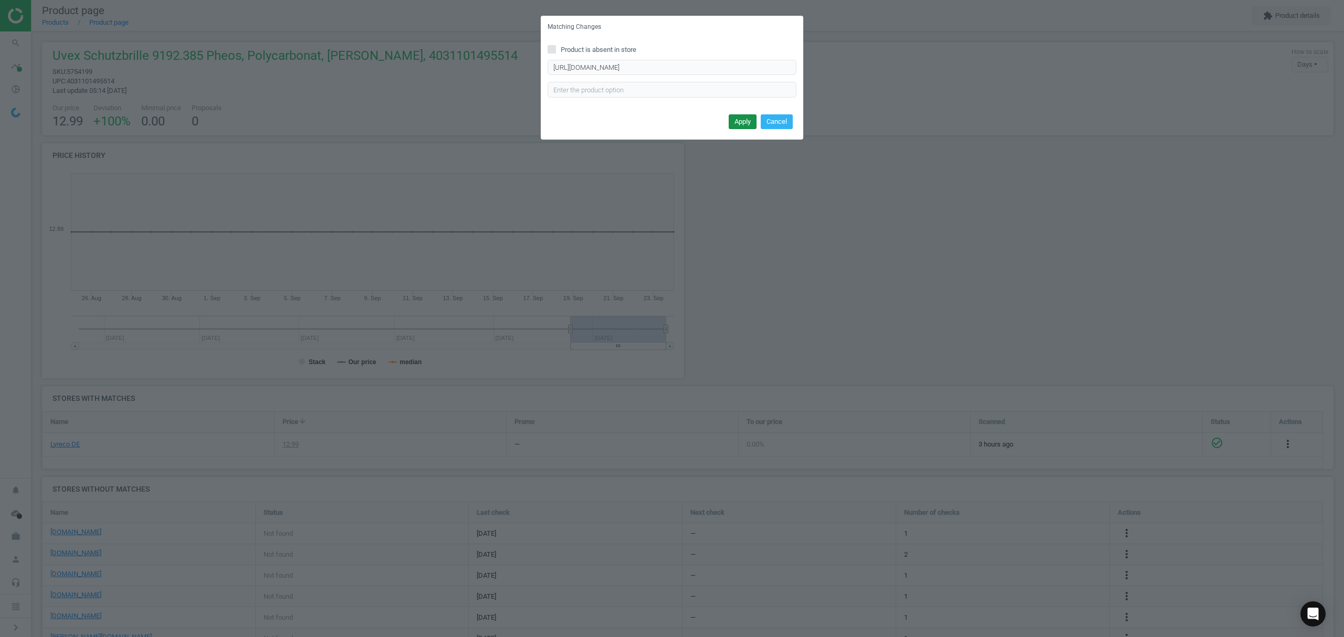
click at [736, 121] on button "Apply" at bounding box center [743, 121] width 28 height 15
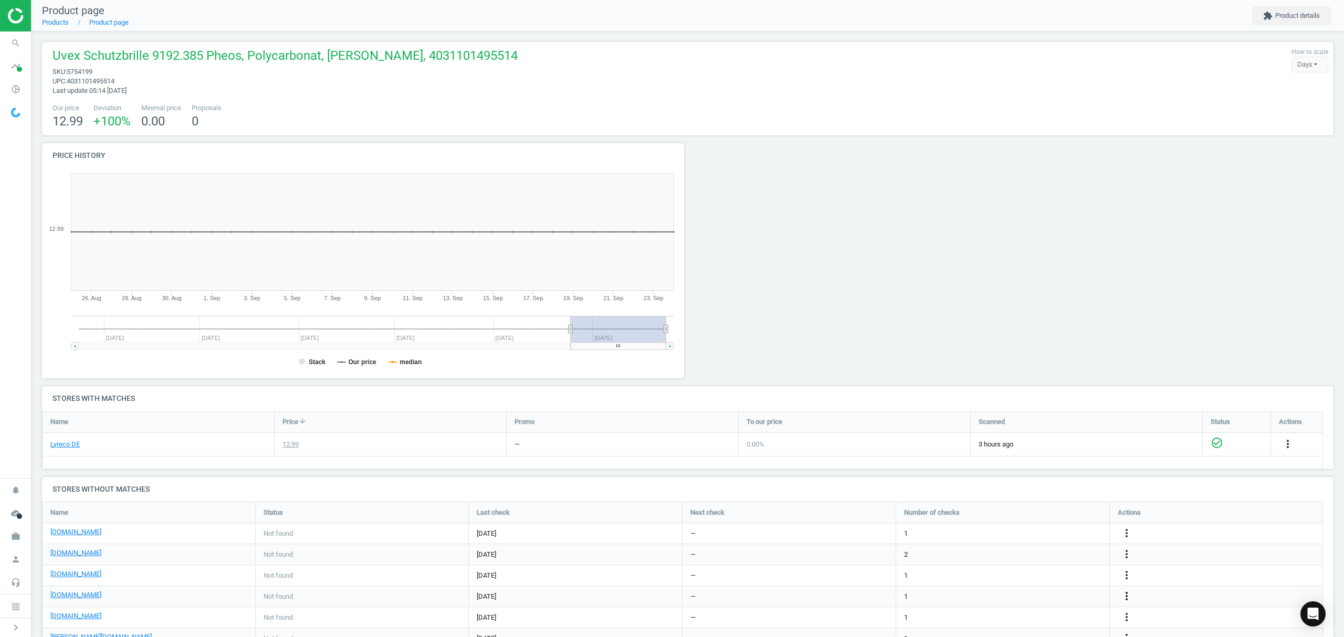
click at [1126, 595] on icon "more_vert" at bounding box center [1126, 596] width 13 height 13
click at [1044, 597] on link "Edit URL/product option" at bounding box center [1045, 598] width 144 height 16
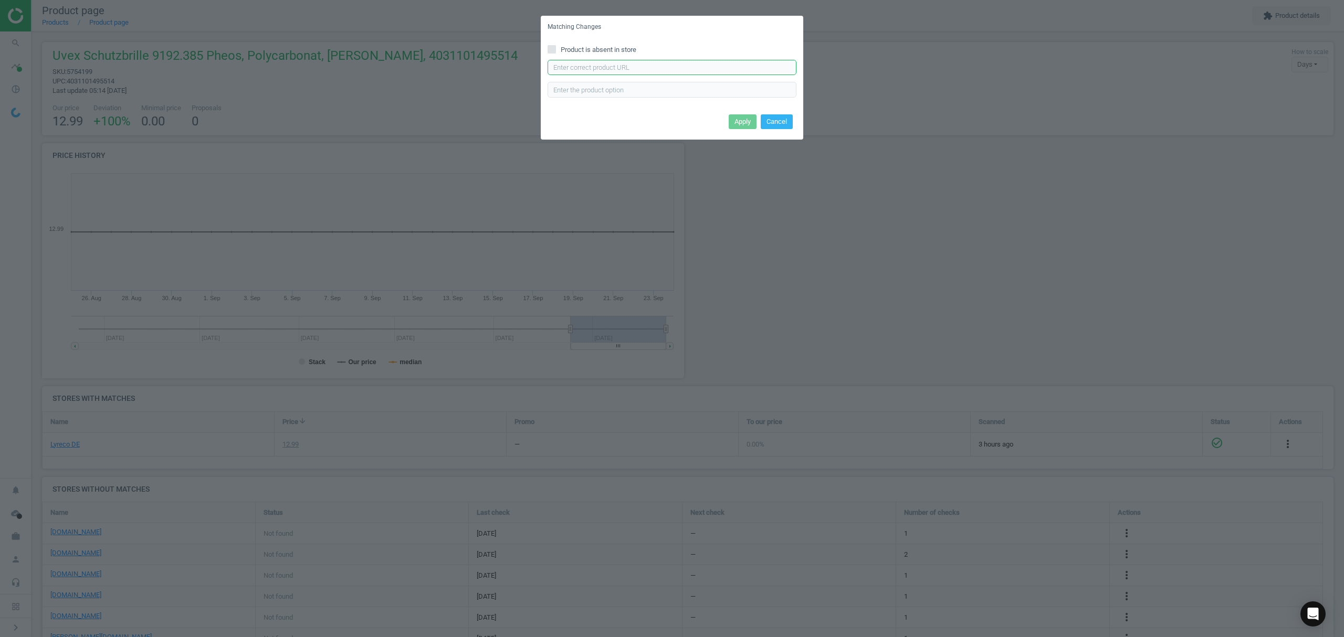
click at [626, 68] on input "text" at bounding box center [672, 68] width 249 height 16
paste input "[URL][DOMAIN_NAME][PERSON_NAME]"
type input "[URL][DOMAIN_NAME][PERSON_NAME]"
click at [738, 120] on button "Apply" at bounding box center [743, 121] width 28 height 15
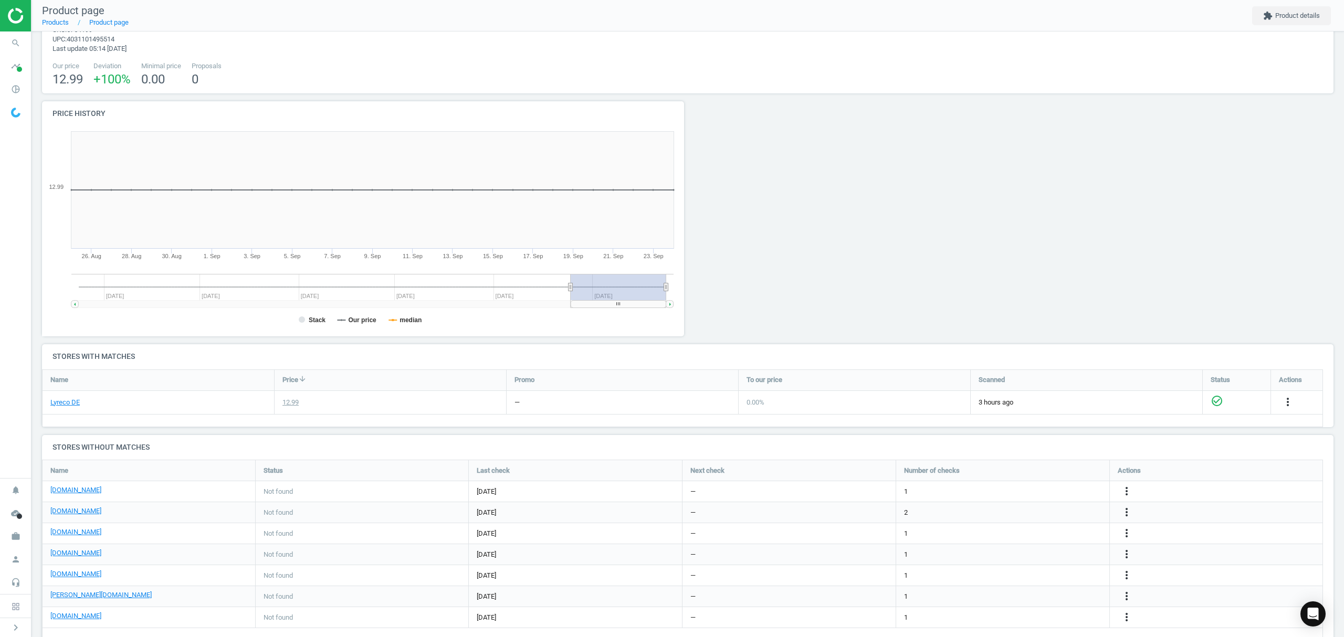
scroll to position [64, 0]
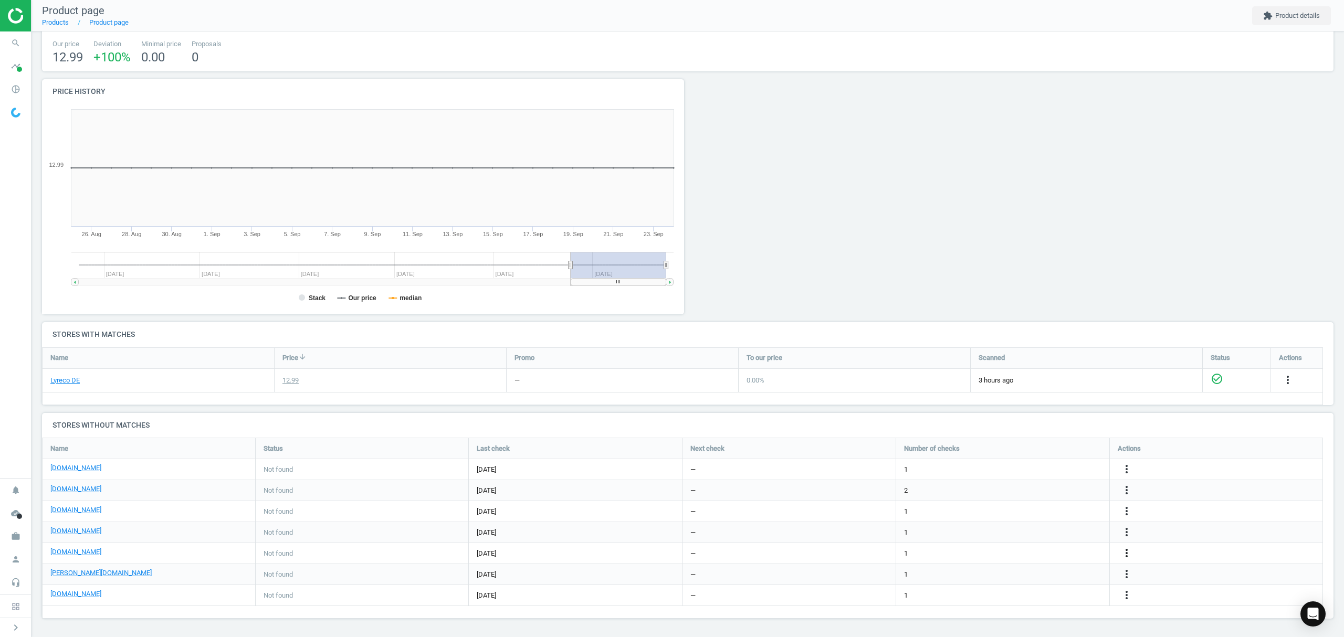
click at [1129, 551] on icon "more_vert" at bounding box center [1126, 553] width 13 height 13
click at [1035, 553] on link "Edit URL/product option" at bounding box center [1045, 554] width 144 height 16
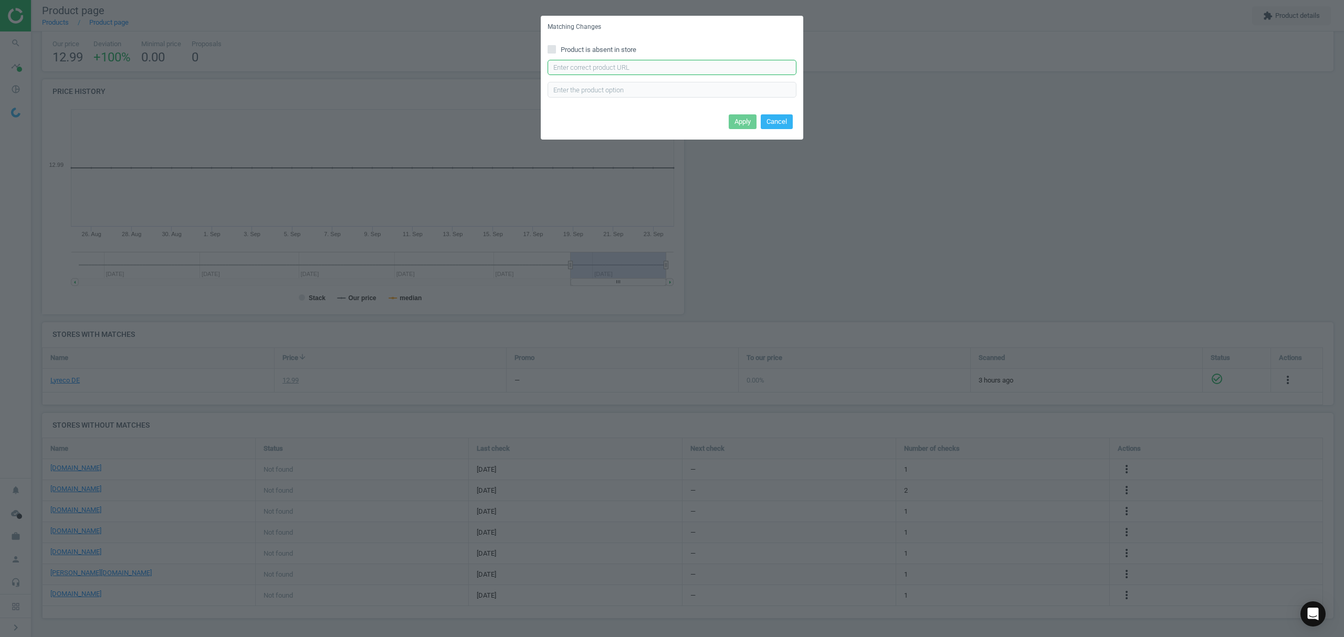
click at [635, 64] on input "text" at bounding box center [672, 68] width 249 height 16
paste input "[URL][DOMAIN_NAME]"
type input "[URL][DOMAIN_NAME]"
click at [732, 120] on button "Apply" at bounding box center [743, 121] width 28 height 15
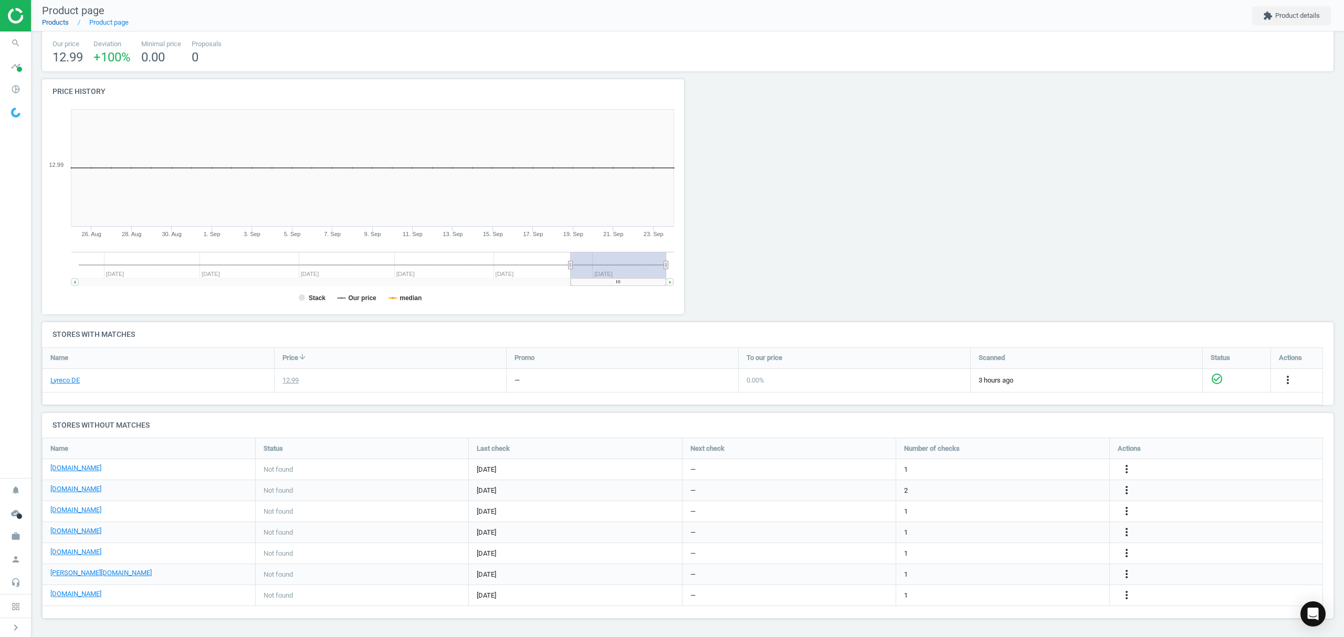
click at [57, 19] on link "Products" at bounding box center [55, 22] width 27 height 8
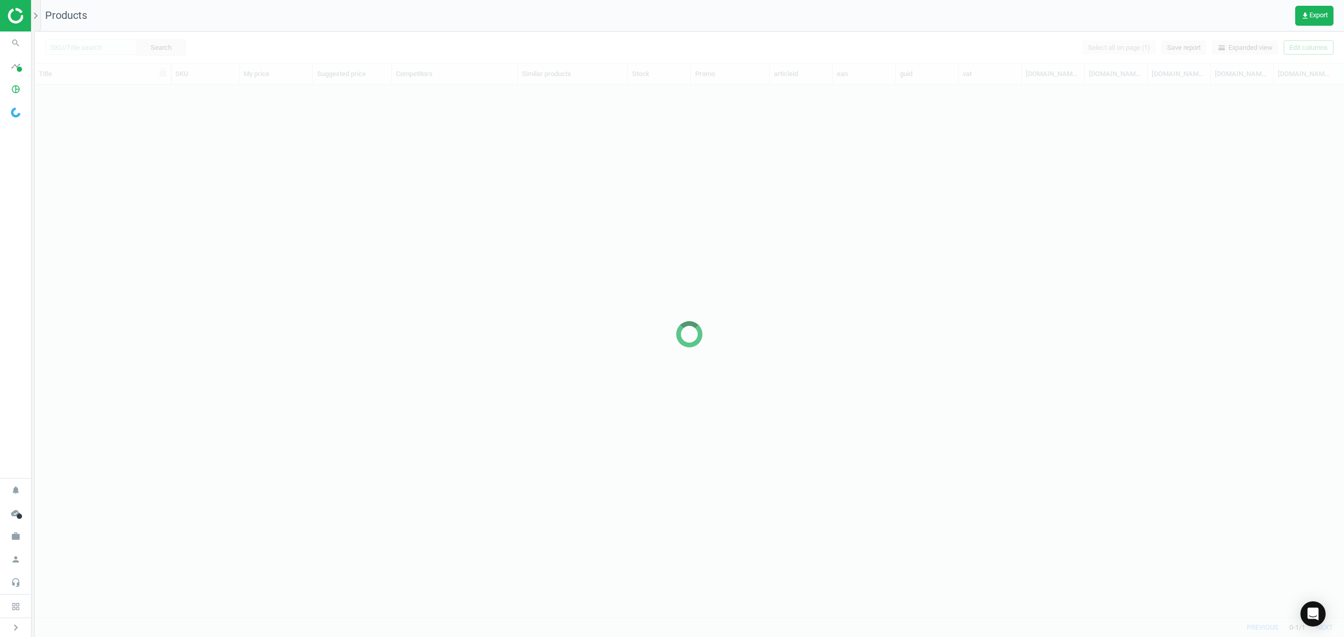
scroll to position [511, 1298]
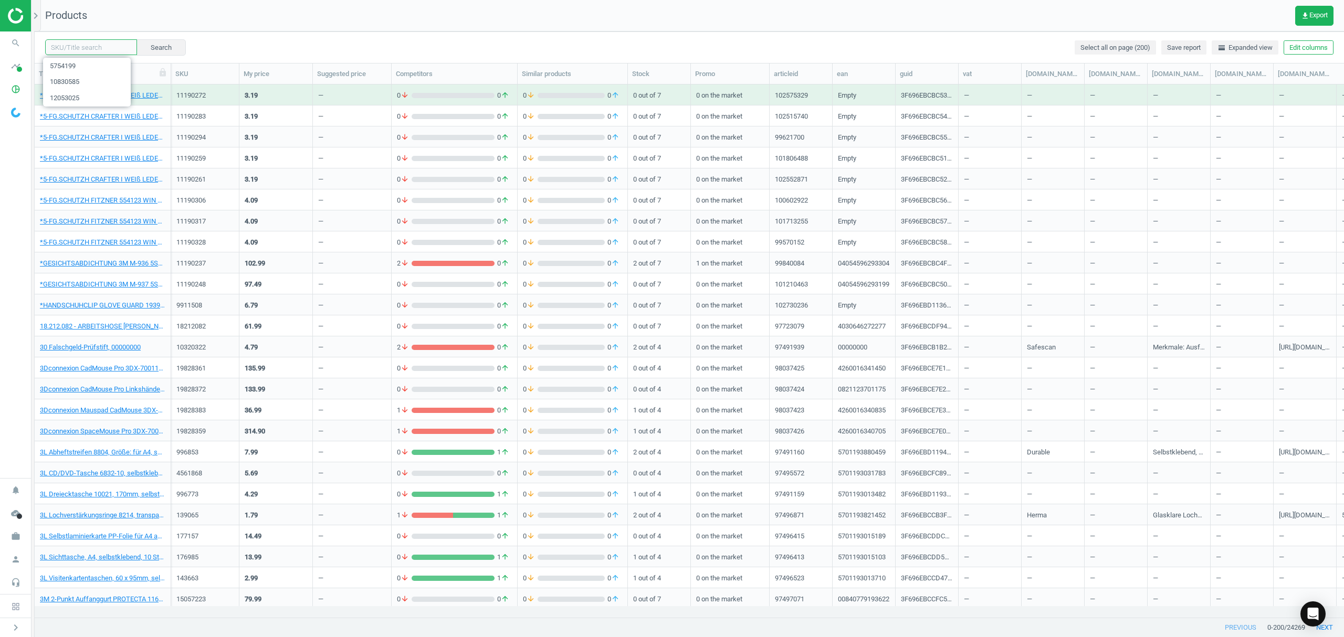
click at [89, 46] on input "text" at bounding box center [91, 47] width 92 height 16
paste input "8253325"
type input "8253325"
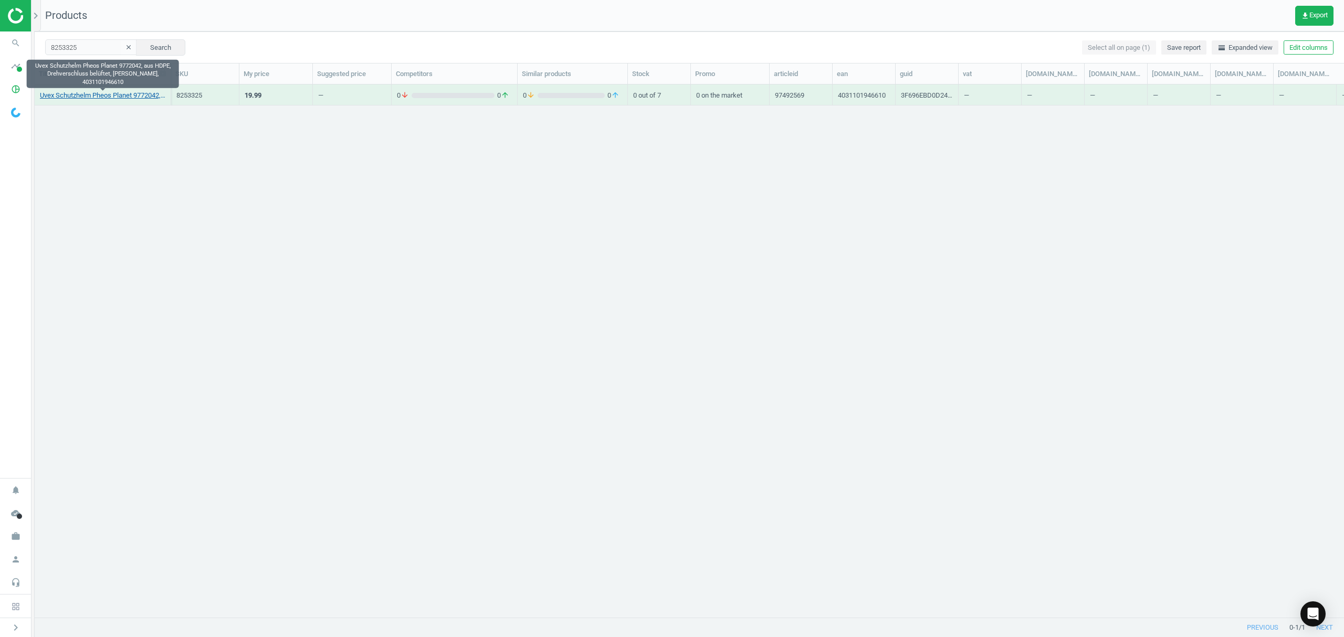
click at [106, 99] on link "Uvex Schutzhelm Pheos Planet 9772042, aus HDPE, Drehverschluss belüftet, weiß, …" at bounding box center [102, 95] width 125 height 9
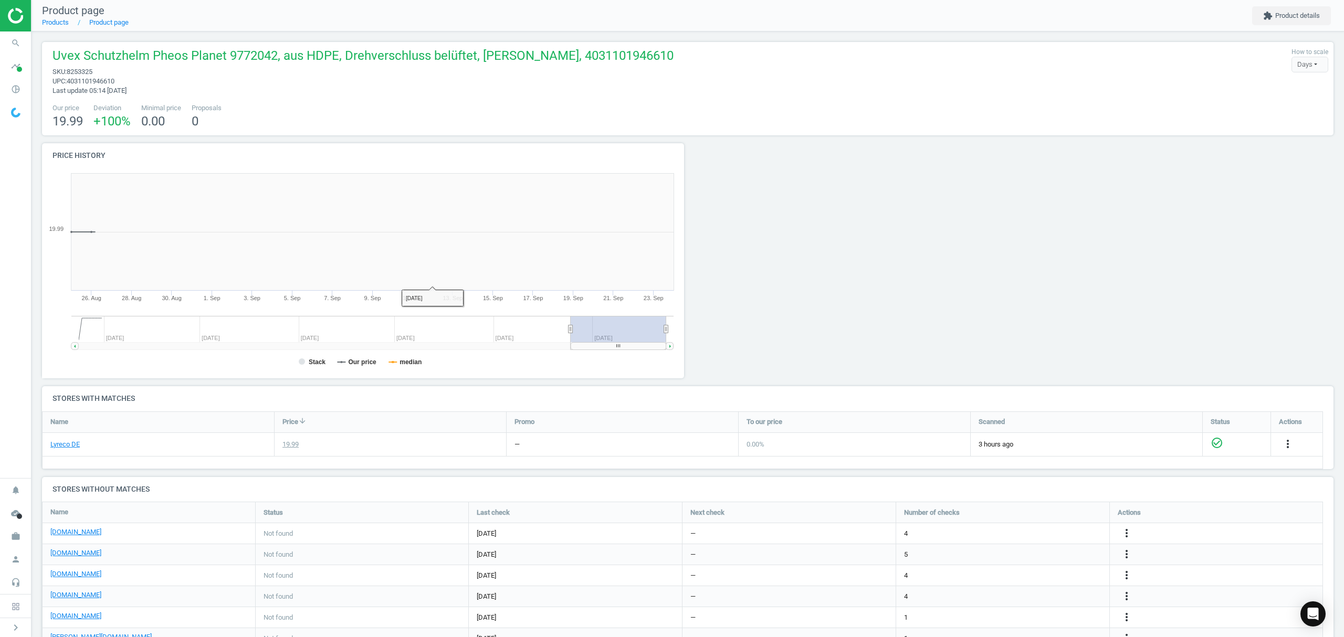
scroll to position [232, 658]
click at [59, 21] on link "Products" at bounding box center [55, 22] width 27 height 8
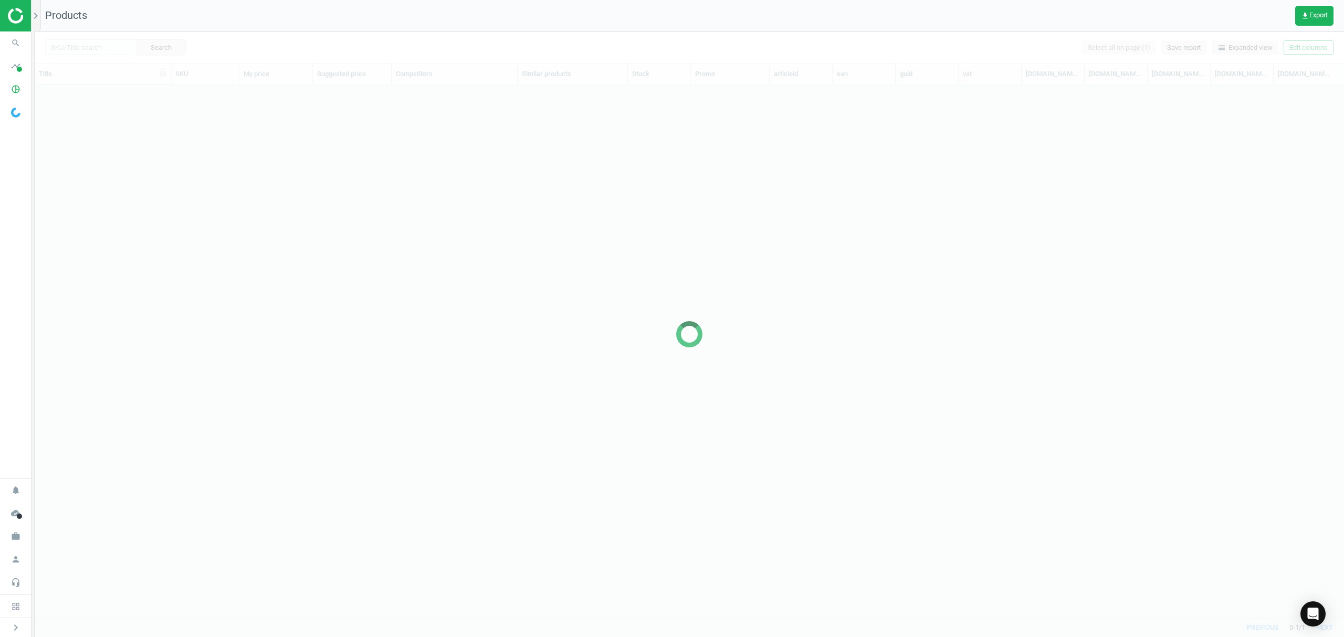
scroll to position [511, 1298]
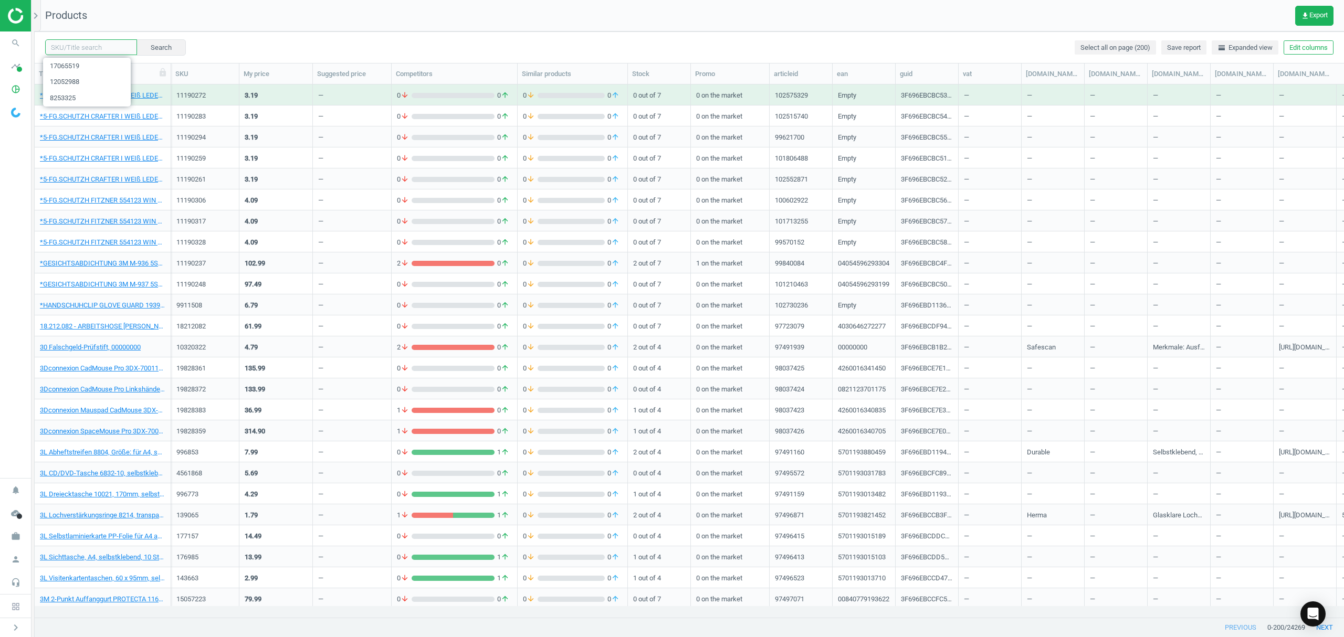
click at [92, 48] on input "text" at bounding box center [91, 47] width 92 height 16
paste input "17065519"
type input "17065519"
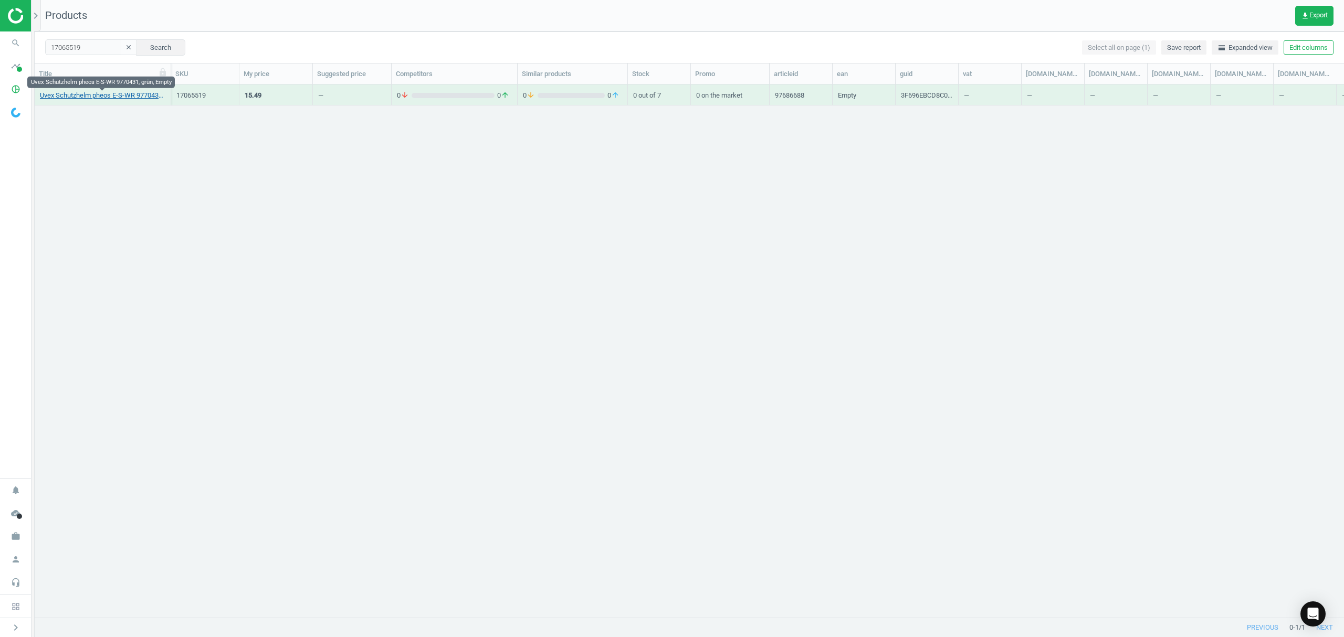
click at [104, 91] on link "Uvex Schutzhelm pheos E-S-WR 9770431, grün, Empty" at bounding box center [102, 95] width 125 height 9
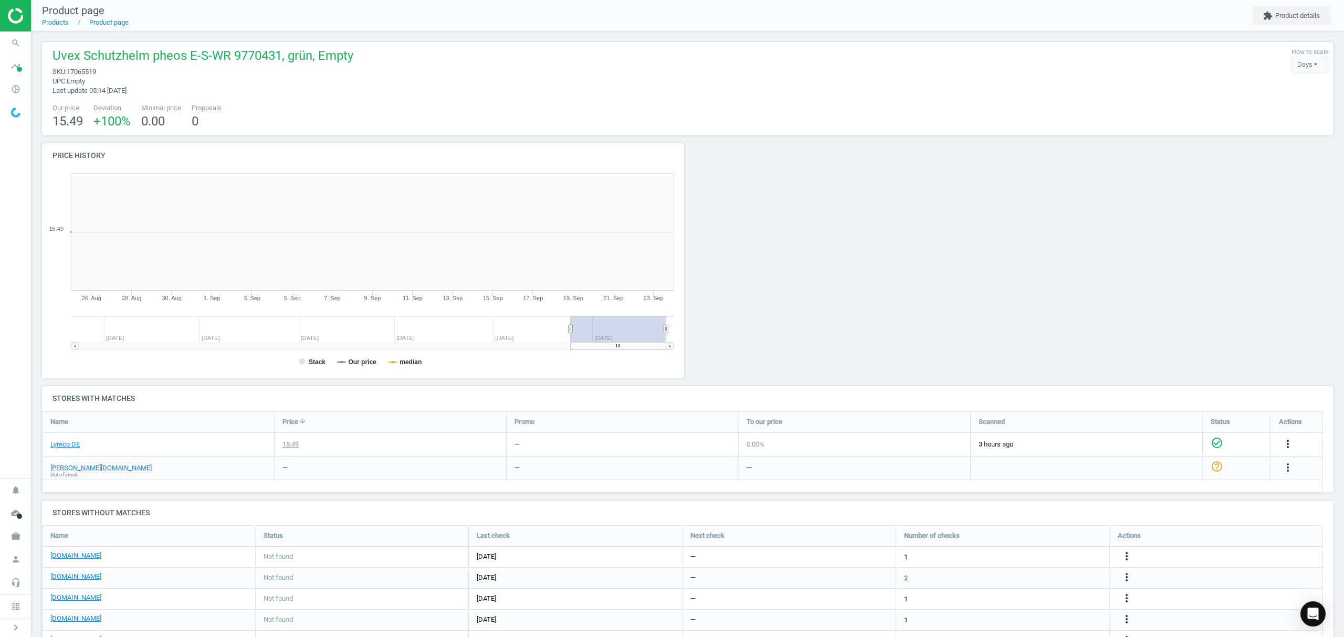
scroll to position [232, 658]
click at [1126, 557] on icon "more_vert" at bounding box center [1126, 557] width 13 height 13
click at [1030, 558] on link "Edit URL/product option" at bounding box center [1045, 558] width 144 height 16
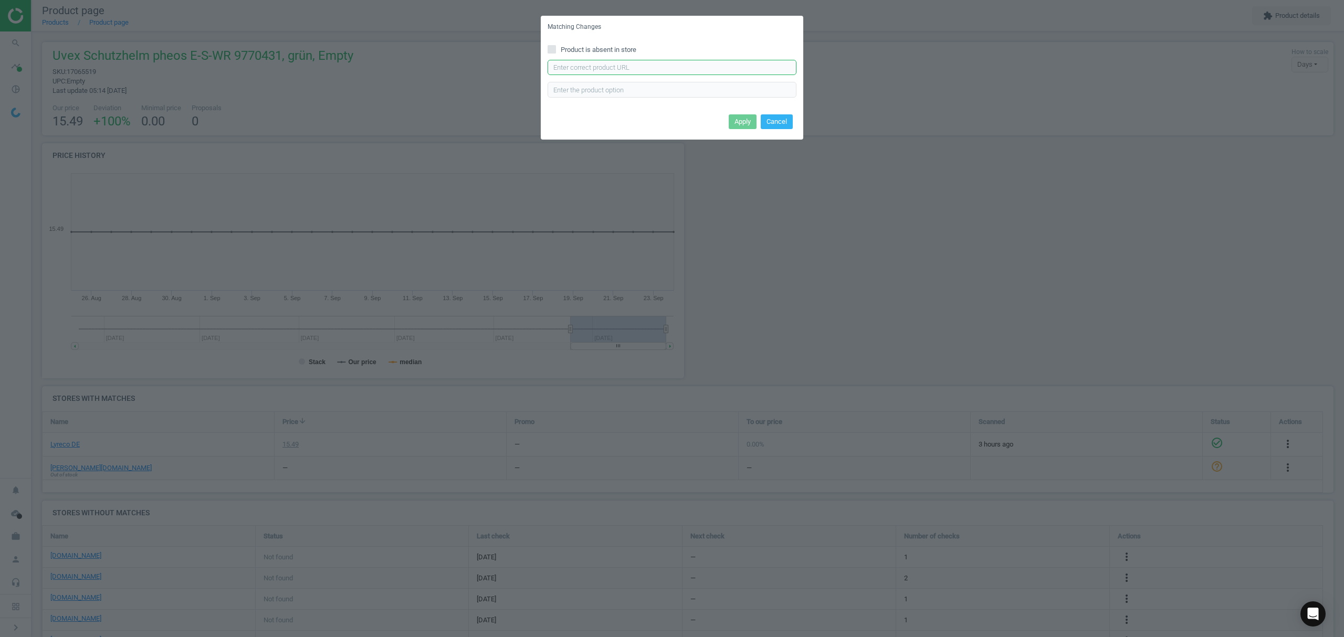
drag, startPoint x: 601, startPoint y: 74, endPoint x: 603, endPoint y: 68, distance: 6.1
click at [601, 74] on input "text" at bounding box center [672, 68] width 249 height 16
paste input "https://www.bueromarkt-ag.de/schutzhelm_uvex_pheos_b-s-wr_9772431,p-9772431.html"
type input "https://www.bueromarkt-ag.de/schutzhelm_uvex_pheos_b-s-wr_9772431,p-9772431.html"
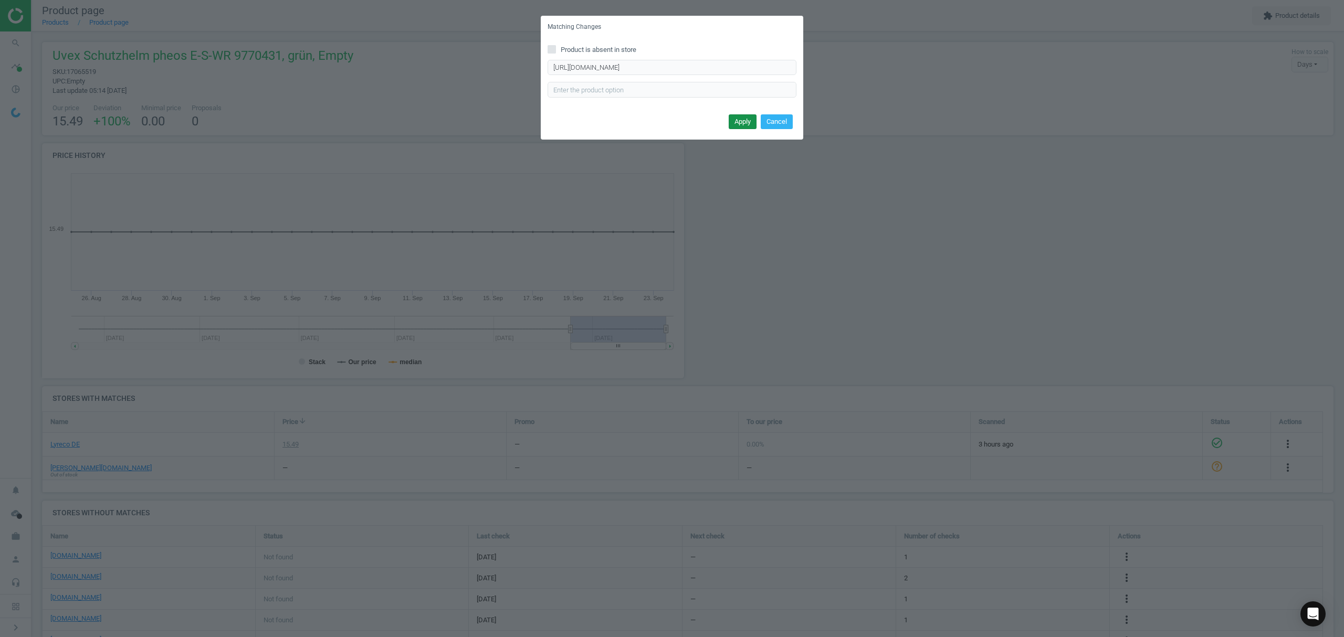
click at [736, 116] on button "Apply" at bounding box center [743, 121] width 28 height 15
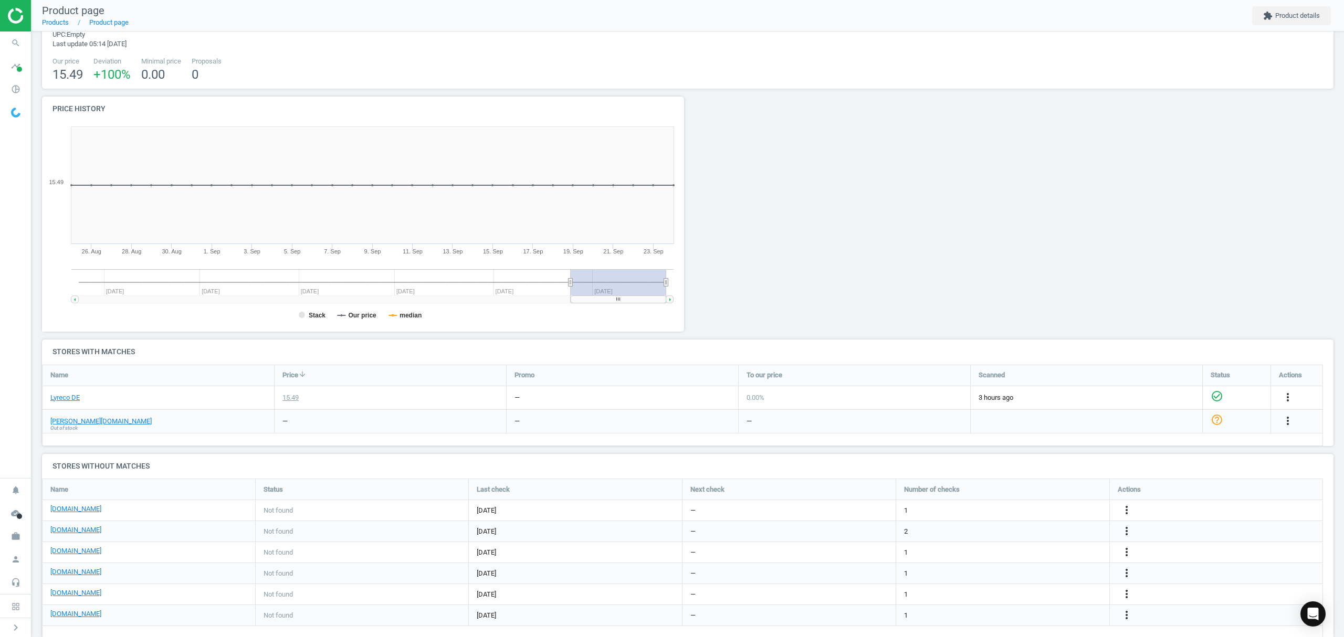
scroll to position [67, 0]
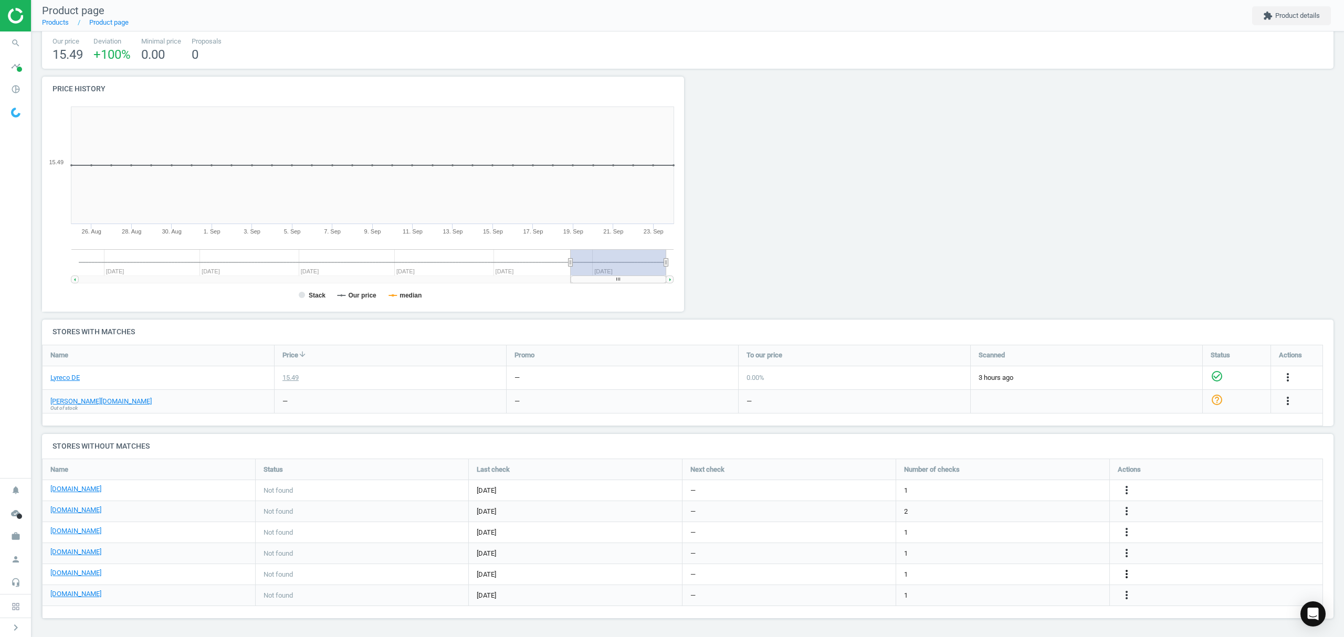
click at [1129, 574] on icon "more_vert" at bounding box center [1126, 574] width 13 height 13
click at [1045, 575] on link "Edit URL/product option" at bounding box center [1045, 574] width 144 height 16
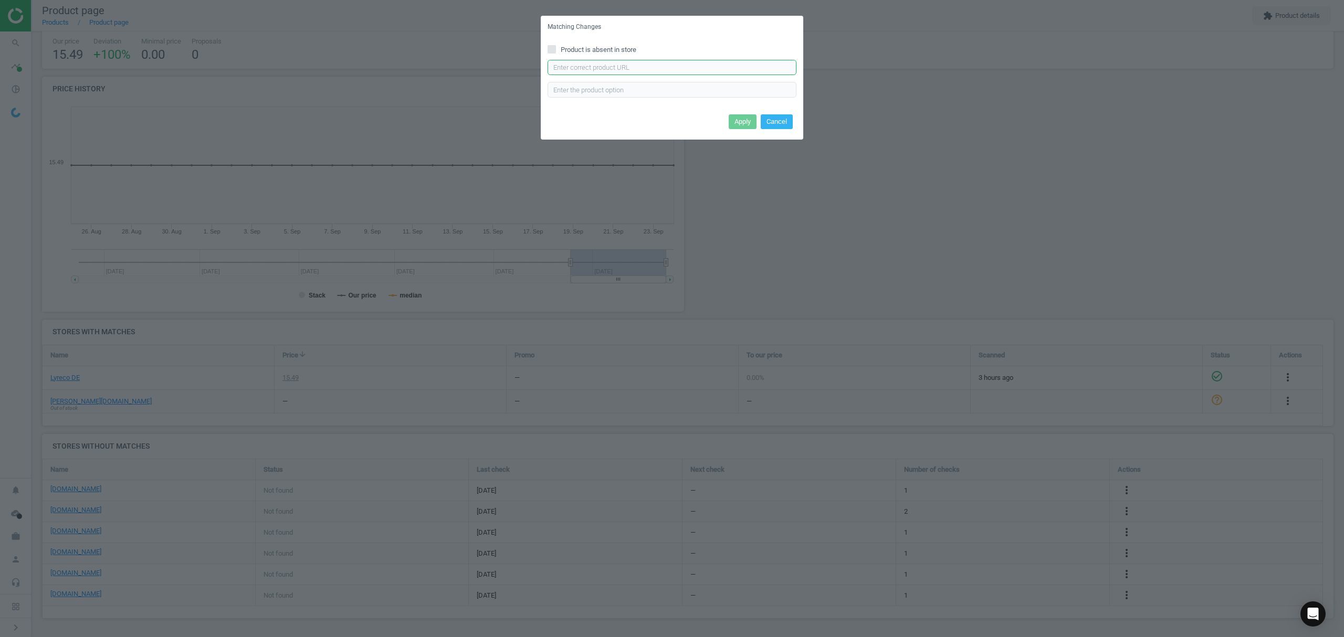
click at [646, 66] on input "text" at bounding box center [672, 68] width 249 height 16
paste input "https://www.office-discount.de/uvex-uvex-pheos-b-wr-schutzhelm-492797"
type input "https://www.office-discount.de/uvex-uvex-pheos-b-wr-schutzhelm-492797"
click at [742, 119] on button "Apply" at bounding box center [743, 121] width 28 height 15
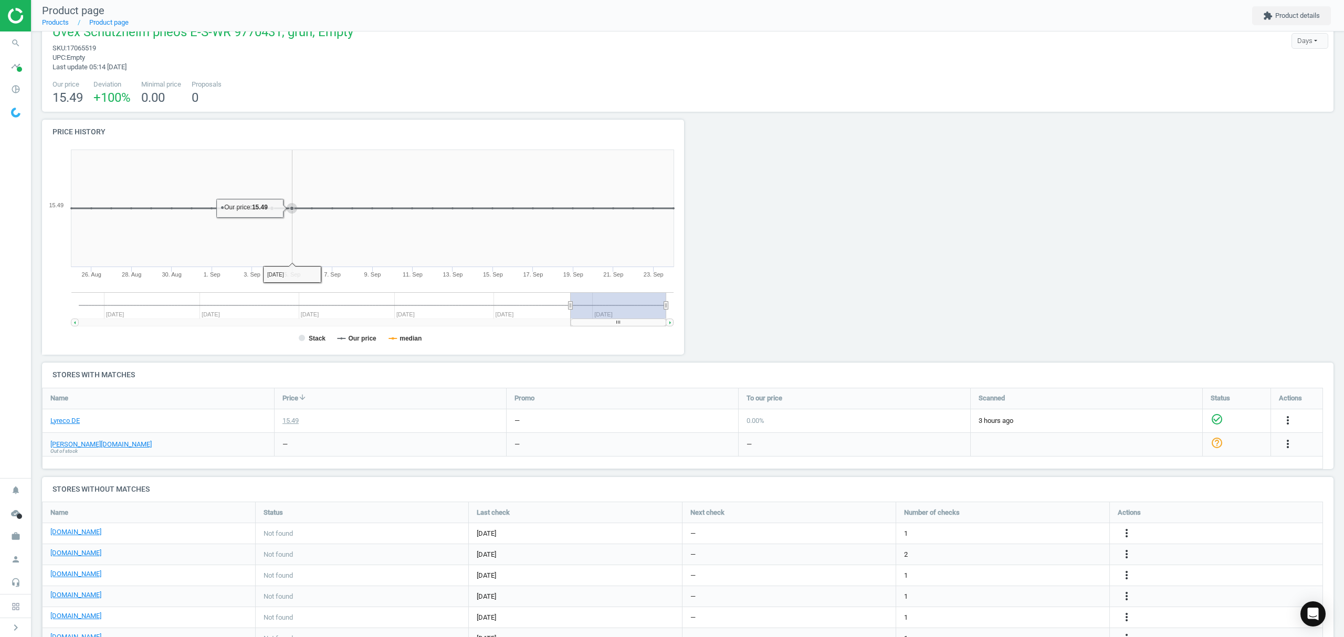
scroll to position [0, 0]
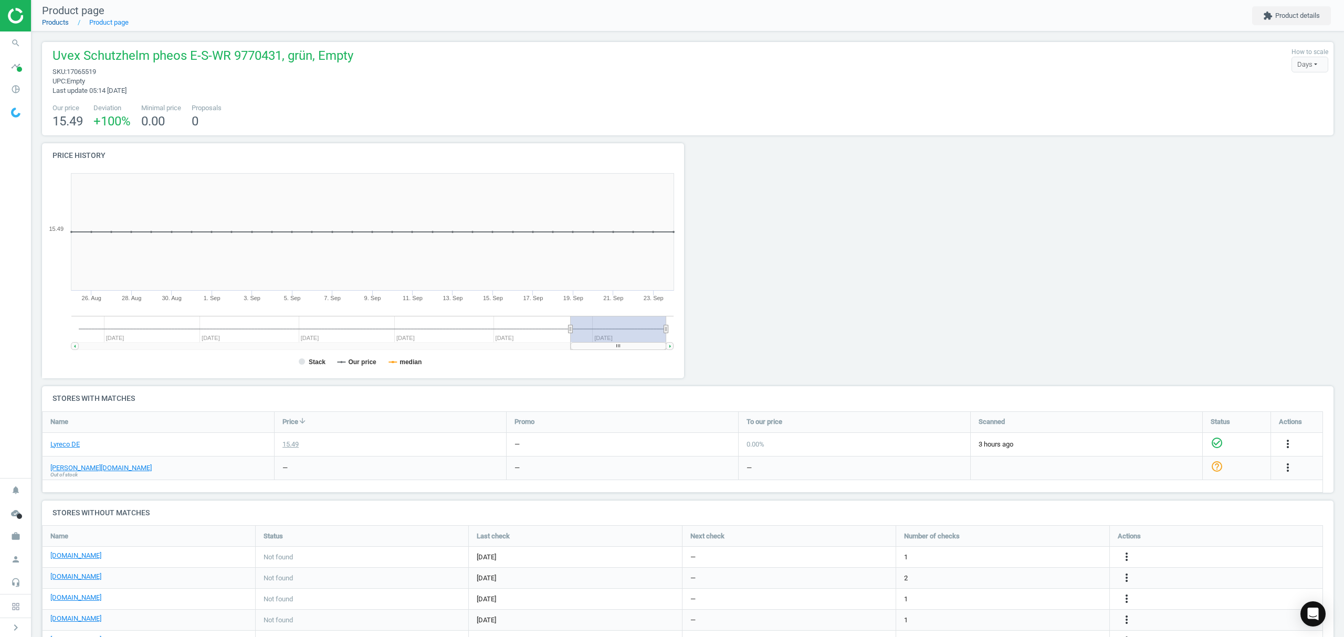
click at [55, 21] on link "Products" at bounding box center [55, 22] width 27 height 8
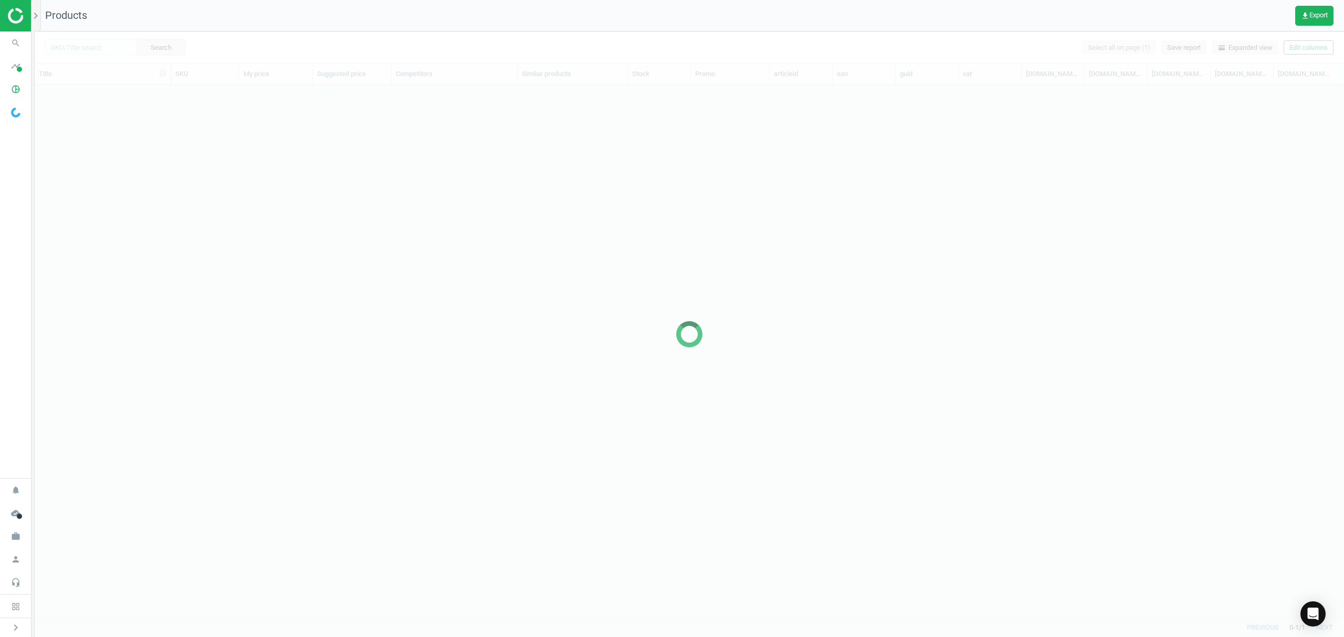
scroll to position [511, 1298]
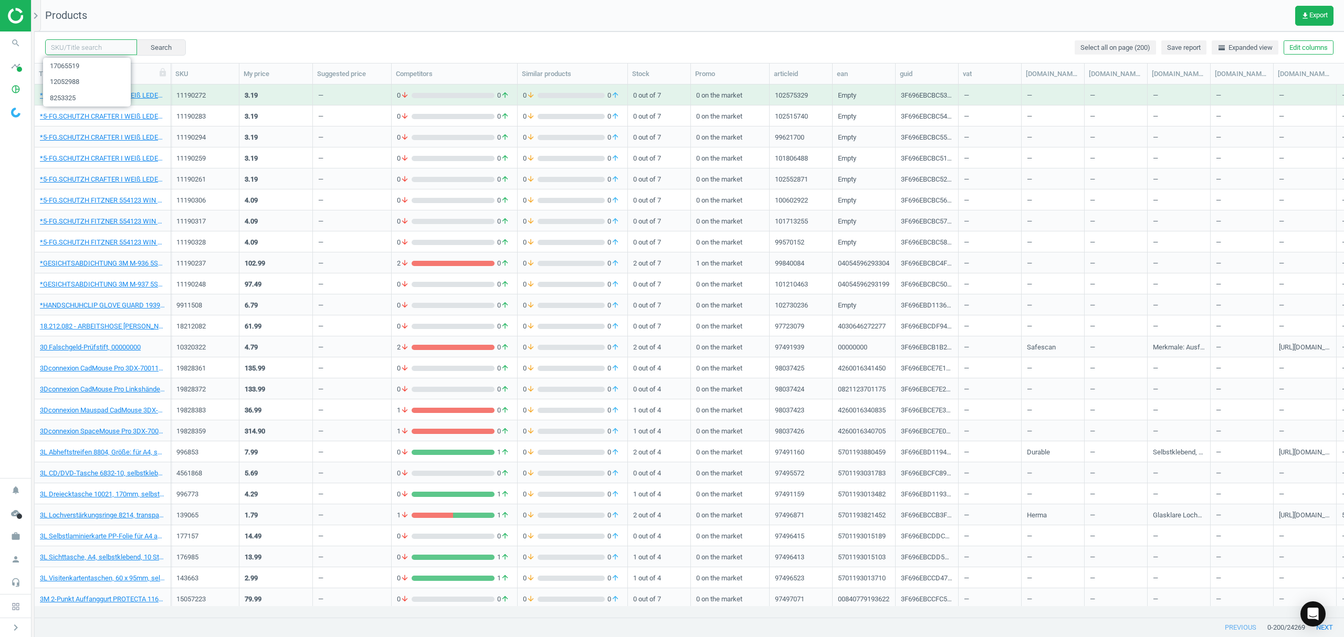
click at [106, 51] on input "text" at bounding box center [91, 47] width 92 height 16
paste input "7599802"
type input "7599802"
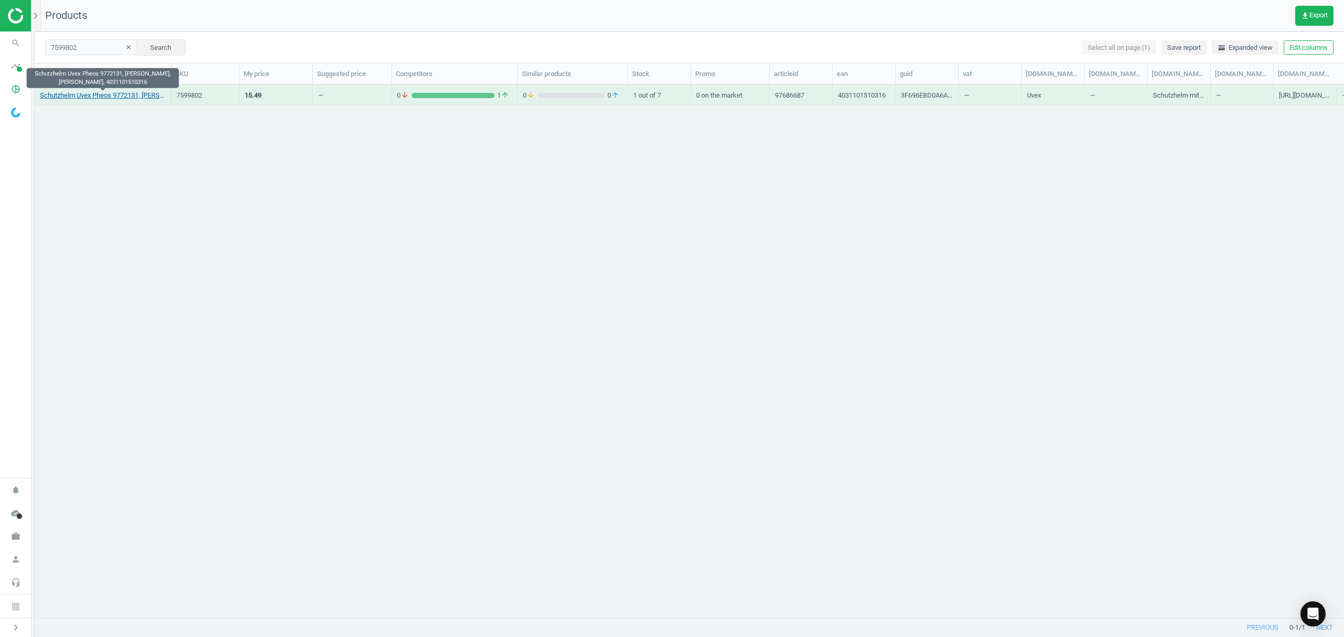
click at [93, 95] on link "Schutzhelm Uvex Pheos 9772131, BS-WR, gelb, 4031101510316" at bounding box center [102, 95] width 125 height 9
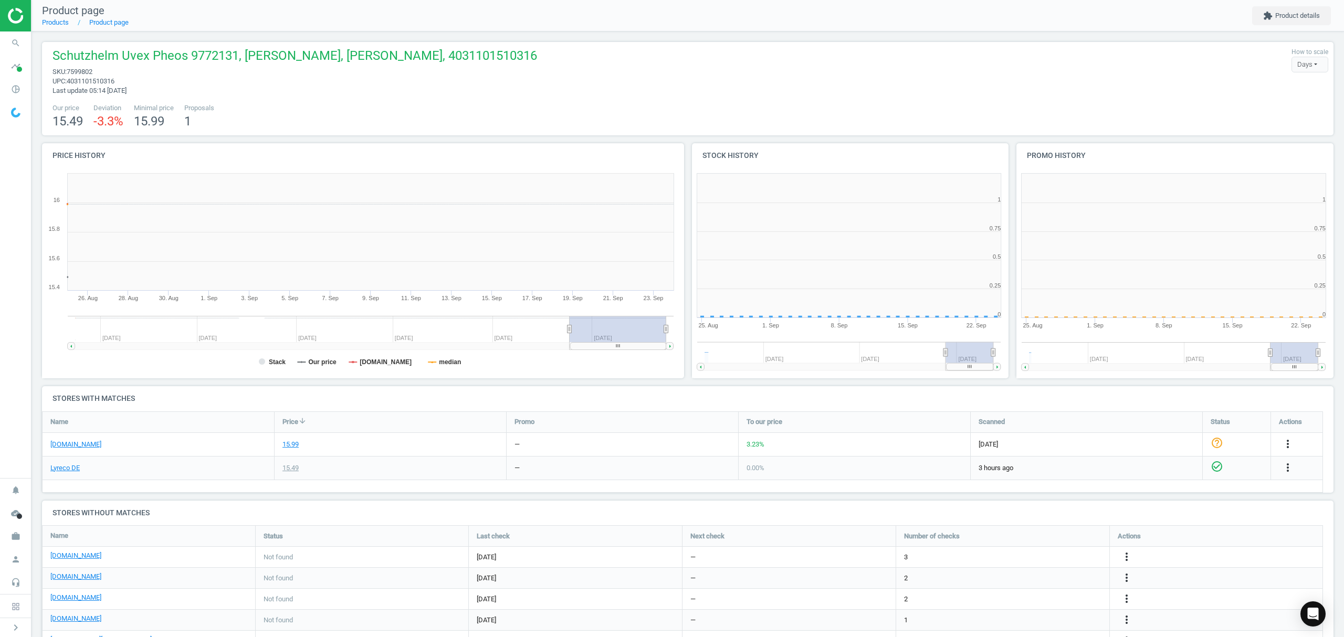
scroll to position [232, 336]
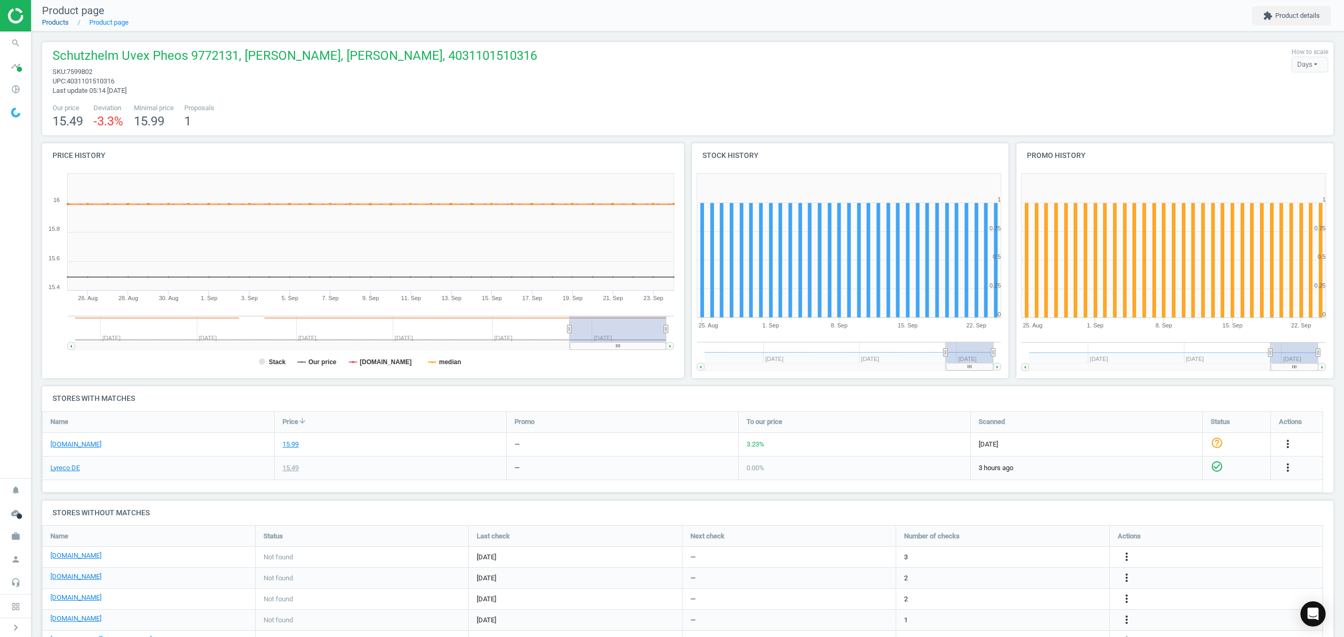
click at [57, 26] on link "Products" at bounding box center [55, 22] width 27 height 8
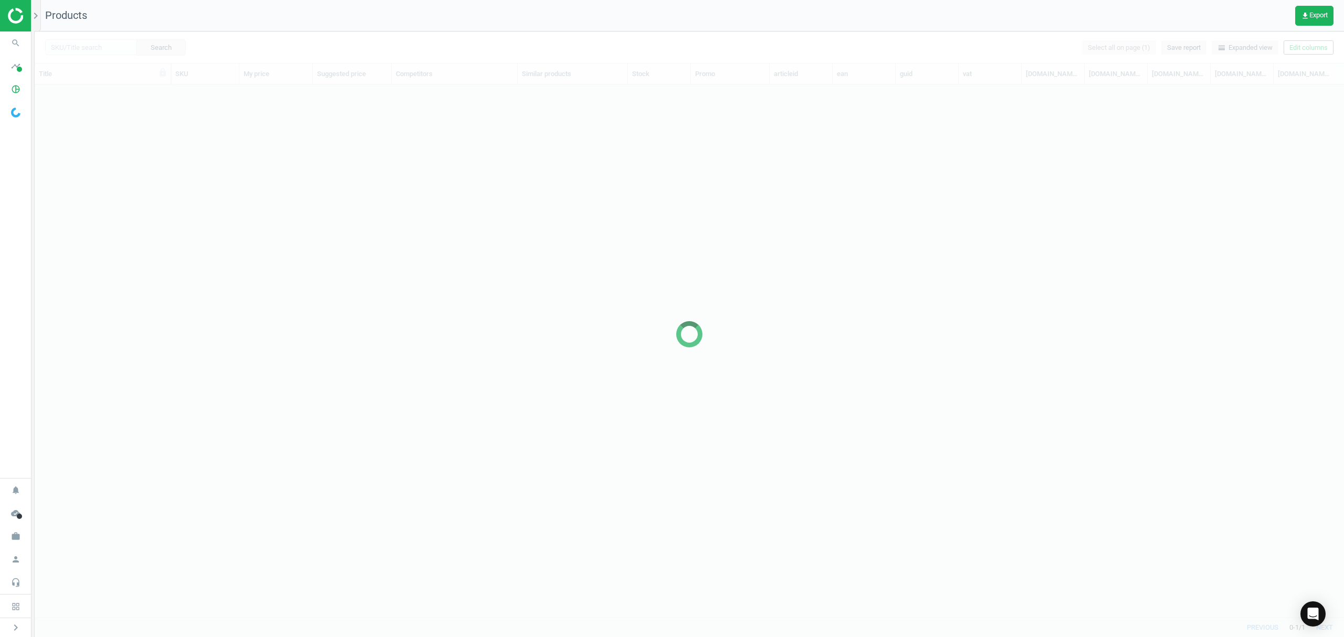
scroll to position [511, 1298]
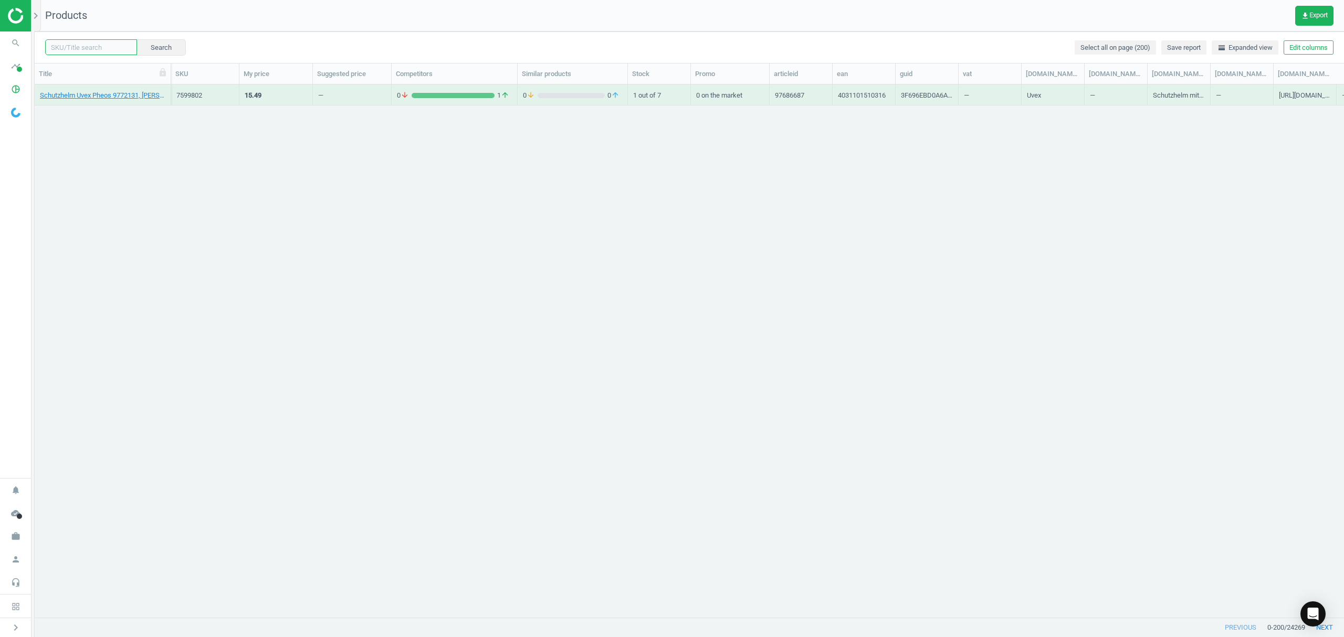
click at [91, 47] on input "text" at bounding box center [91, 47] width 92 height 16
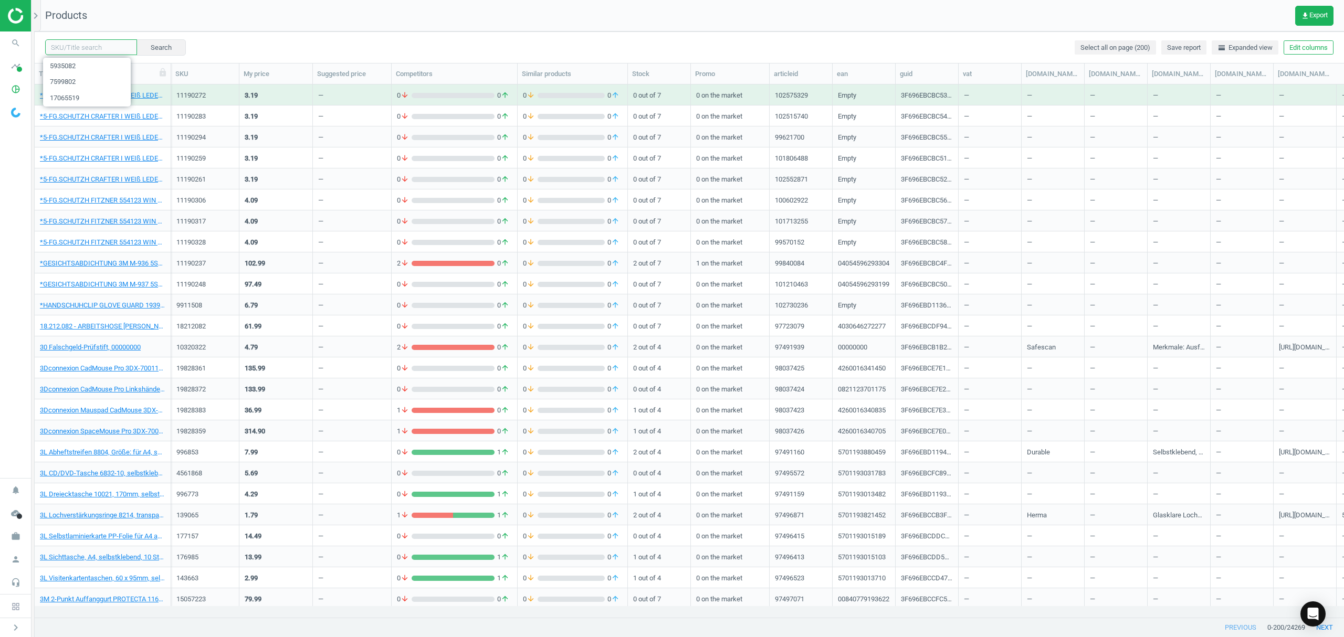
paste input "12401427"
type input "12401427"
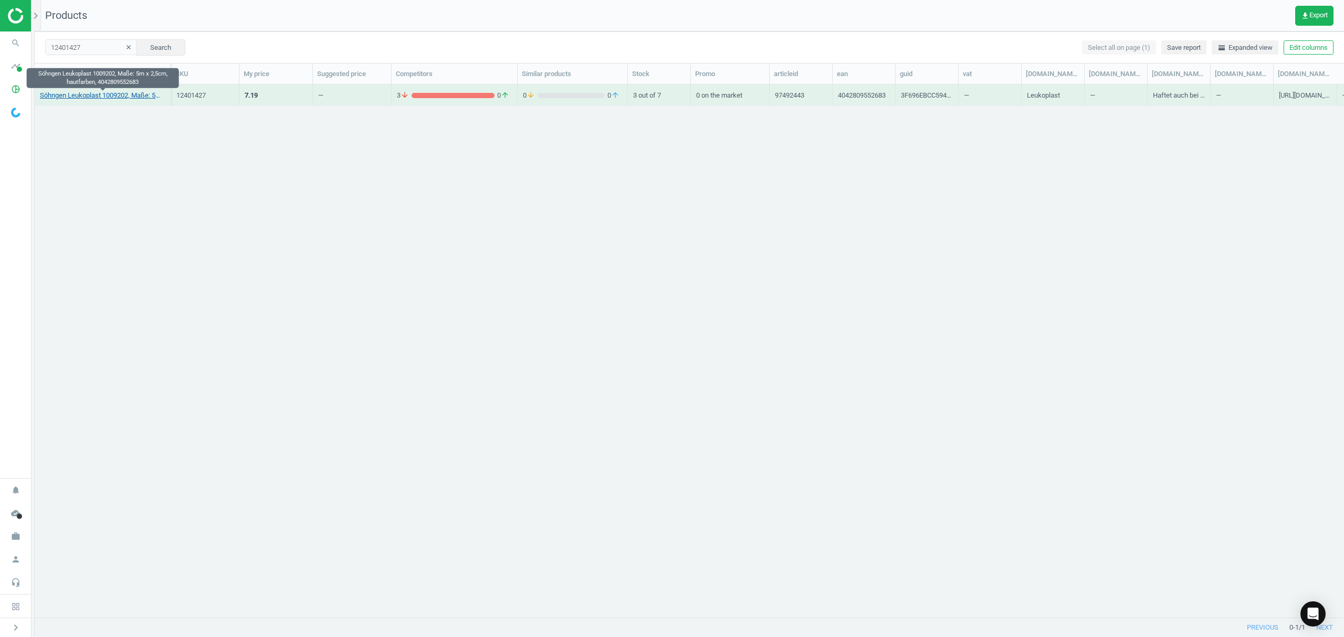
click at [97, 95] on link "Söhngen Leukoplast 1009202, Maße: 5m x 2,5cm, hautfarben, 4042809552683" at bounding box center [102, 95] width 125 height 9
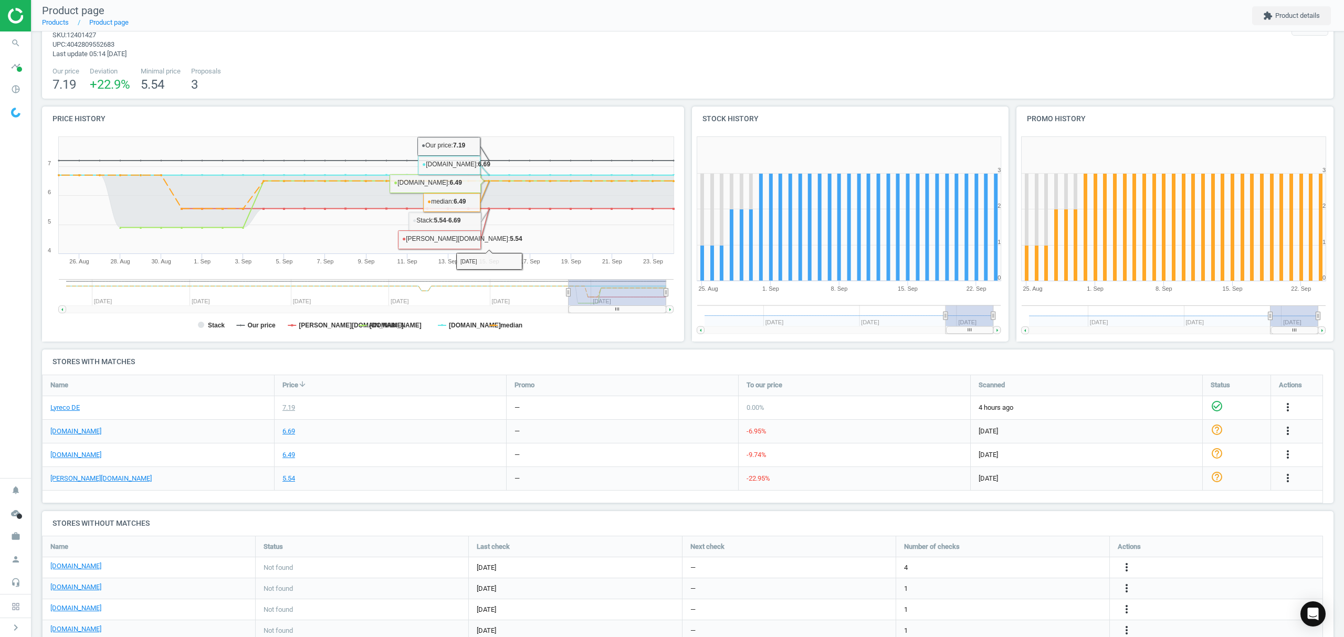
scroll to position [72, 0]
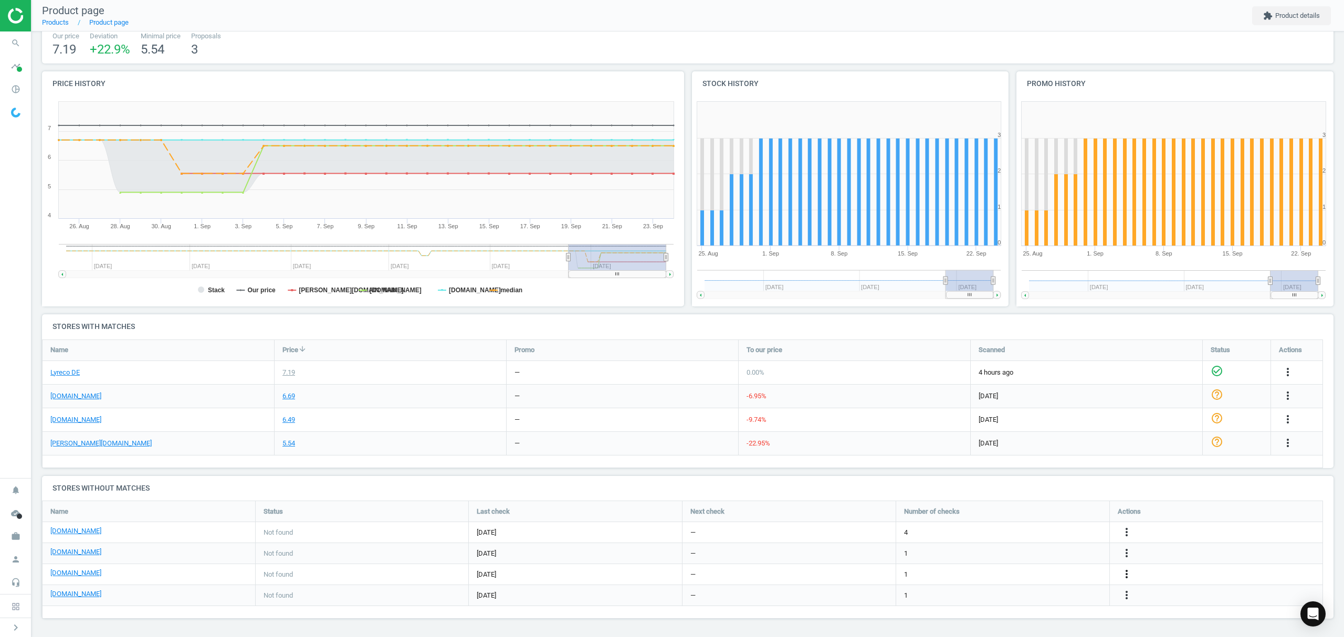
click at [1125, 574] on icon "more_vert" at bounding box center [1126, 574] width 13 height 13
click at [1055, 575] on link "Edit URL/product option" at bounding box center [1045, 575] width 144 height 16
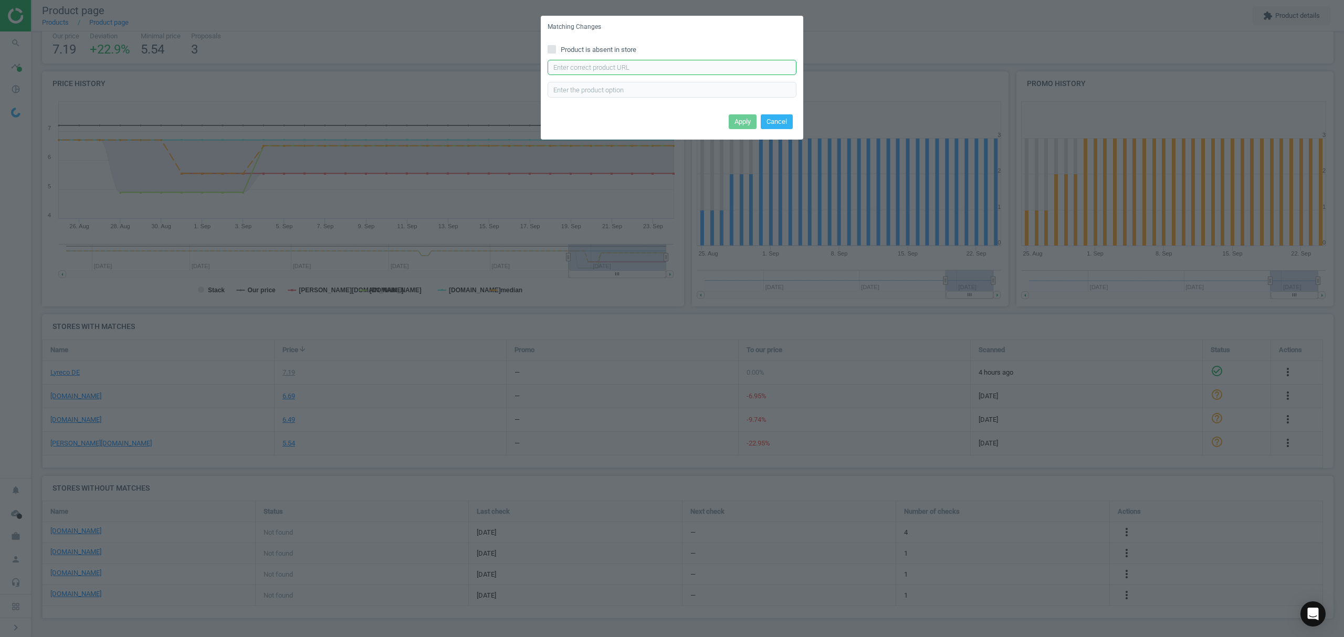
click at [620, 67] on input "text" at bounding box center [672, 68] width 249 height 16
paste input "https://www.office-discount.de/hansaplast-classic-heftpflaster-353817"
type input "https://www.office-discount.de/hansaplast-classic-heftpflaster-353817"
click at [729, 120] on button "Apply" at bounding box center [743, 121] width 28 height 15
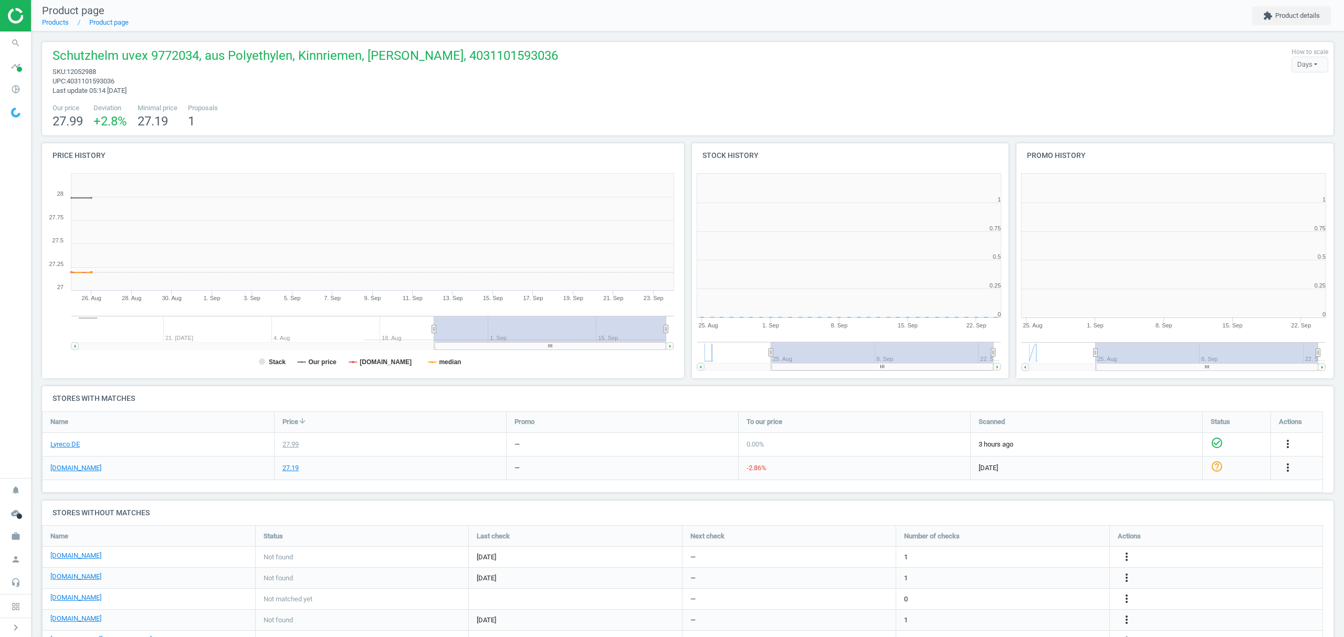
scroll to position [232, 336]
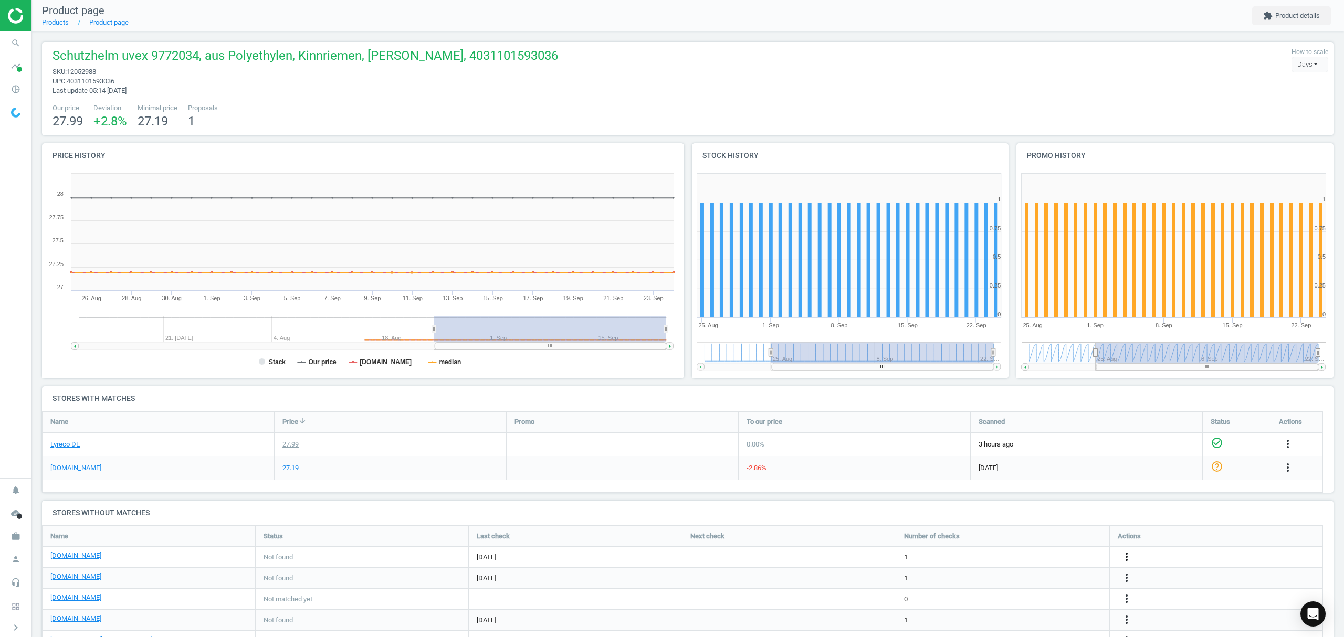
click at [1126, 554] on icon "more_vert" at bounding box center [1126, 557] width 13 height 13
click at [1034, 555] on link "Edit URL/product option" at bounding box center [1045, 558] width 144 height 16
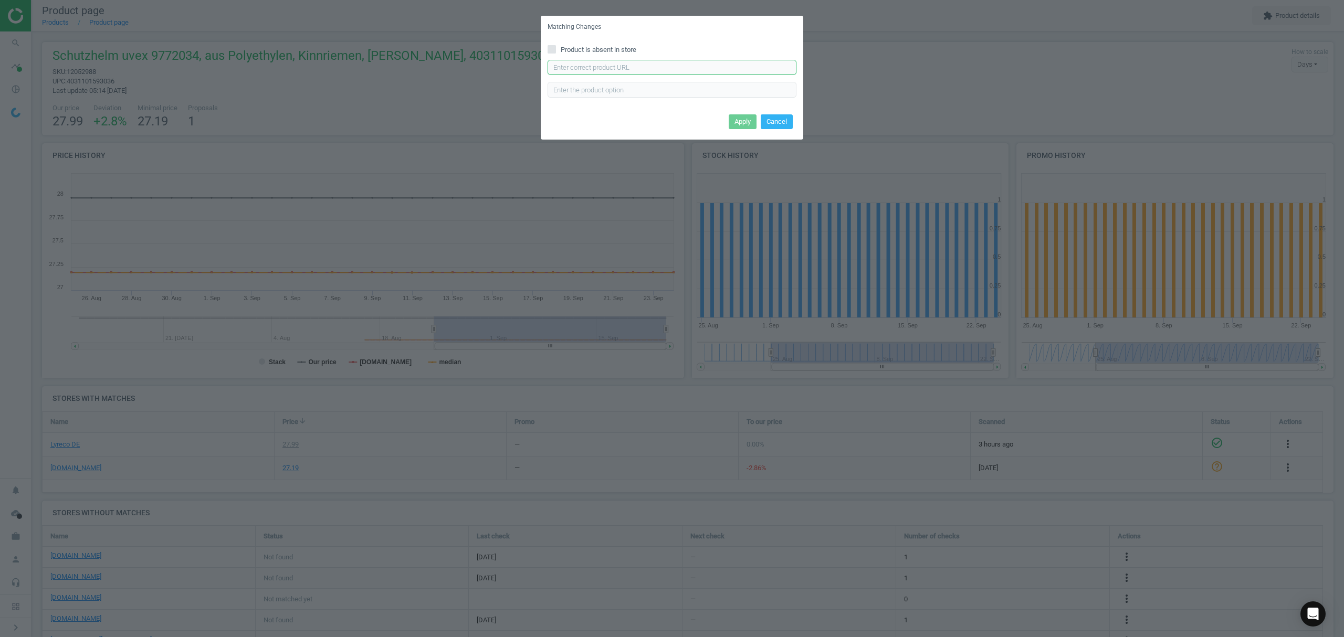
click at [605, 68] on input "text" at bounding box center [672, 68] width 249 height 16
paste input "https://www.bueromarkt-ag.de/schutzhelm_uvex_pheos_s-kr_9772034,p-9772034.html"
type input "https://www.bueromarkt-ag.de/schutzhelm_uvex_pheos_s-kr_9772034,p-9772034.html"
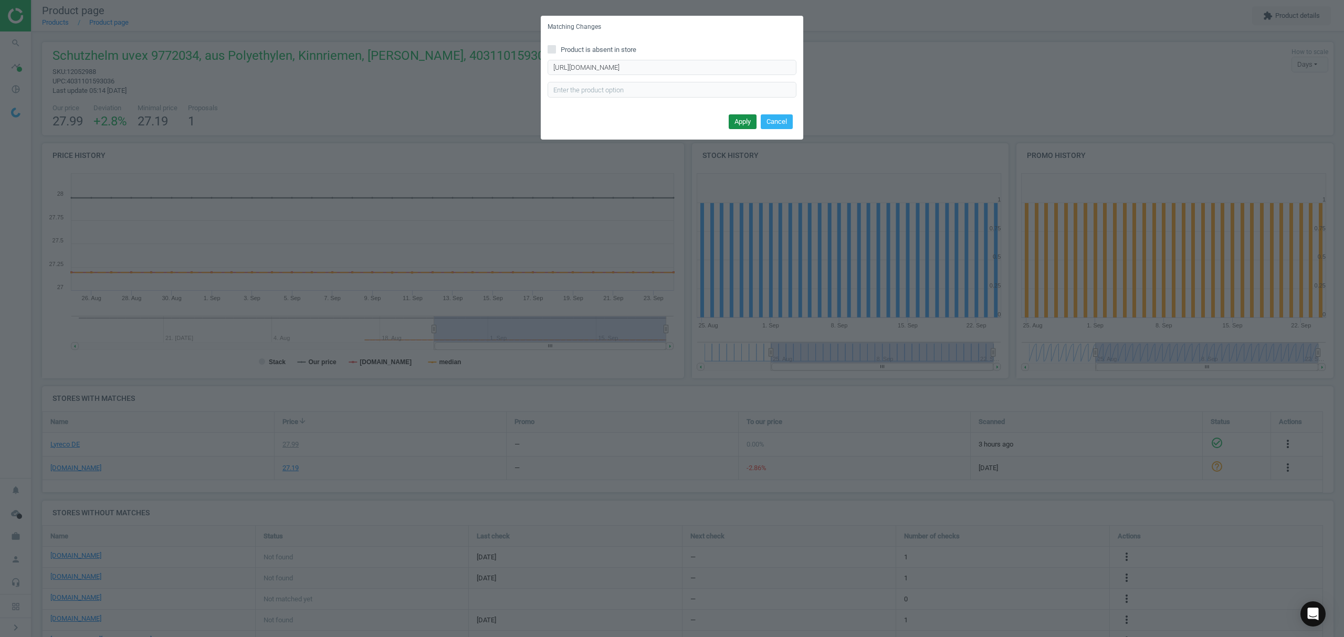
click at [731, 116] on button "Apply" at bounding box center [743, 121] width 28 height 15
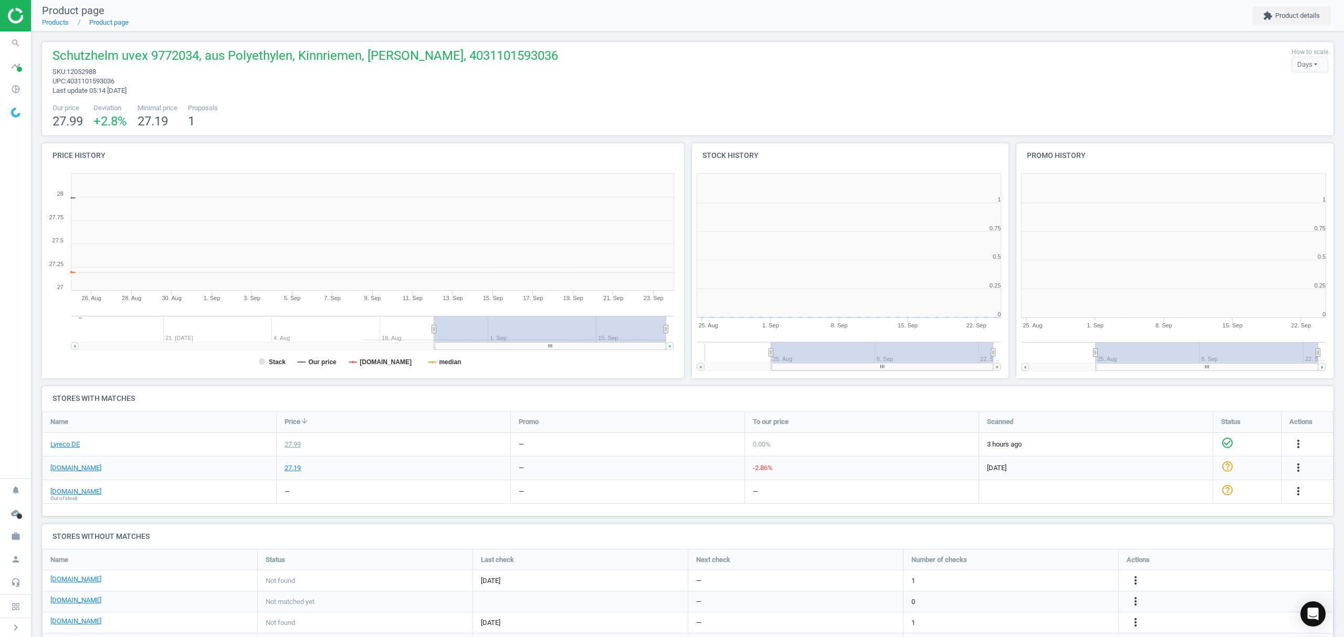
scroll to position [232, 336]
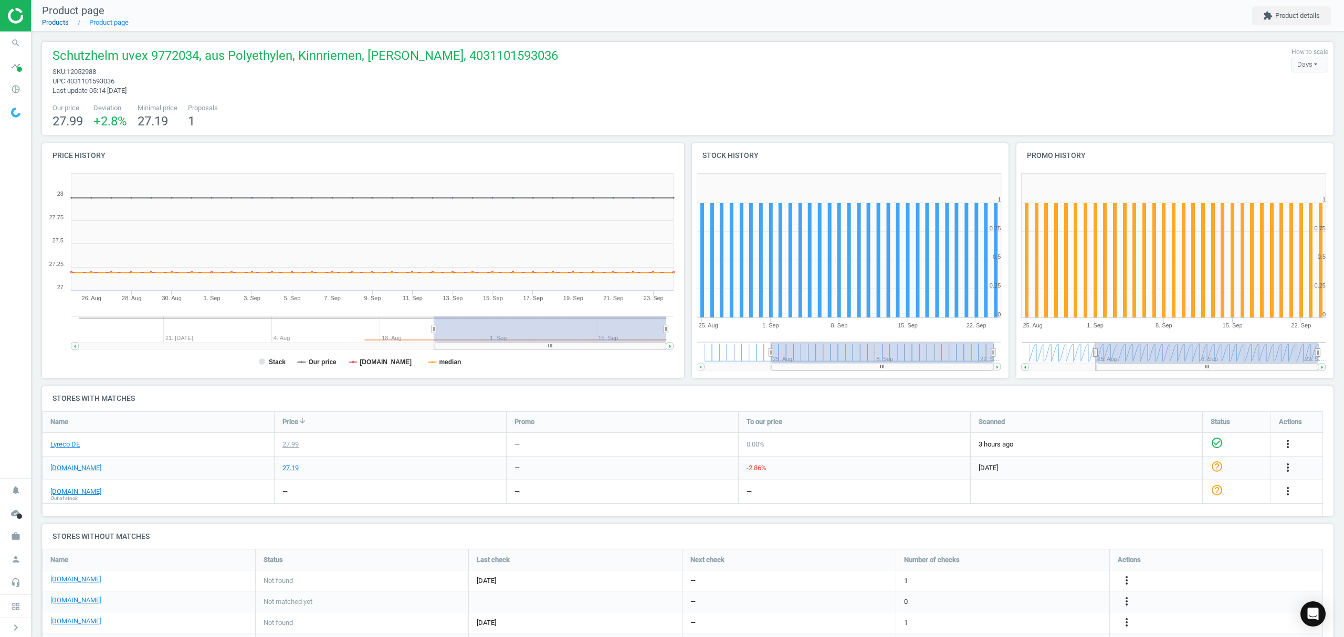
click at [53, 25] on link "Products" at bounding box center [55, 22] width 27 height 8
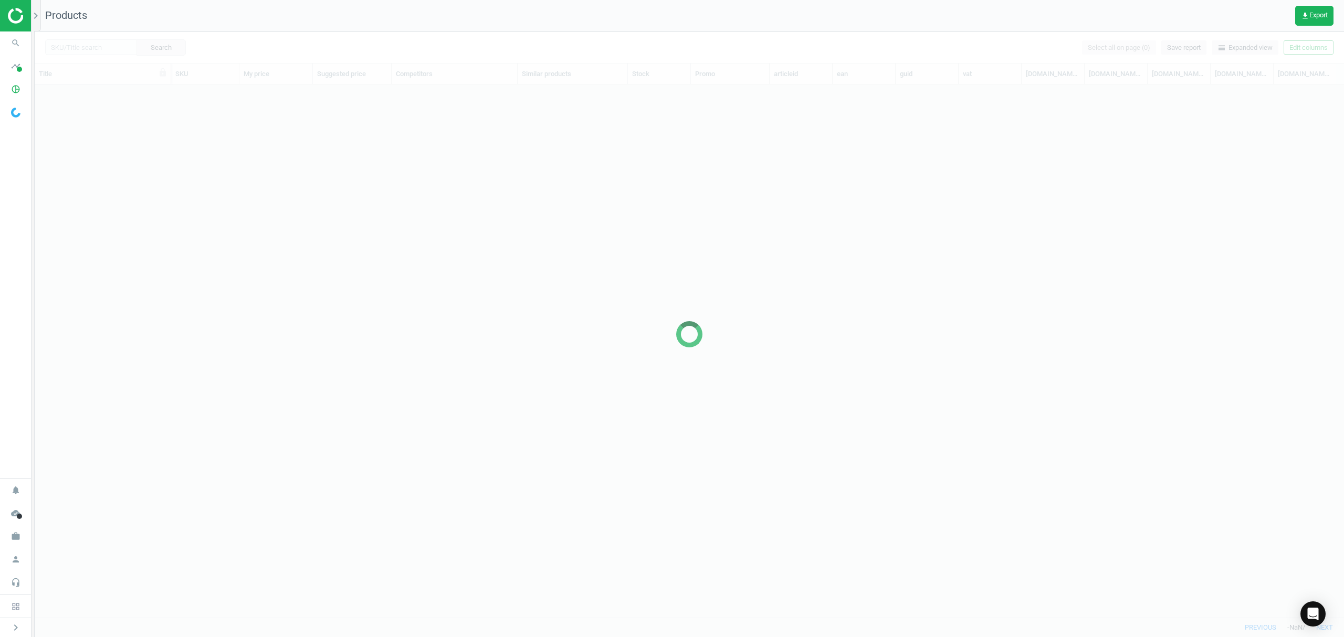
scroll to position [511, 1298]
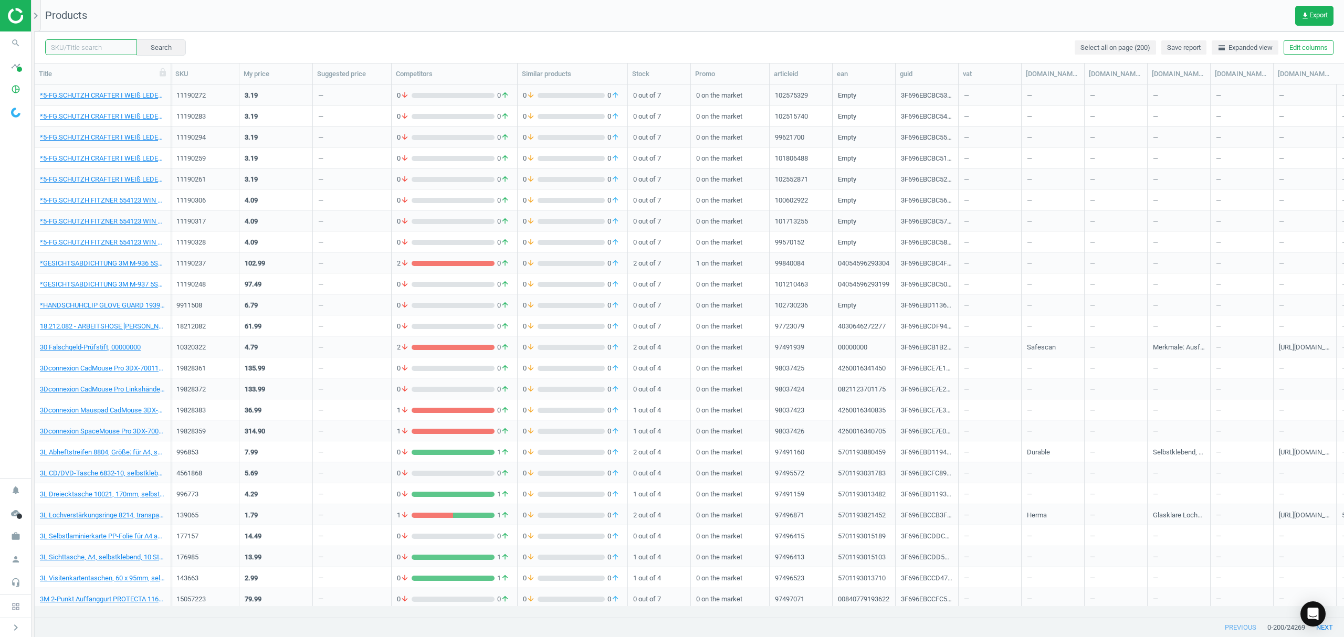
click at [99, 40] on input "text" at bounding box center [91, 47] width 92 height 16
paste input "5935082"
type input "5935082"
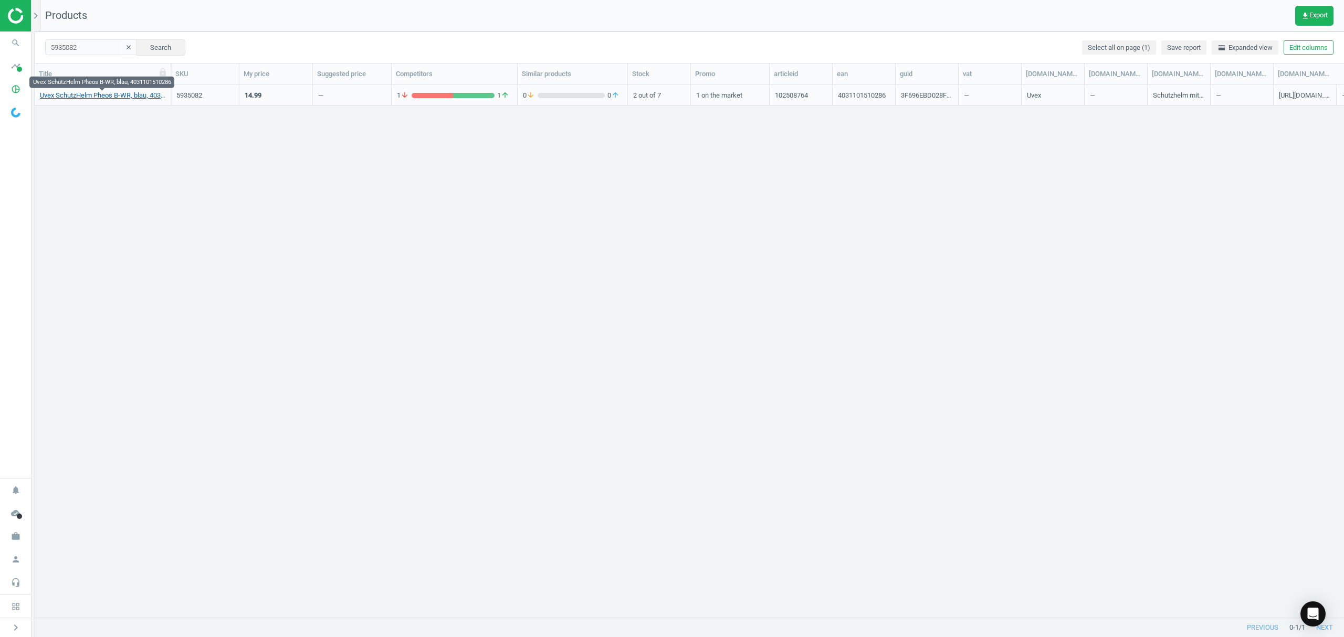
click at [114, 95] on link "Uvex SchutzHelm Pheos B-WR, blau, 4031101510286" at bounding box center [102, 95] width 125 height 9
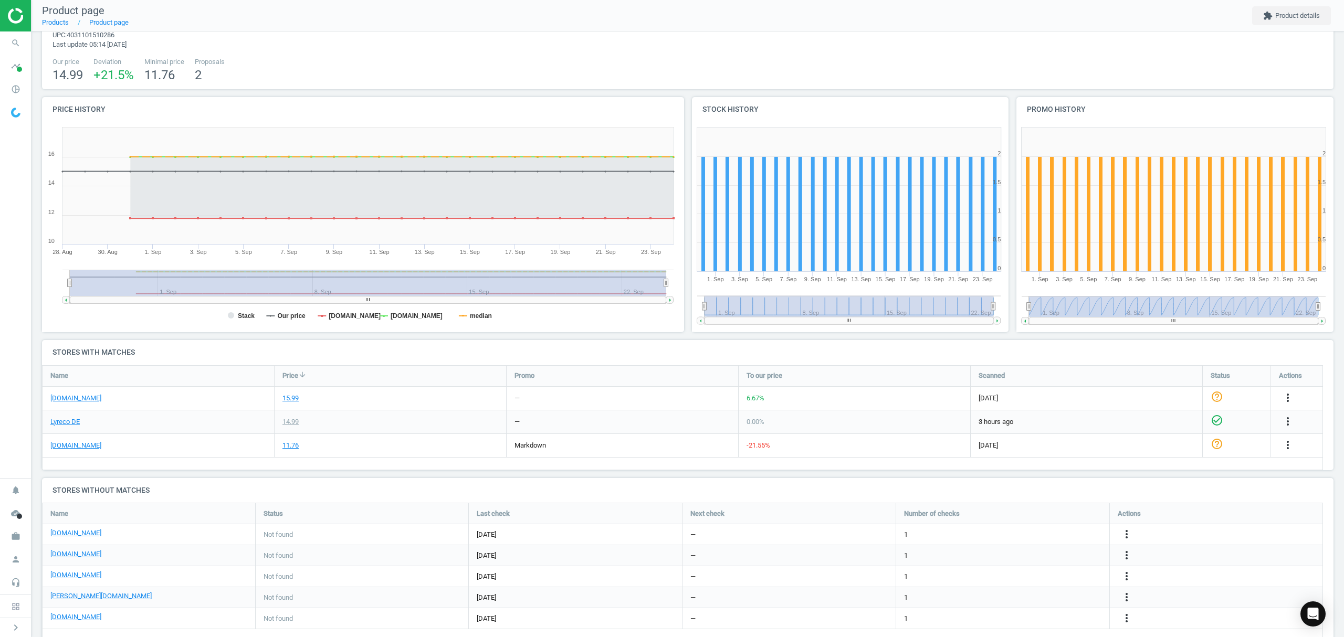
scroll to position [70, 0]
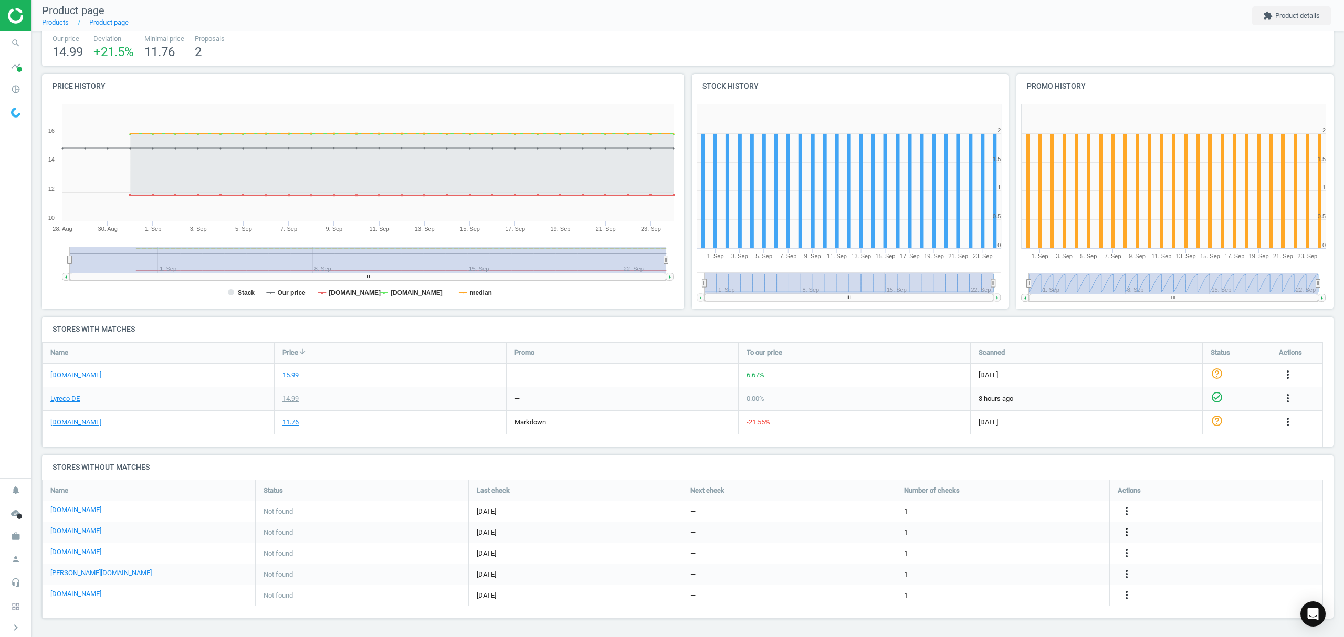
click at [1126, 531] on icon "more_vert" at bounding box center [1126, 532] width 13 height 13
click at [1038, 530] on link "Edit URL/product option" at bounding box center [1045, 532] width 144 height 16
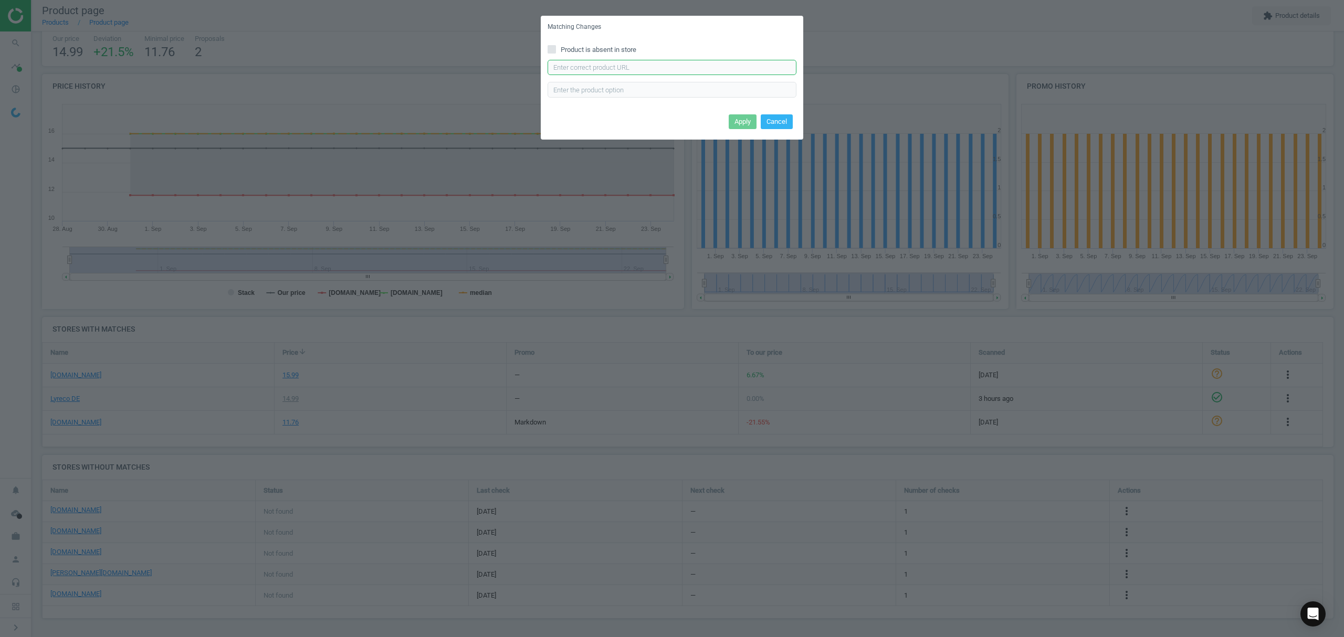
click at [646, 66] on input "text" at bounding box center [672, 68] width 249 height 16
paste input "https://cas-technik.de/kopfschutz/uvex-9772030-pheos-b-wr-schutzhelm?number=UV-…"
type input "https://cas-technik.de/kopfschutz/uvex-9772030-pheos-b-wr-schutzhelm?number=UV-…"
click at [740, 112] on div "Apply Cancel" at bounding box center [672, 125] width 263 height 28
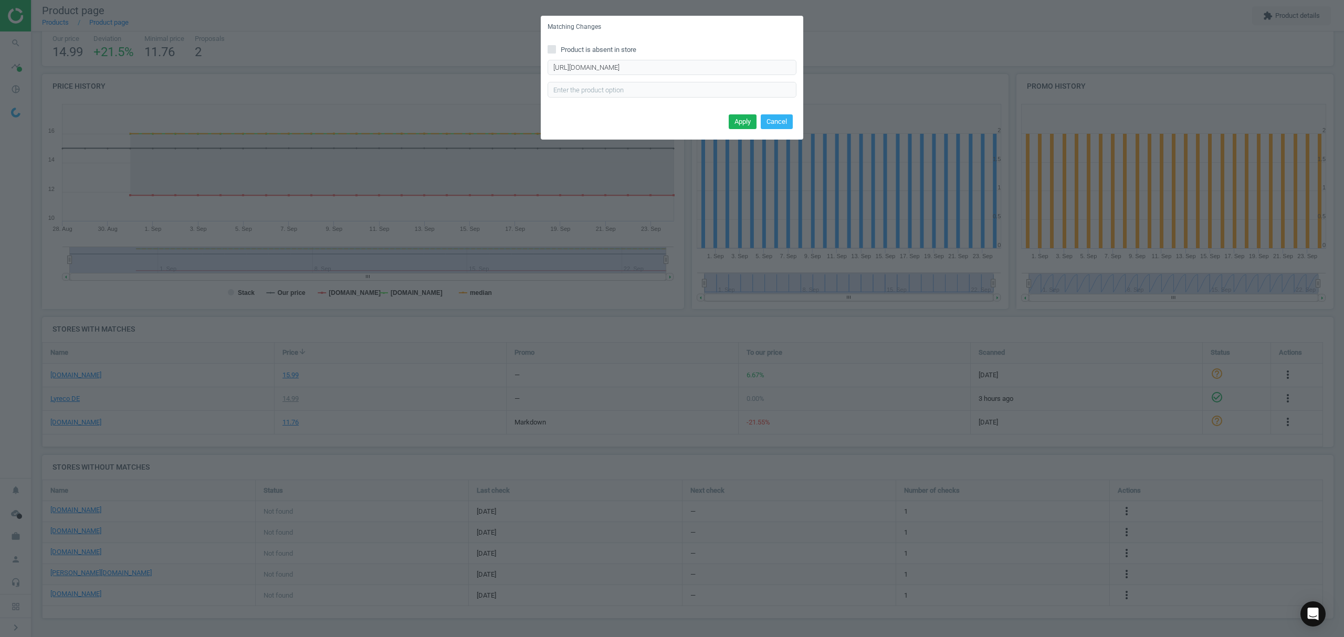
scroll to position [0, 0]
click at [740, 116] on button "Apply" at bounding box center [743, 121] width 28 height 15
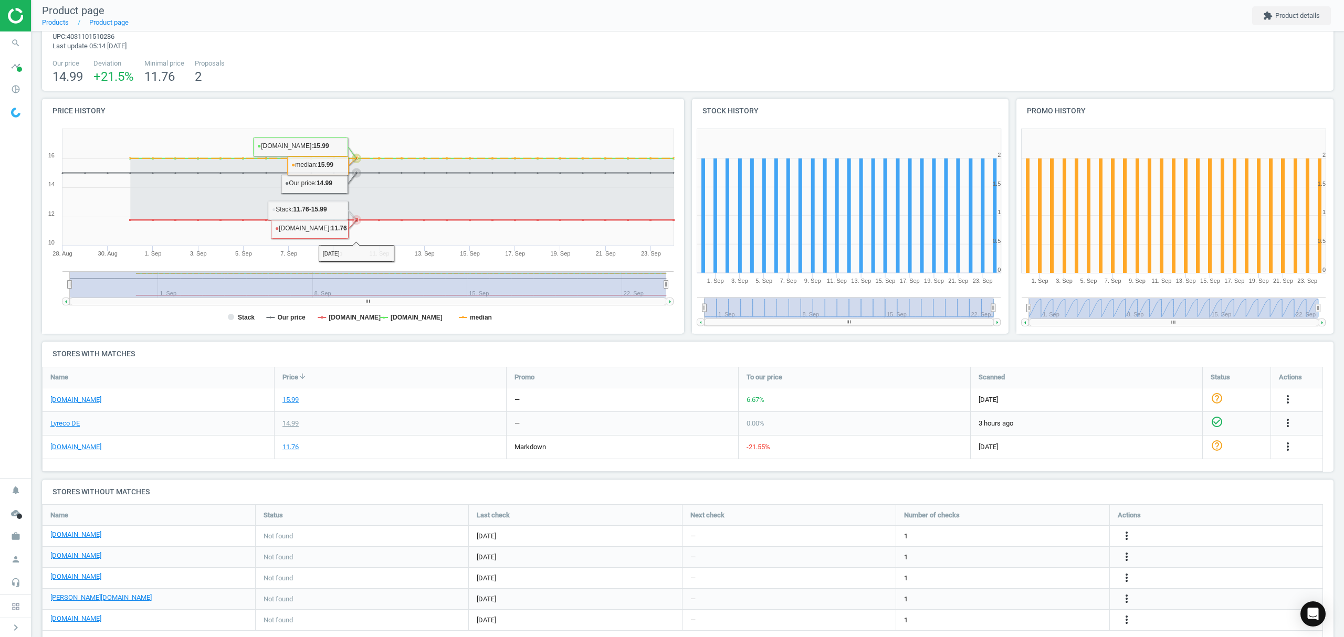
scroll to position [70, 0]
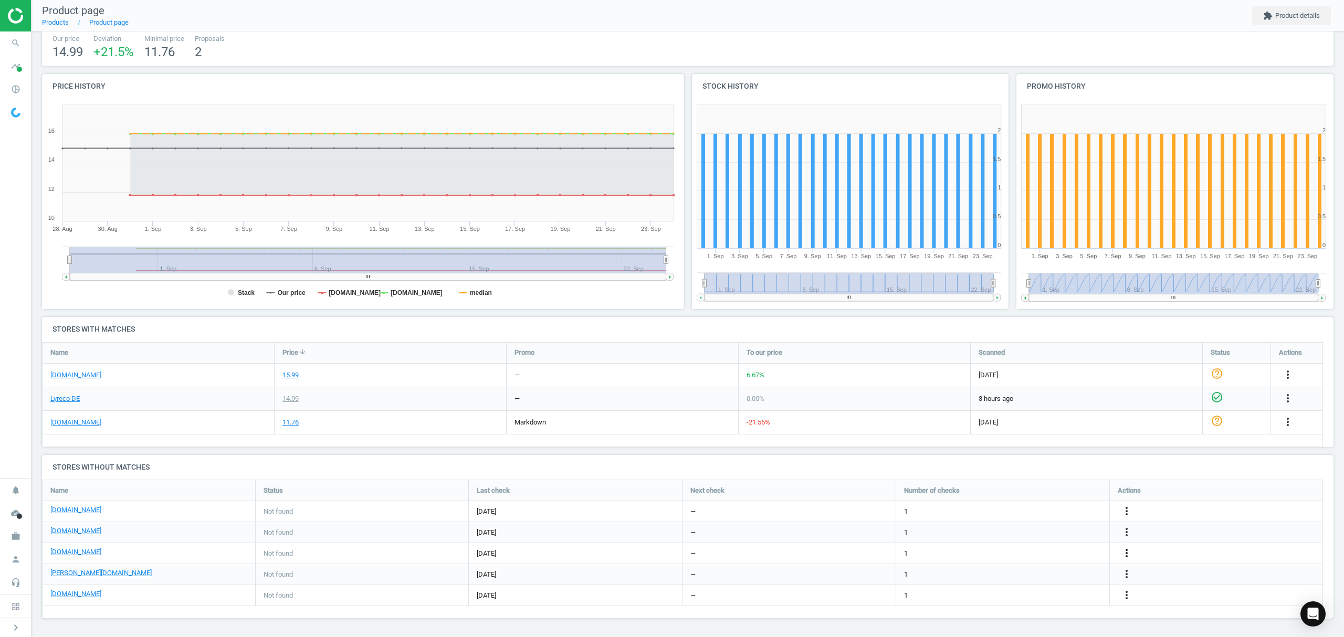
click at [1128, 552] on icon "more_vert" at bounding box center [1126, 553] width 13 height 13
click at [1038, 553] on link "Edit URL/product option" at bounding box center [1045, 553] width 144 height 16
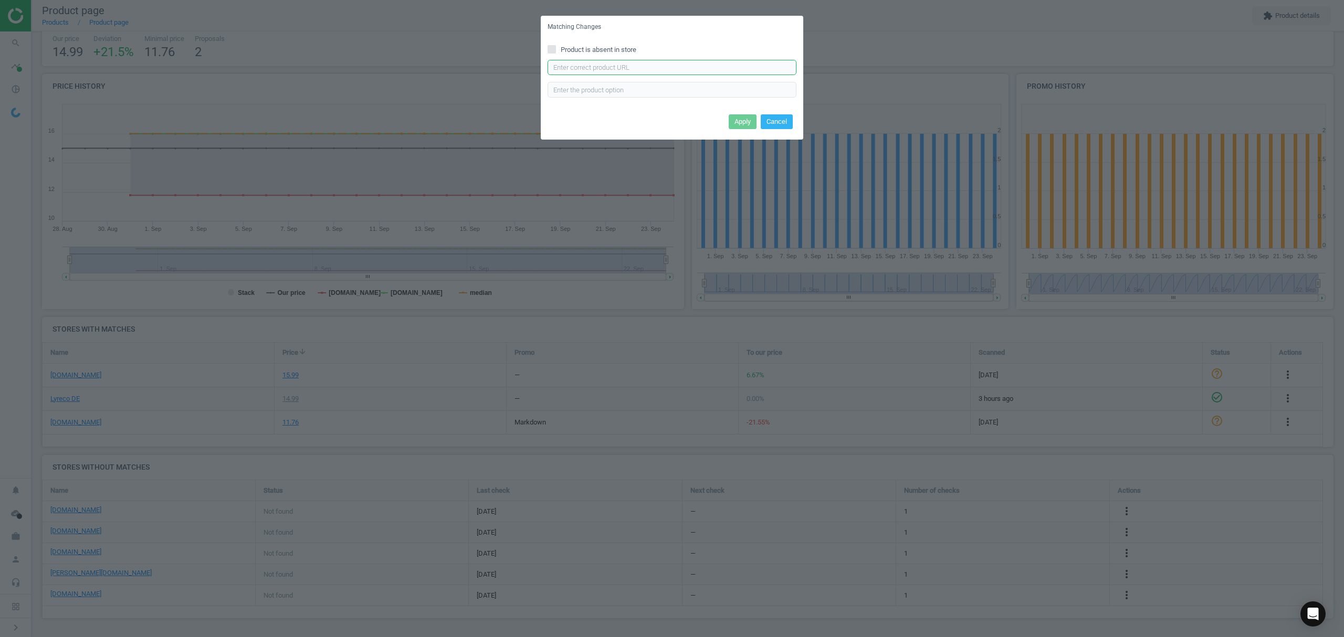
click at [676, 66] on input "text" at bounding box center [672, 68] width 249 height 16
paste input "https://www.office-discount.de/uvex-uvex-pheos-b-wr-schutzhelm-492797"
type input "https://www.office-discount.de/uvex-uvex-pheos-b-wr-schutzhelm-492797"
click at [744, 120] on button "Apply" at bounding box center [743, 121] width 28 height 15
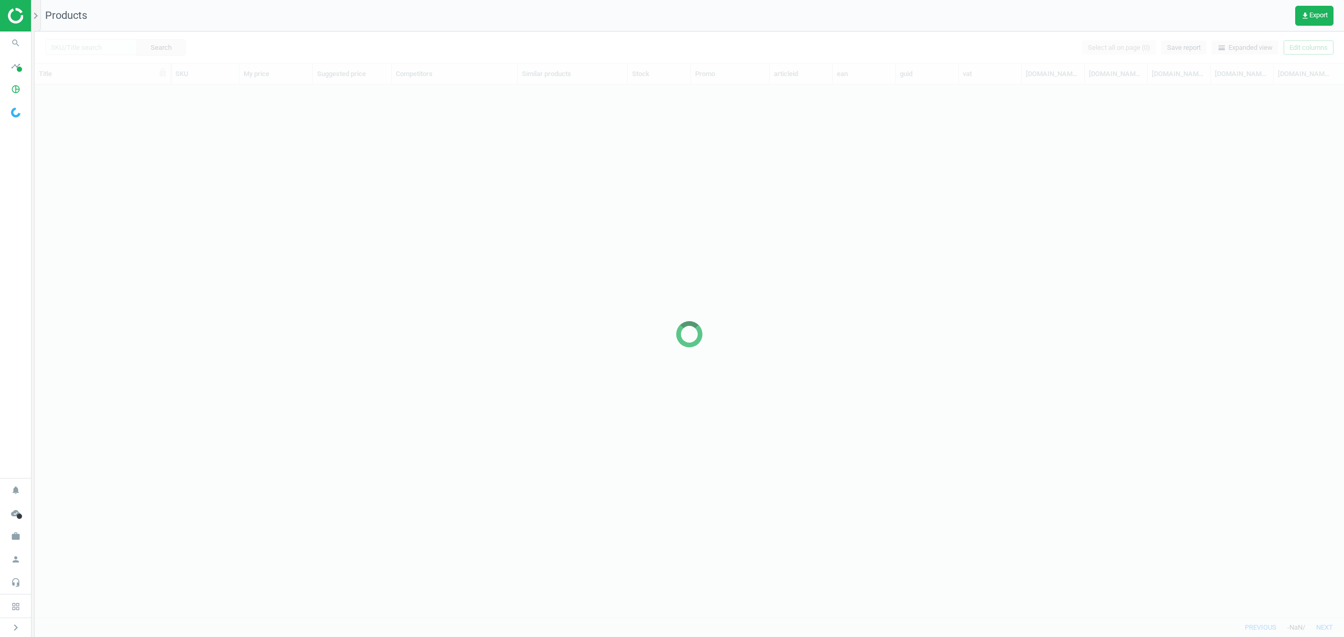
scroll to position [511, 1298]
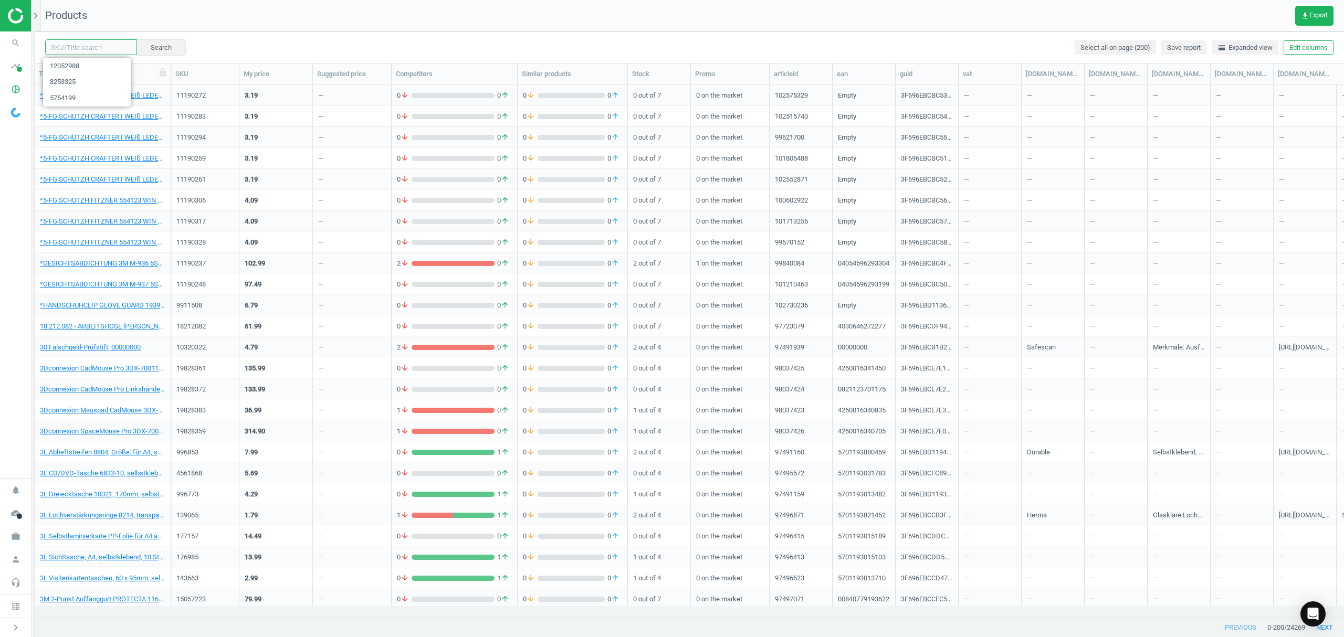
click at [88, 48] on input "text" at bounding box center [91, 47] width 92 height 16
paste input "17065519"
type input "17065519"
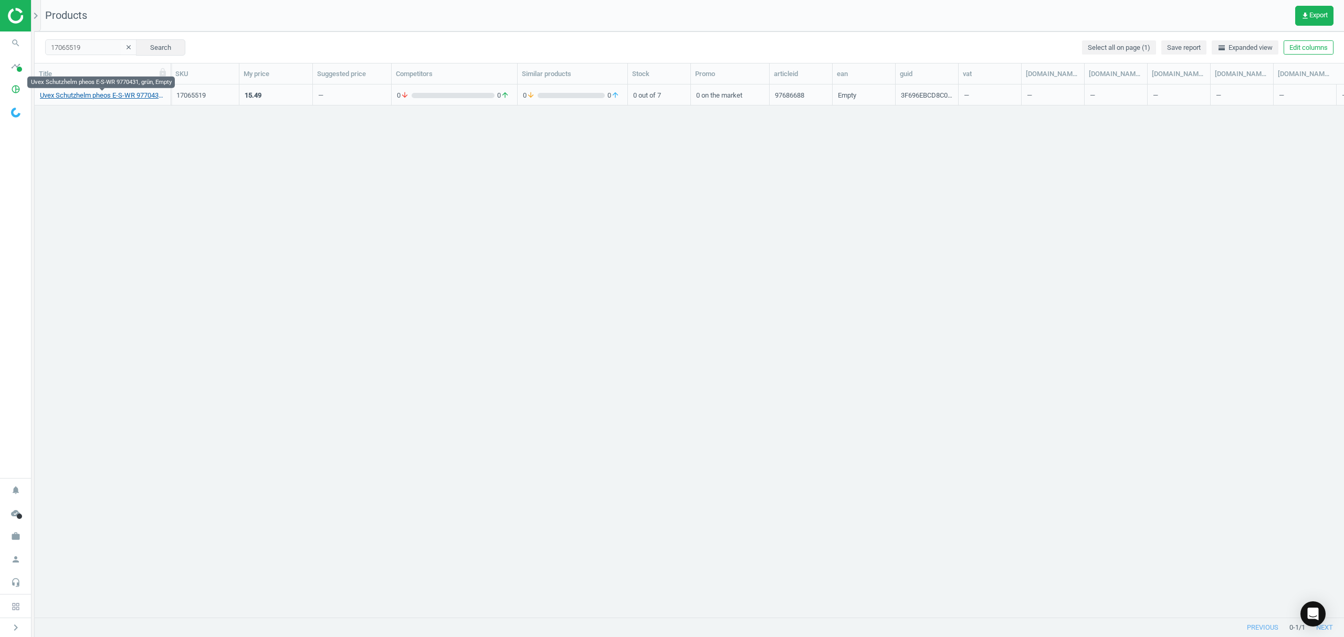
click at [97, 97] on link "Uvex Schutzhelm pheos E-S-WR 9770431, grün, Empty" at bounding box center [102, 95] width 125 height 9
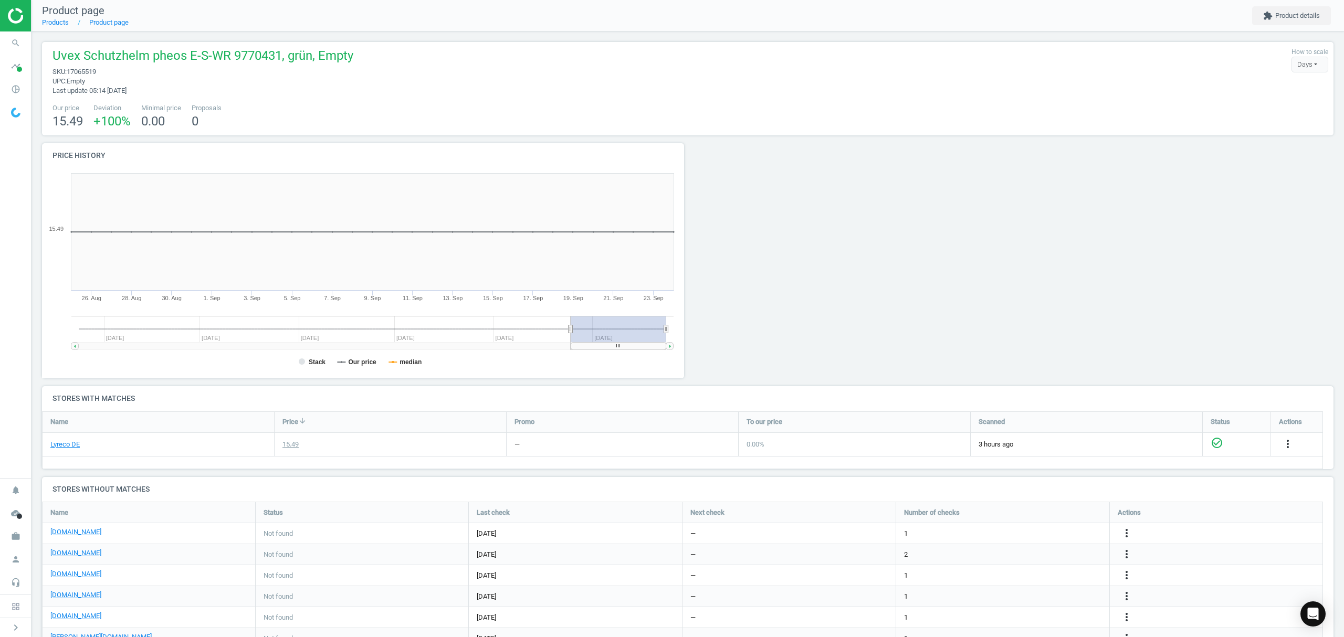
scroll to position [64, 0]
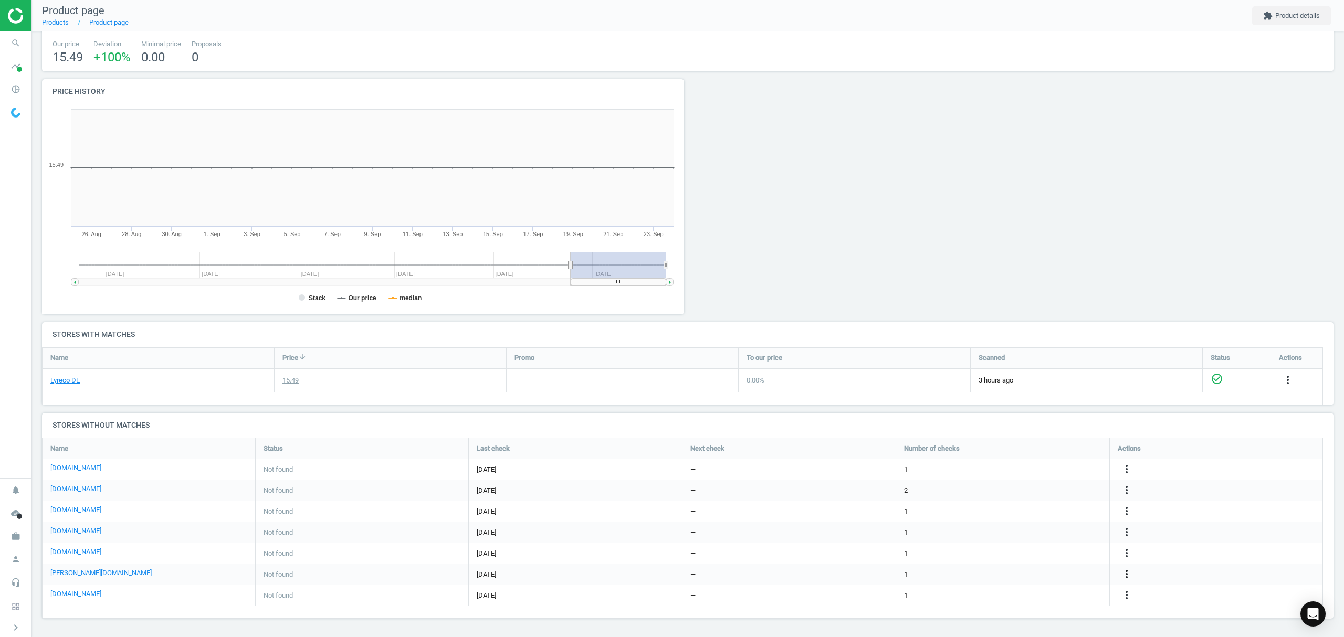
click at [1127, 572] on icon "more_vert" at bounding box center [1126, 574] width 13 height 13
click at [1042, 572] on link "Edit URL/product option" at bounding box center [1045, 575] width 144 height 16
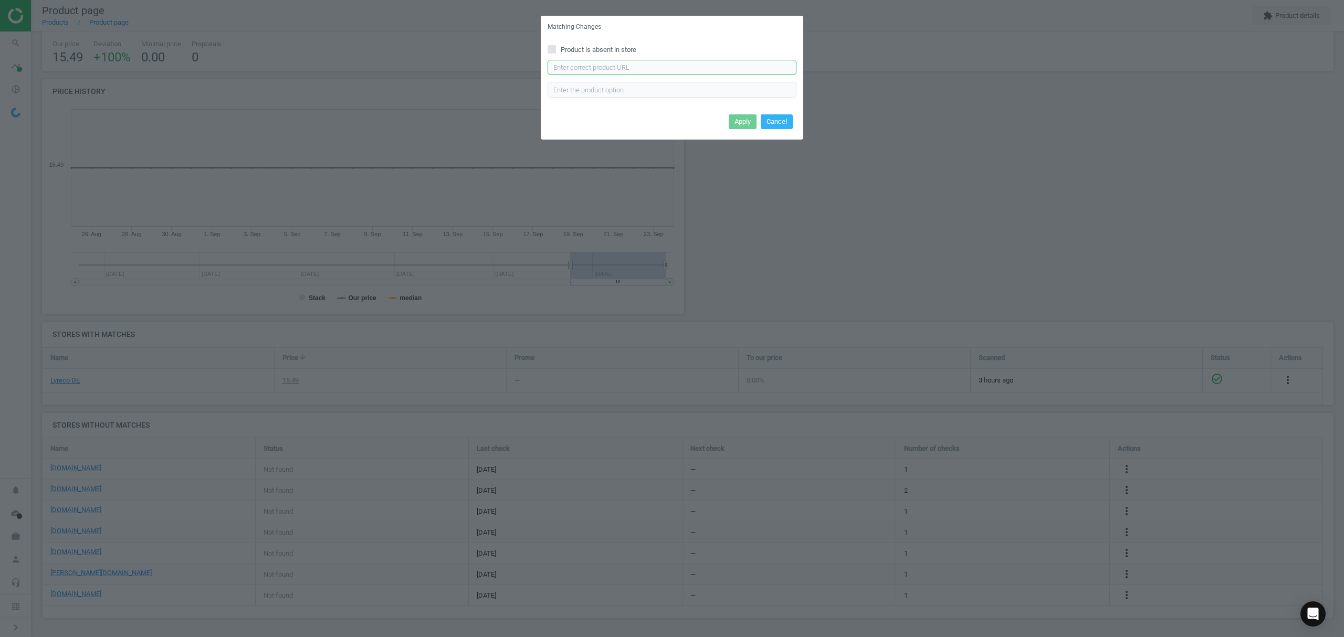
click at [608, 62] on input "text" at bounding box center [672, 68] width 249 height 16
paste input "[URL][DOMAIN_NAME][PERSON_NAME]"
type input "[URL][DOMAIN_NAME][PERSON_NAME]"
click at [617, 88] on input "text" at bounding box center [672, 90] width 249 height 16
type input "WS"
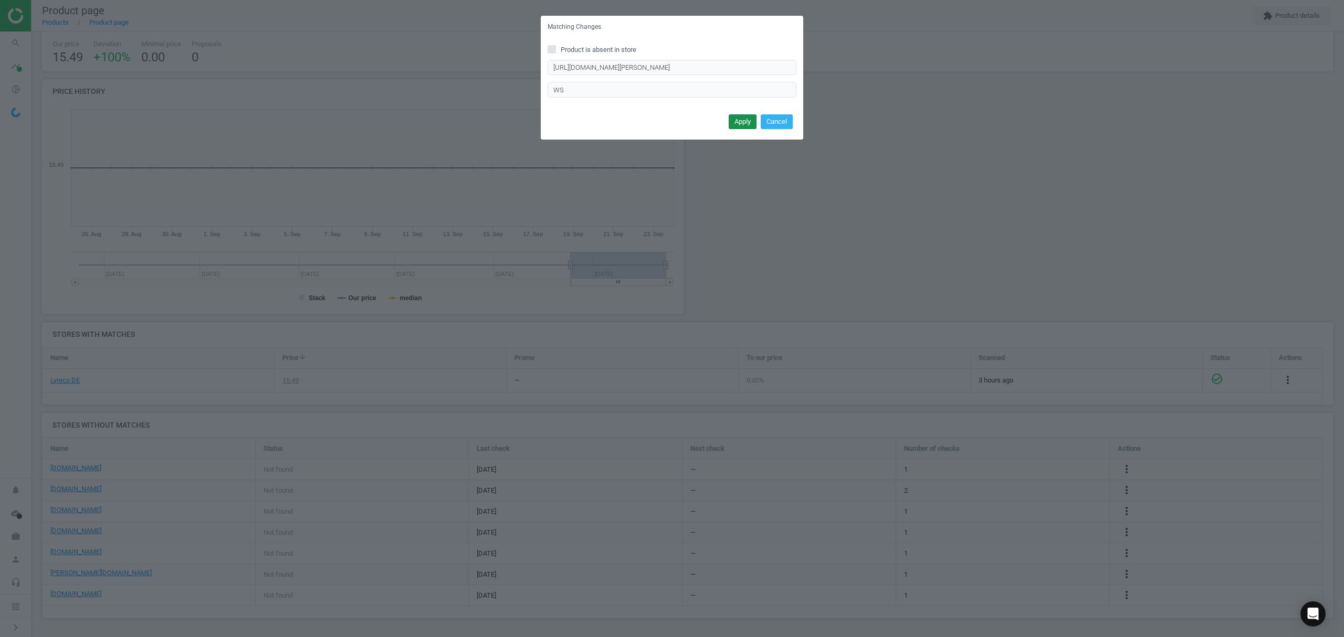
click at [750, 121] on button "Apply" at bounding box center [743, 121] width 28 height 15
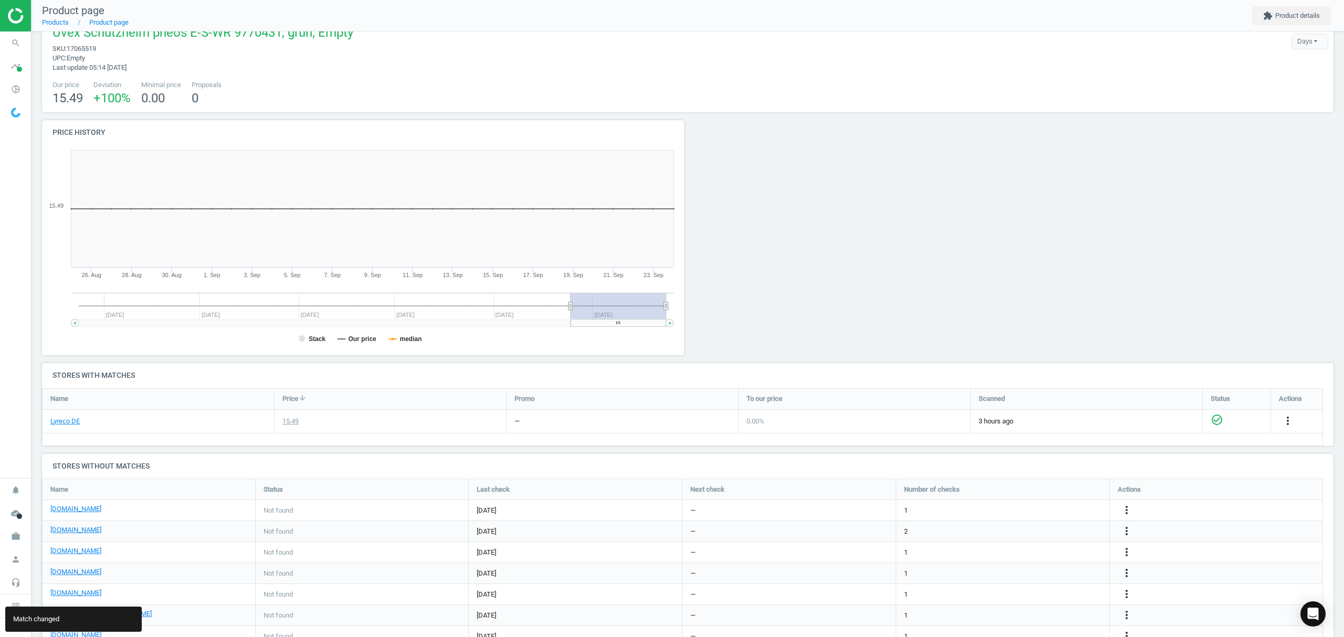
scroll to position [0, 0]
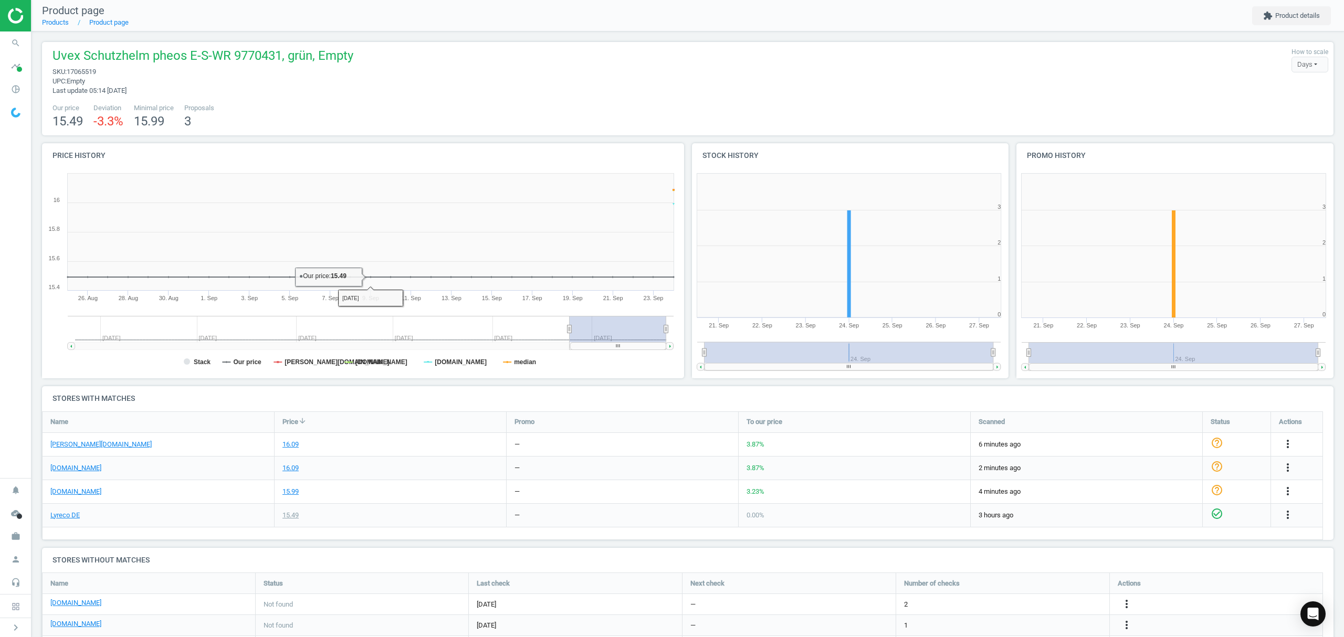
scroll to position [70, 0]
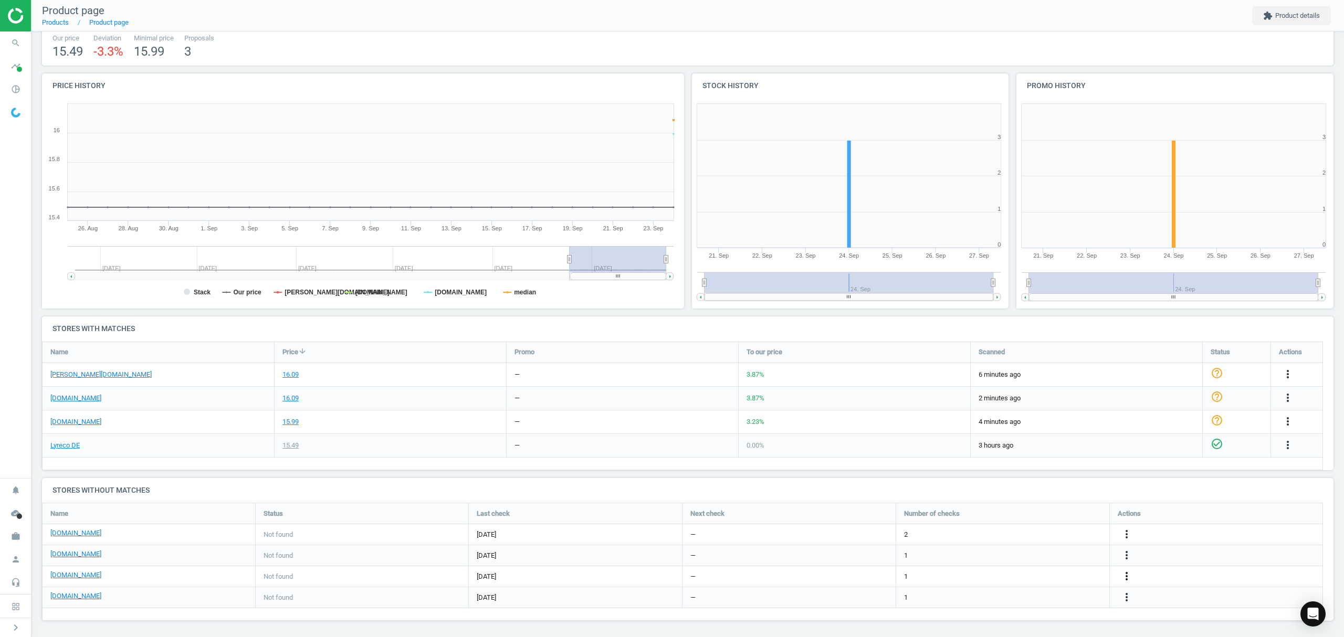
click at [1128, 574] on icon "more_vert" at bounding box center [1126, 576] width 13 height 13
click at [1034, 576] on link "Edit URL/product option" at bounding box center [1045, 577] width 144 height 16
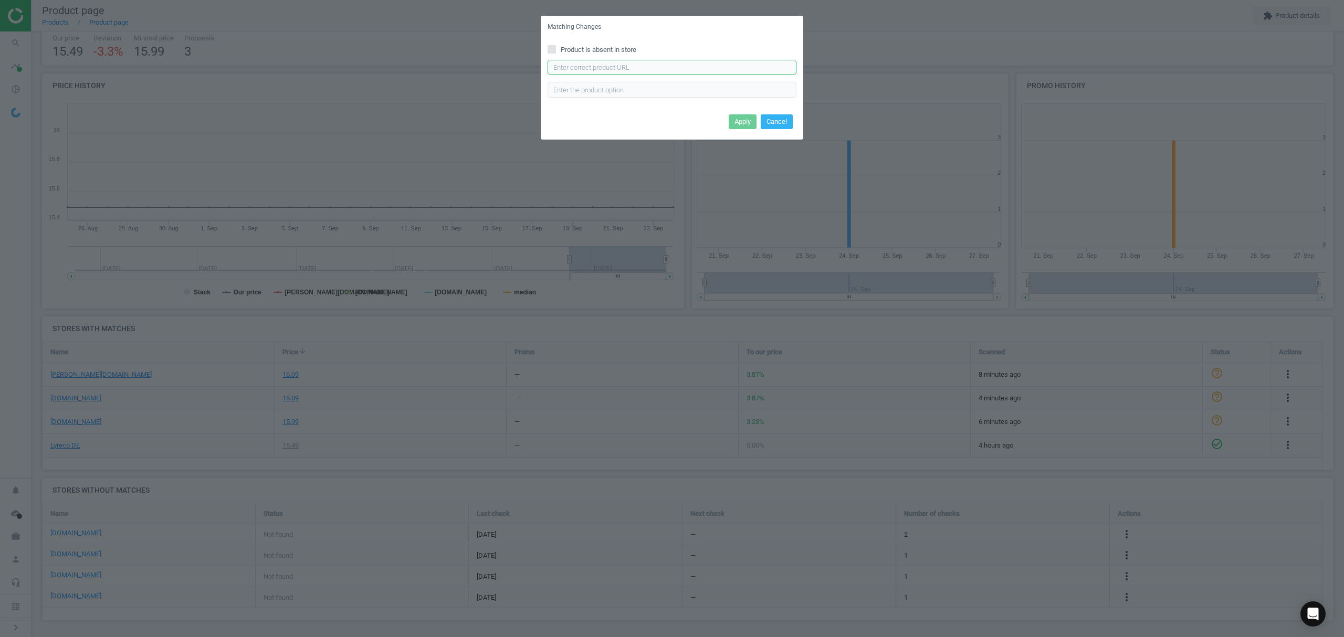
click at [601, 68] on input "text" at bounding box center [672, 68] width 249 height 16
paste input "[URL][DOMAIN_NAME]"
type input "[URL][DOMAIN_NAME]"
click at [736, 122] on button "Apply" at bounding box center [743, 121] width 28 height 15
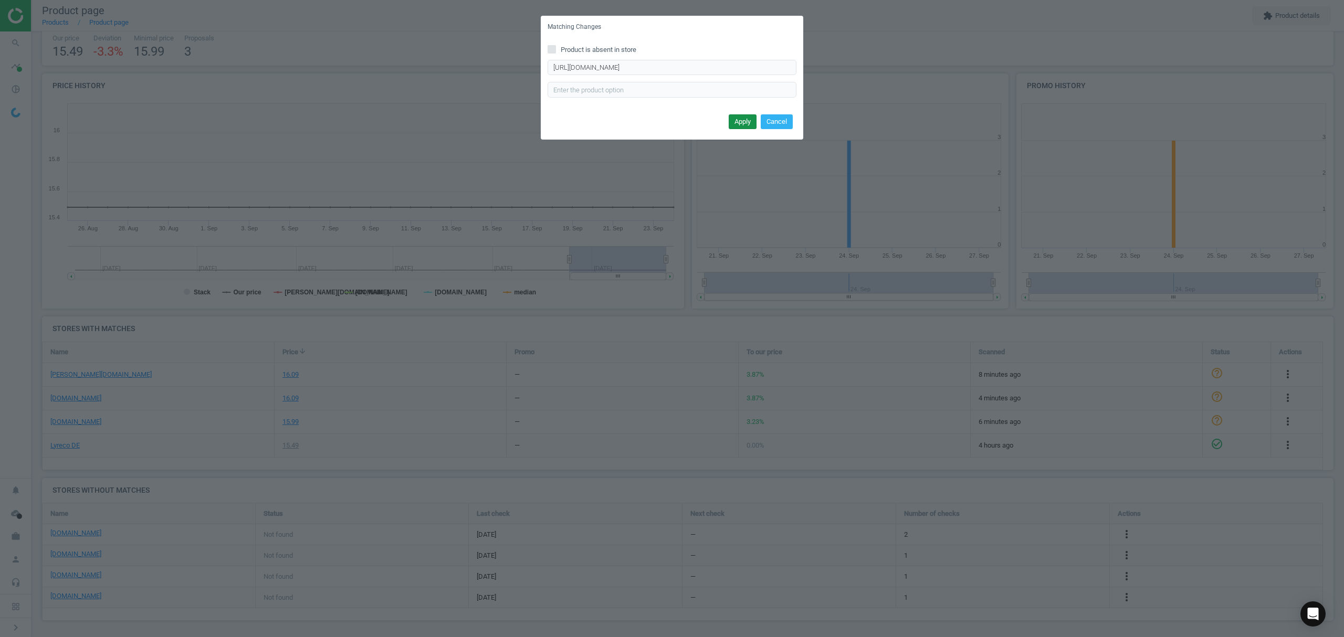
scroll to position [0, 0]
